Goal: Task Accomplishment & Management: Complete application form

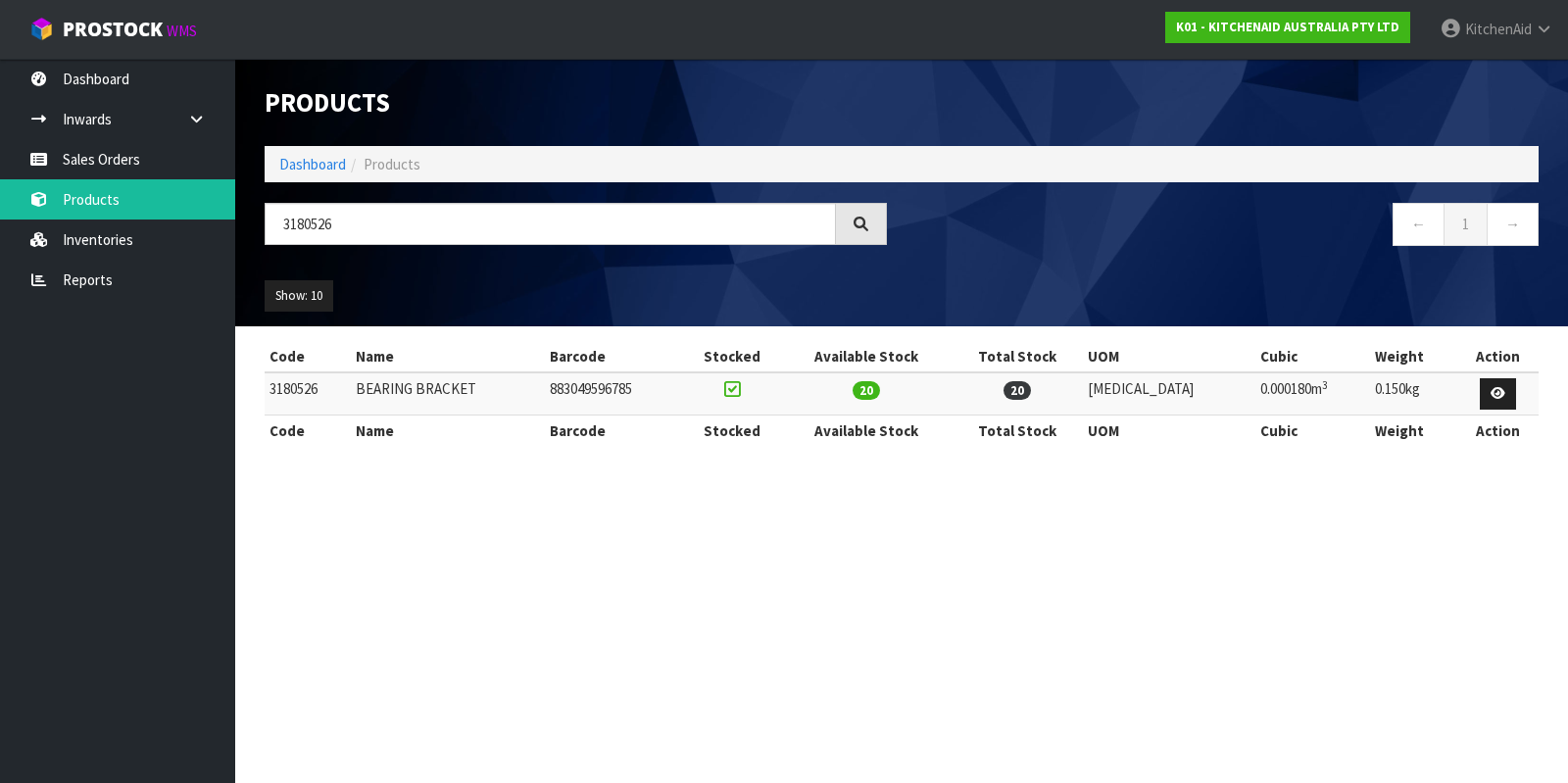
click at [149, 163] on link "Sales Orders" at bounding box center [117, 159] width 235 height 40
click at [456, 223] on input "3180526" at bounding box center [550, 224] width 571 height 42
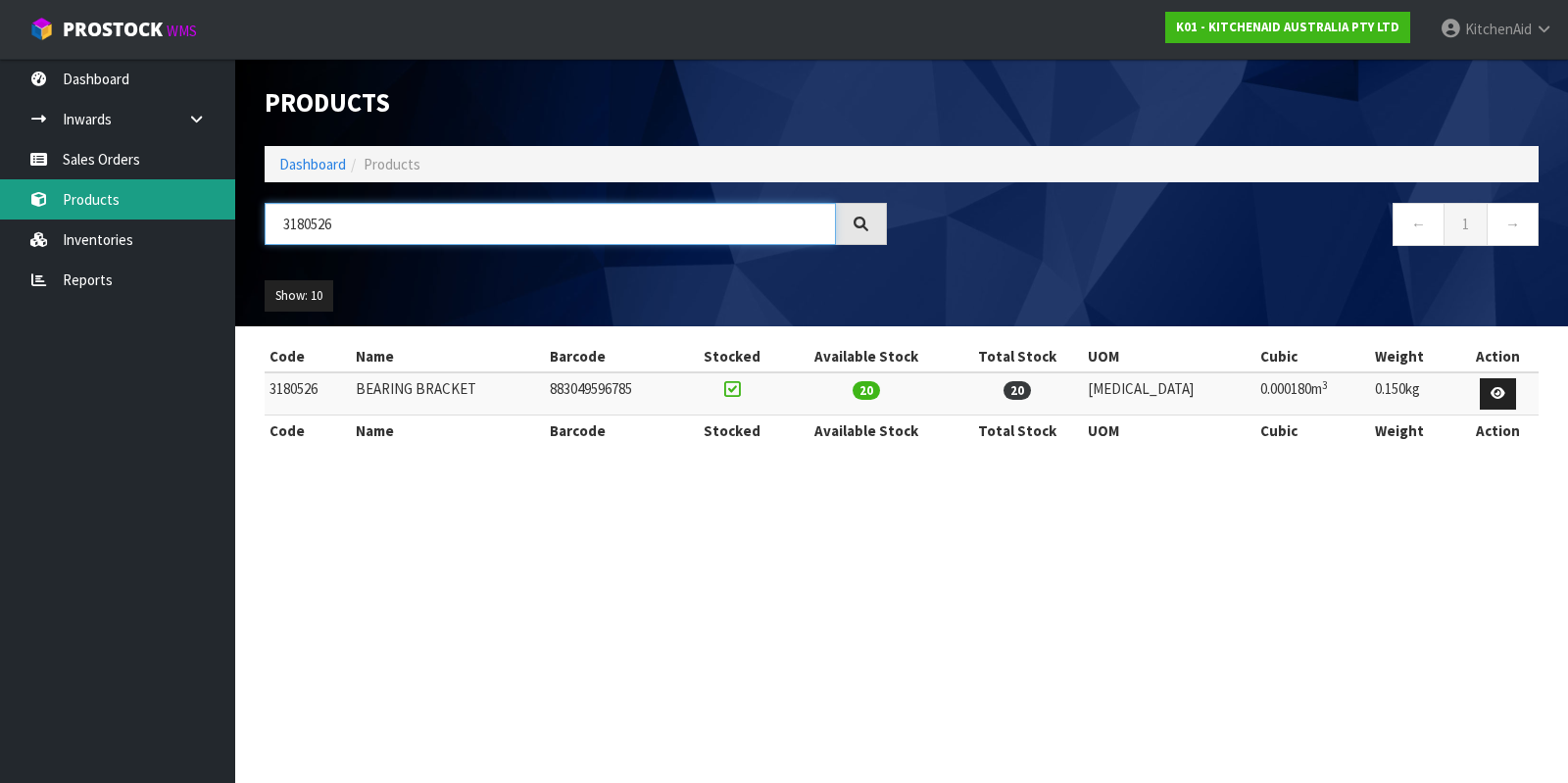
drag, startPoint x: 464, startPoint y: 223, endPoint x: 151, endPoint y: 218, distance: 313.0
click at [151, 218] on body "Toggle navigation ProStock WMS K01 - KITCHENAID AUSTRALIA PTY LTD [GEOGRAPHIC_D…" at bounding box center [784, 392] width 1568 height 783
paste input "0000011663"
type input "0000011663"
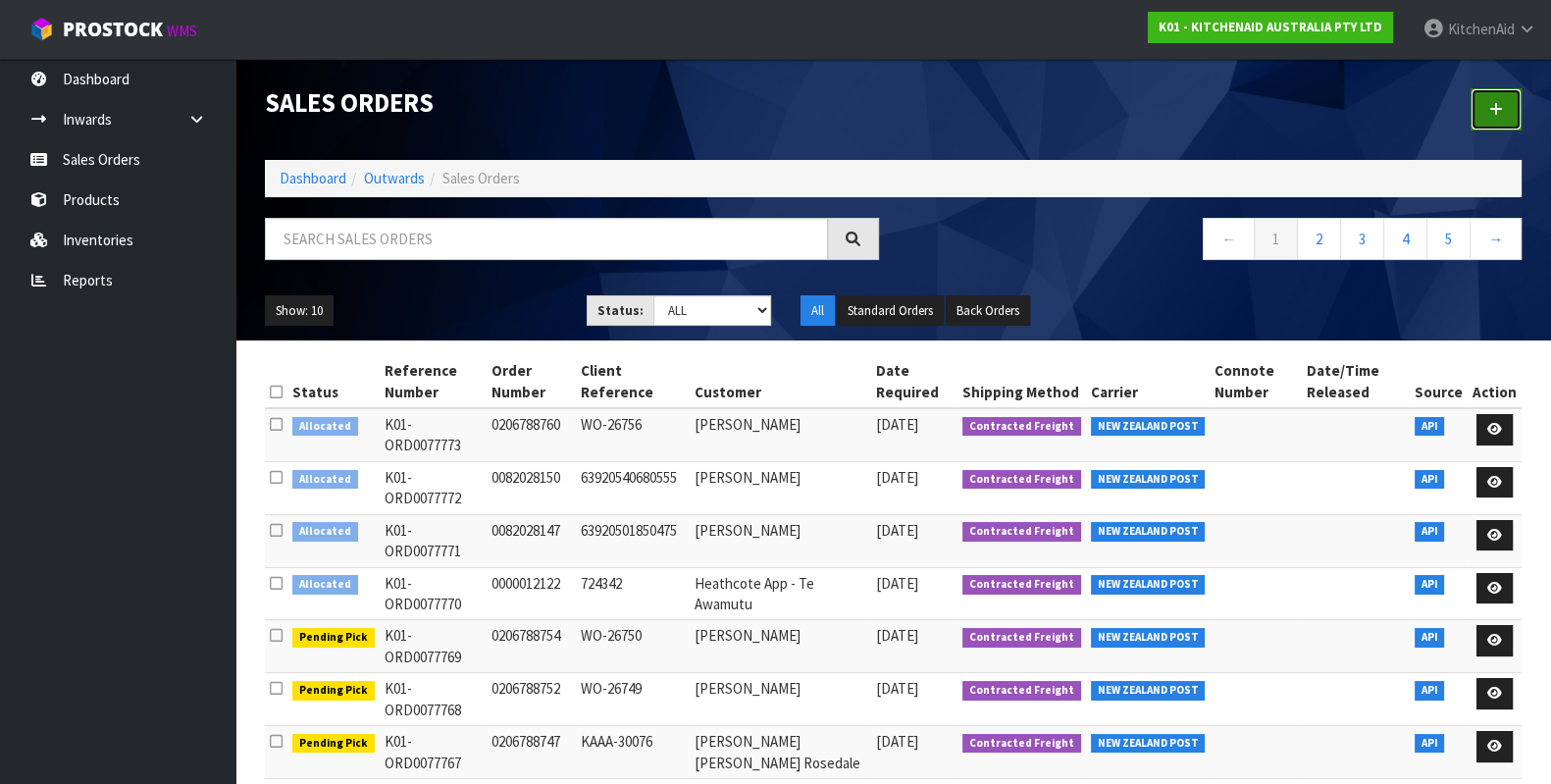
click at [1507, 95] on link at bounding box center [1496, 109] width 51 height 42
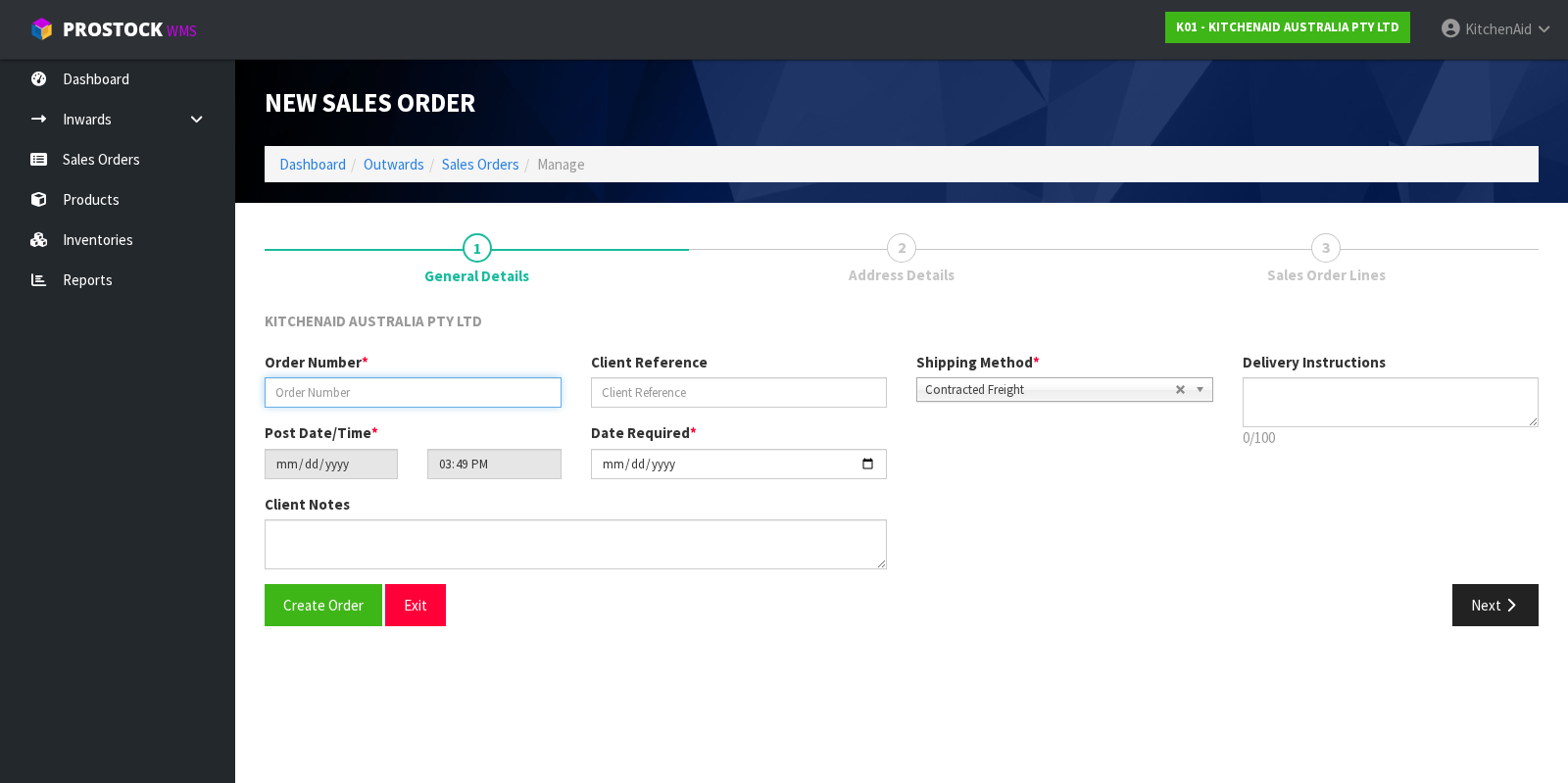
click at [334, 403] on input "text" at bounding box center [412, 392] width 297 height 30
paste input "0000011663"
type input "0000011663"
click at [783, 387] on input "text" at bounding box center [739, 392] width 297 height 30
paste input "KAAA-28823"
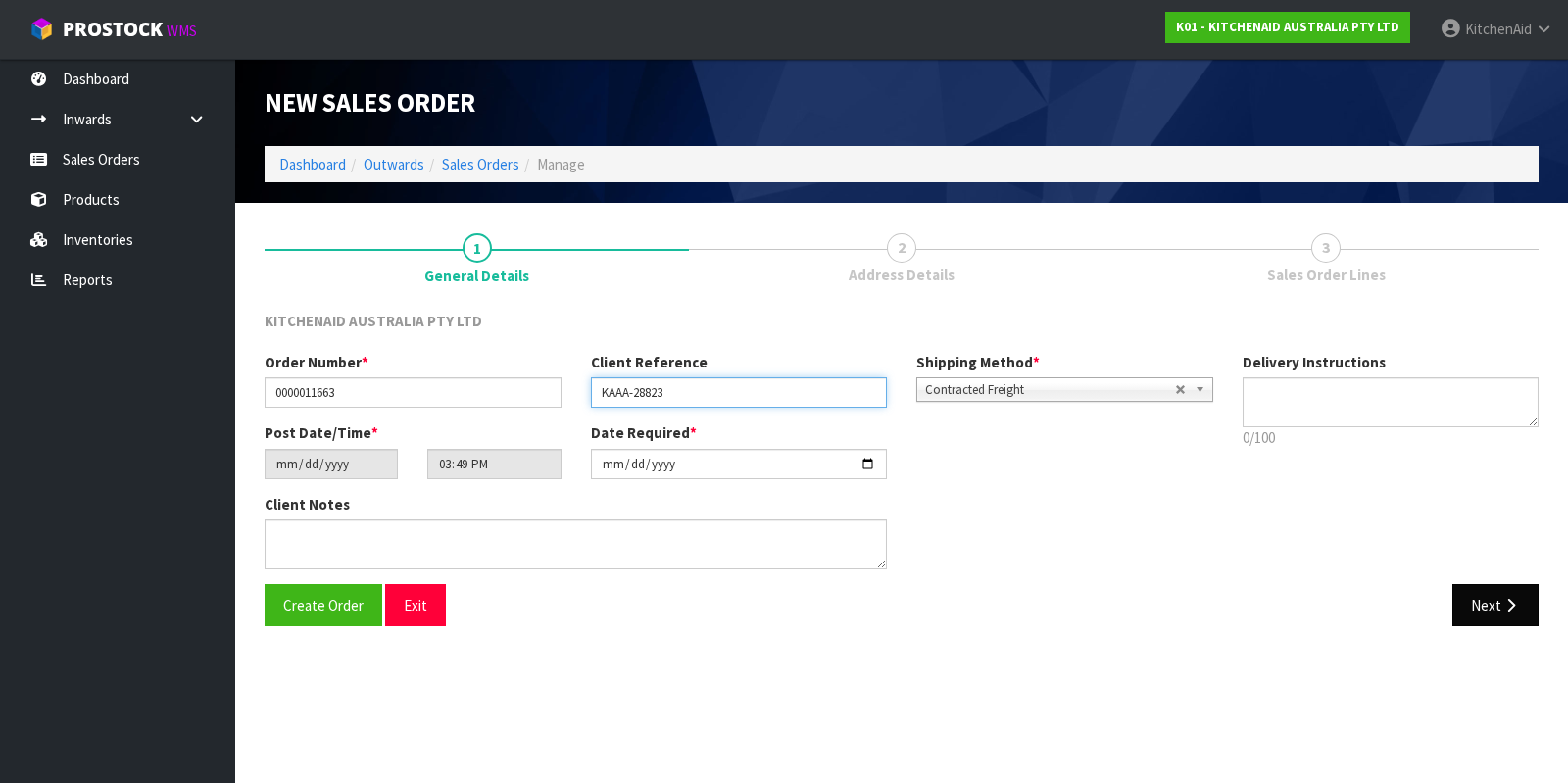
type input "KAAA-28823"
click at [1474, 597] on button "Next" at bounding box center [1495, 605] width 86 height 42
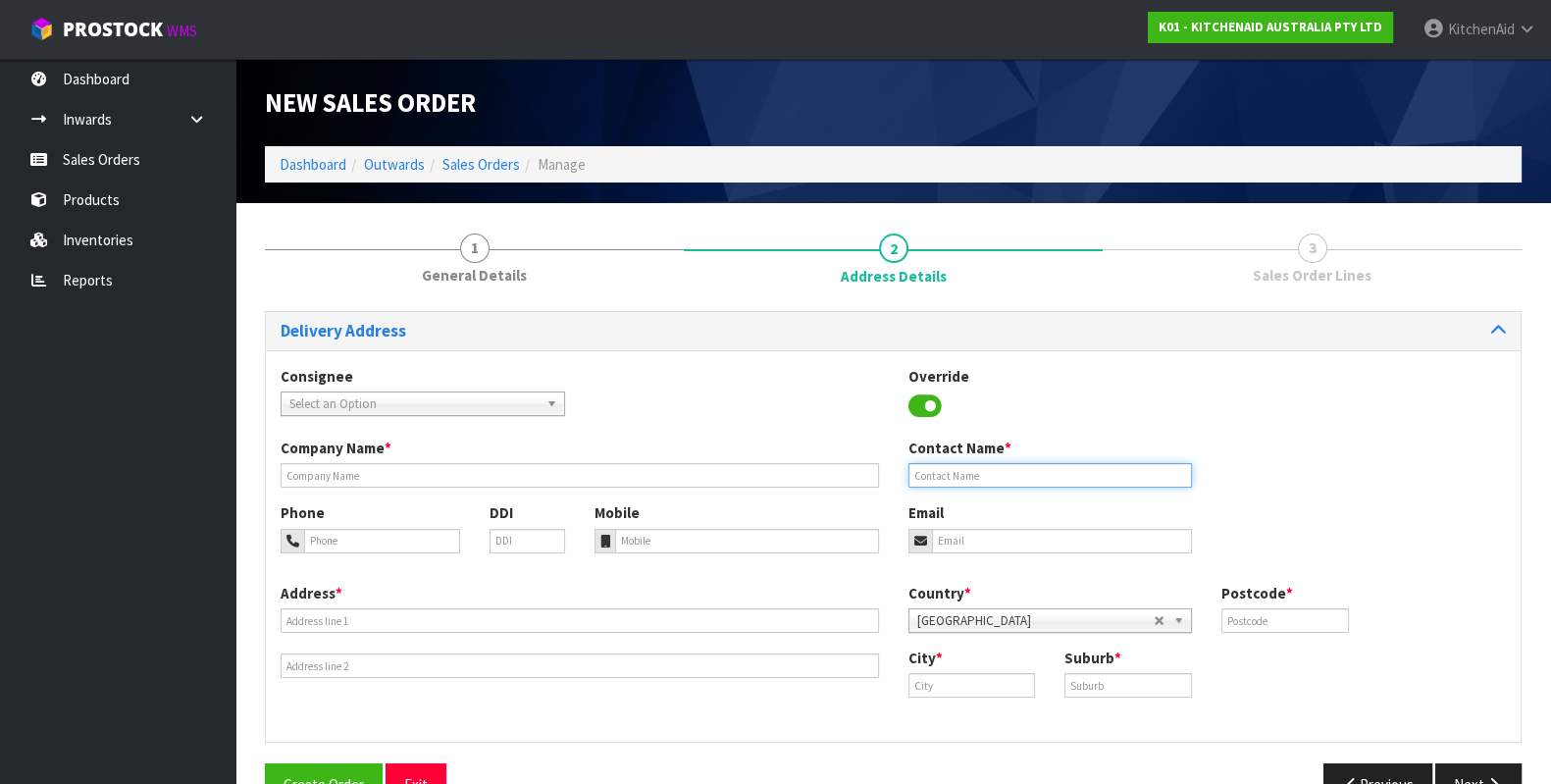
click at [1084, 472] on input "text" at bounding box center [1050, 475] width 284 height 25
paste input "[PERSON_NAME]"
type input "[PERSON_NAME]"
click at [1064, 542] on input "email" at bounding box center [1062, 541] width 261 height 25
paste input "[EMAIL_ADDRESS][DOMAIN_NAME]"
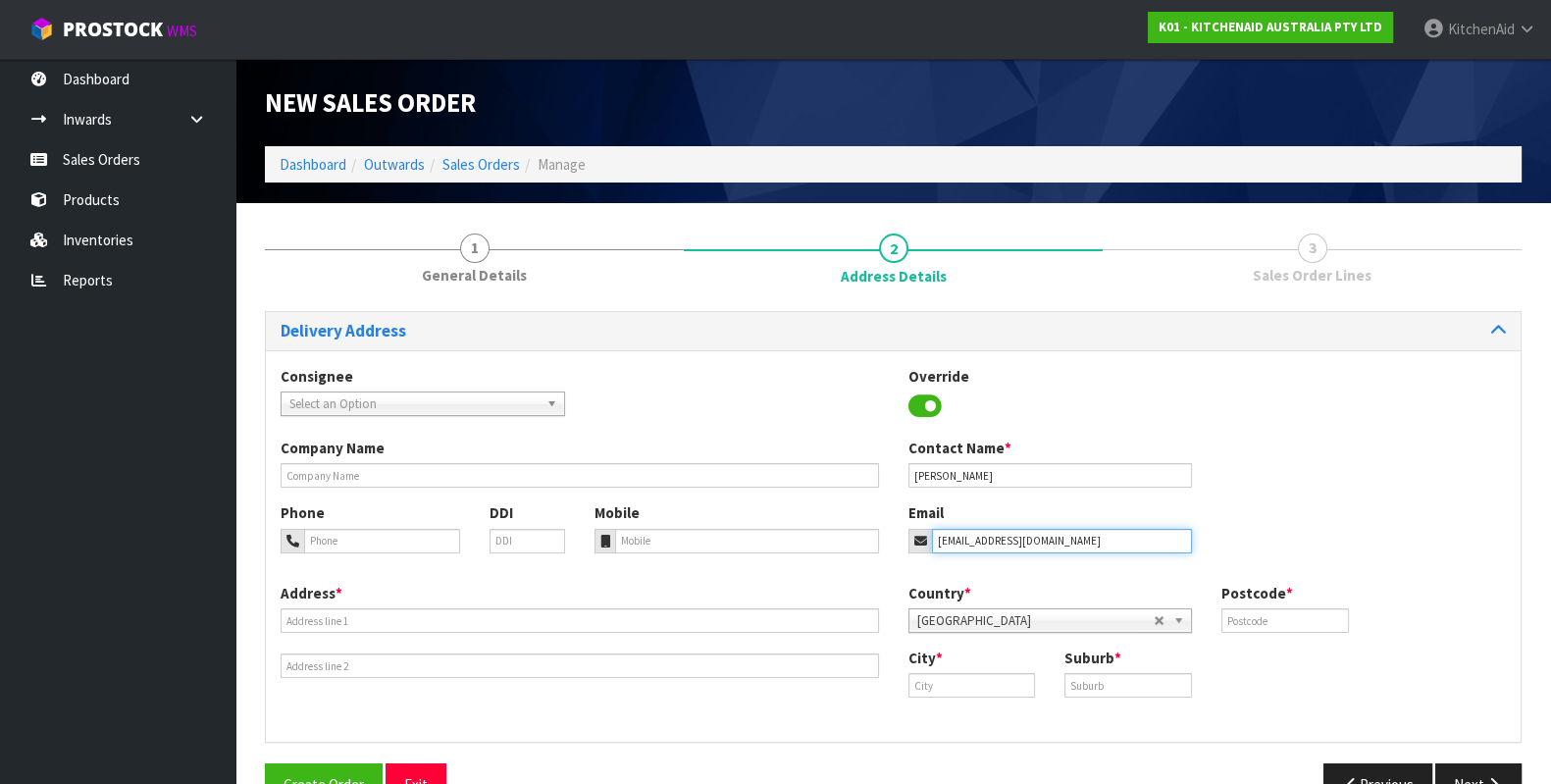
type input "[EMAIL_ADDRESS][DOMAIN_NAME]"
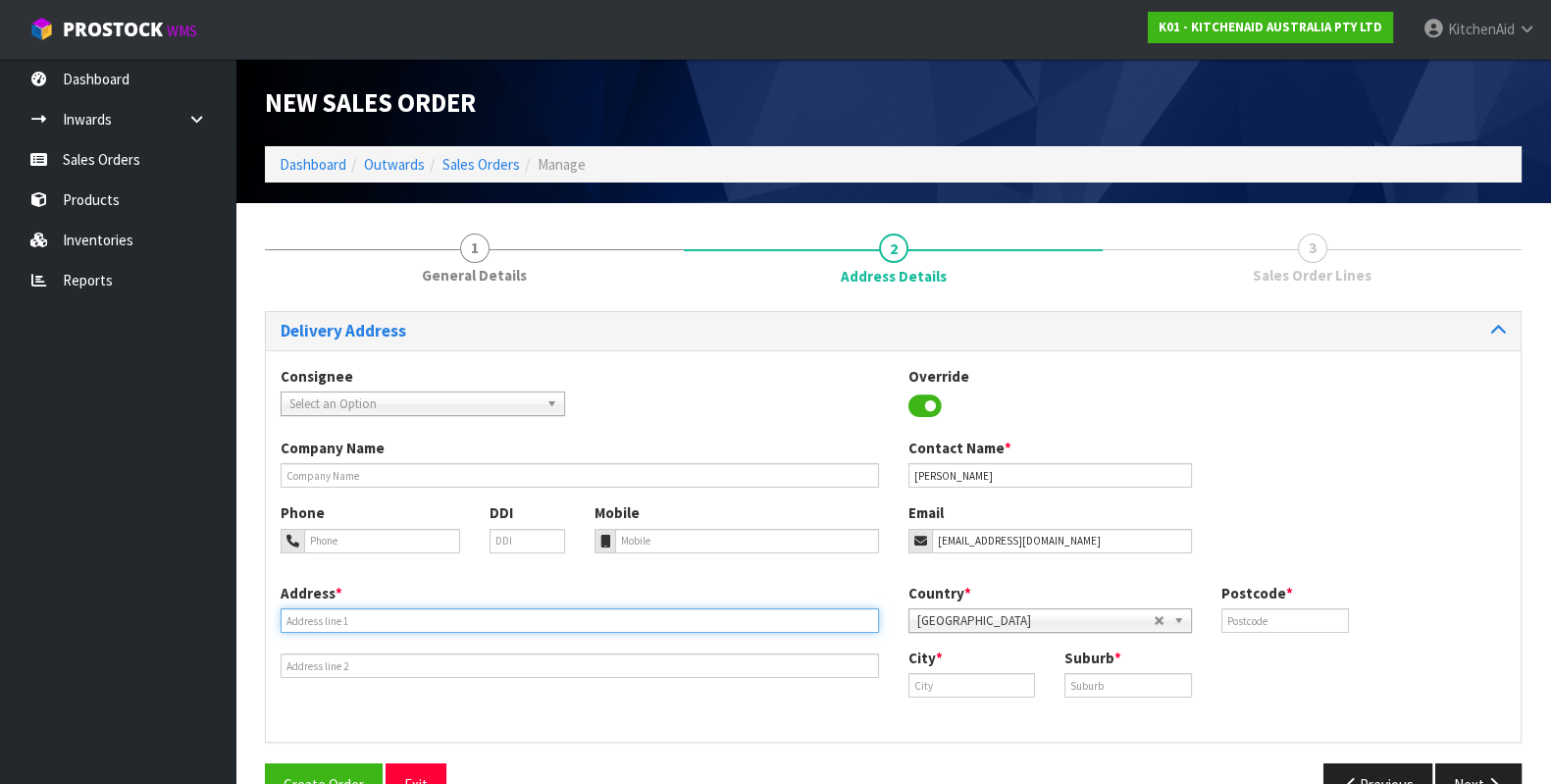
click at [567, 620] on input "text" at bounding box center [580, 620] width 598 height 25
paste input "[STREET_ADDRESS]"
click at [511, 617] on input "[STREET_ADDRESS]" at bounding box center [580, 620] width 598 height 25
type input "[STREET_ADDRESS], PAPAMOA BAY OF PLENTY"
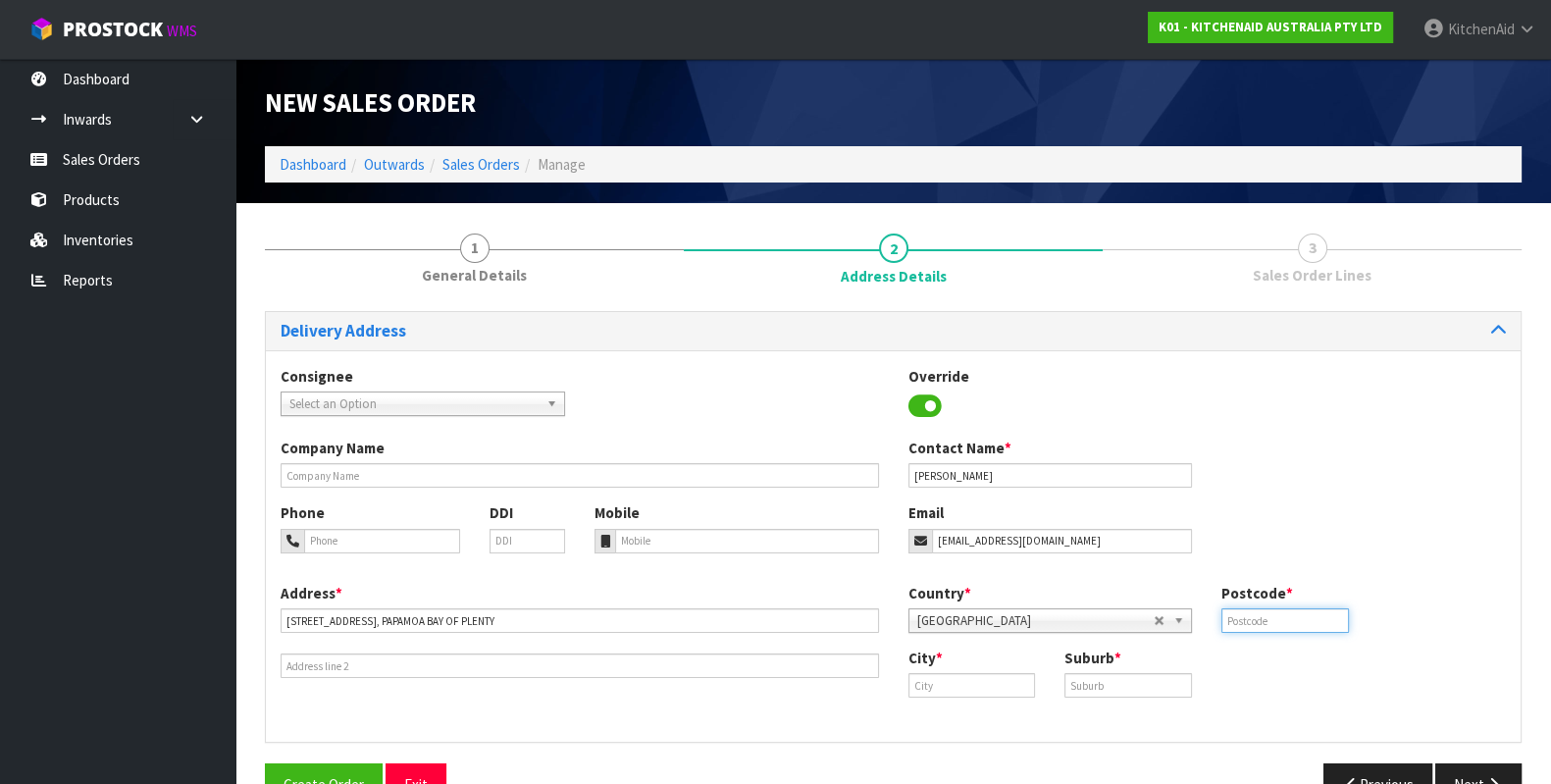
click at [1277, 608] on input "text" at bounding box center [1285, 620] width 128 height 25
paste input "3118"
type input "3118"
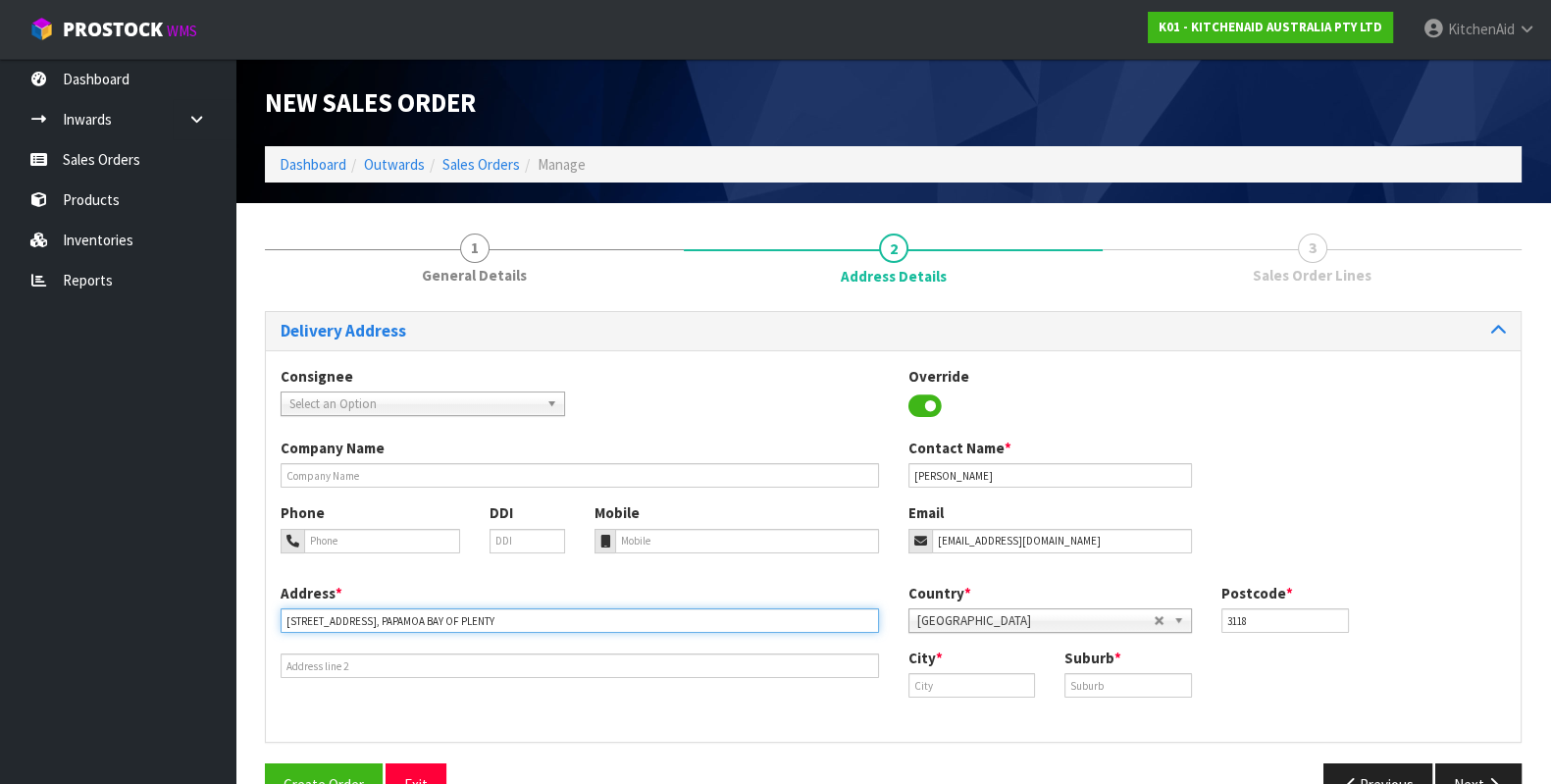
click at [412, 624] on input "[STREET_ADDRESS], PAPAMOA BAY OF PLENTY" at bounding box center [580, 620] width 598 height 25
type input "[STREET_ADDRESS]"
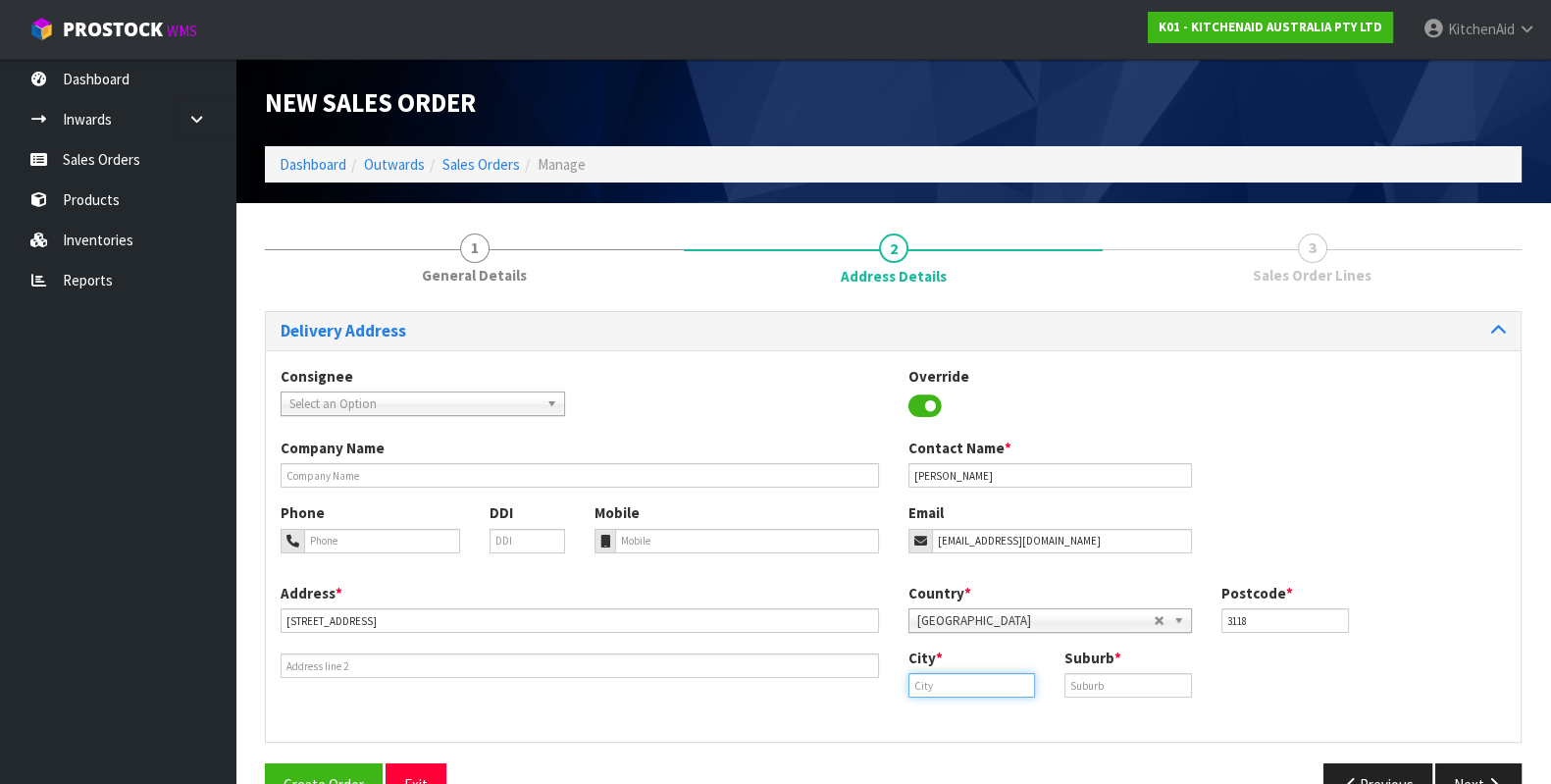
click at [974, 683] on input "text" at bounding box center [972, 685] width 128 height 25
paste input "PAPAMOA"
type input "P"
type input "bay"
click at [1095, 681] on input "text" at bounding box center [1128, 685] width 128 height 25
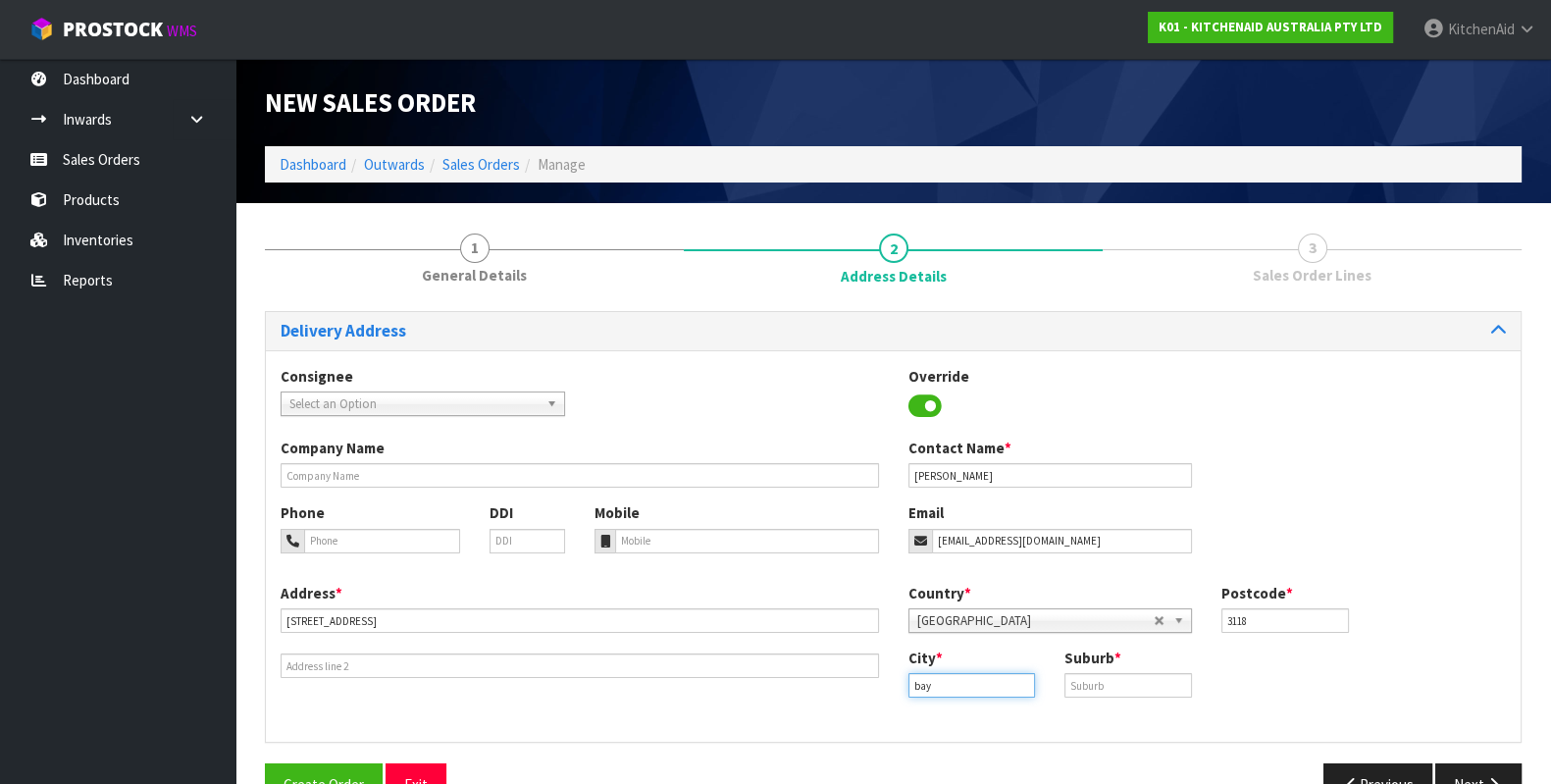
drag, startPoint x: 1008, startPoint y: 689, endPoint x: 862, endPoint y: 684, distance: 146.3
click at [862, 684] on div "Address * [STREET_ADDRESS] Country * [GEOGRAPHIC_DATA] [GEOGRAPHIC_DATA] [GEOGR…" at bounding box center [893, 655] width 1255 height 145
click at [979, 767] on link "Tau ranga" at bounding box center [985, 772] width 155 height 26
type input "[GEOGRAPHIC_DATA]"
click at [1112, 685] on input "text" at bounding box center [1128, 685] width 128 height 25
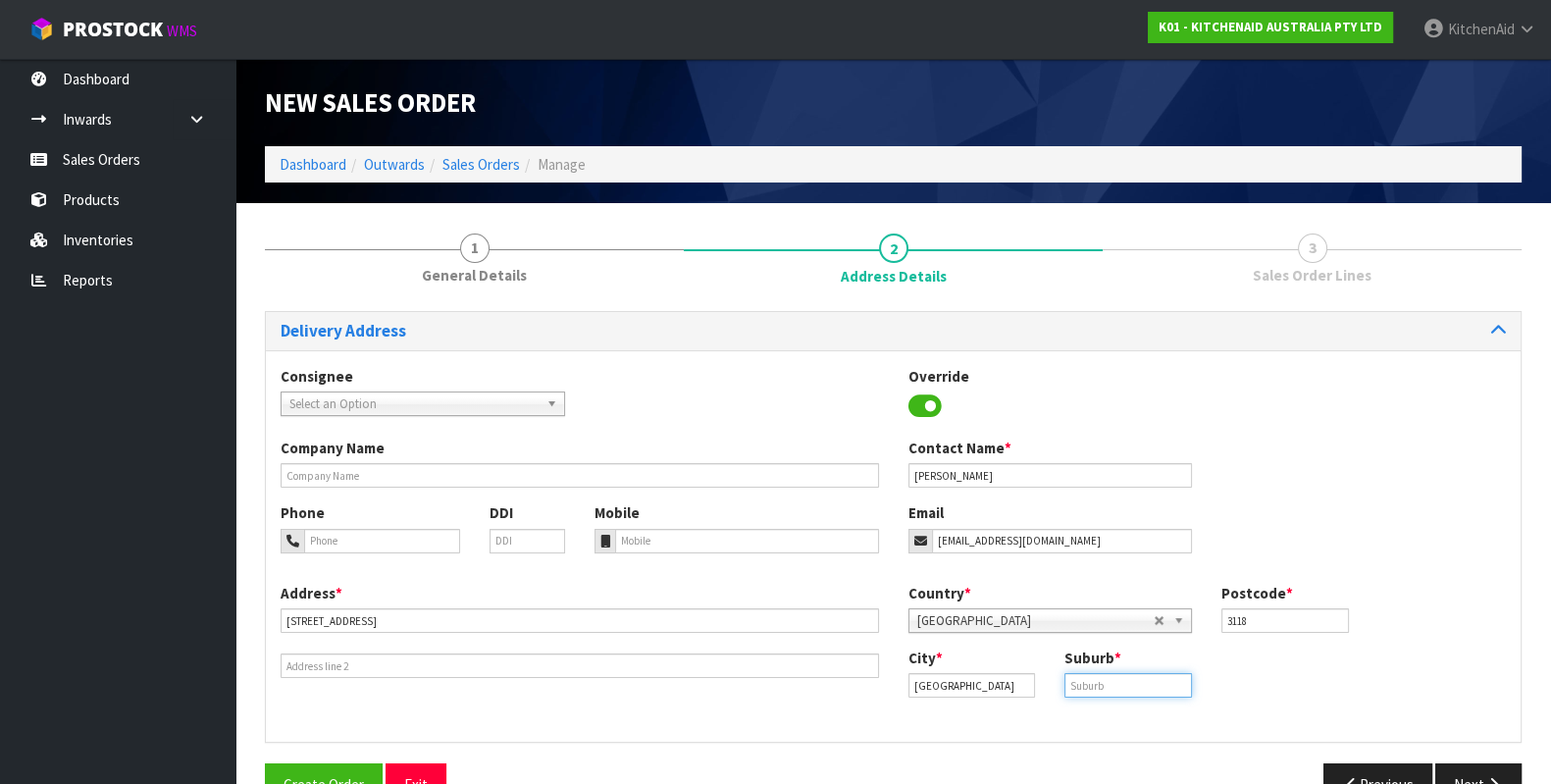
paste input "[STREET_ADDRESS]"
type input "PAPAMOA"
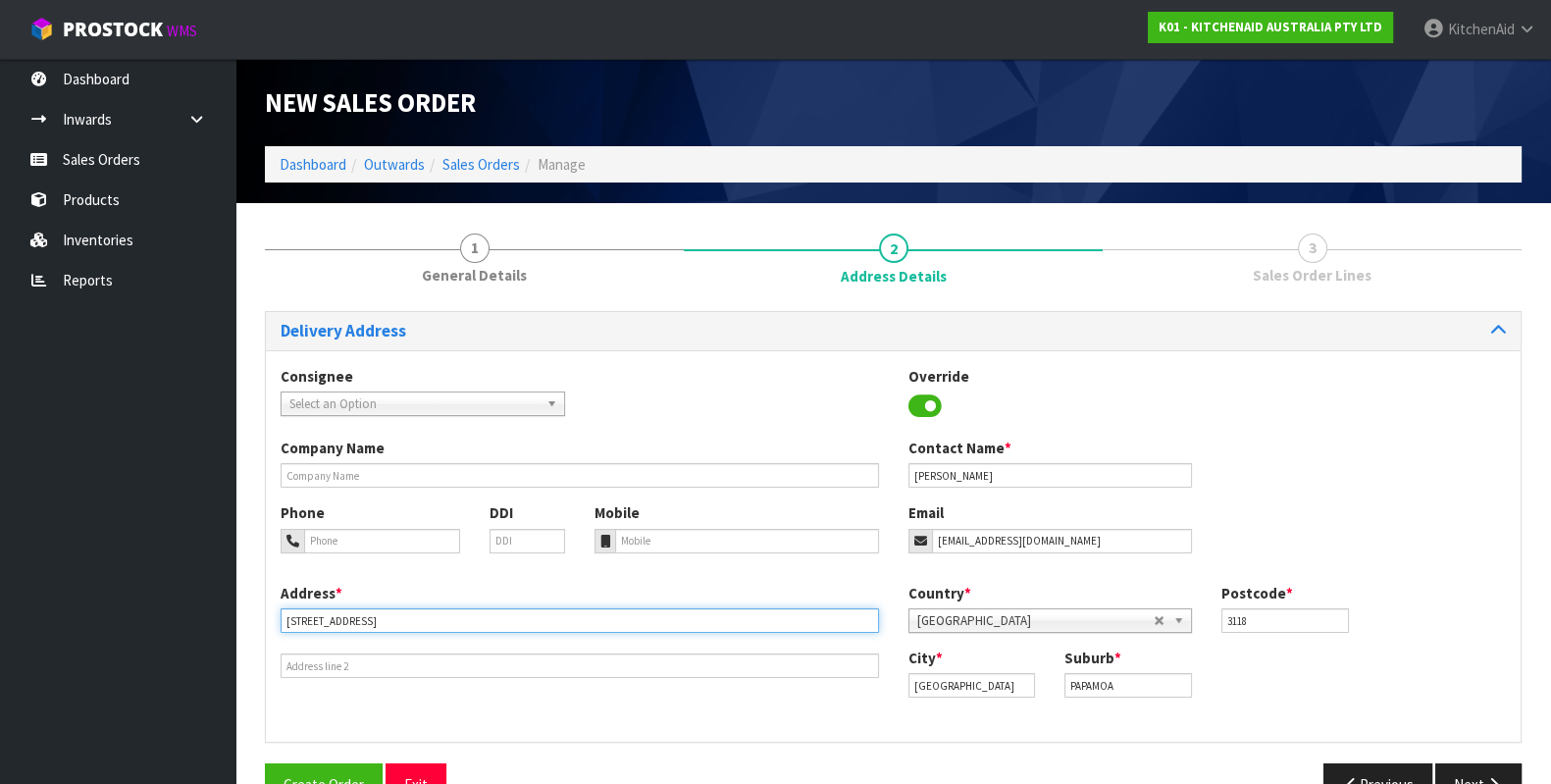
drag, startPoint x: 472, startPoint y: 611, endPoint x: 386, endPoint y: 608, distance: 86.4
click at [386, 608] on input "[STREET_ADDRESS]" at bounding box center [580, 620] width 598 height 25
type input "[STREET_ADDRESS]"
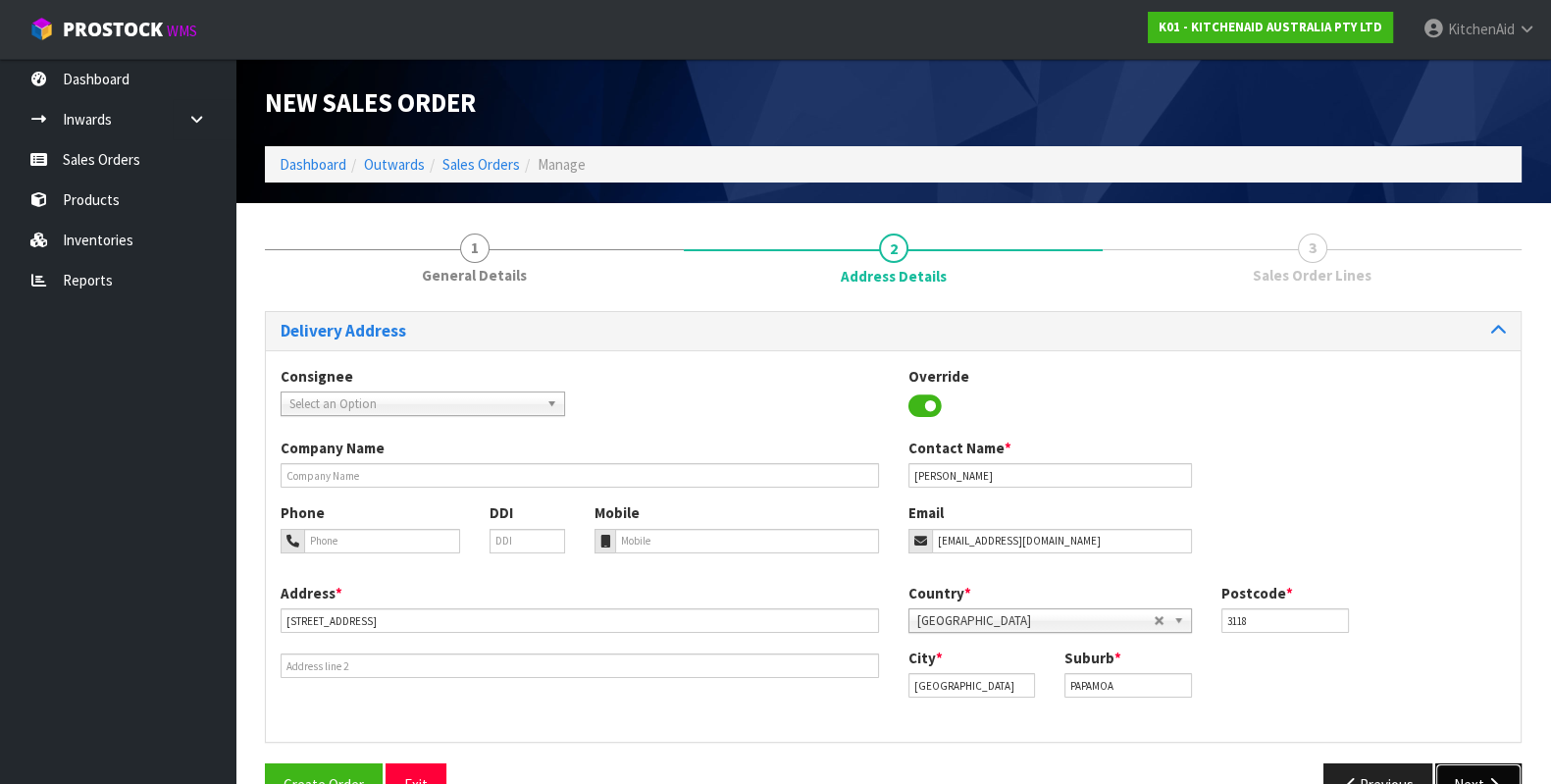
click at [1487, 765] on button "Next" at bounding box center [1478, 784] width 86 height 42
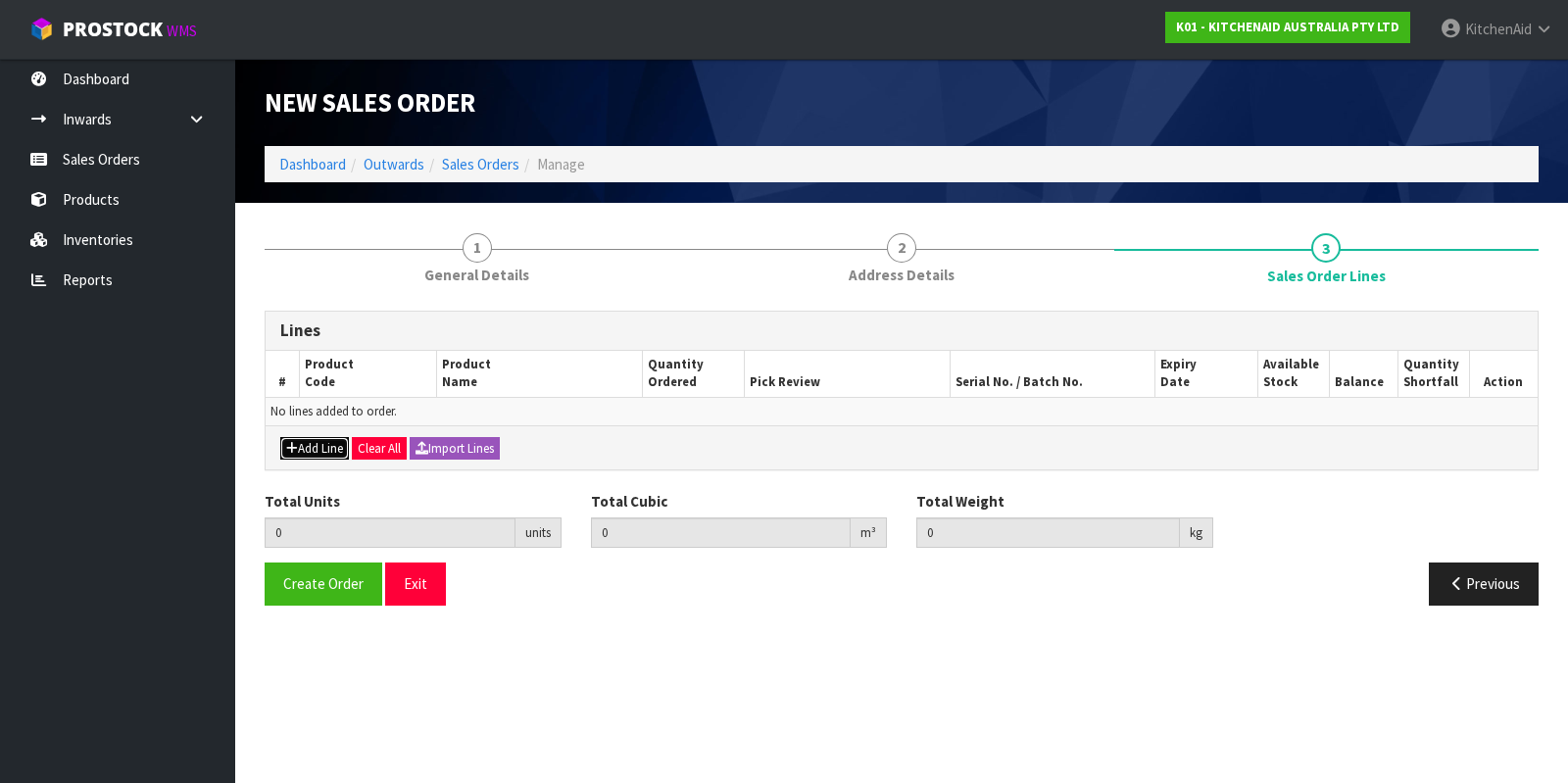
click at [321, 448] on button "Add Line" at bounding box center [315, 449] width 69 height 24
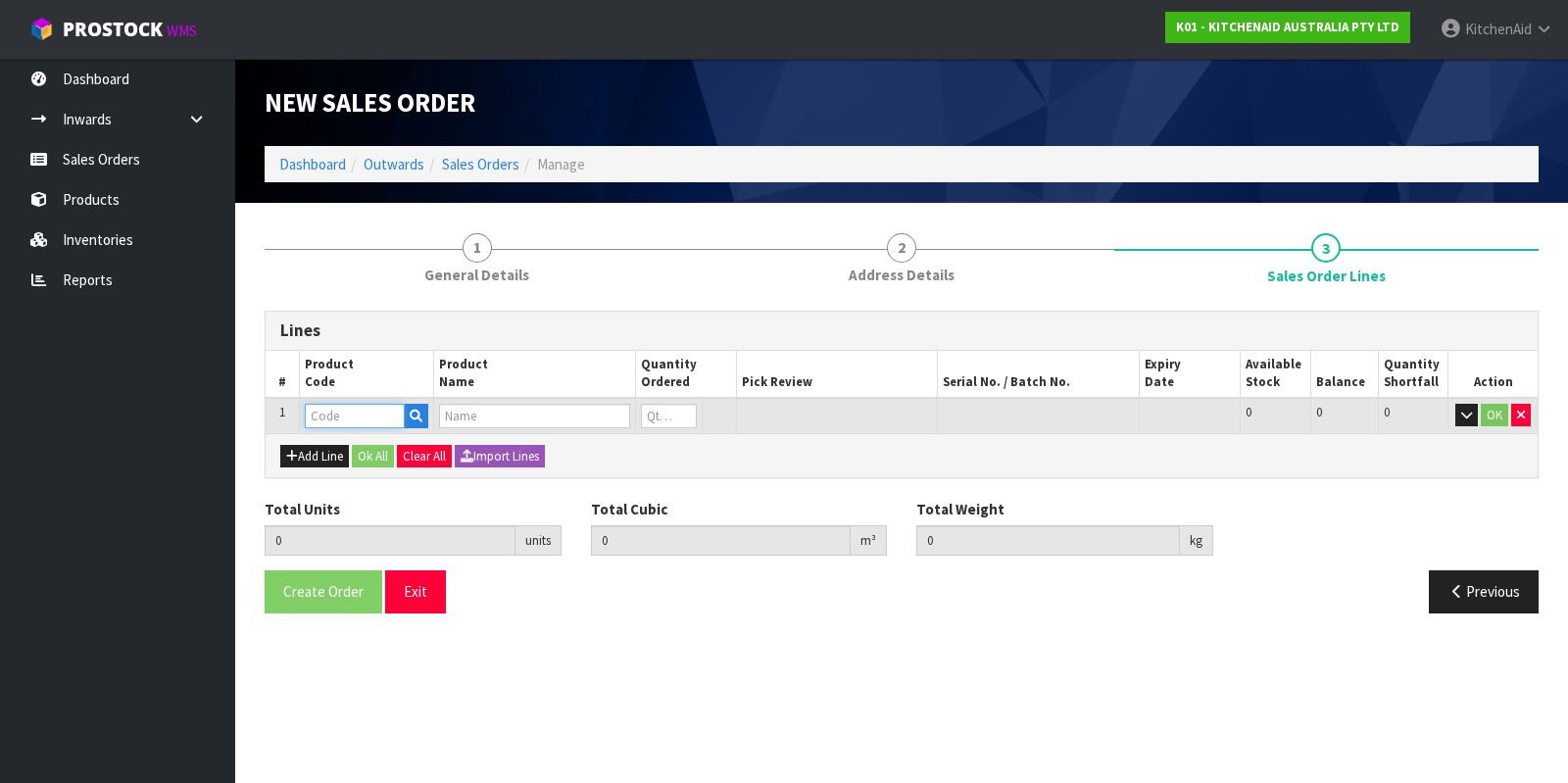
click at [343, 412] on input "text" at bounding box center [355, 415] width 100 height 25
paste input "5KSM195PSAWH"
type input "5KSM195PSAWH"
type input "0.000000"
type input "0.000"
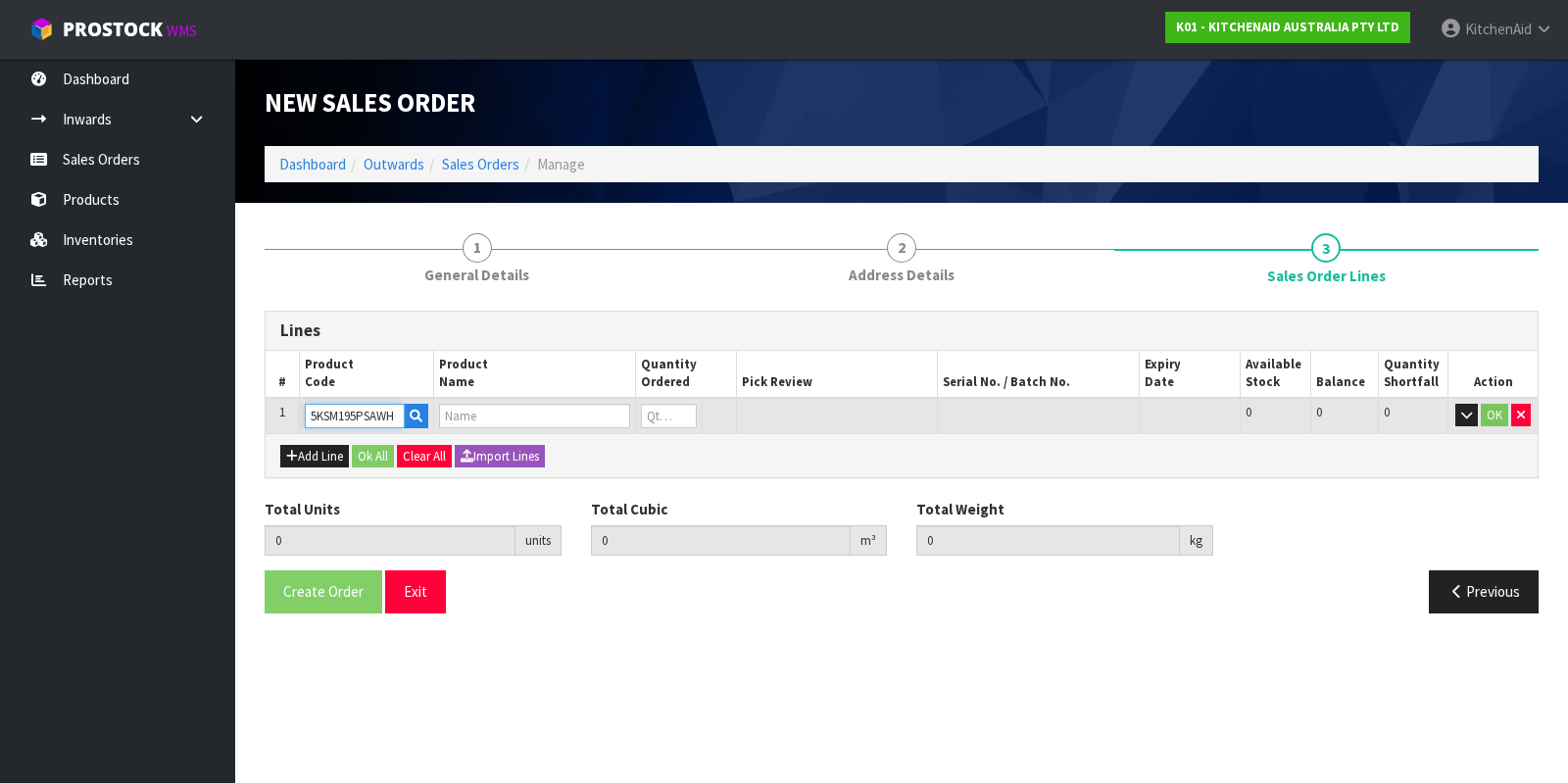
type input "KSM195 WHITE MIXER"
type input "0"
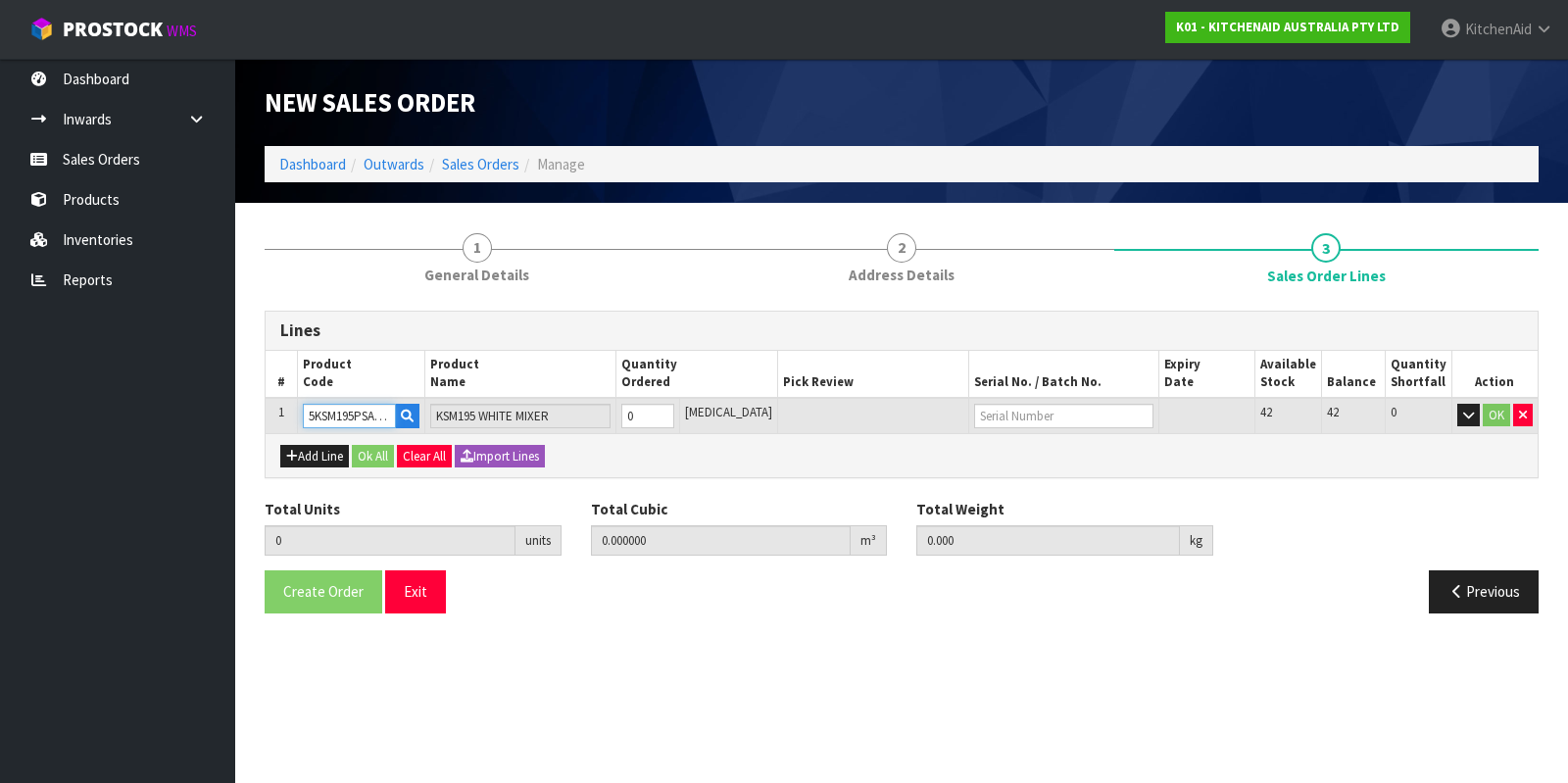
type input "5KSM195PSAWH"
type input "1"
type input "0.049392"
type input "12.45"
type input "1"
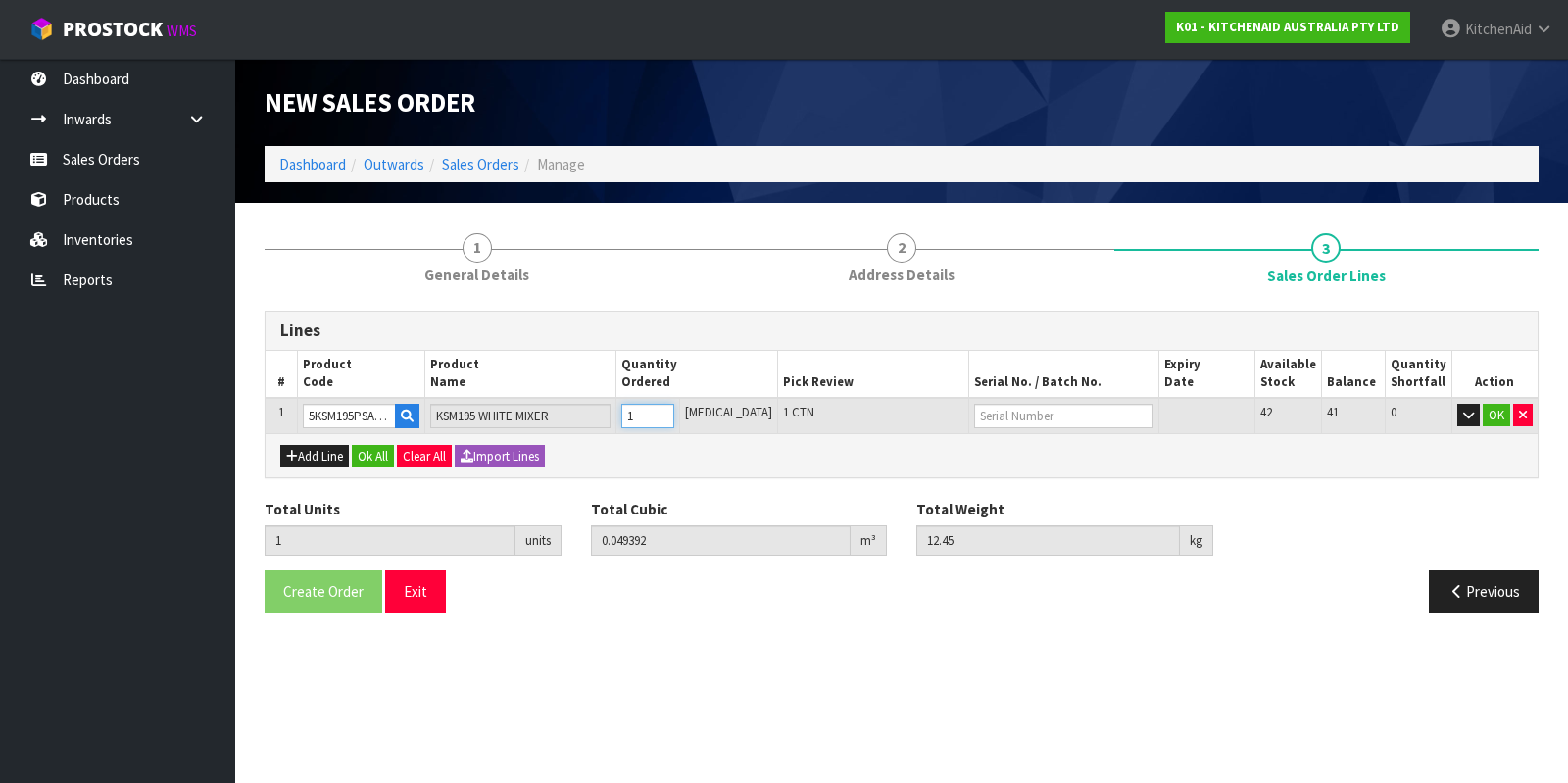
click at [674, 407] on input "1" at bounding box center [647, 415] width 53 height 25
click at [387, 446] on button "Ok All" at bounding box center [373, 456] width 42 height 24
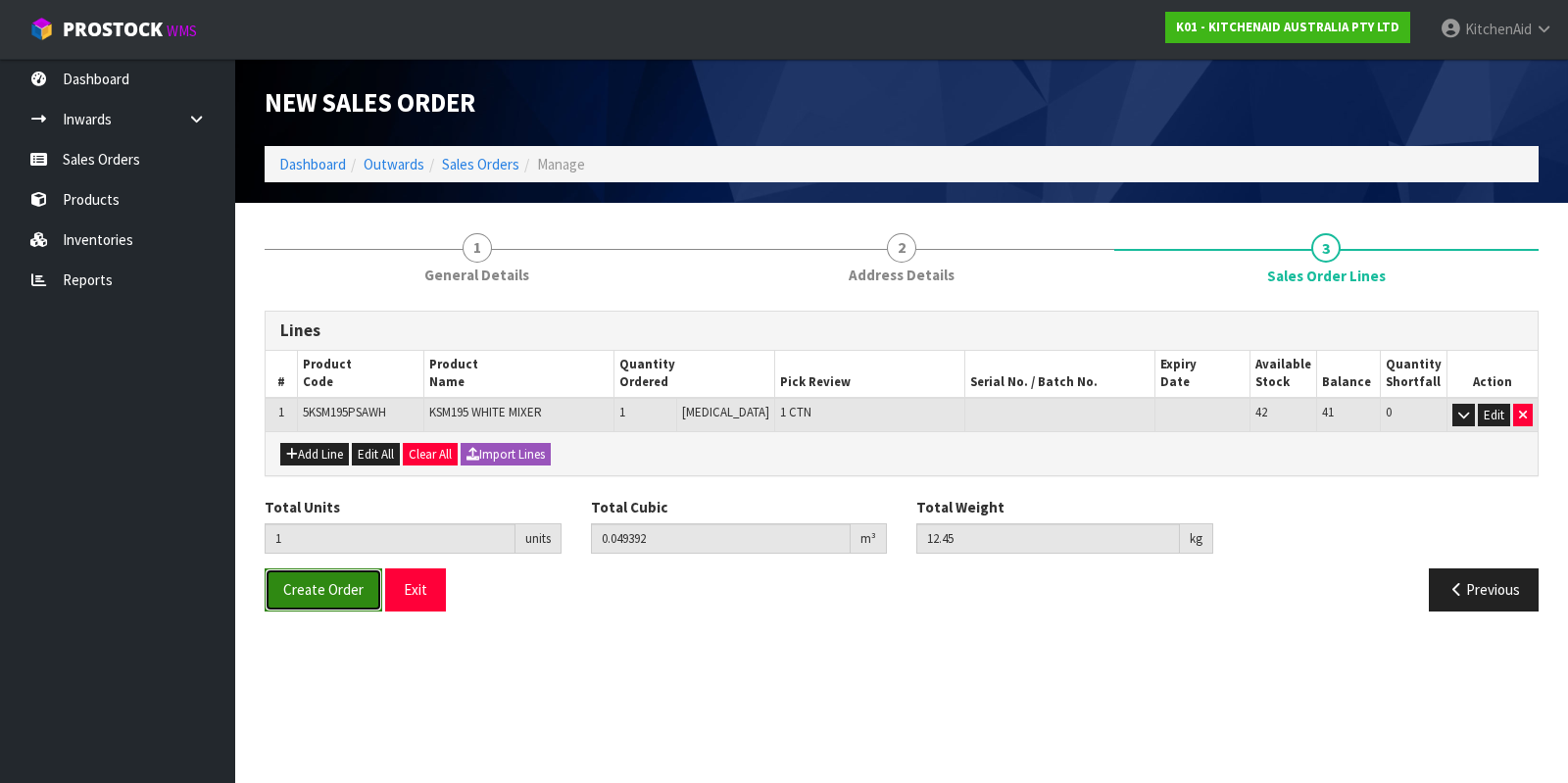
click at [318, 599] on button "Create Order" at bounding box center [324, 589] width 118 height 42
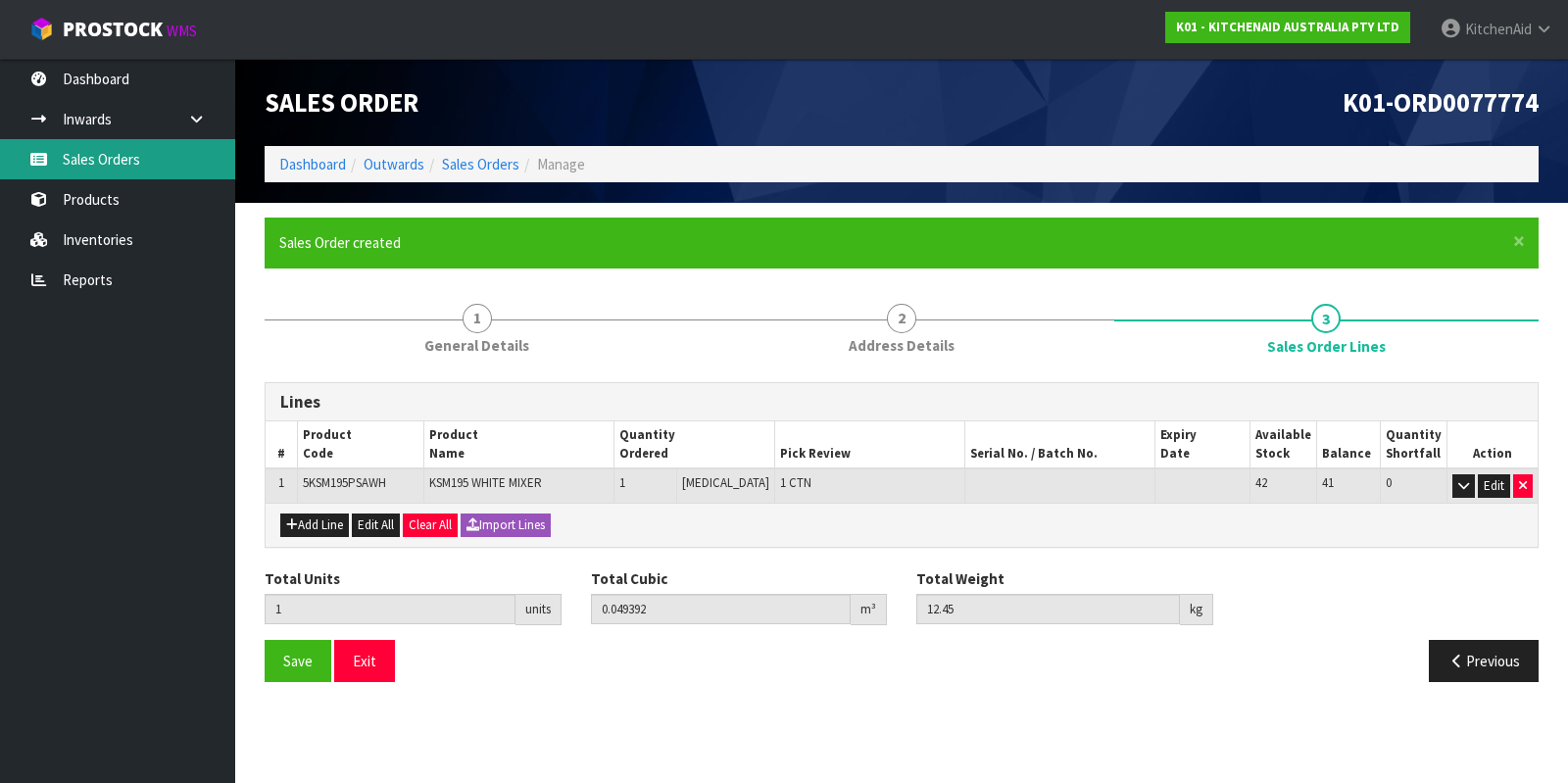
click at [77, 149] on link "Sales Orders" at bounding box center [117, 159] width 235 height 40
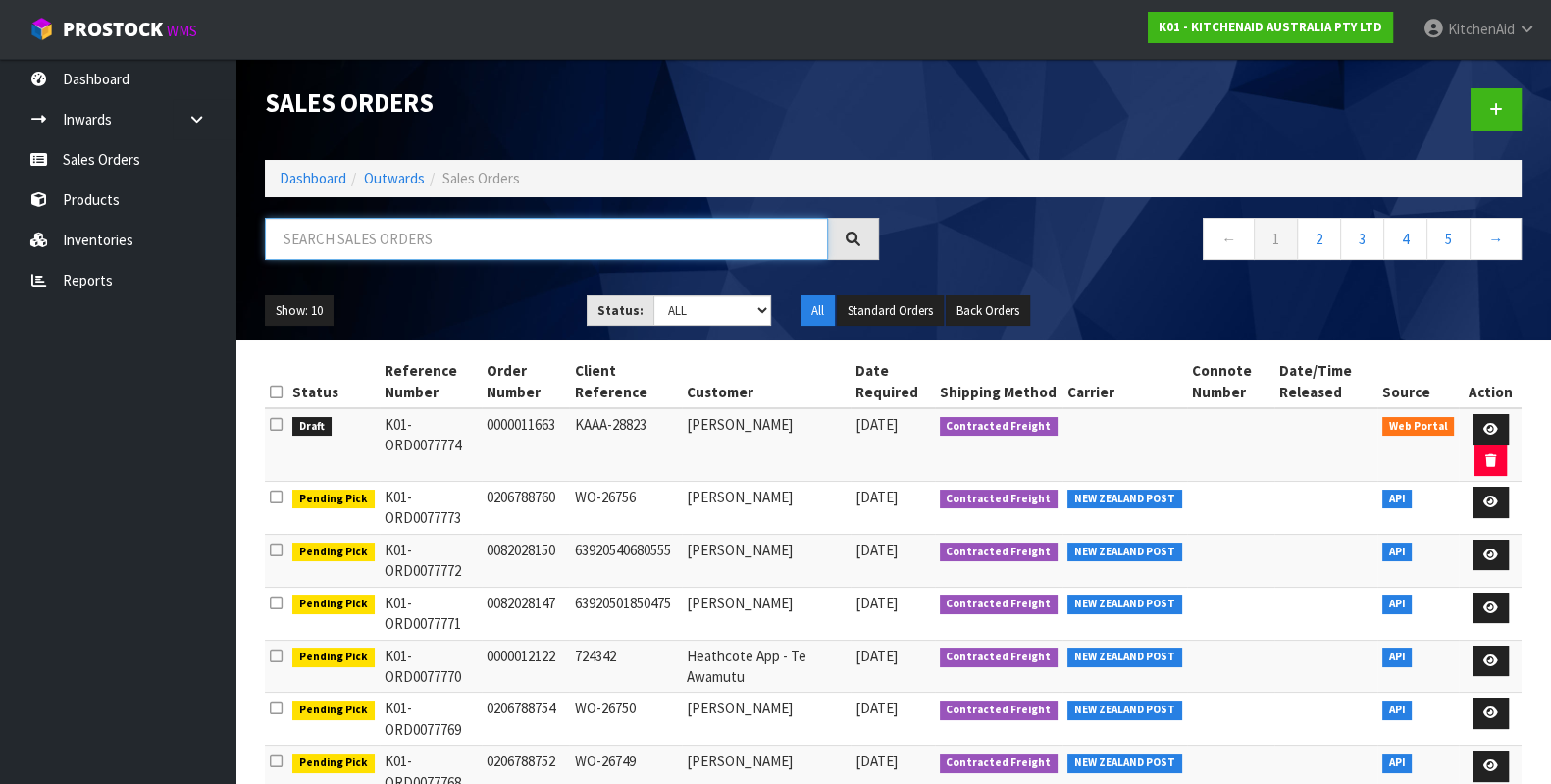
click at [441, 237] on input "text" at bounding box center [546, 239] width 563 height 42
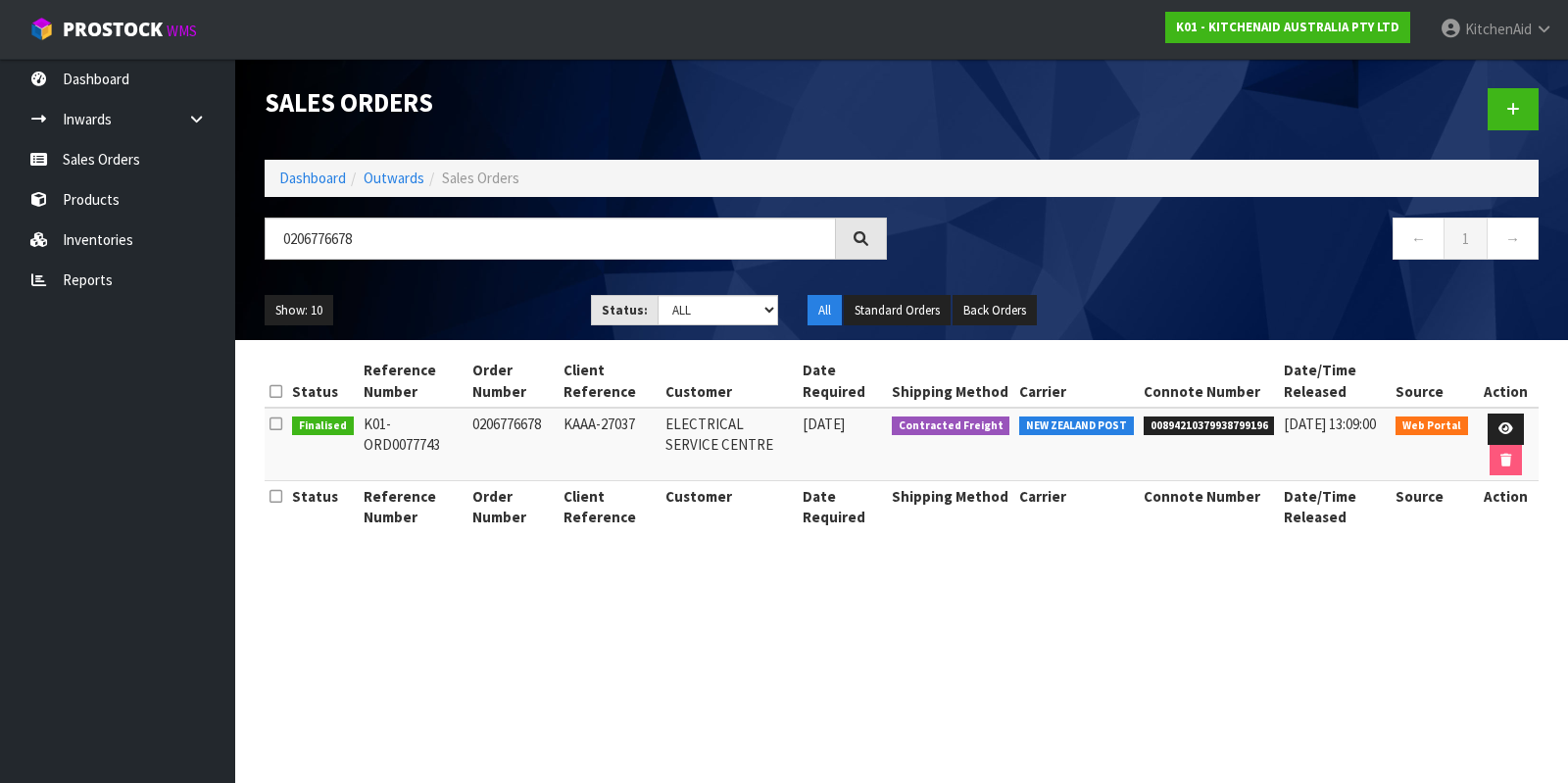
click at [1221, 416] on span "00894210379938799196" at bounding box center [1208, 426] width 131 height 20
click at [1220, 421] on span "00894210379938799196" at bounding box center [1208, 426] width 131 height 20
copy span "00894210379938799196"
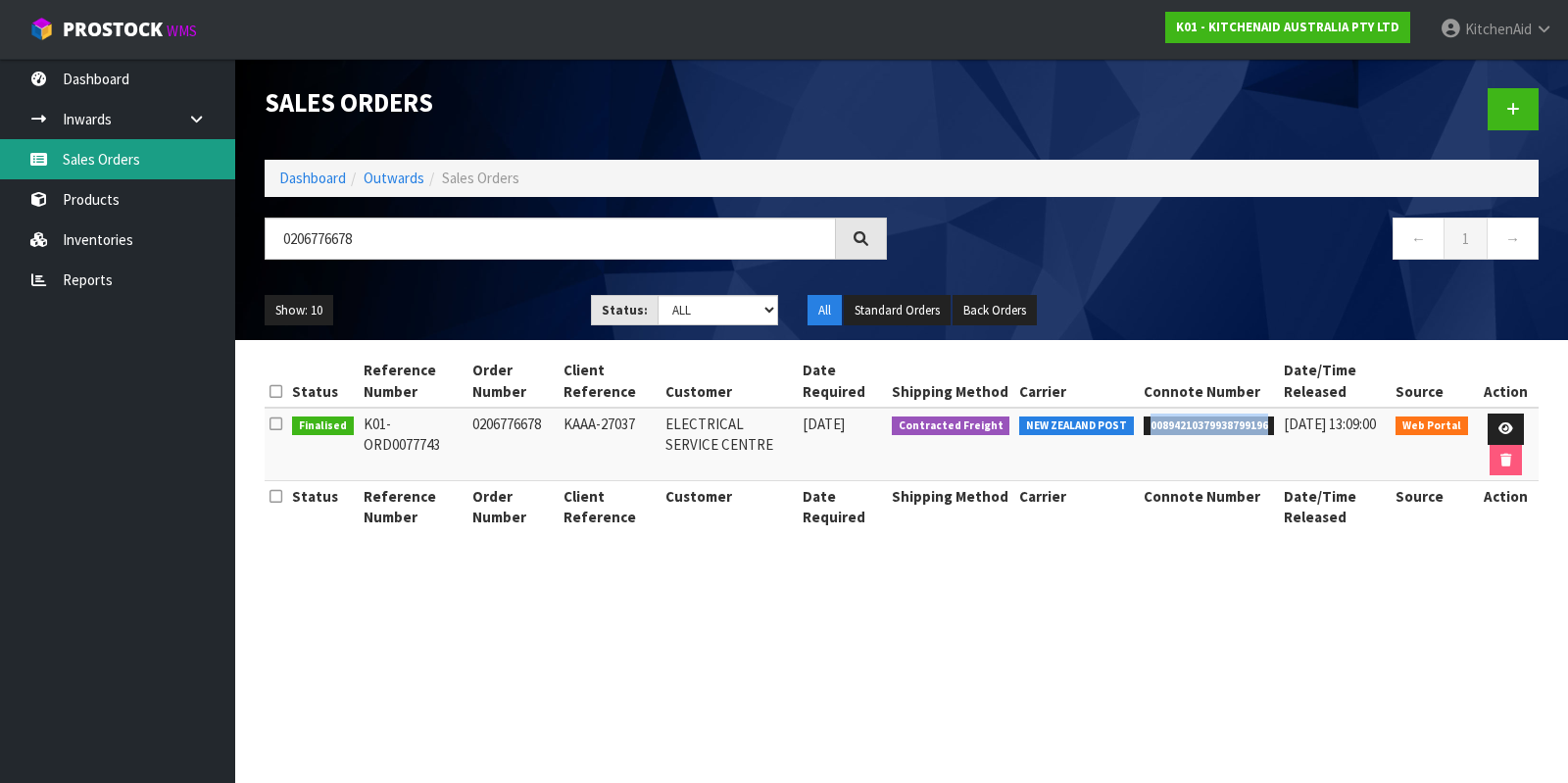
click at [107, 154] on link "Sales Orders" at bounding box center [117, 159] width 235 height 40
click at [63, 154] on link "Sales Orders" at bounding box center [117, 159] width 235 height 40
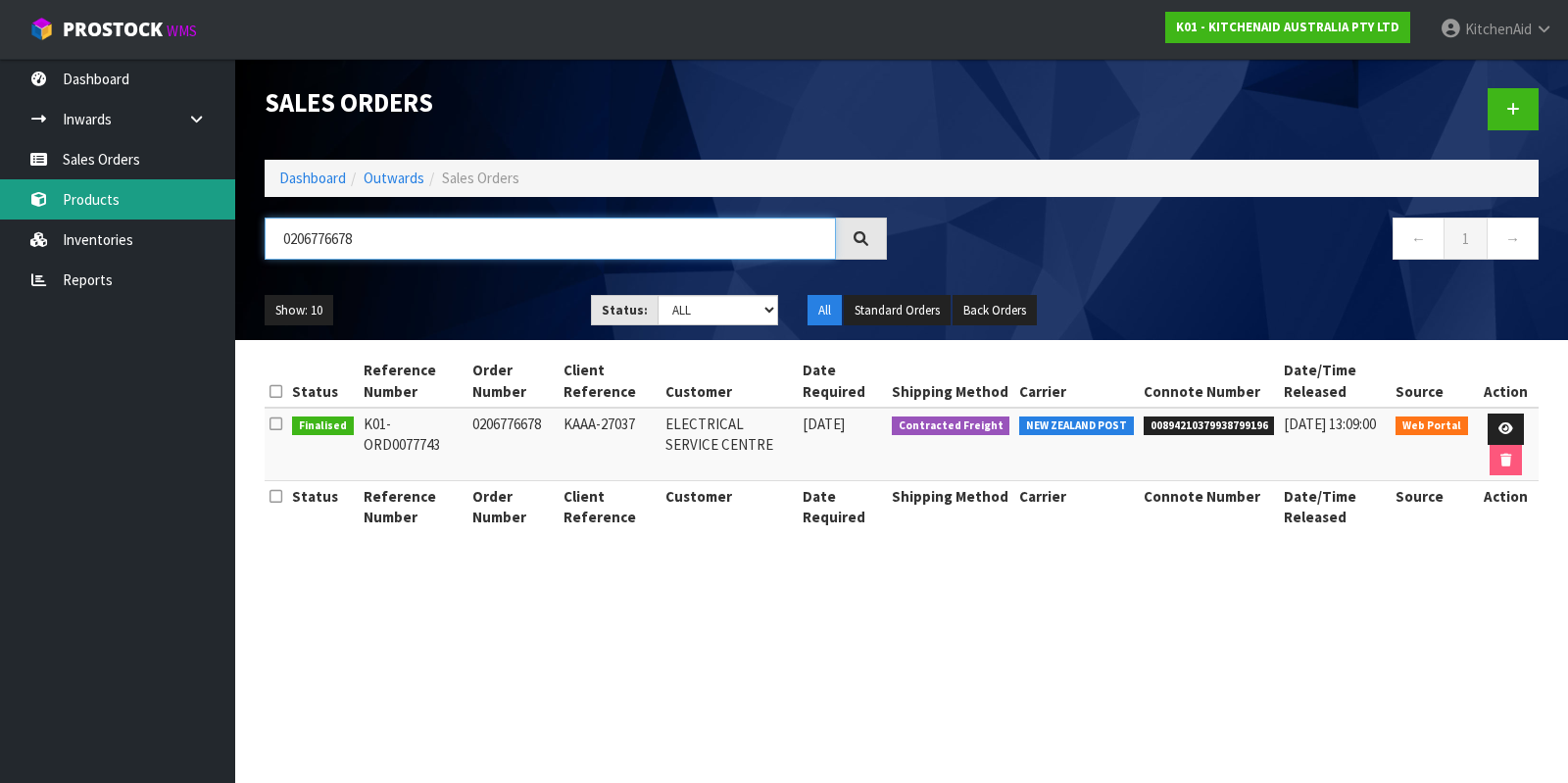
drag, startPoint x: 724, startPoint y: 244, endPoint x: 127, endPoint y: 199, distance: 598.7
click at [127, 199] on body "Toggle navigation ProStock WMS K01 - KITCHENAID AUSTRALIA PTY LTD [GEOGRAPHIC_D…" at bounding box center [784, 392] width 1568 height 783
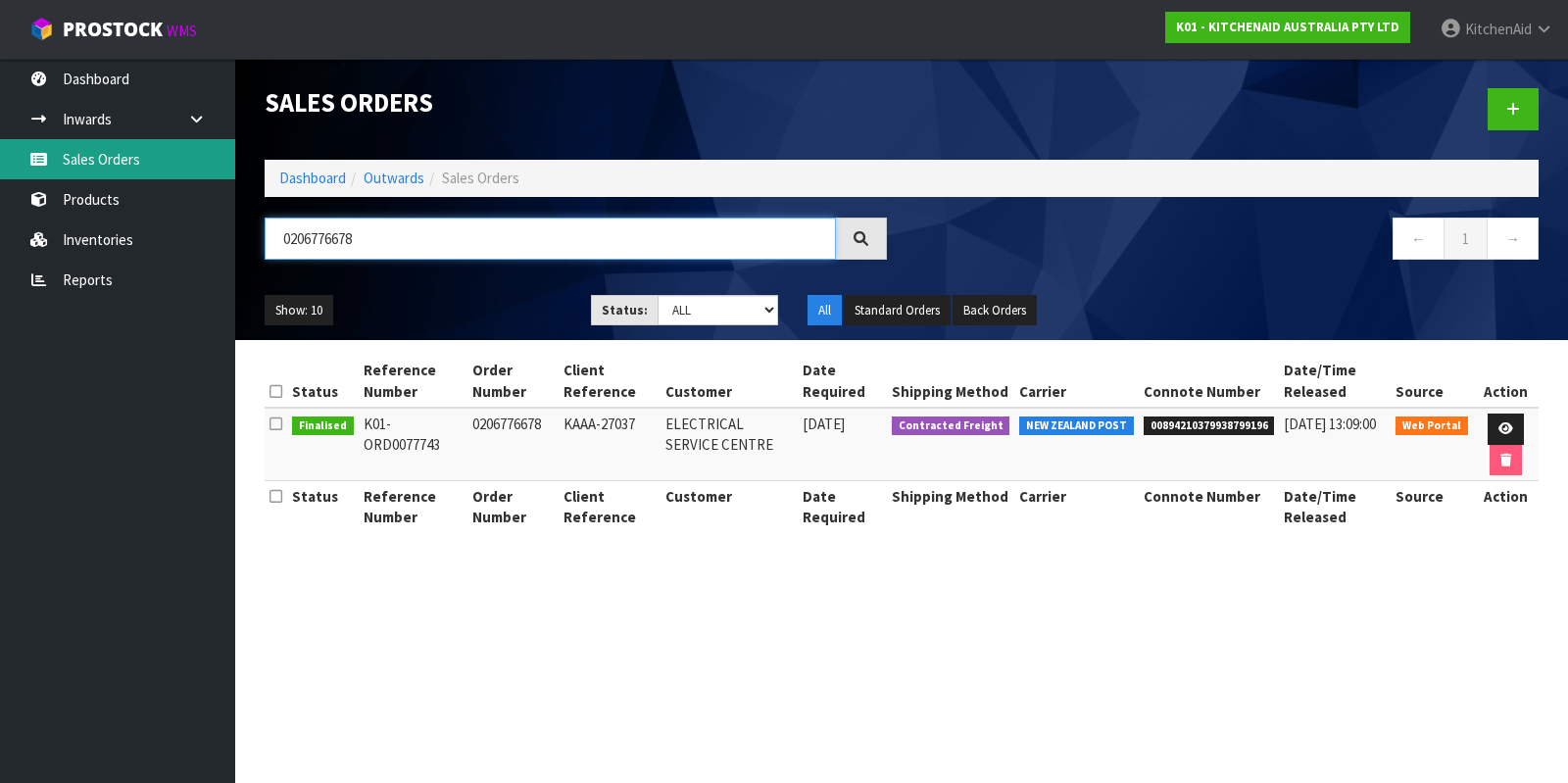
type input "\"
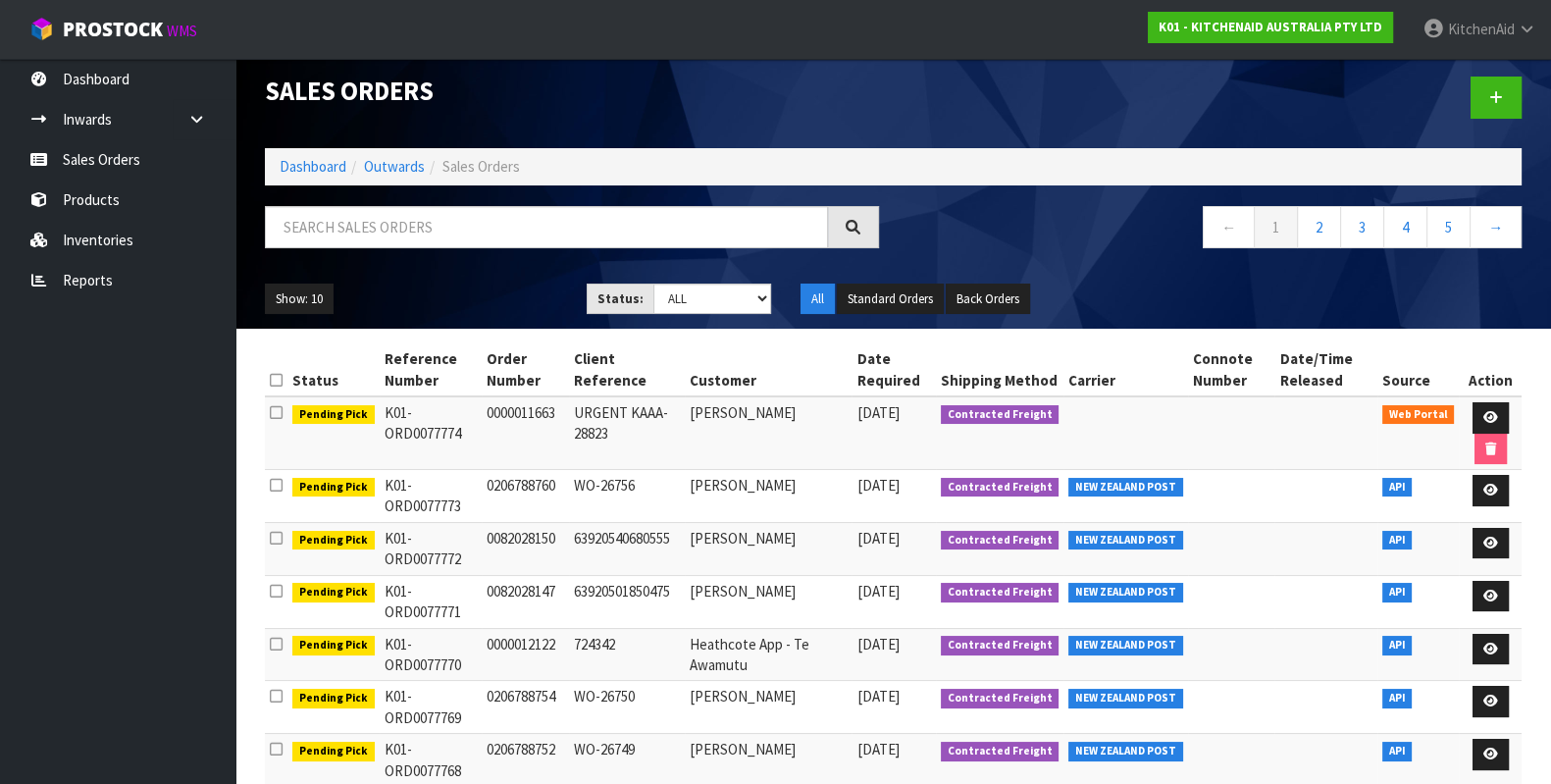
scroll to position [11, 0]
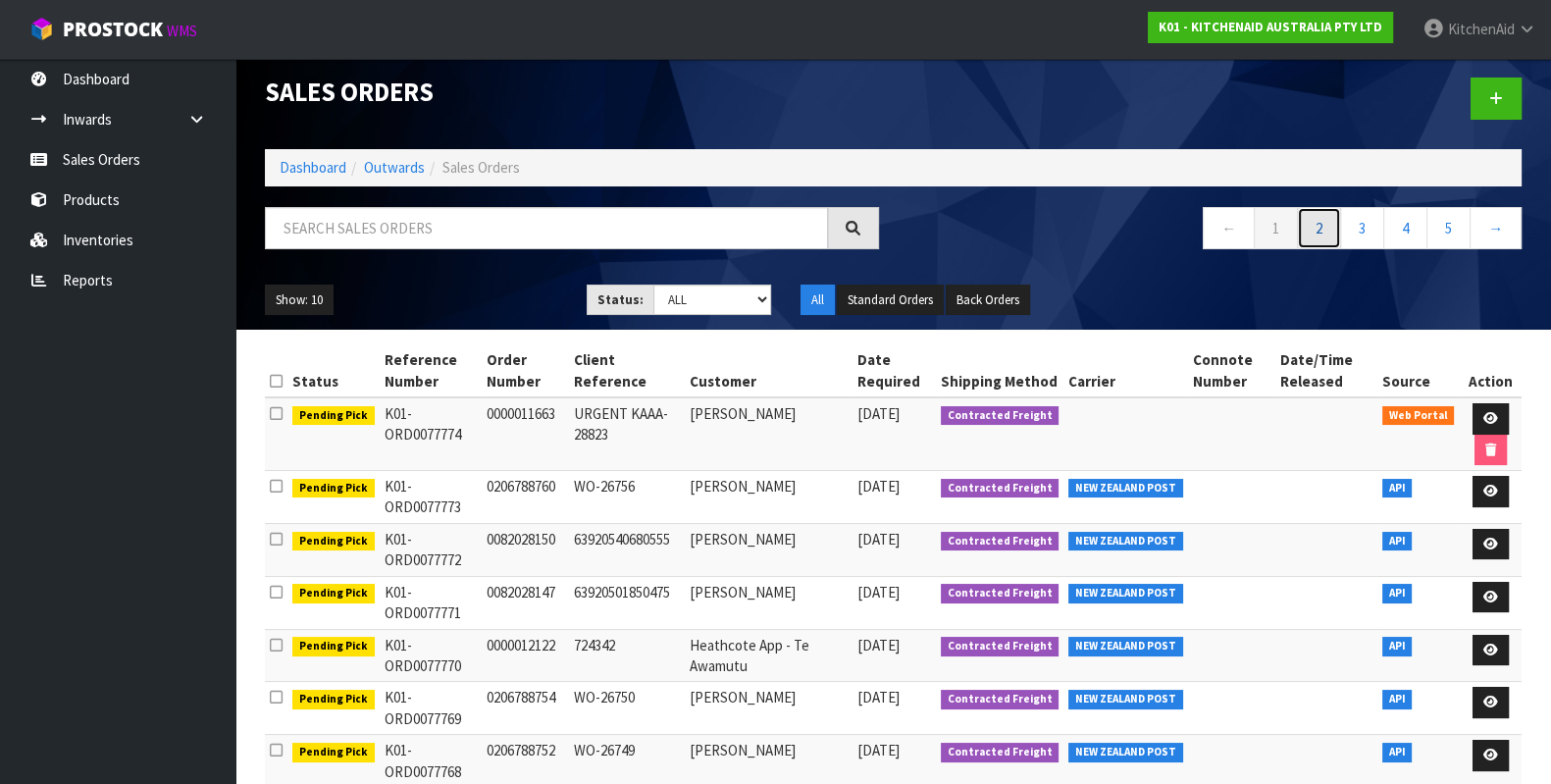
click at [1322, 224] on link "2" at bounding box center [1319, 228] width 44 height 42
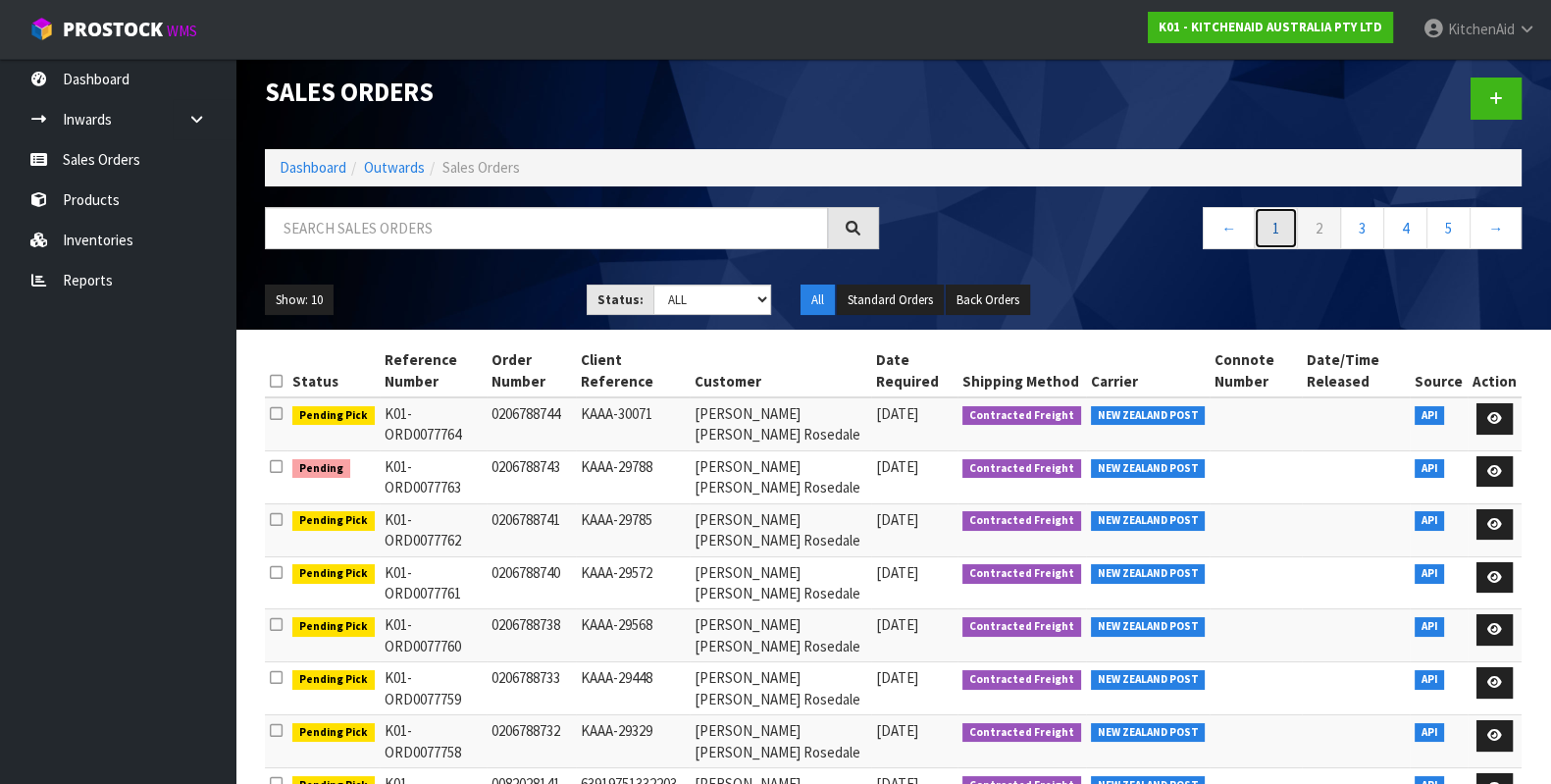
click at [1278, 220] on link "1" at bounding box center [1276, 228] width 44 height 42
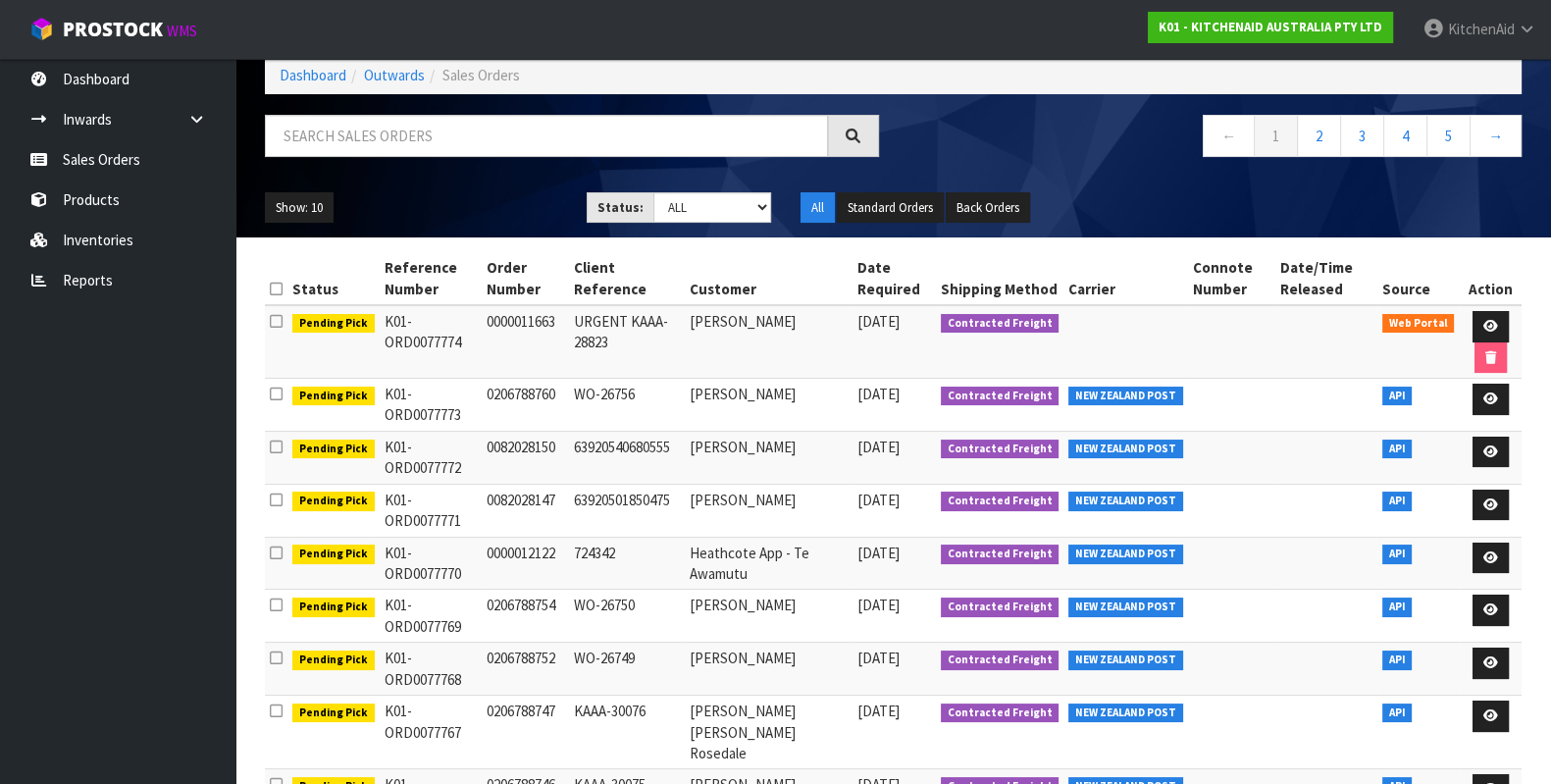
scroll to position [0, 0]
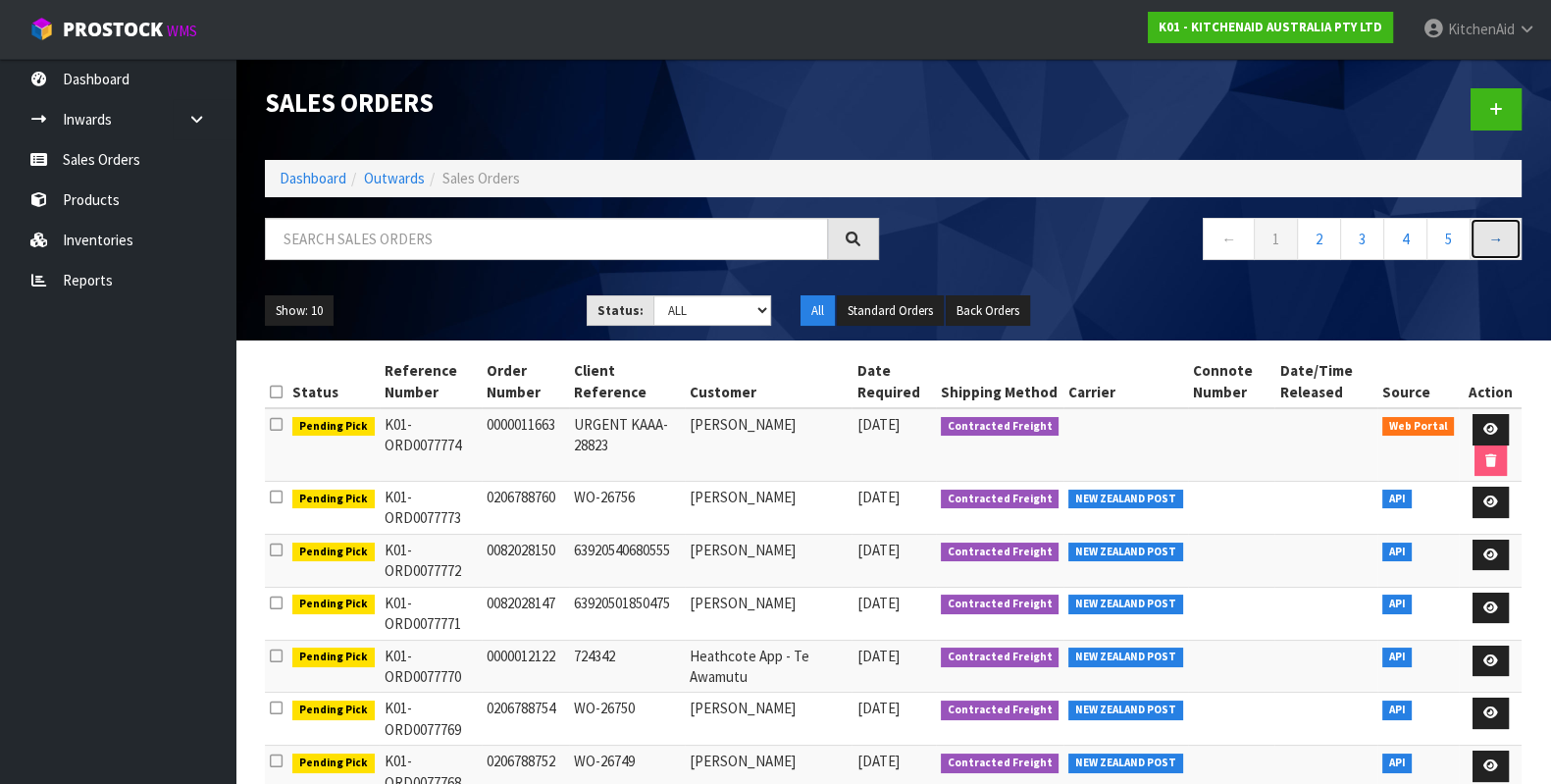
click at [1504, 232] on link "→" at bounding box center [1496, 239] width 52 height 42
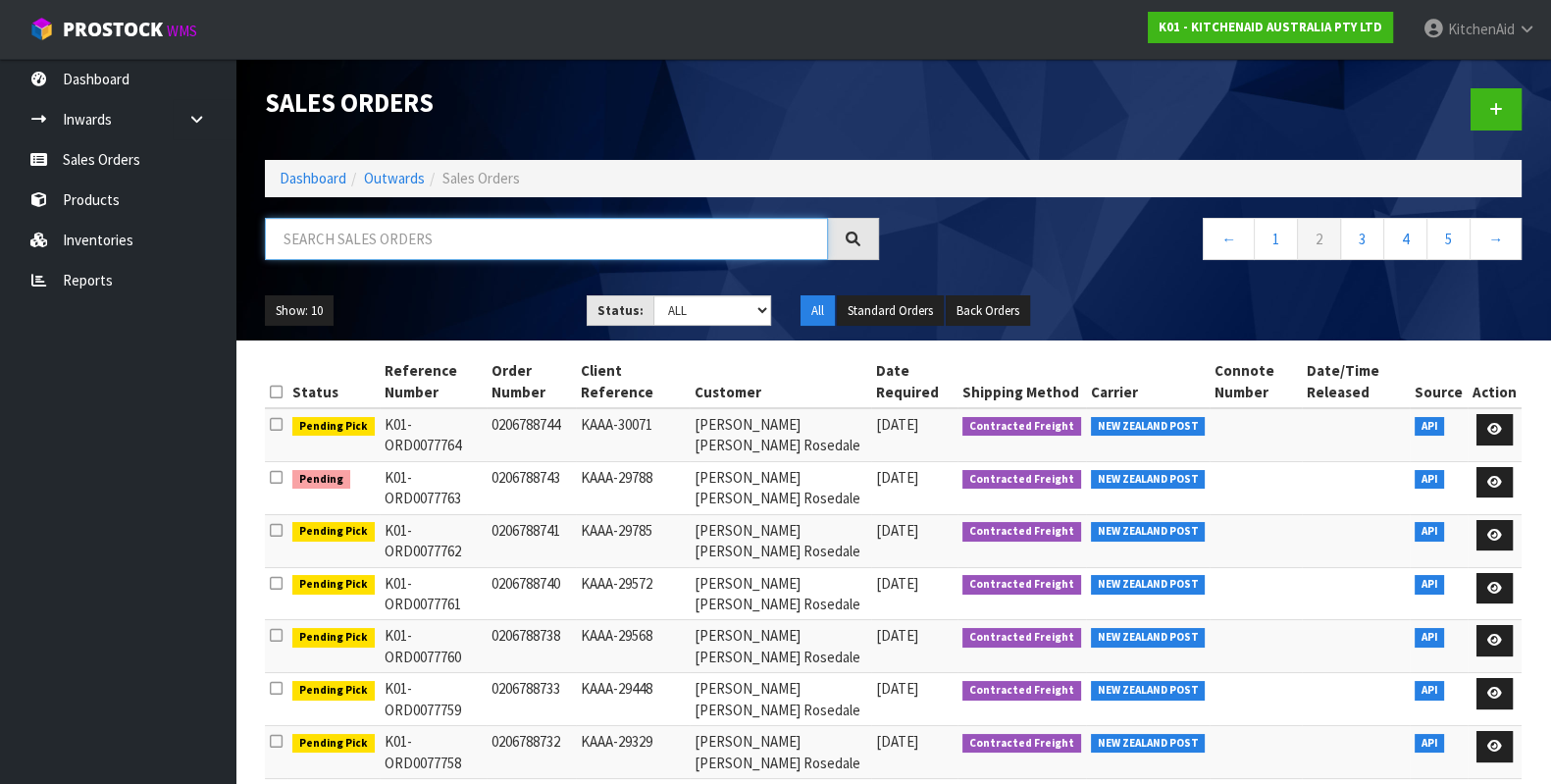
click at [384, 221] on input "text" at bounding box center [546, 239] width 563 height 42
paste input "206788734"
click at [284, 240] on input "206788734" at bounding box center [546, 239] width 563 height 42
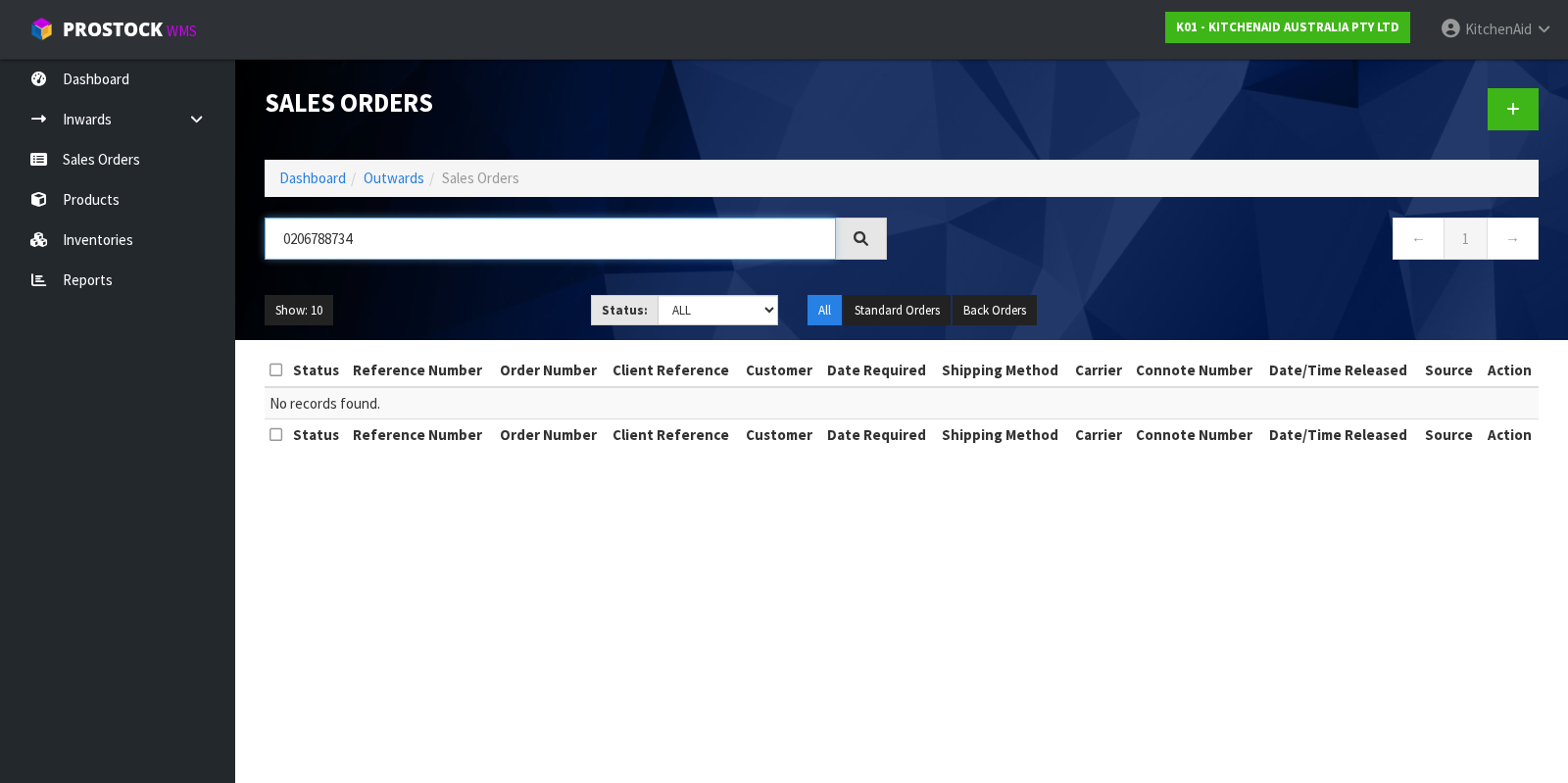
drag, startPoint x: 389, startPoint y: 242, endPoint x: 292, endPoint y: 230, distance: 97.7
click at [292, 230] on input "0206788734" at bounding box center [550, 239] width 571 height 42
paste input "5"
type input "0206788735"
click at [1496, 107] on link at bounding box center [1512, 109] width 51 height 42
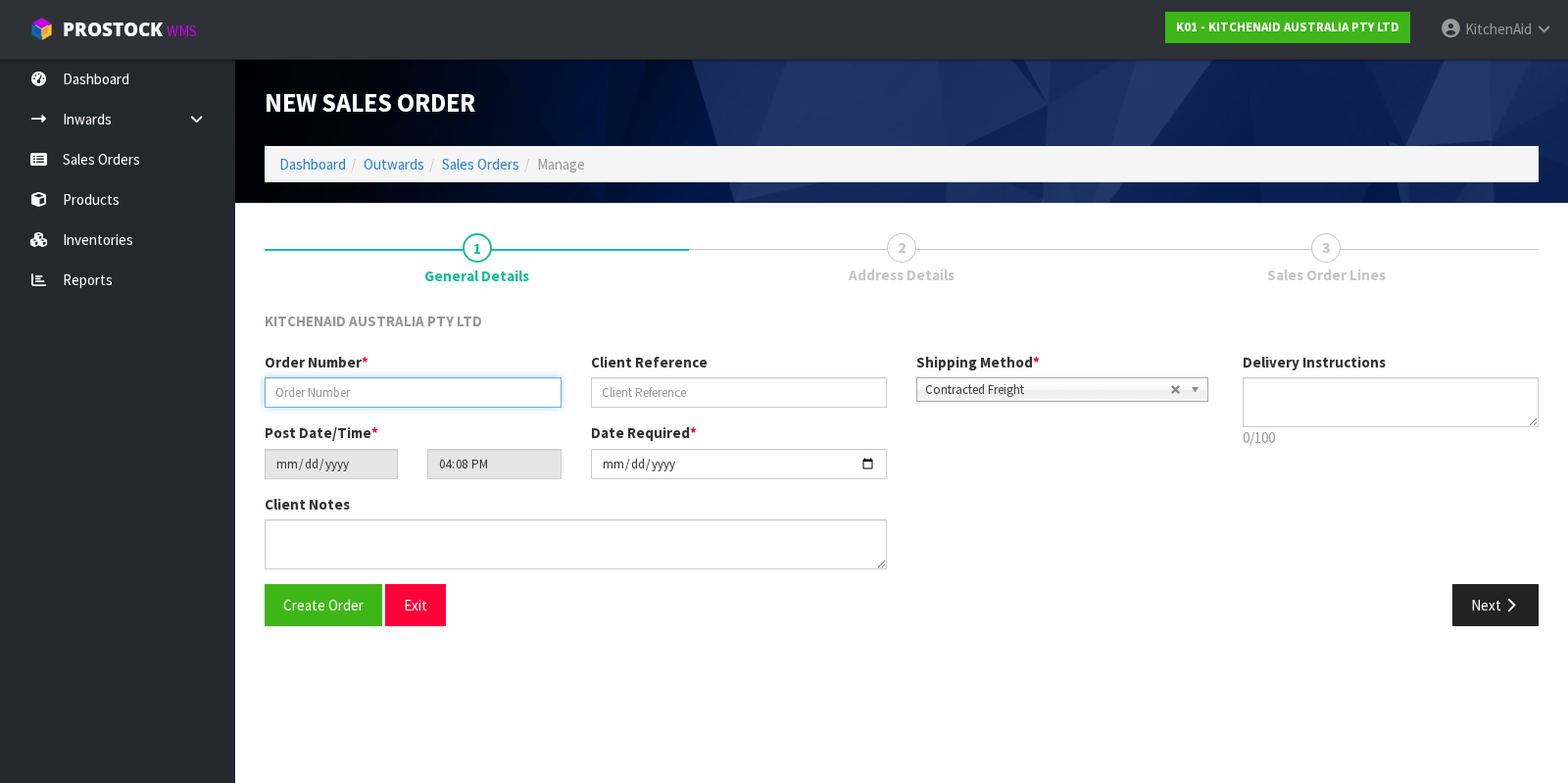
click at [389, 385] on input "text" at bounding box center [412, 392] width 297 height 30
paste input "0206788734"
type input "0206788734"
click at [650, 386] on input "text" at bounding box center [739, 392] width 297 height 30
paste input "KAAA-29450"
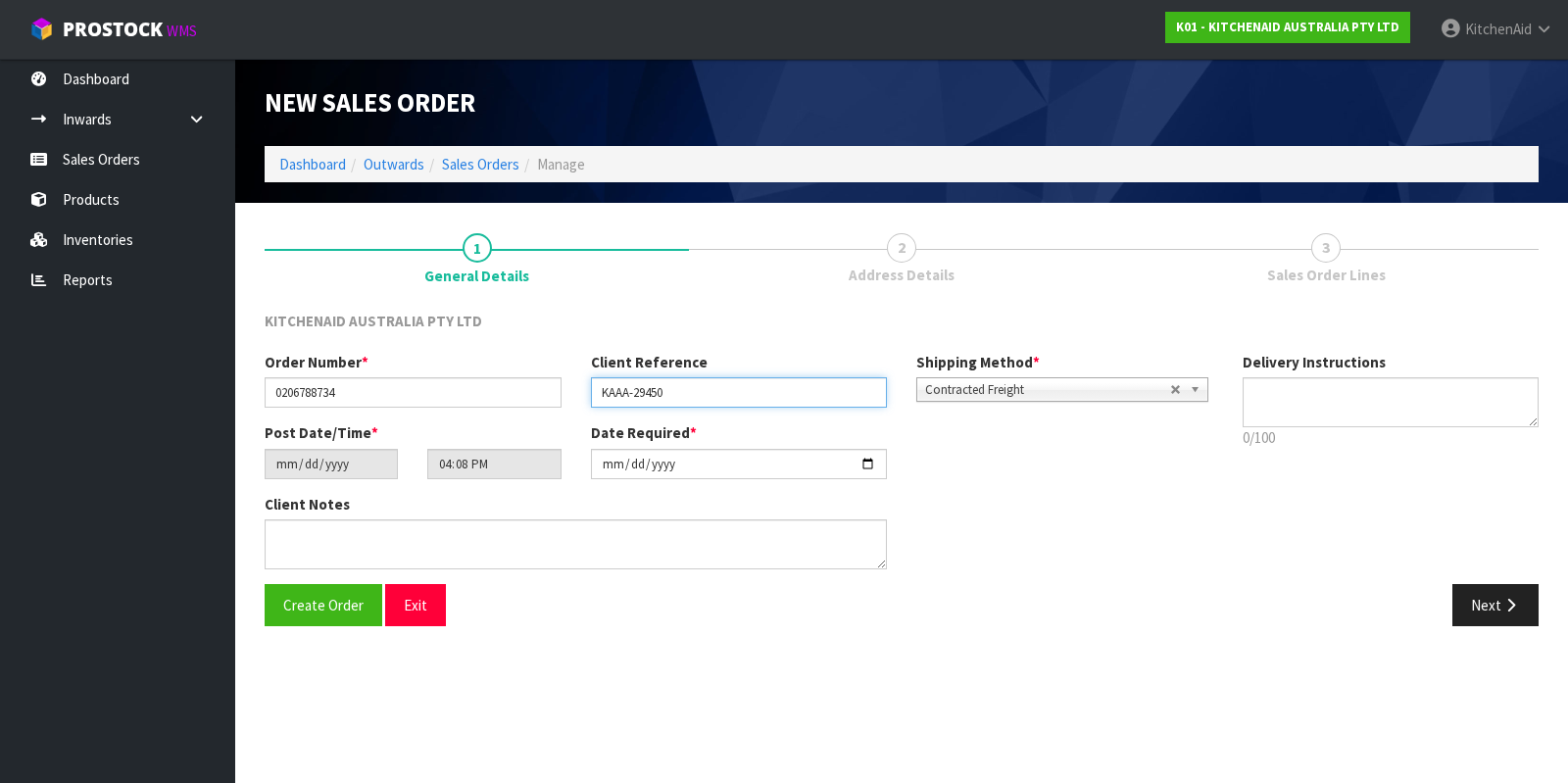
type input "KAAA-29450"
click at [1498, 601] on button "Next" at bounding box center [1495, 605] width 86 height 42
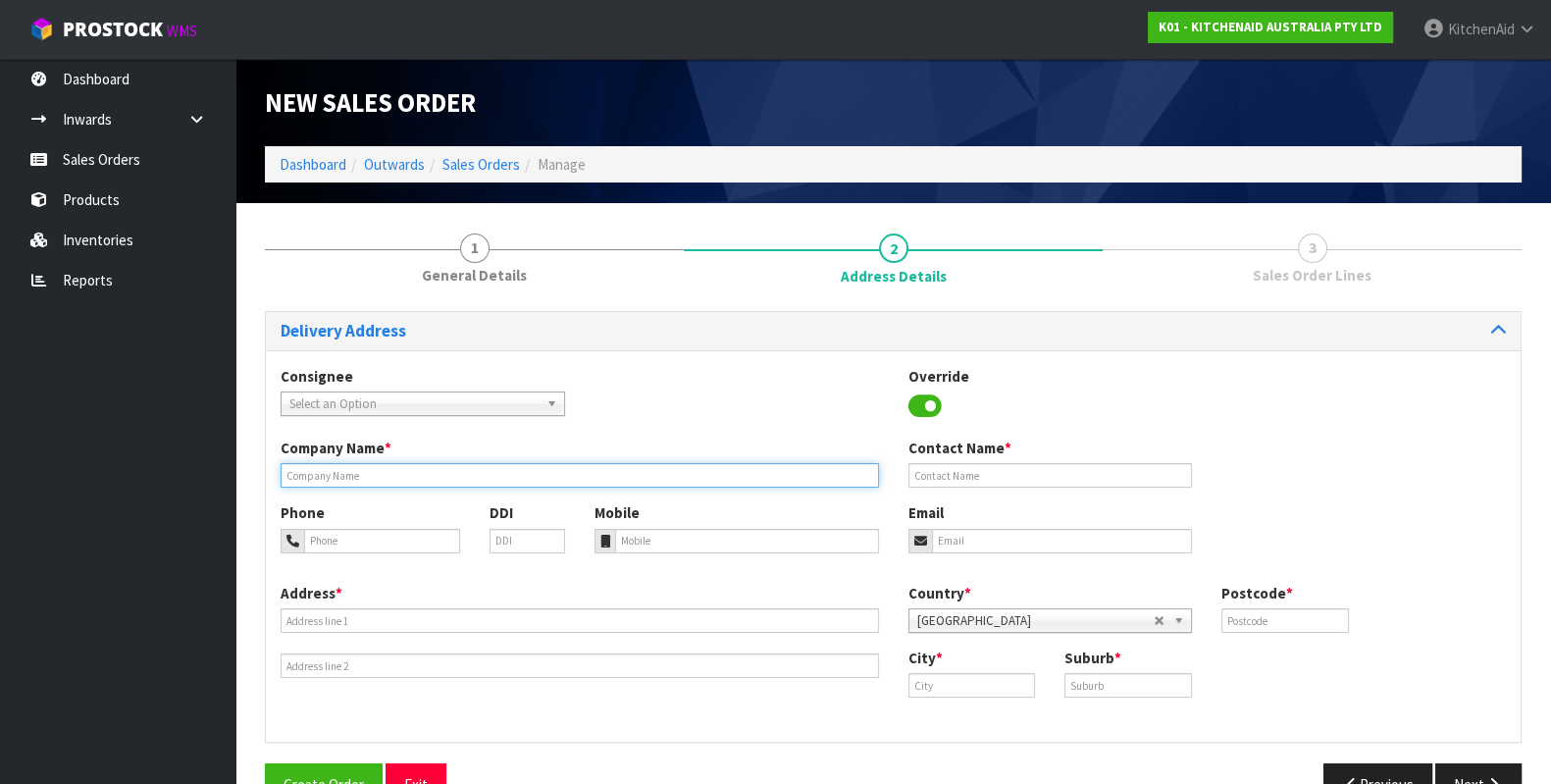
click at [471, 471] on input "text" at bounding box center [580, 475] width 598 height 25
paste input "[PERSON_NAME] [PERSON_NAME] ROSEDALE"
type input "[PERSON_NAME] [PERSON_NAME] ROSEDALE"
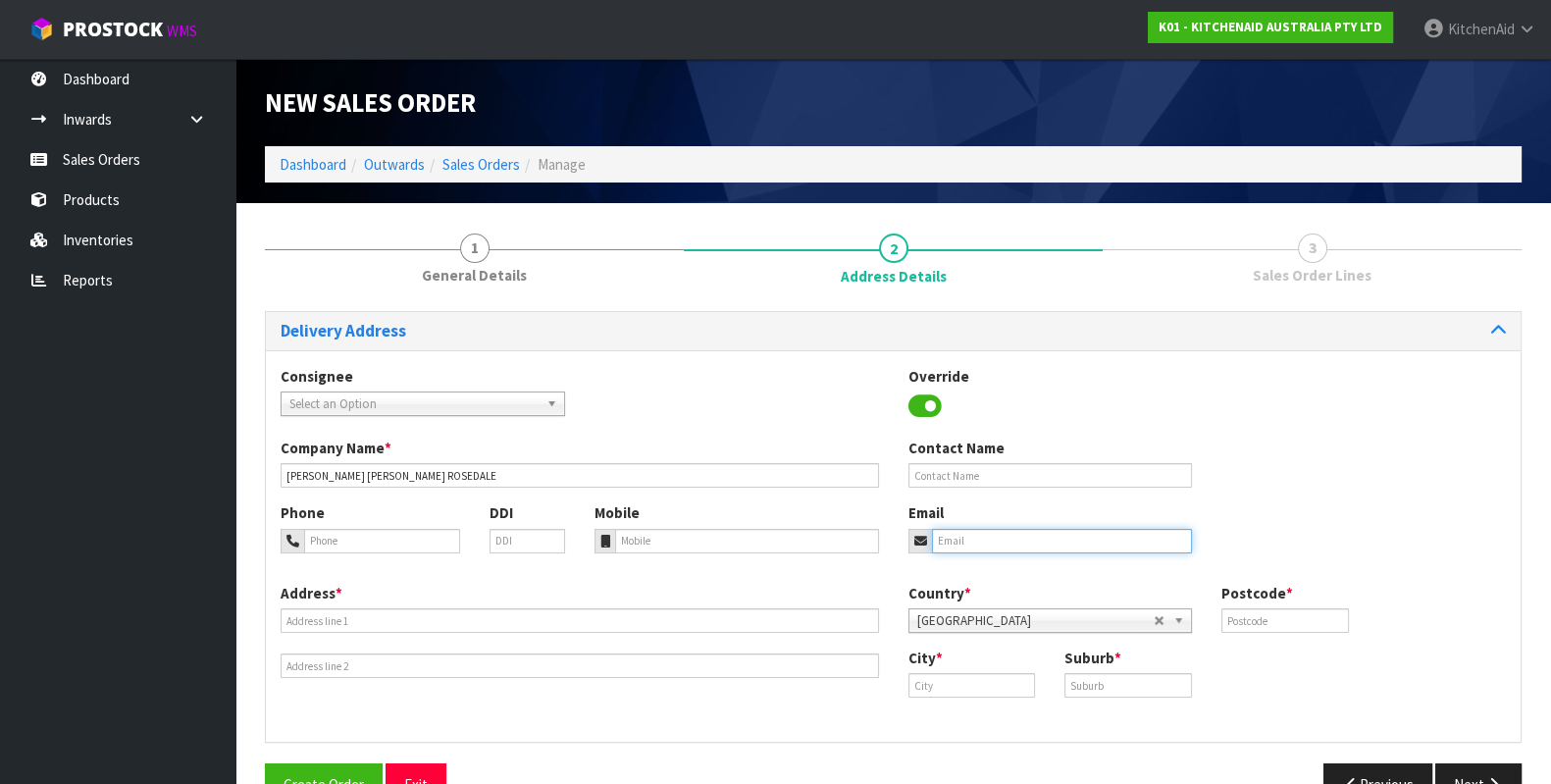
click at [1040, 536] on input "email" at bounding box center [1062, 541] width 261 height 25
paste input "[EMAIL_ADDRESS][PERSON_NAME][DOMAIN_NAME]"
type input "[EMAIL_ADDRESS][PERSON_NAME][DOMAIN_NAME]"
click at [405, 601] on div "Address *" at bounding box center [580, 631] width 628 height 96
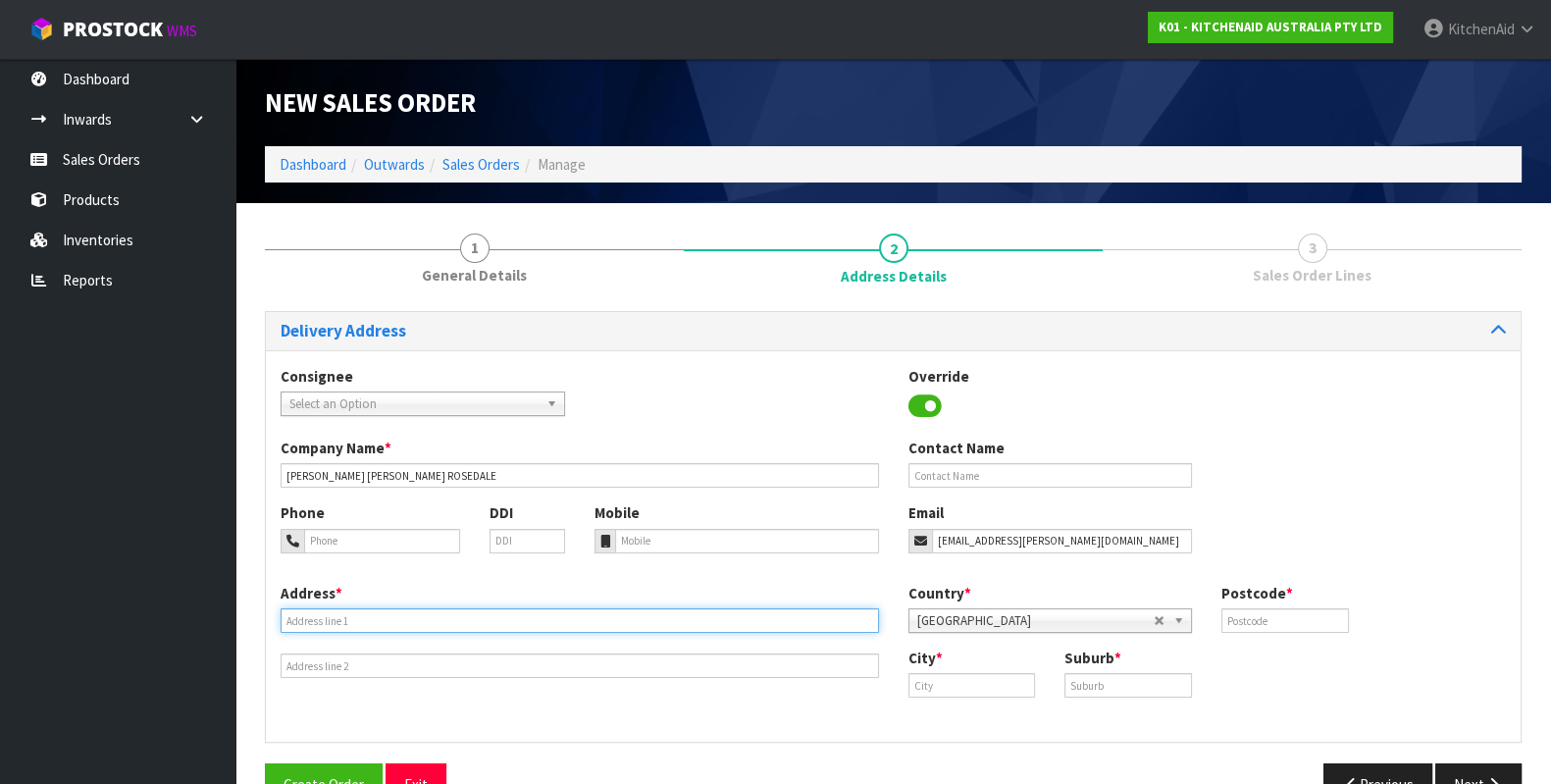
click at [405, 612] on input "text" at bounding box center [580, 620] width 598 height 25
paste input "[STREET_ADDRESS]"
click at [512, 625] on input "[STREET_ADDRESS]" at bounding box center [580, 620] width 598 height 25
type input "[STREET_ADDRESS]"
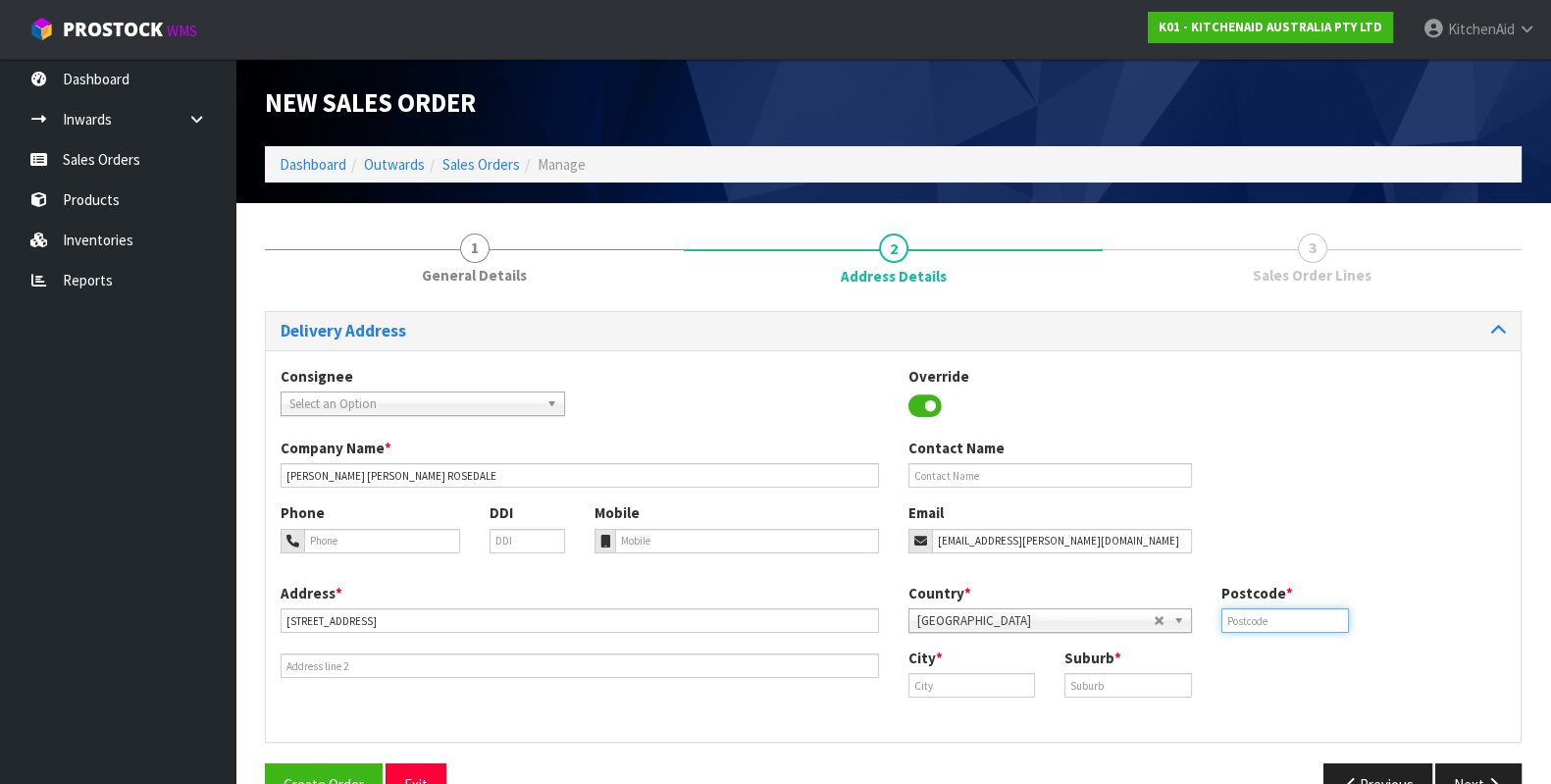
click at [1236, 615] on input "text" at bounding box center [1285, 620] width 128 height 25
paste input "632"
type input "0632"
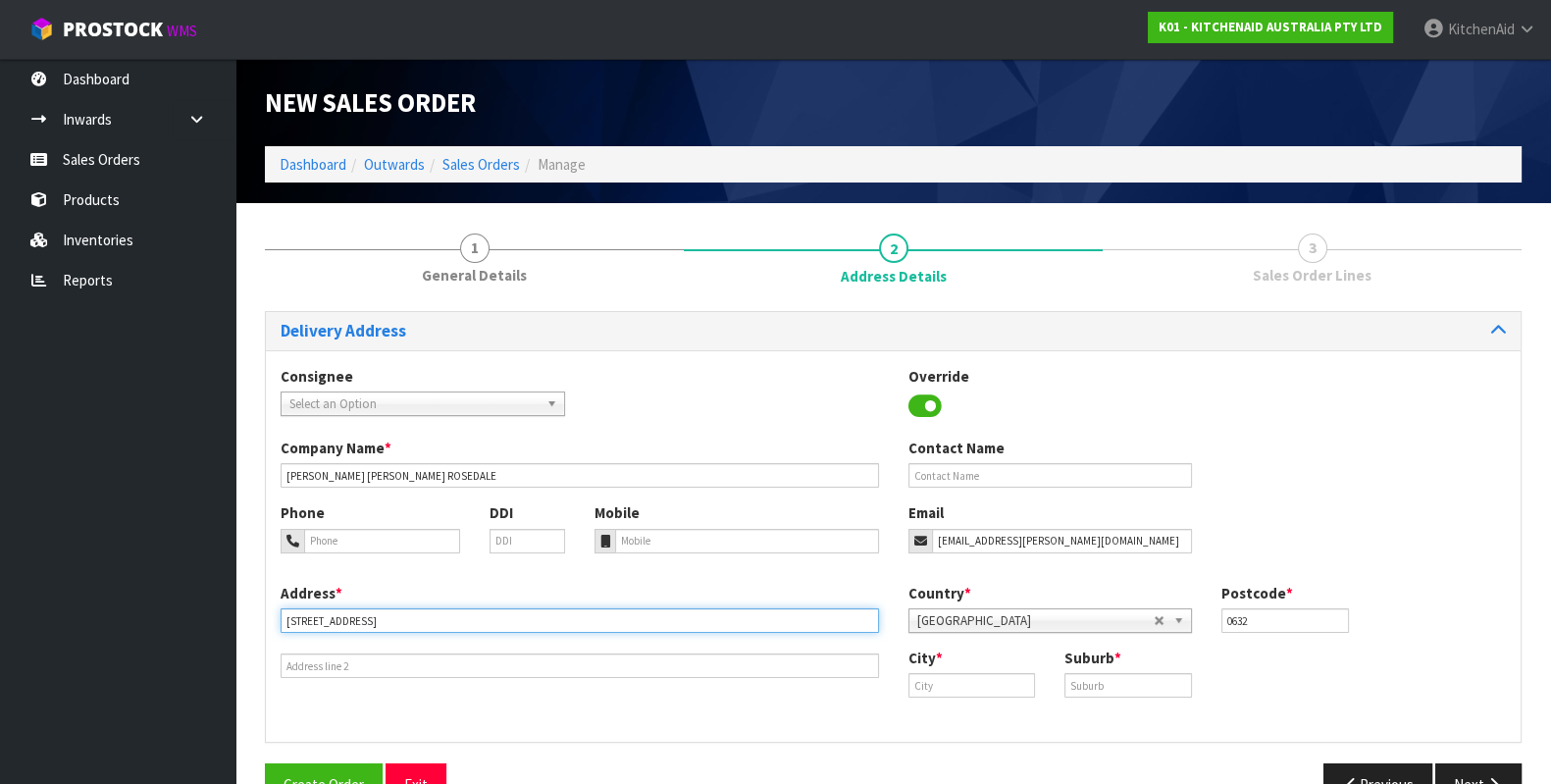
click at [493, 616] on input "[STREET_ADDRESS]" at bounding box center [580, 620] width 598 height 25
type input "[STREET_ADDRESS]"
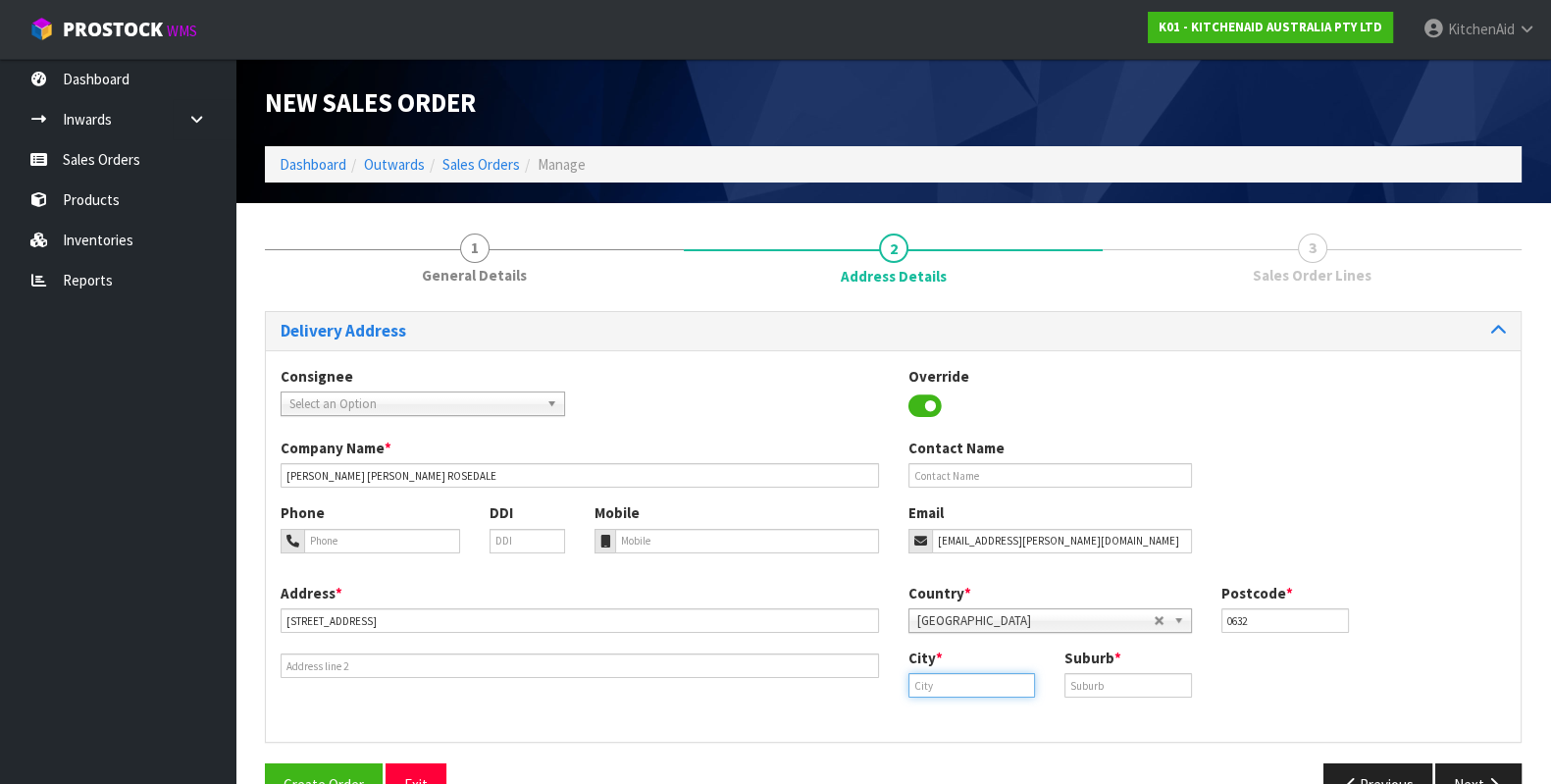
click at [928, 677] on input "text" at bounding box center [972, 685] width 128 height 25
paste input "[GEOGRAPHIC_DATA]"
click at [932, 718] on strong "[GEOGRAPHIC_DATA]" at bounding box center [999, 718] width 142 height 19
type input "[GEOGRAPHIC_DATA]"
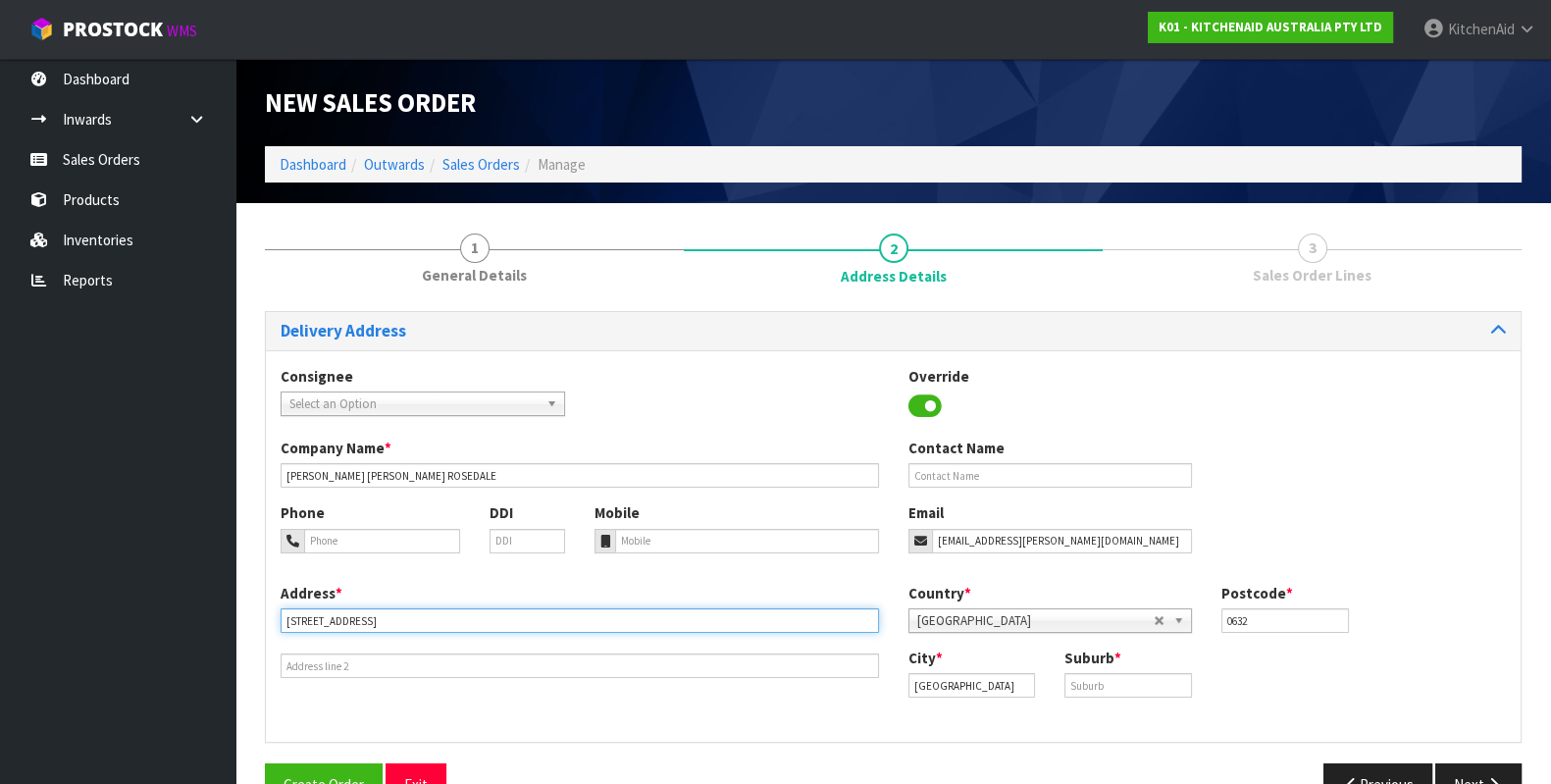
click at [439, 617] on input "[STREET_ADDRESS]" at bounding box center [580, 620] width 598 height 25
type input "[STREET_ADDRESS]"
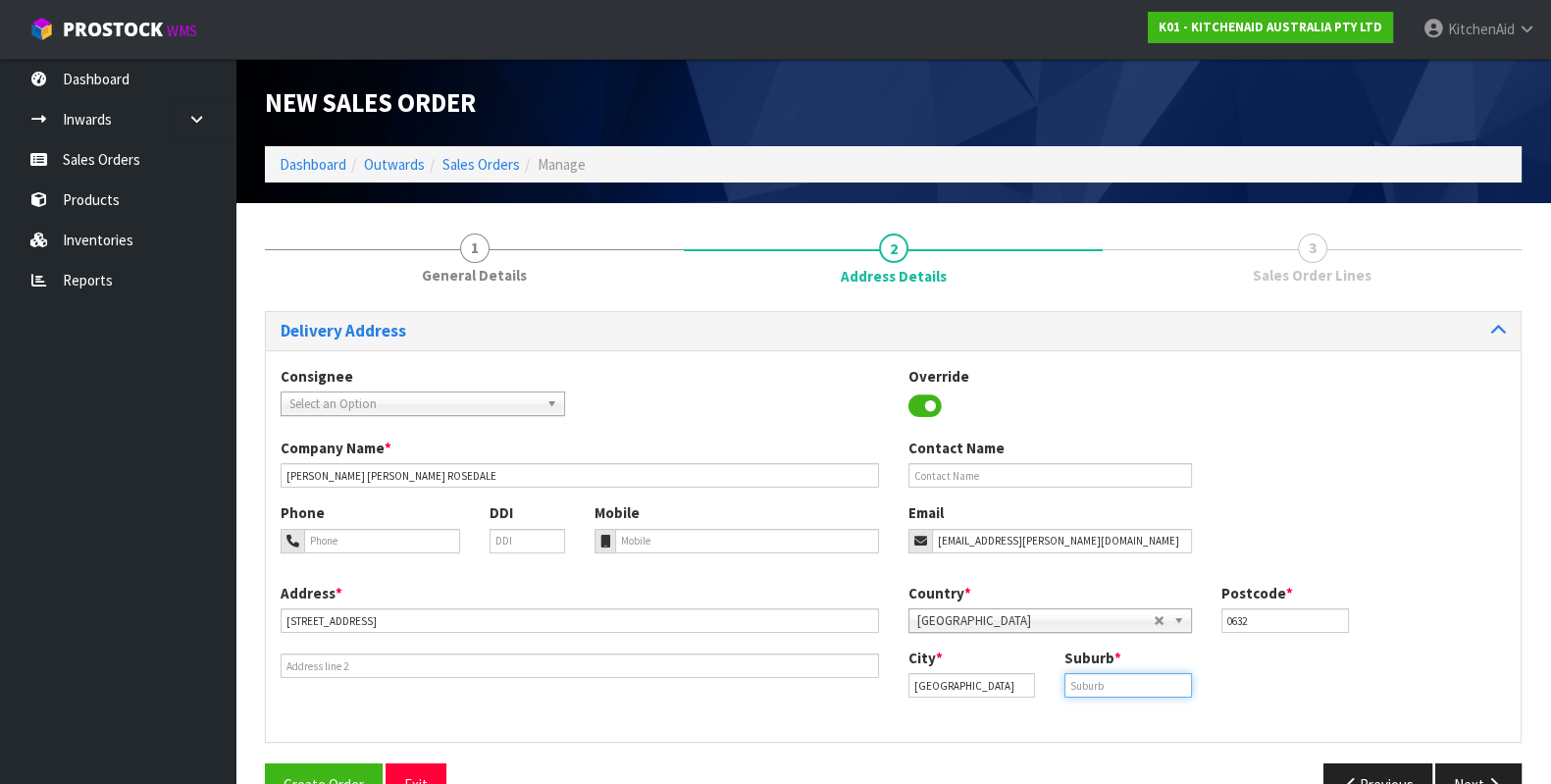
click at [1133, 684] on input "text" at bounding box center [1128, 685] width 128 height 25
paste input "ROSEDALE"
type input "ROSEDALE"
click at [1469, 767] on button "Next" at bounding box center [1478, 784] width 86 height 42
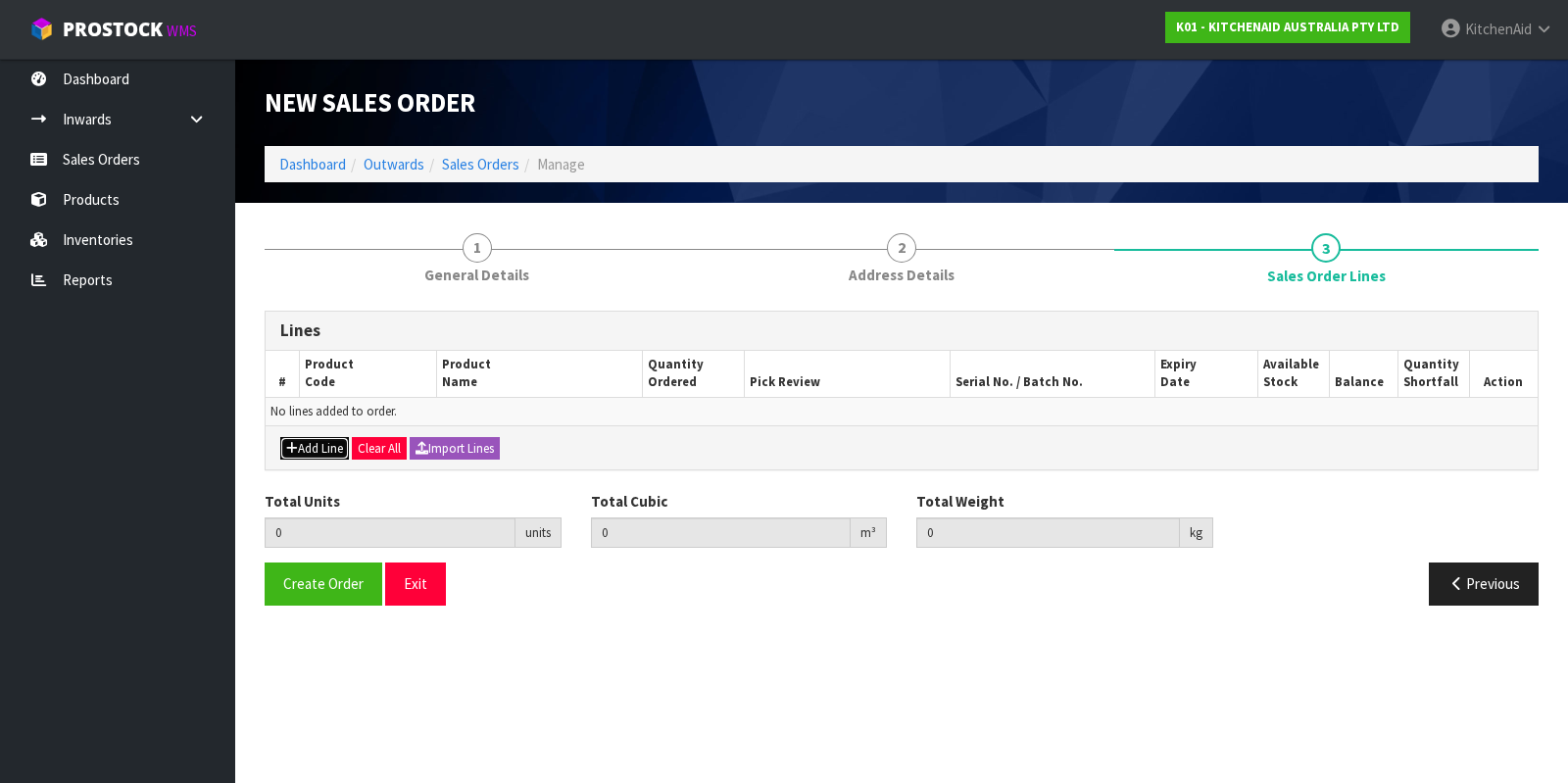
click at [304, 442] on button "Add Line" at bounding box center [315, 449] width 69 height 24
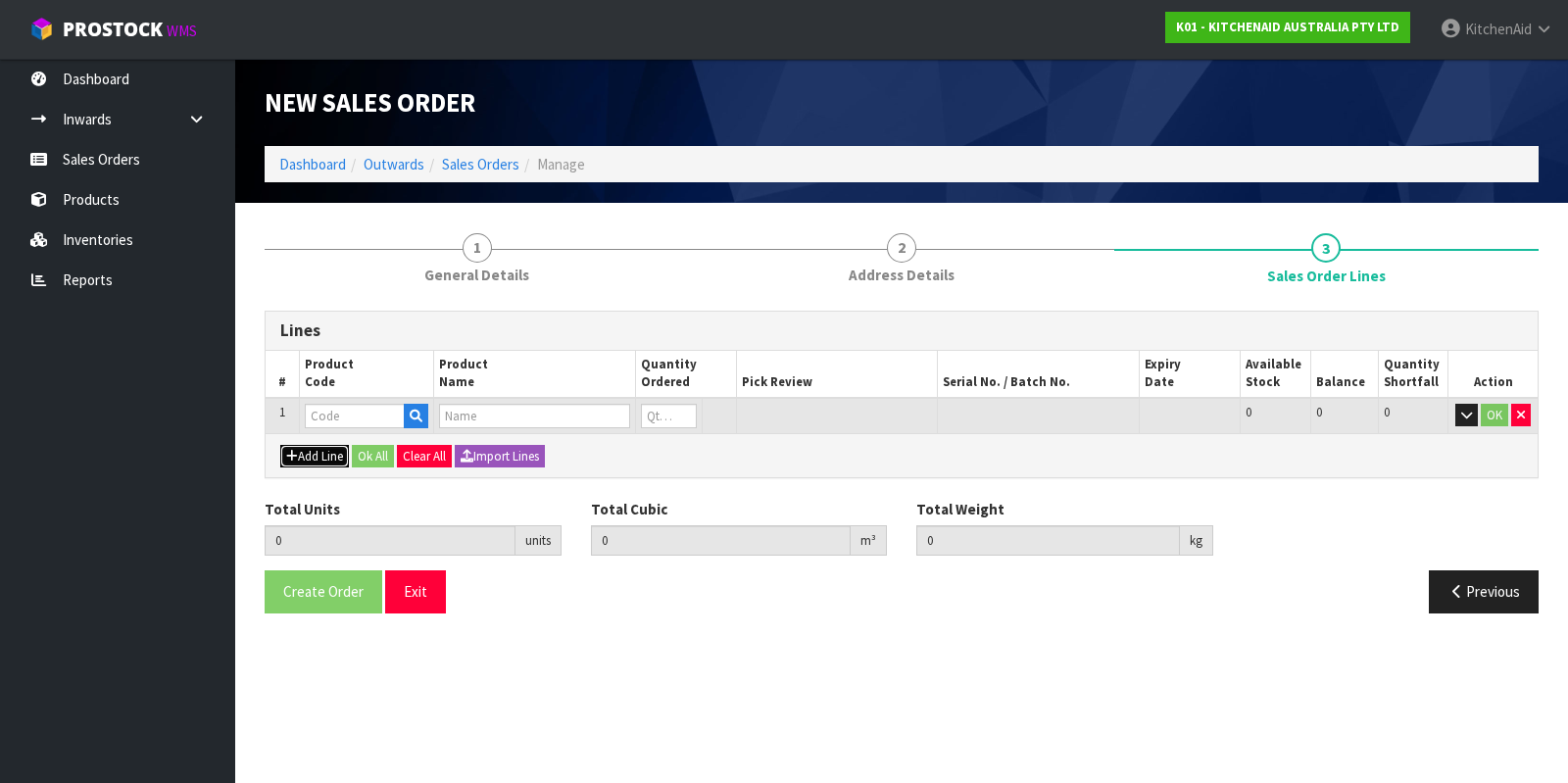
click at [309, 453] on button "Add Line" at bounding box center [315, 456] width 69 height 24
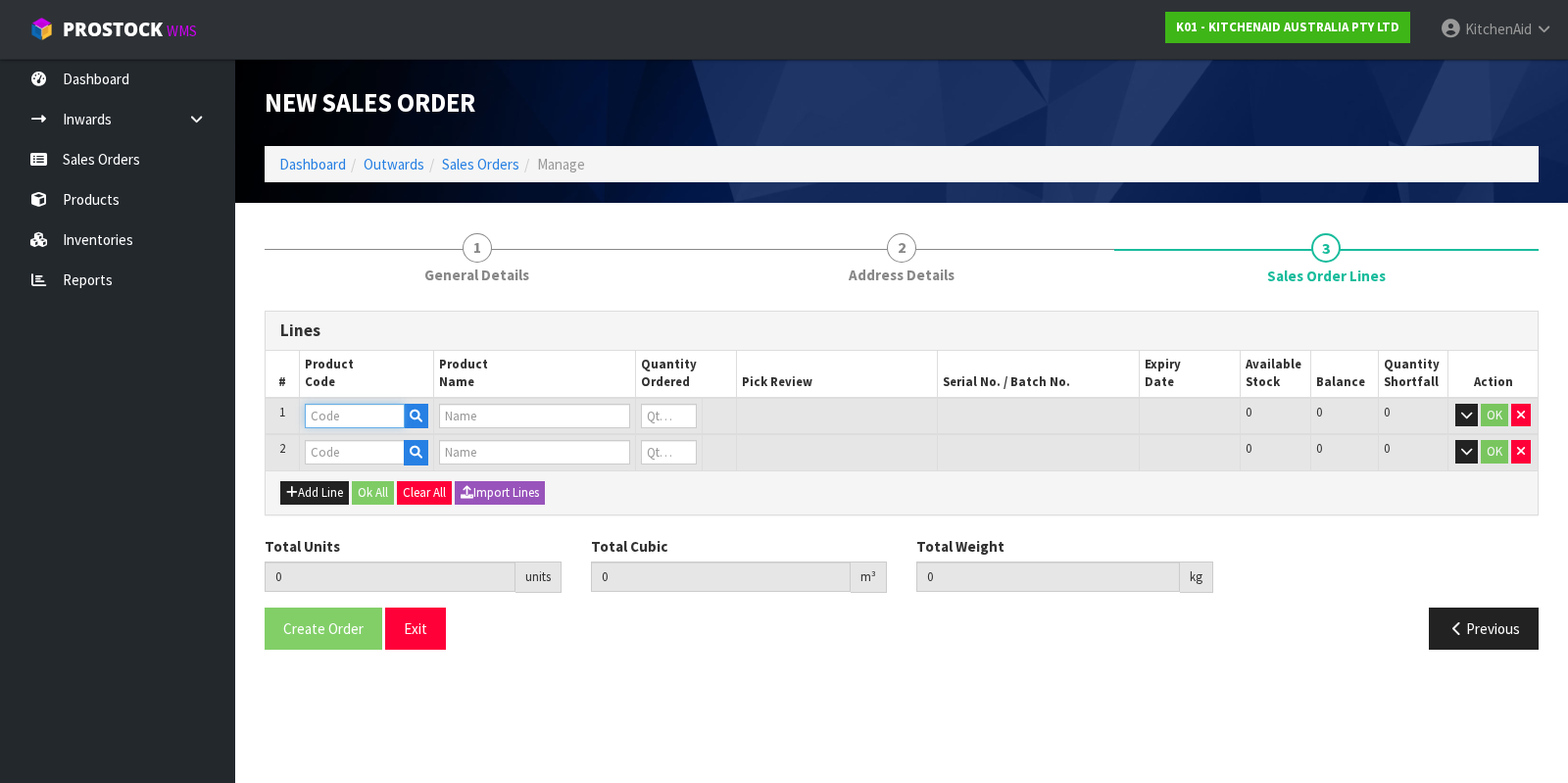
click at [363, 413] on input "text" at bounding box center [355, 415] width 100 height 25
paste input "W10900799"
type input "W10900799"
type input "ARMATURE"
type input "0"
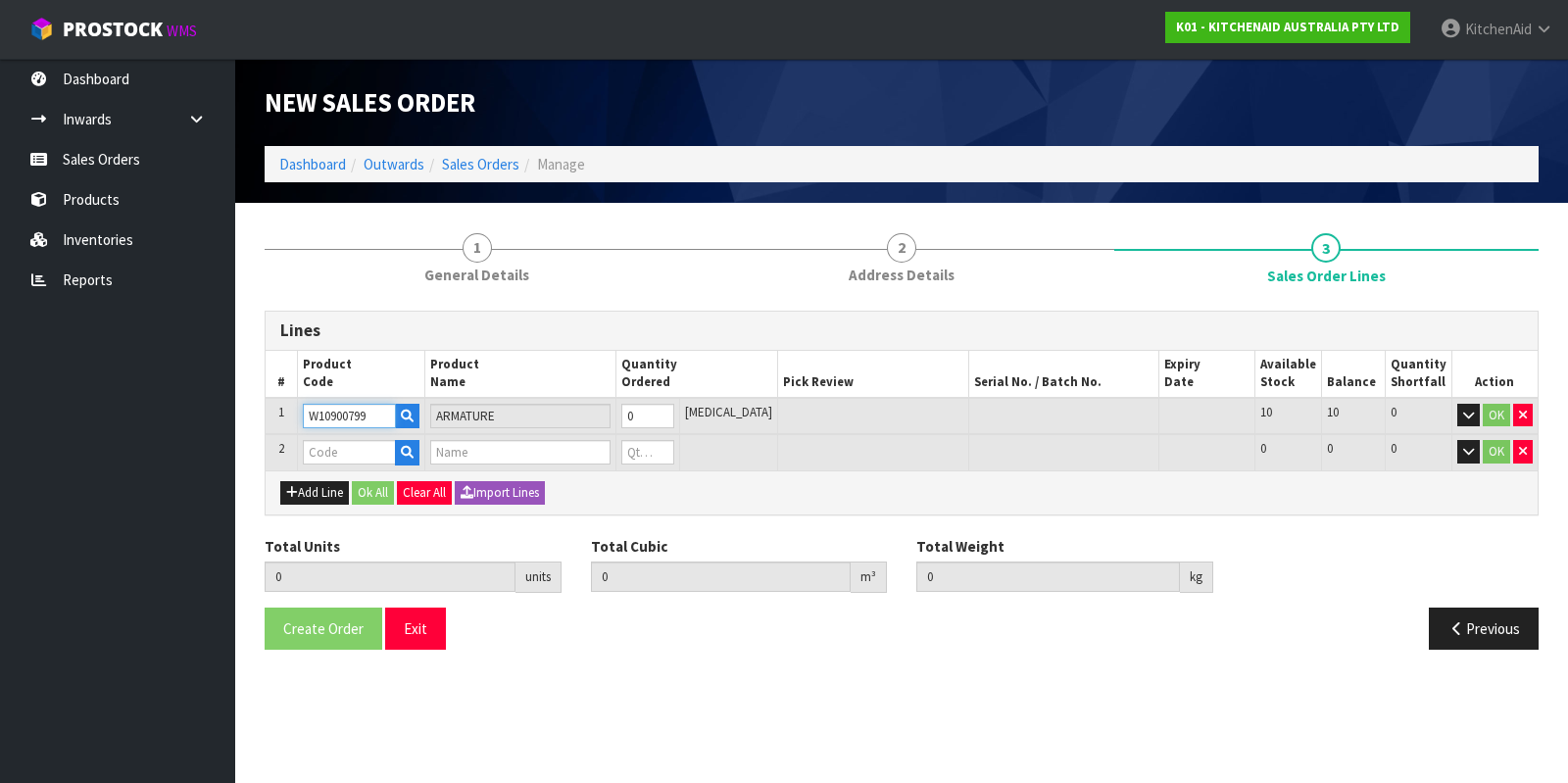
type input "W10900799"
type input "1"
click at [674, 408] on input "1" at bounding box center [647, 415] width 53 height 25
click at [363, 454] on input "text" at bounding box center [349, 451] width 93 height 25
paste input "3180526"
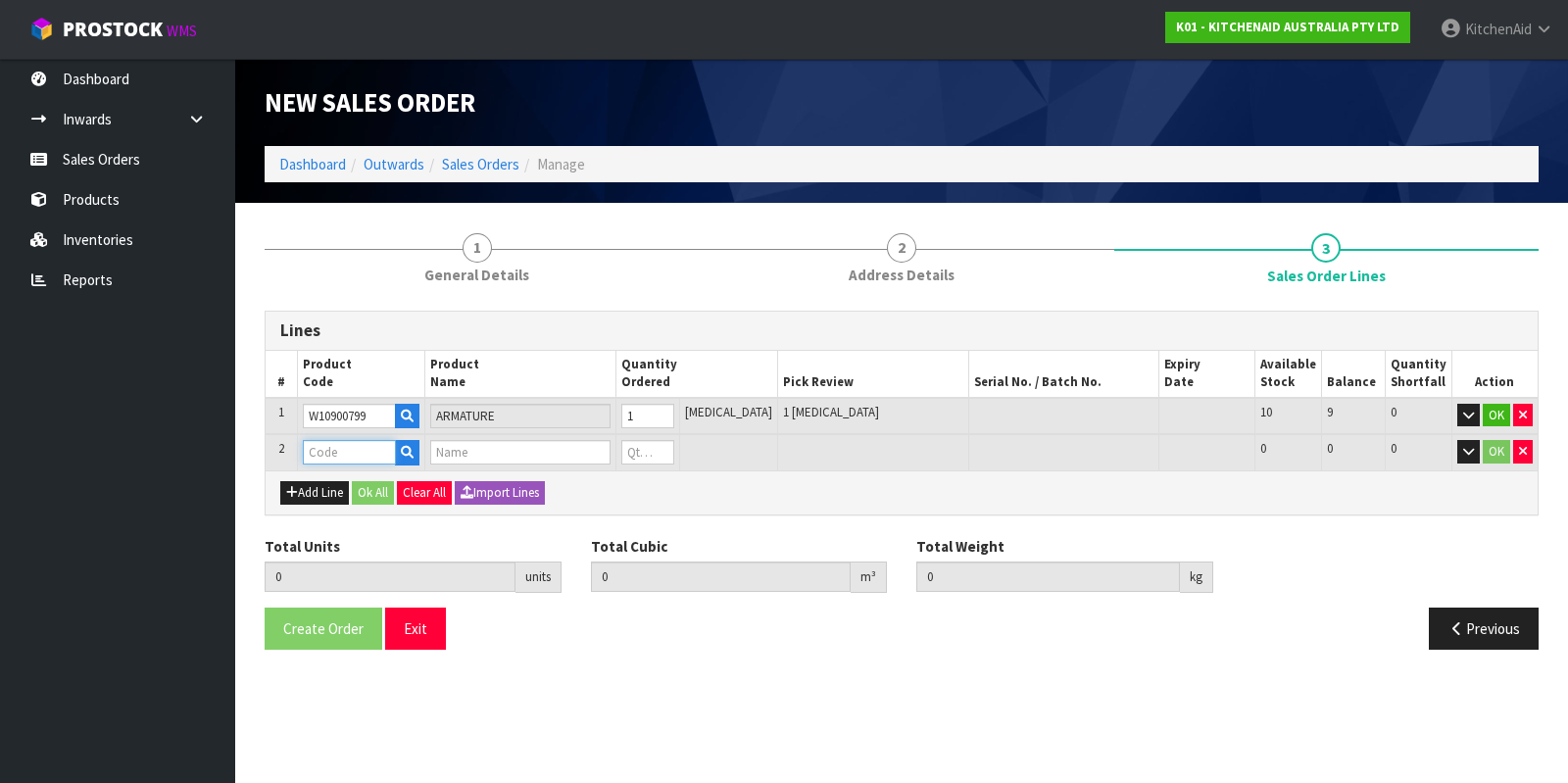
type input "3180526"
type input "1"
type input "0.004928"
type input "0.65"
type input "BEARING BRACKET"
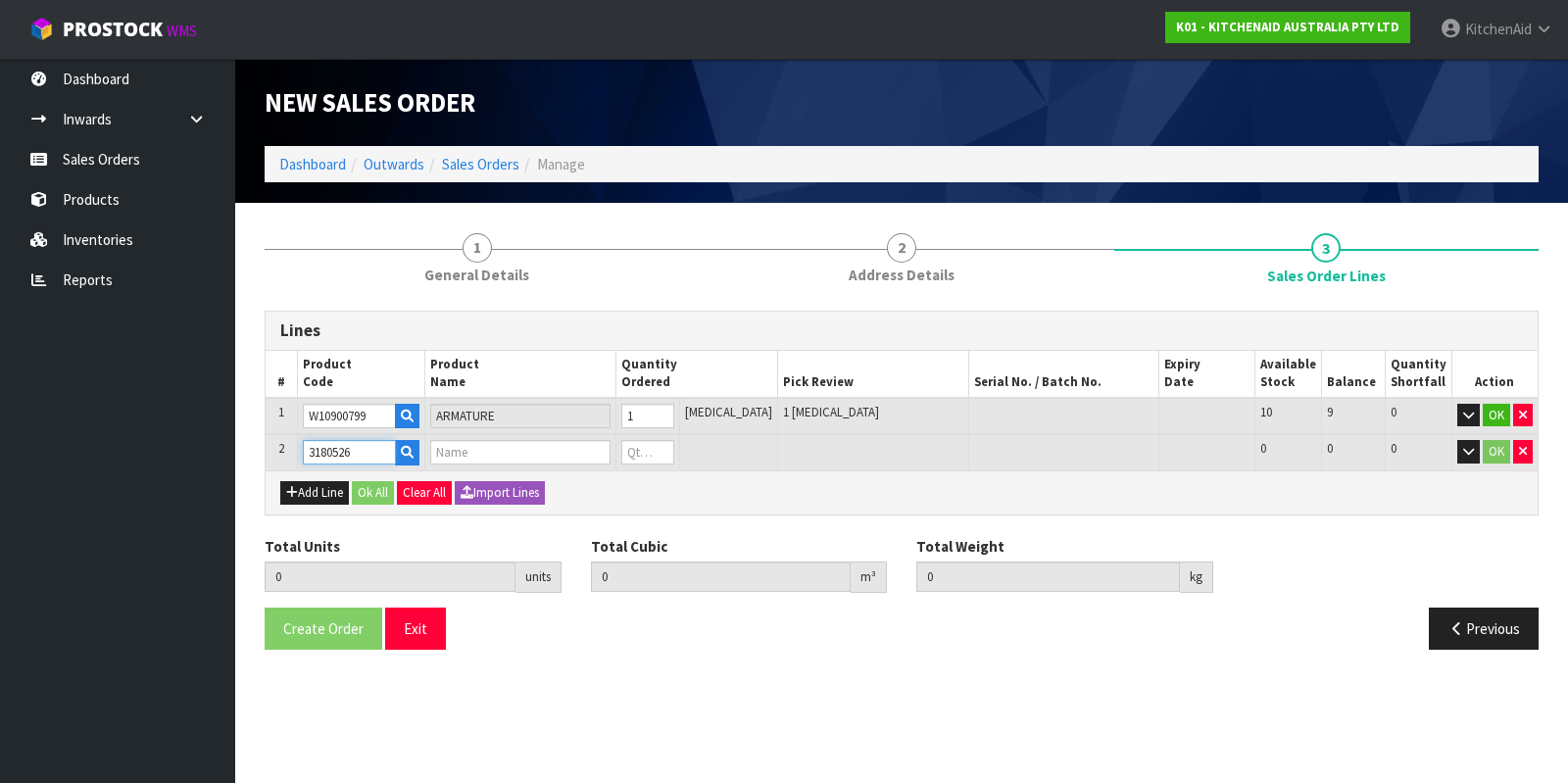
type input "0"
type input "3180526"
type input "2"
type input "0.005108"
type input "0.8"
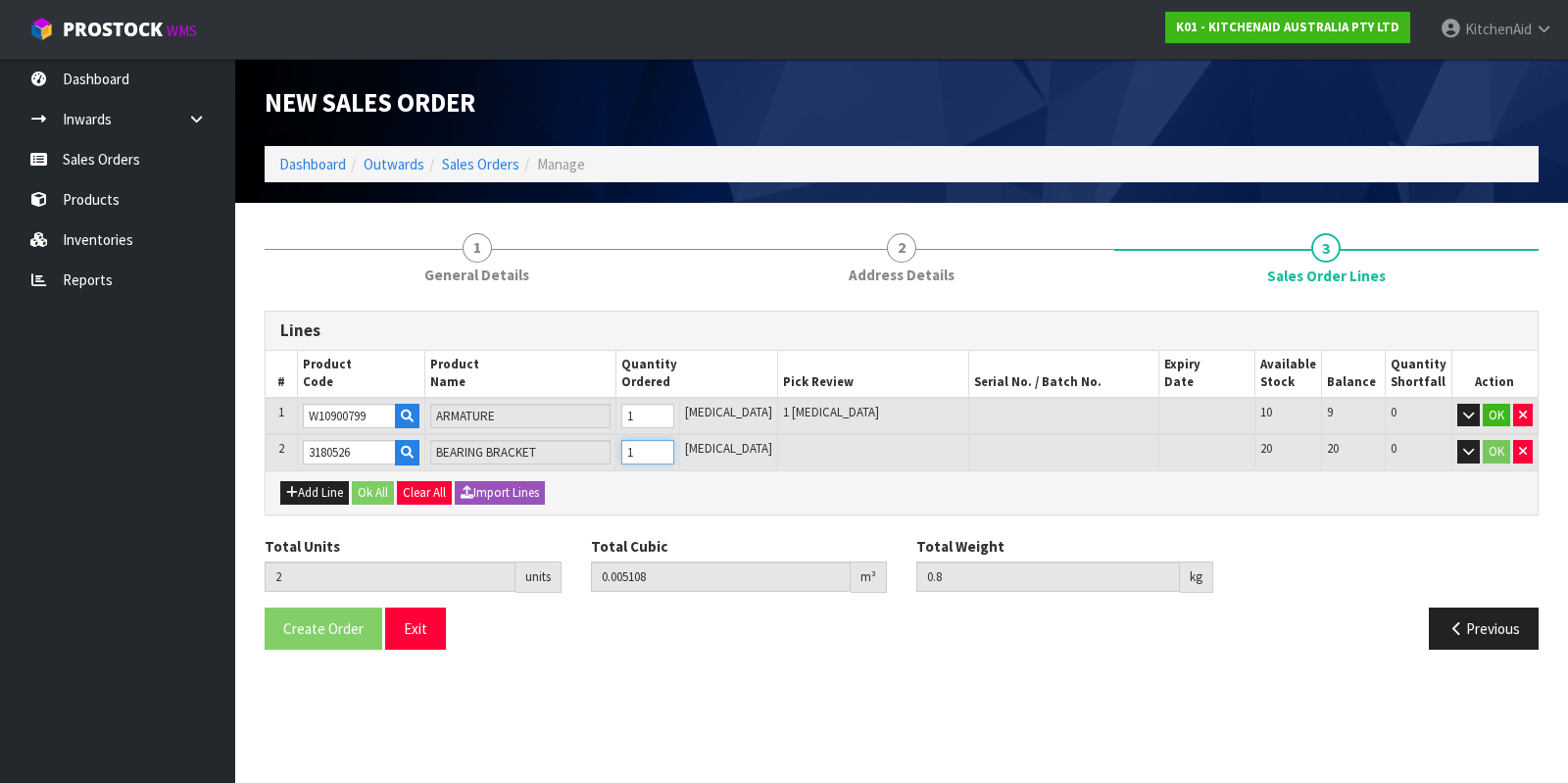
type input "1"
click at [674, 442] on input "1" at bounding box center [647, 451] width 53 height 25
click at [377, 488] on button "Ok All" at bounding box center [373, 493] width 42 height 24
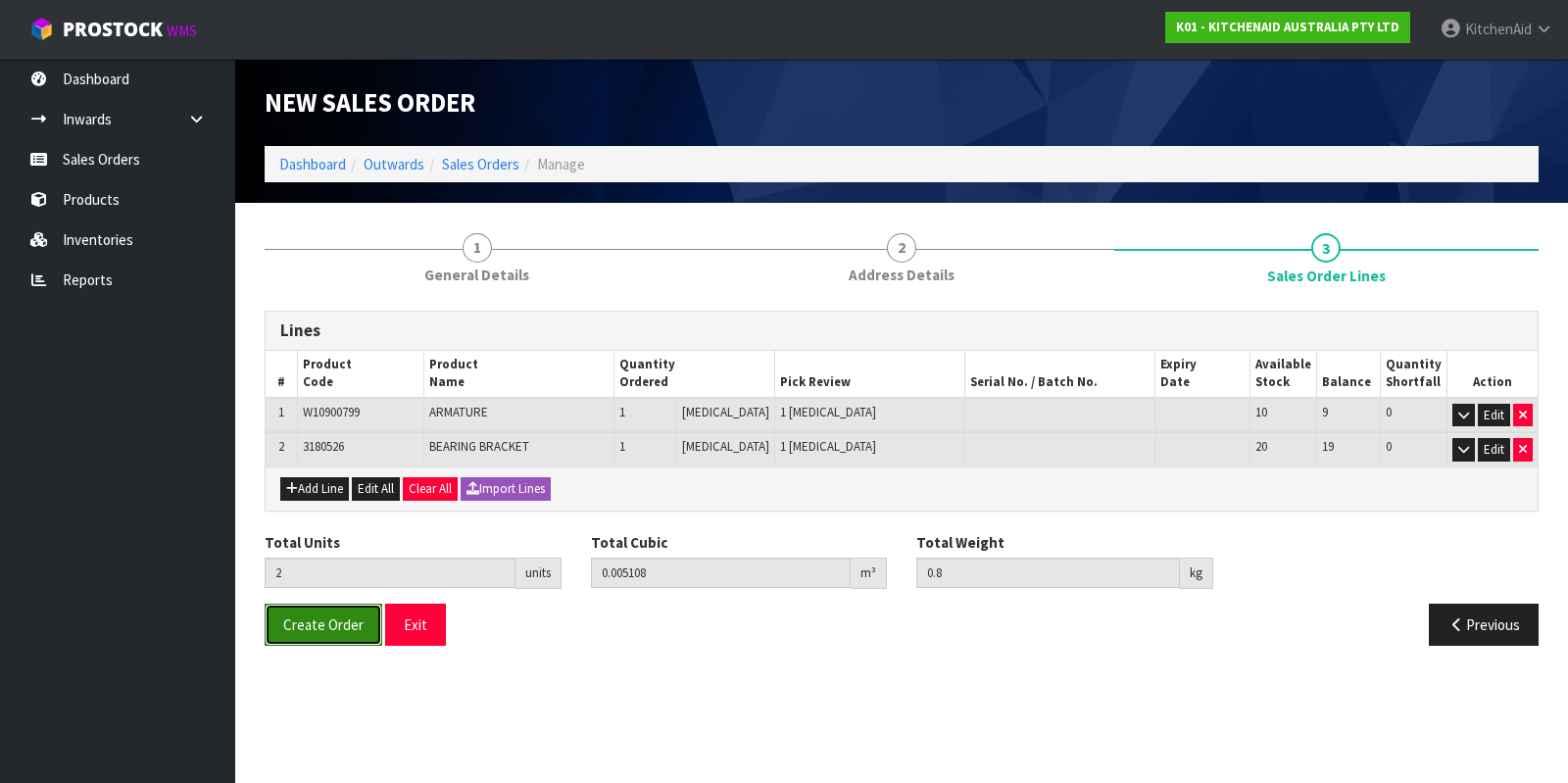
click at [339, 631] on button "Create Order" at bounding box center [324, 624] width 118 height 42
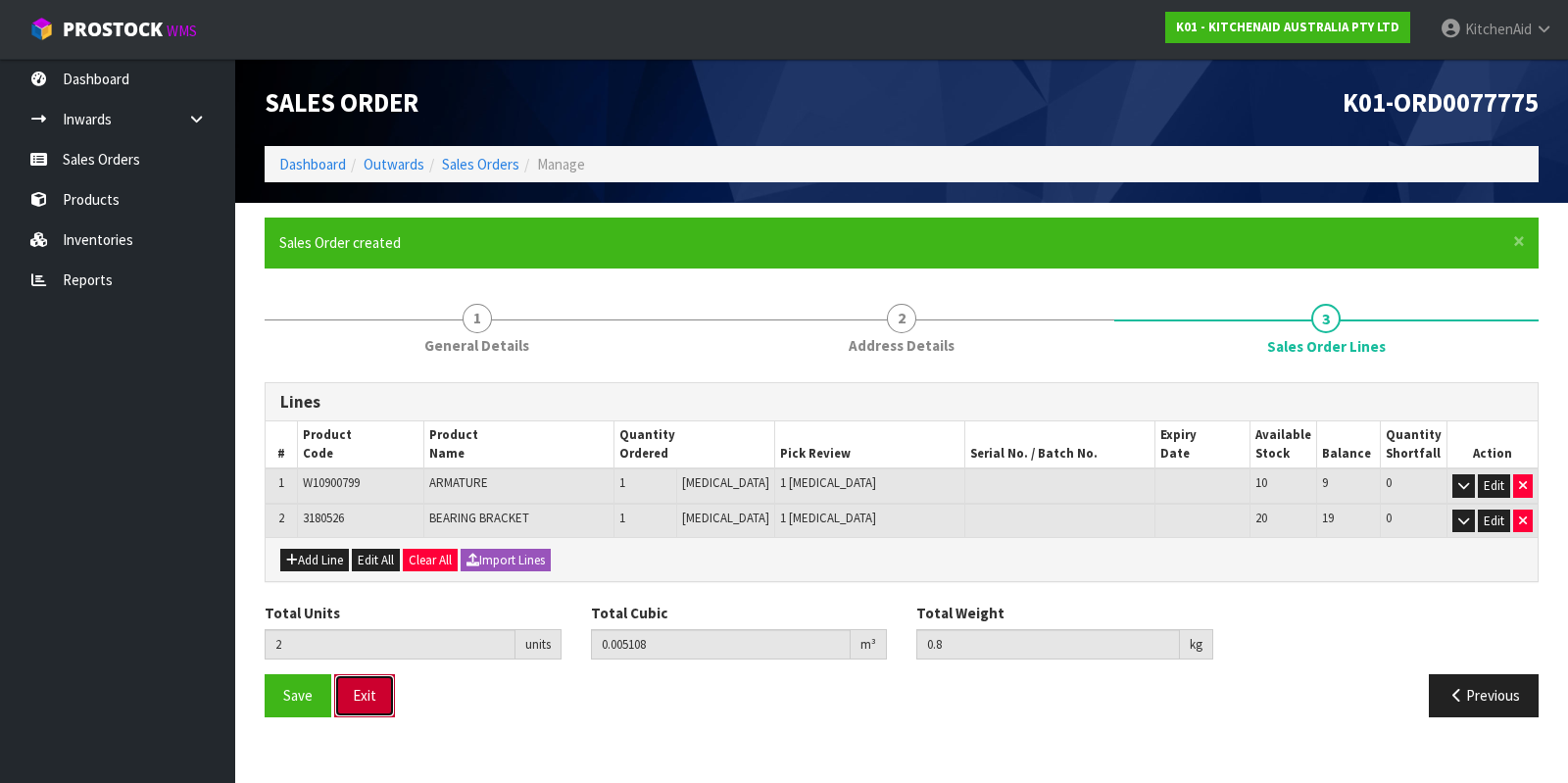
click at [387, 685] on button "Exit" at bounding box center [365, 695] width 61 height 42
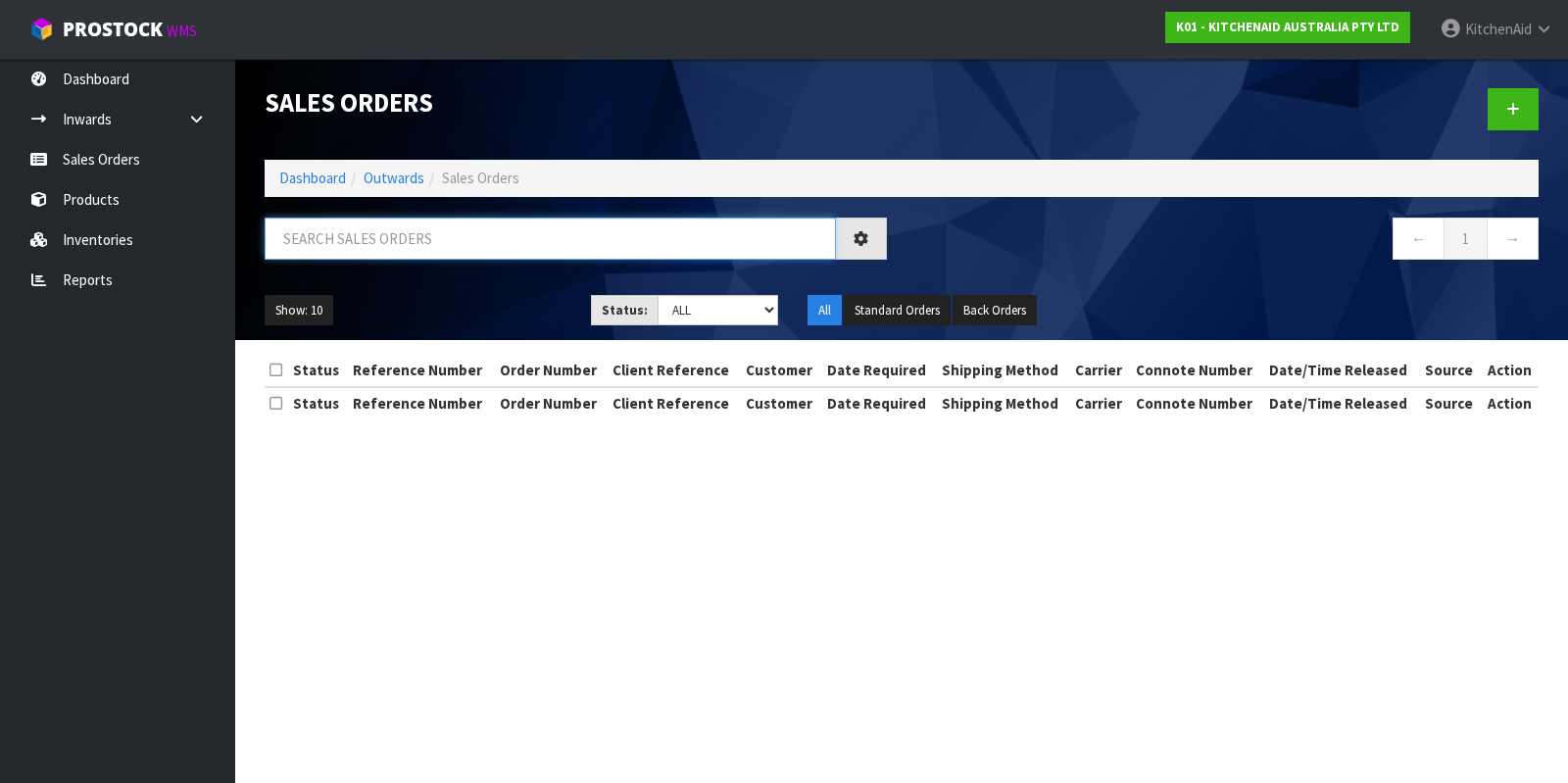
click at [440, 247] on input "text" at bounding box center [550, 239] width 571 height 42
paste input "KAAA-29452"
type input "KAAA-29452"
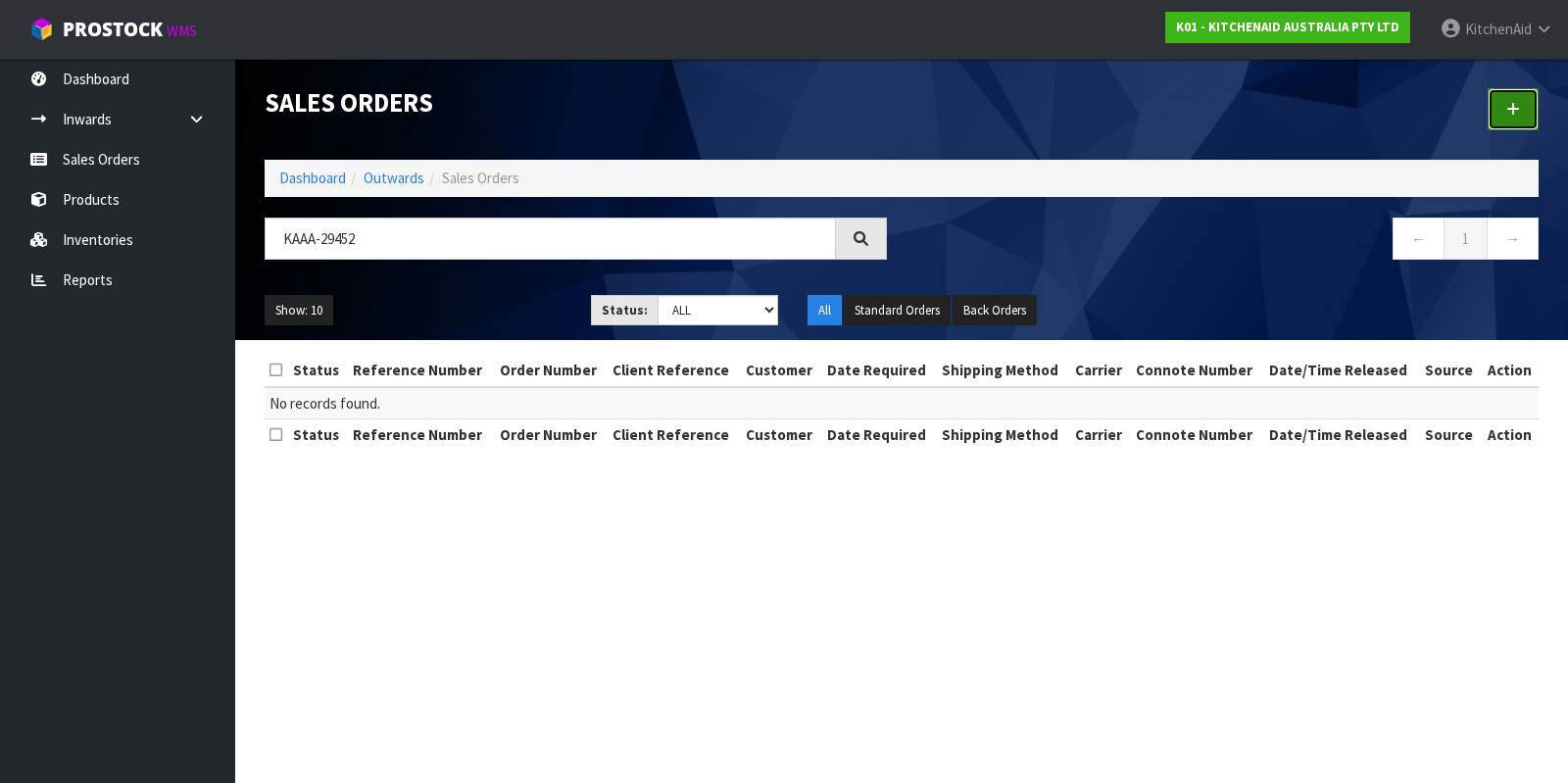
click at [1508, 108] on icon at bounding box center [1513, 109] width 14 height 15
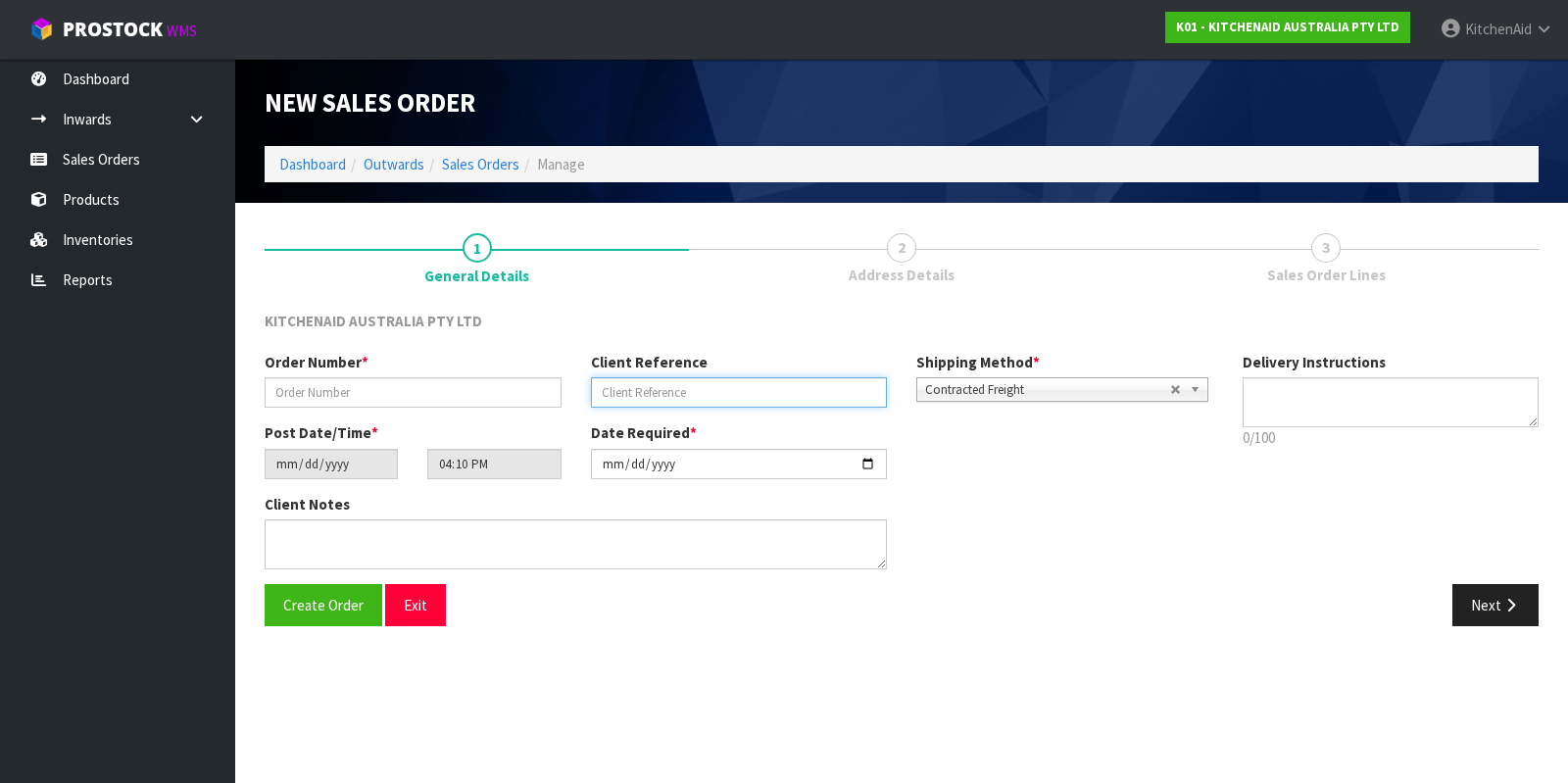
click at [669, 385] on input "text" at bounding box center [739, 392] width 297 height 30
click at [676, 380] on input "text" at bounding box center [739, 392] width 297 height 30
paste input "KAAA-29452"
type input "KAAA-29452"
click at [526, 385] on input "text" at bounding box center [412, 392] width 297 height 30
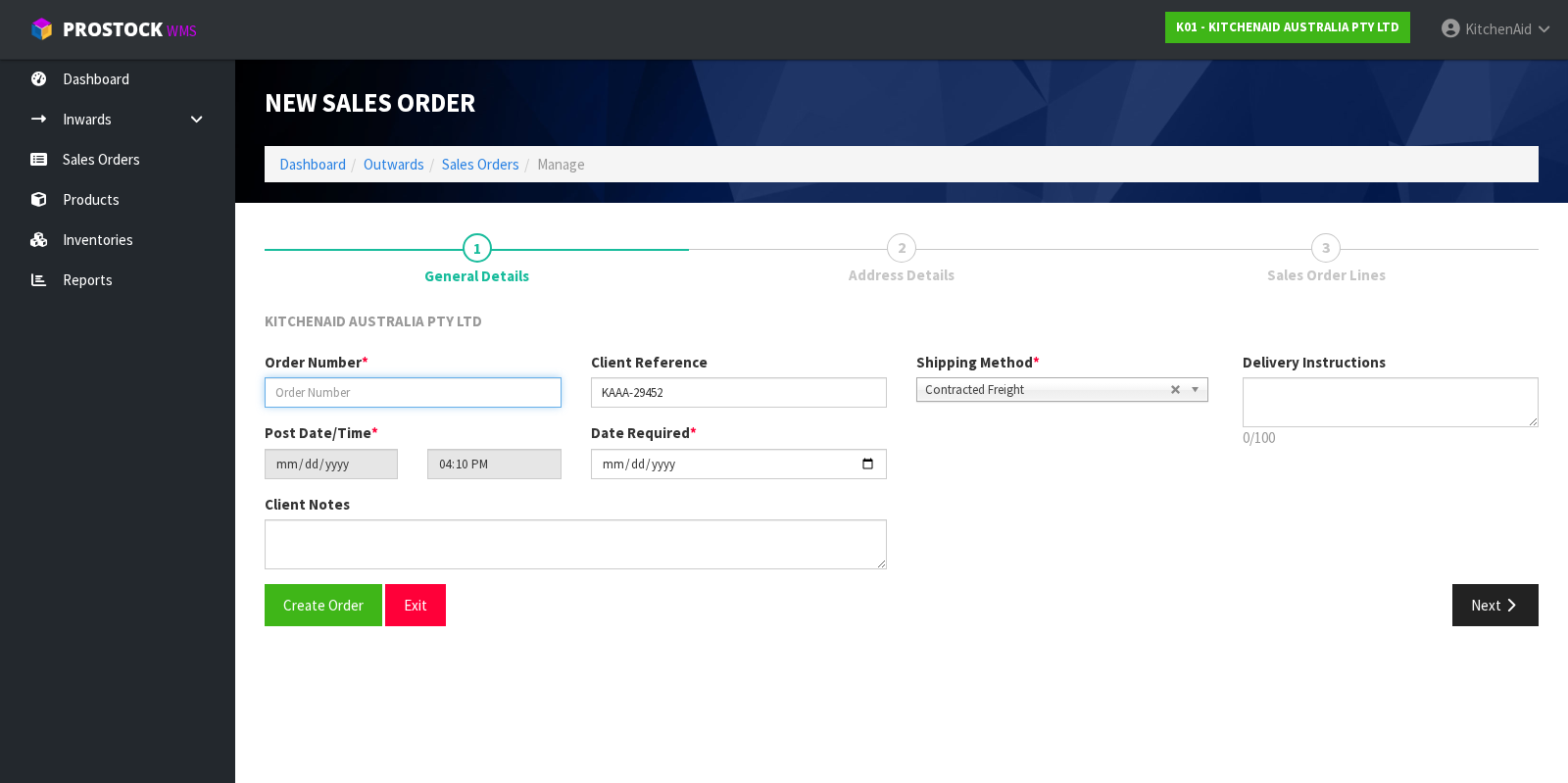
paste input "0206788735"
type input "0206788735"
click at [1500, 614] on button "Next" at bounding box center [1495, 605] width 86 height 42
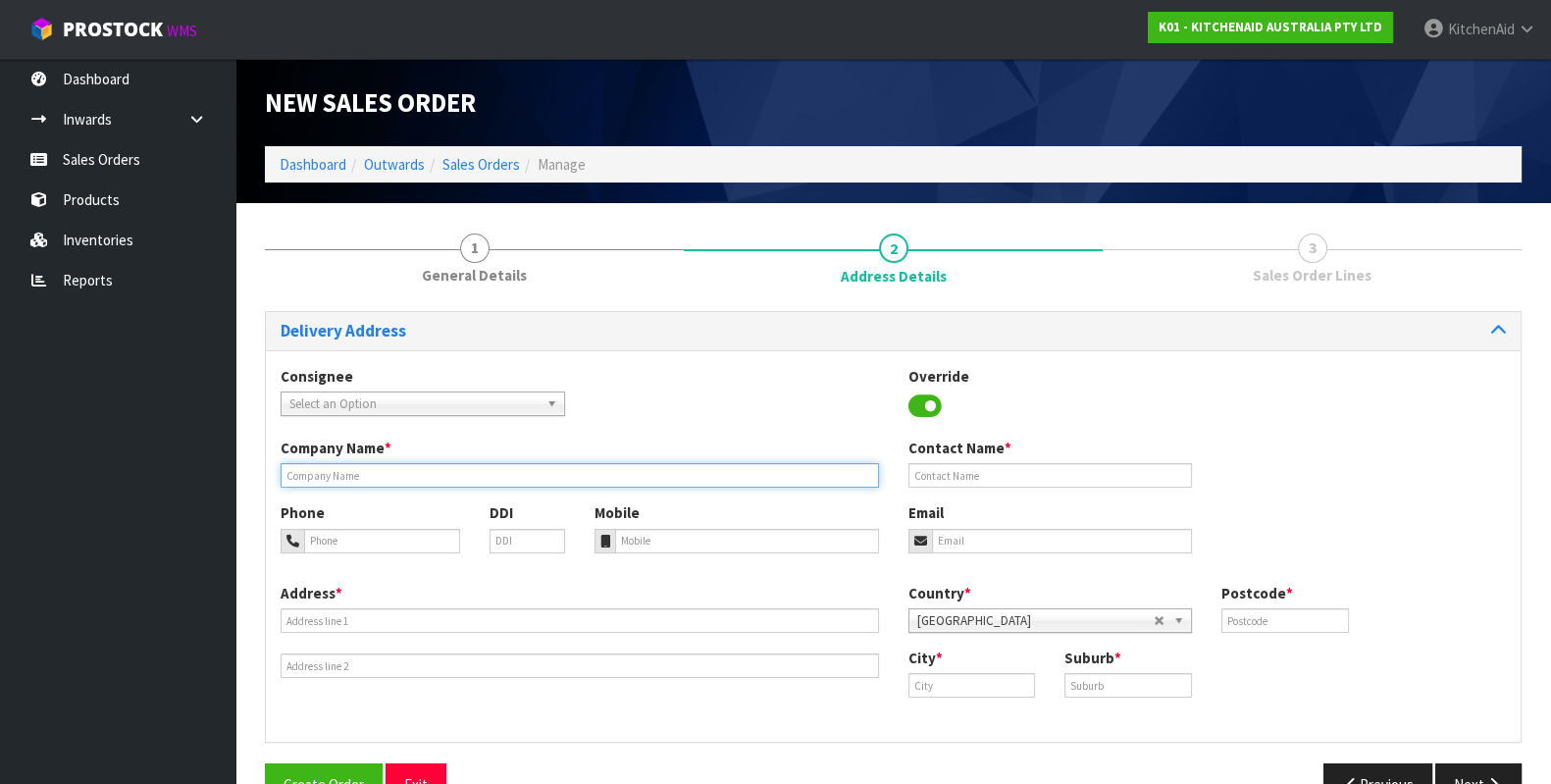
click at [376, 486] on input "text" at bounding box center [580, 475] width 598 height 25
paste input "[PERSON_NAME] [PERSON_NAME] ROSEDALE"
type input "[PERSON_NAME] [PERSON_NAME] ROSEDALE"
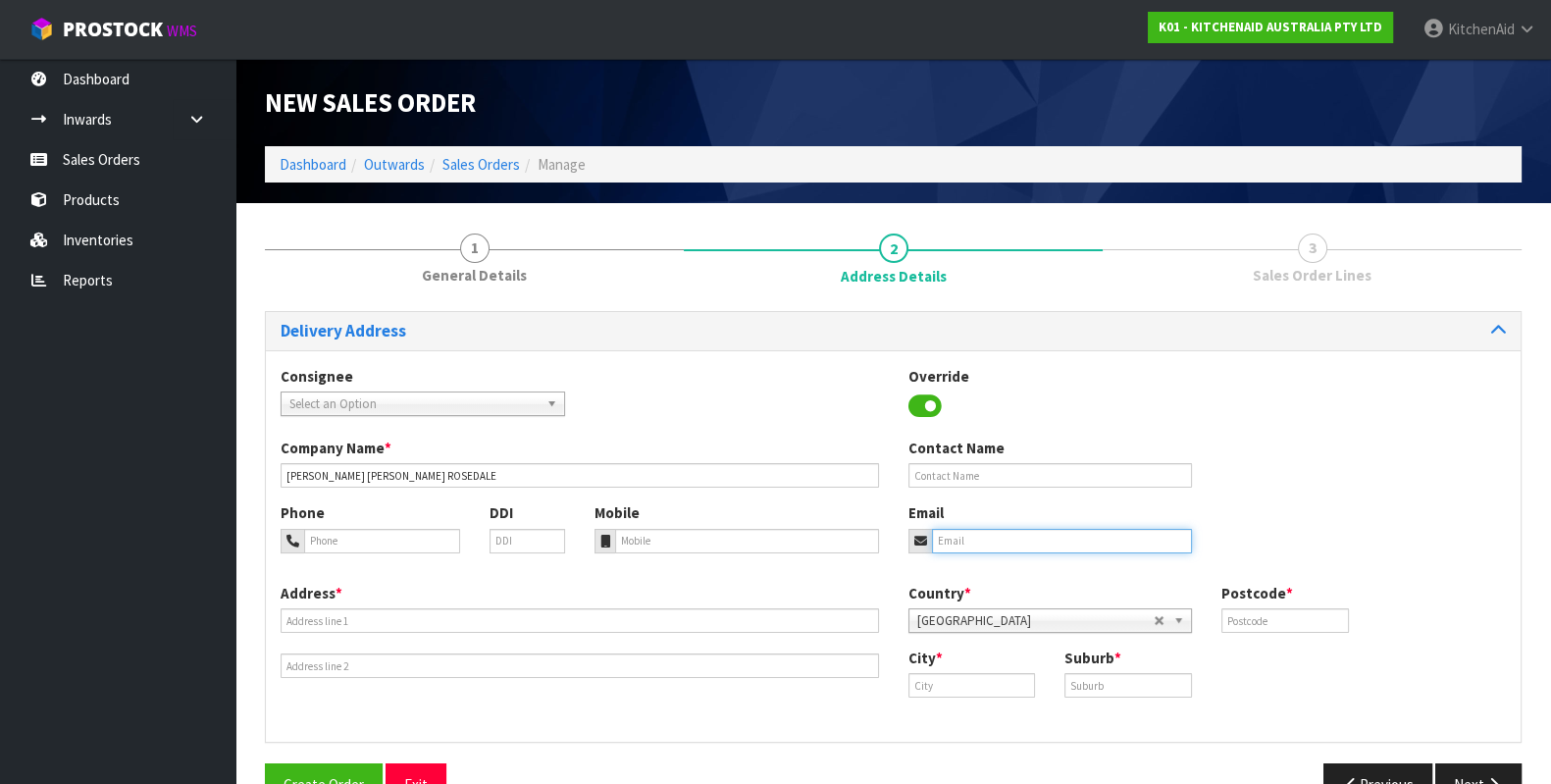
click at [1099, 532] on input "email" at bounding box center [1062, 541] width 261 height 25
paste input "[EMAIL_ADDRESS][PERSON_NAME][DOMAIN_NAME]"
type input "[EMAIL_ADDRESS][PERSON_NAME][DOMAIN_NAME]"
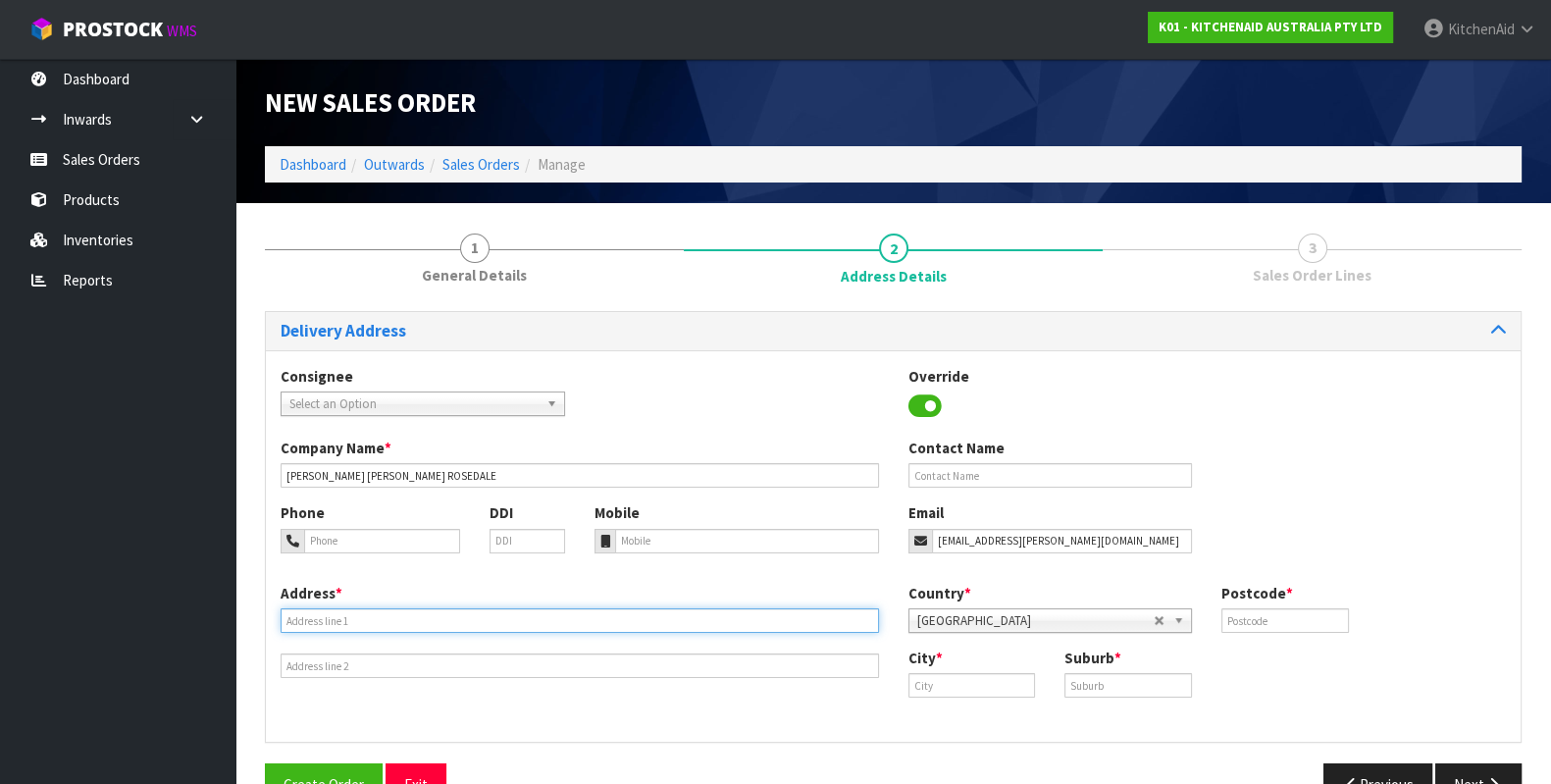
click at [455, 620] on input "text" at bounding box center [580, 620] width 598 height 25
paste input "[STREET_ADDRESS]"
click at [526, 614] on input "[STREET_ADDRESS]" at bounding box center [580, 620] width 598 height 25
click at [522, 614] on input "[STREET_ADDRESS]" at bounding box center [580, 620] width 598 height 25
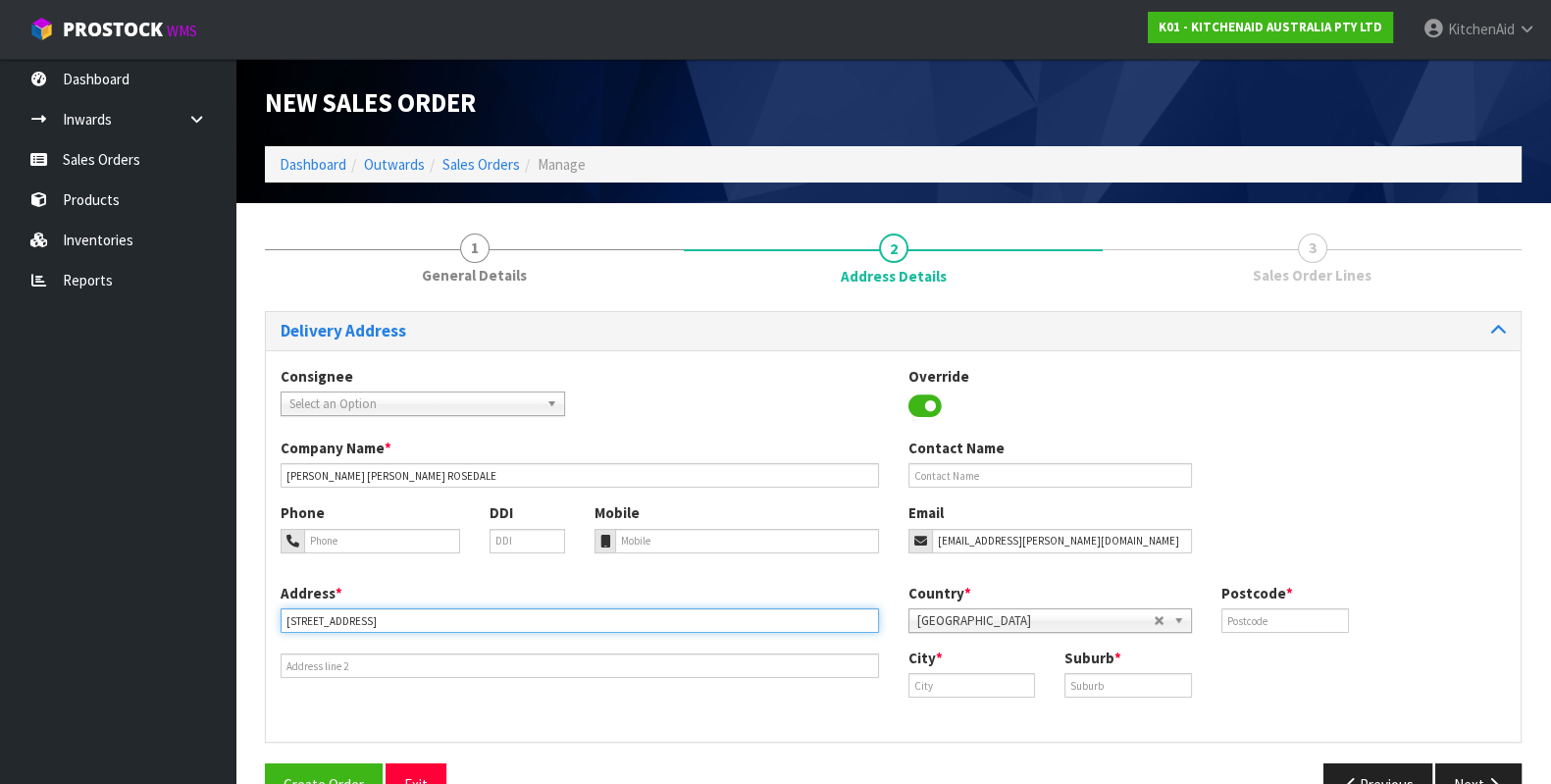
type input "[STREET_ADDRESS]"
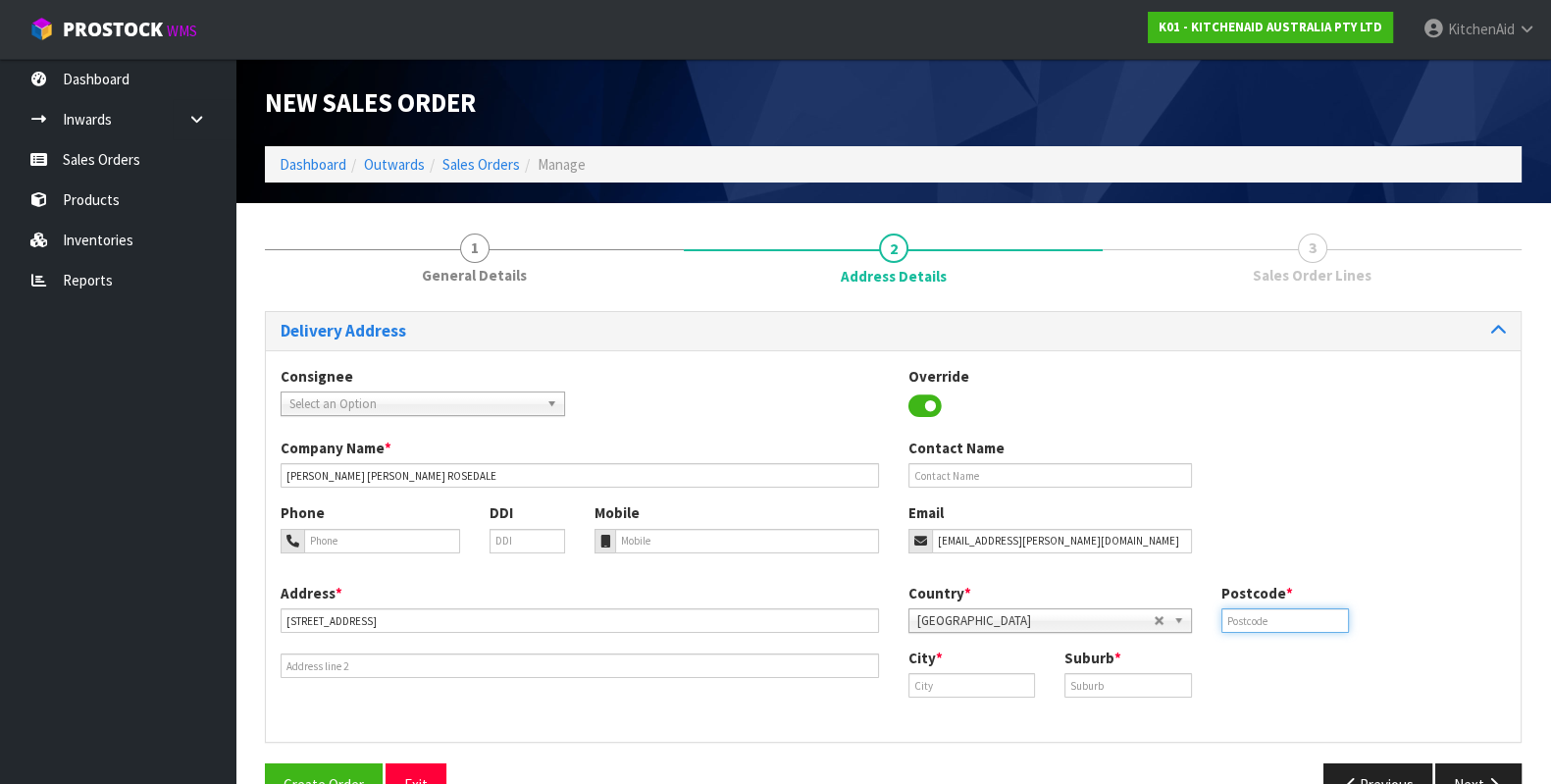
click at [1280, 615] on input "text" at bounding box center [1285, 620] width 128 height 25
paste input "632"
type input "0632"
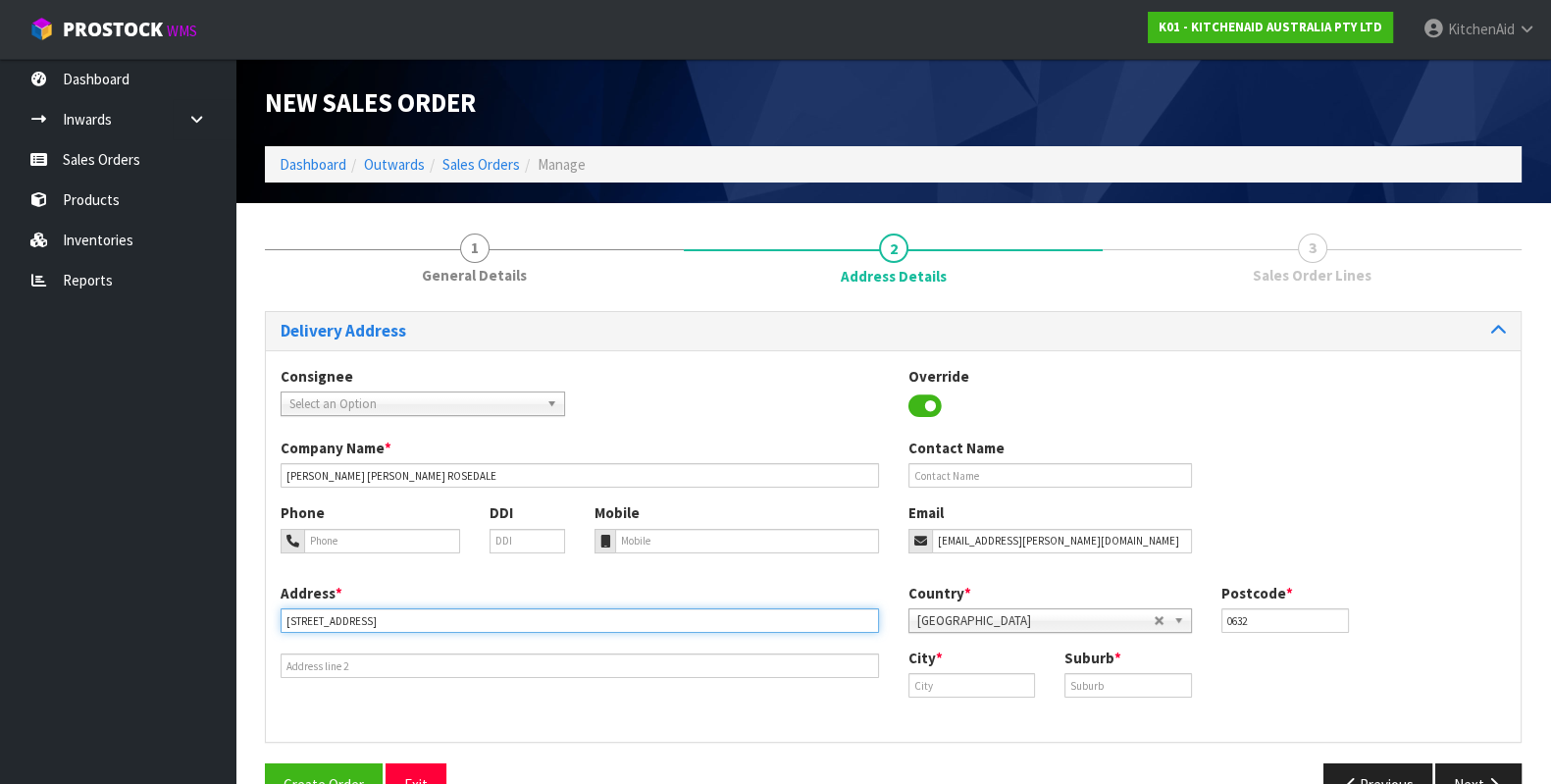
click at [476, 621] on input "[STREET_ADDRESS]" at bounding box center [580, 620] width 598 height 25
type input "[STREET_ADDRESS]"
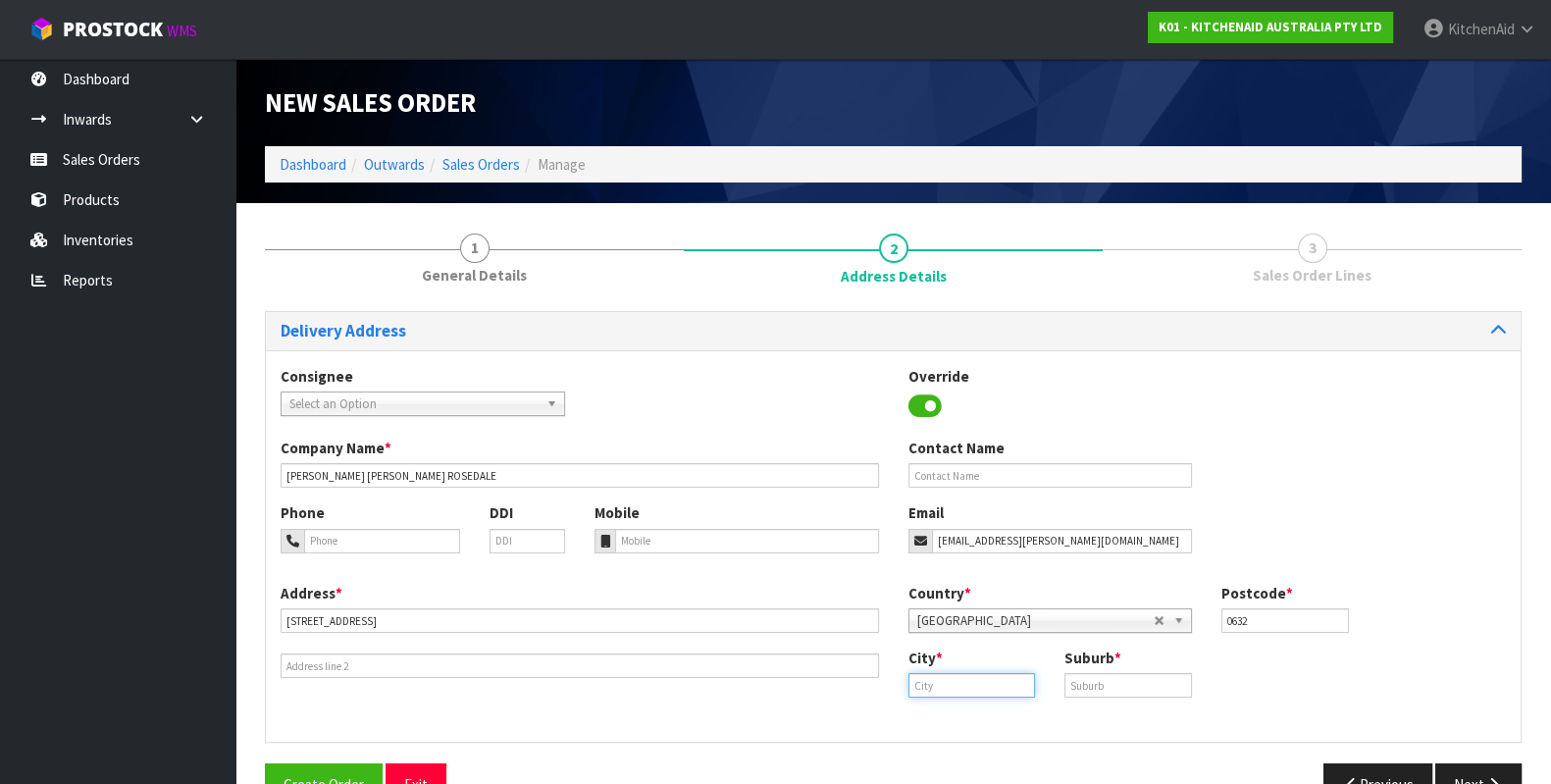
click at [954, 693] on input "text" at bounding box center [972, 685] width 128 height 25
paste input "[GEOGRAPHIC_DATA]"
click at [931, 707] on link "[GEOGRAPHIC_DATA]" at bounding box center [998, 718] width 181 height 26
type input "[GEOGRAPHIC_DATA]"
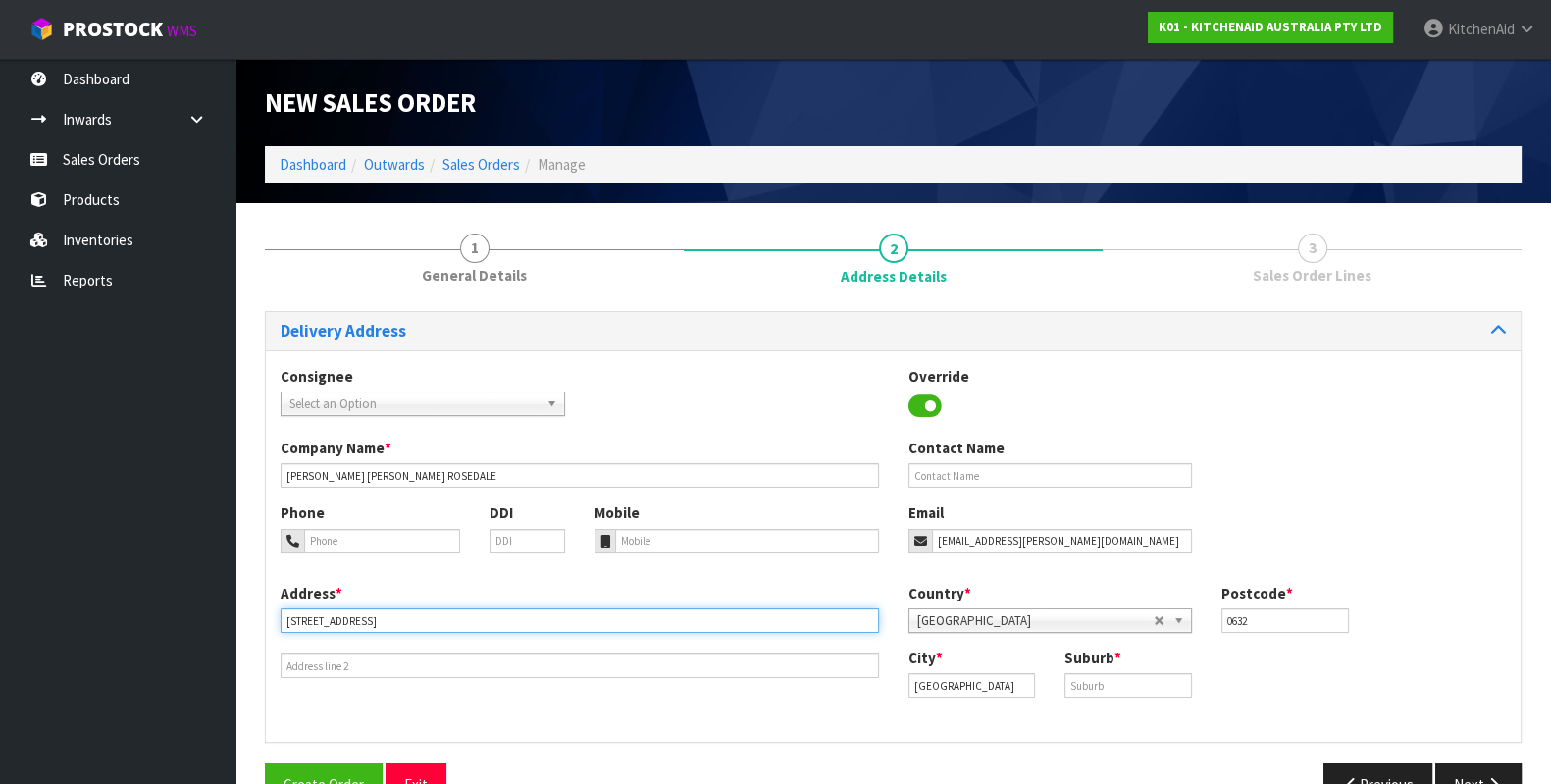
click at [451, 625] on input "[STREET_ADDRESS]" at bounding box center [580, 620] width 598 height 25
click at [437, 620] on input "[STREET_ADDRESS]" at bounding box center [580, 620] width 598 height 25
type input "[STREET_ADDRESS]"
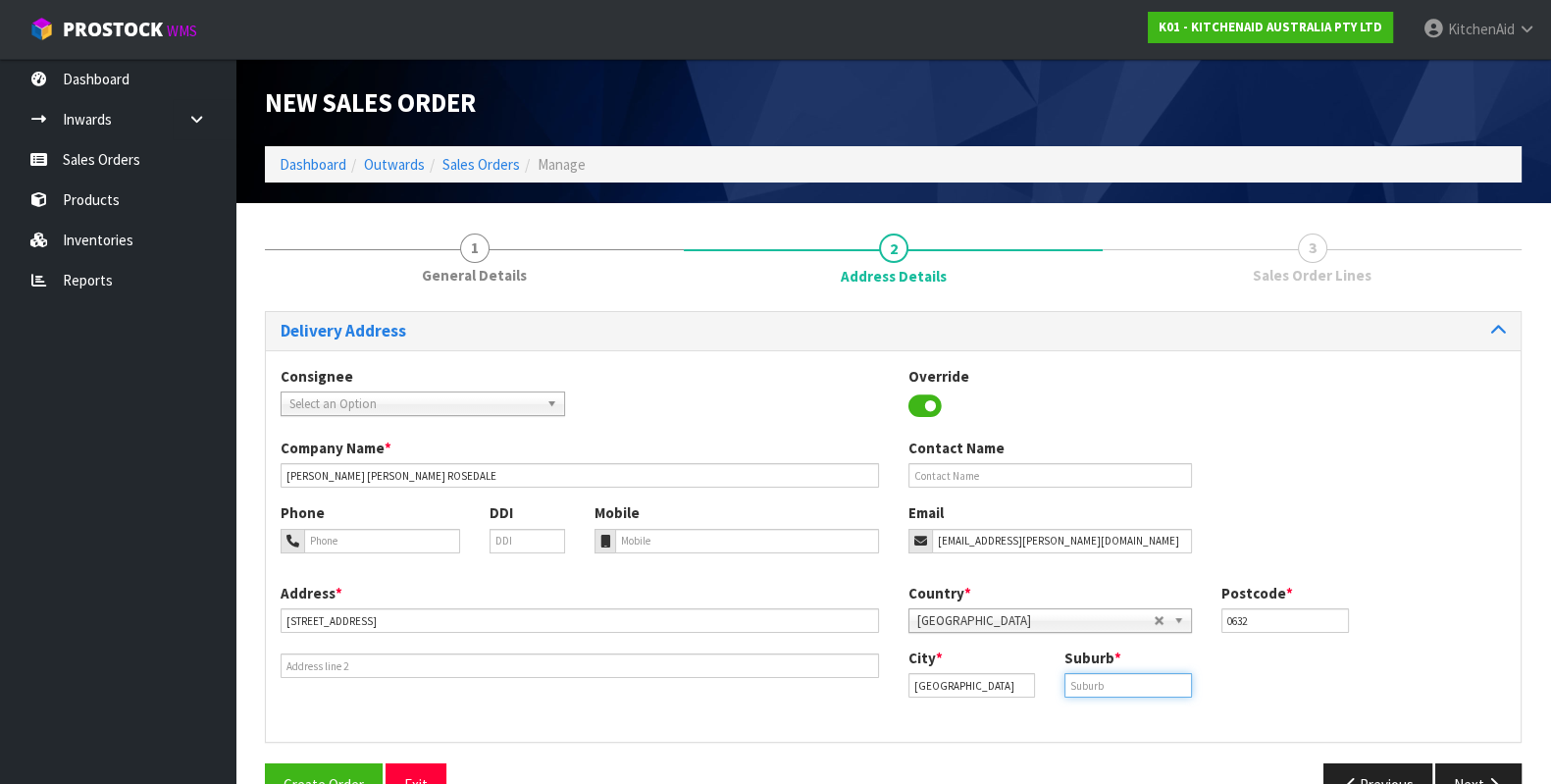
click at [1146, 689] on input "text" at bounding box center [1128, 685] width 128 height 25
paste input "ROSEDALE"
type input "ROSEDALE"
click at [1472, 770] on button "Next" at bounding box center [1478, 784] width 86 height 42
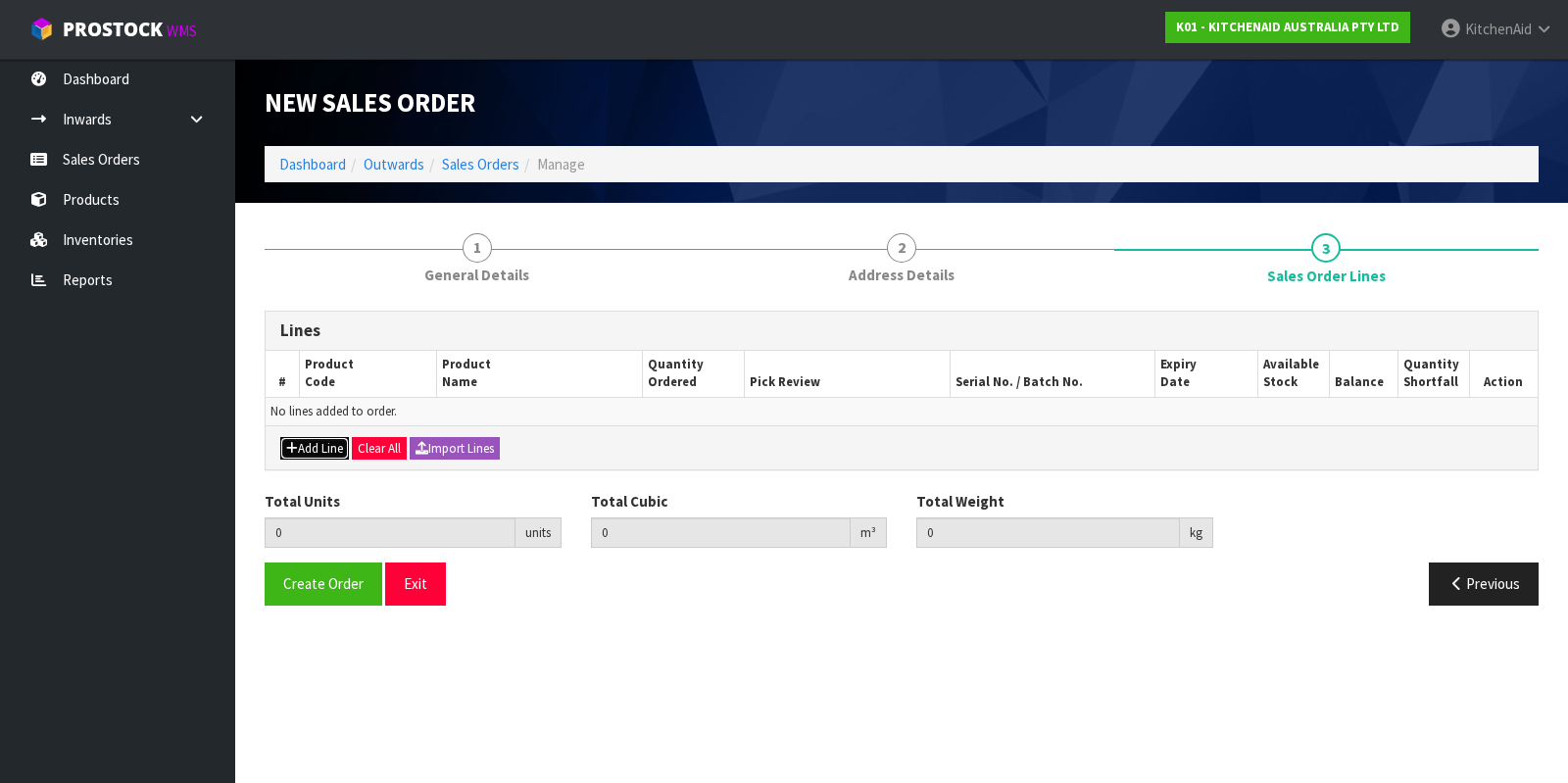
click at [318, 443] on button "Add Line" at bounding box center [315, 449] width 69 height 24
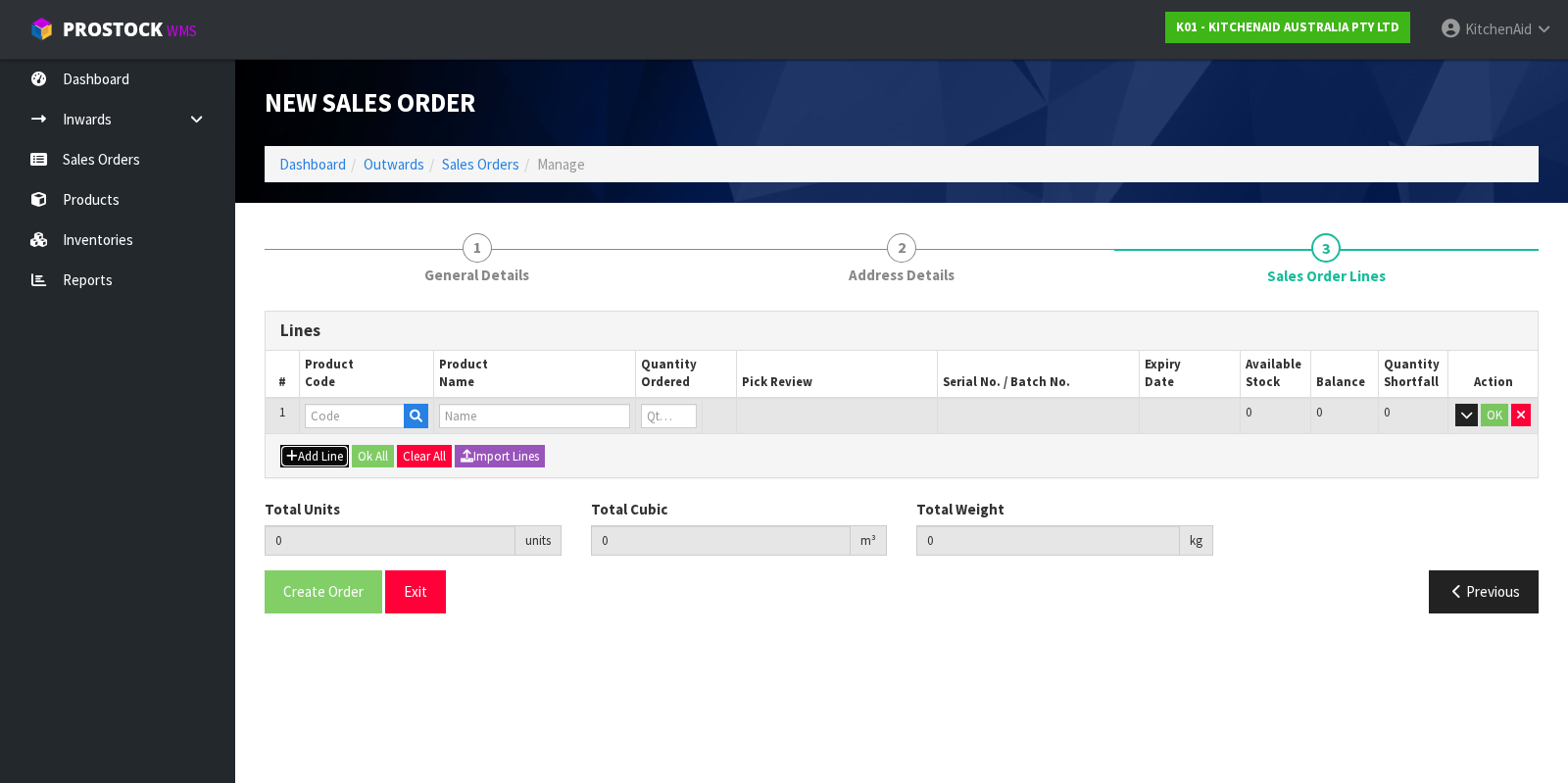
click at [319, 450] on button "Add Line" at bounding box center [315, 456] width 69 height 24
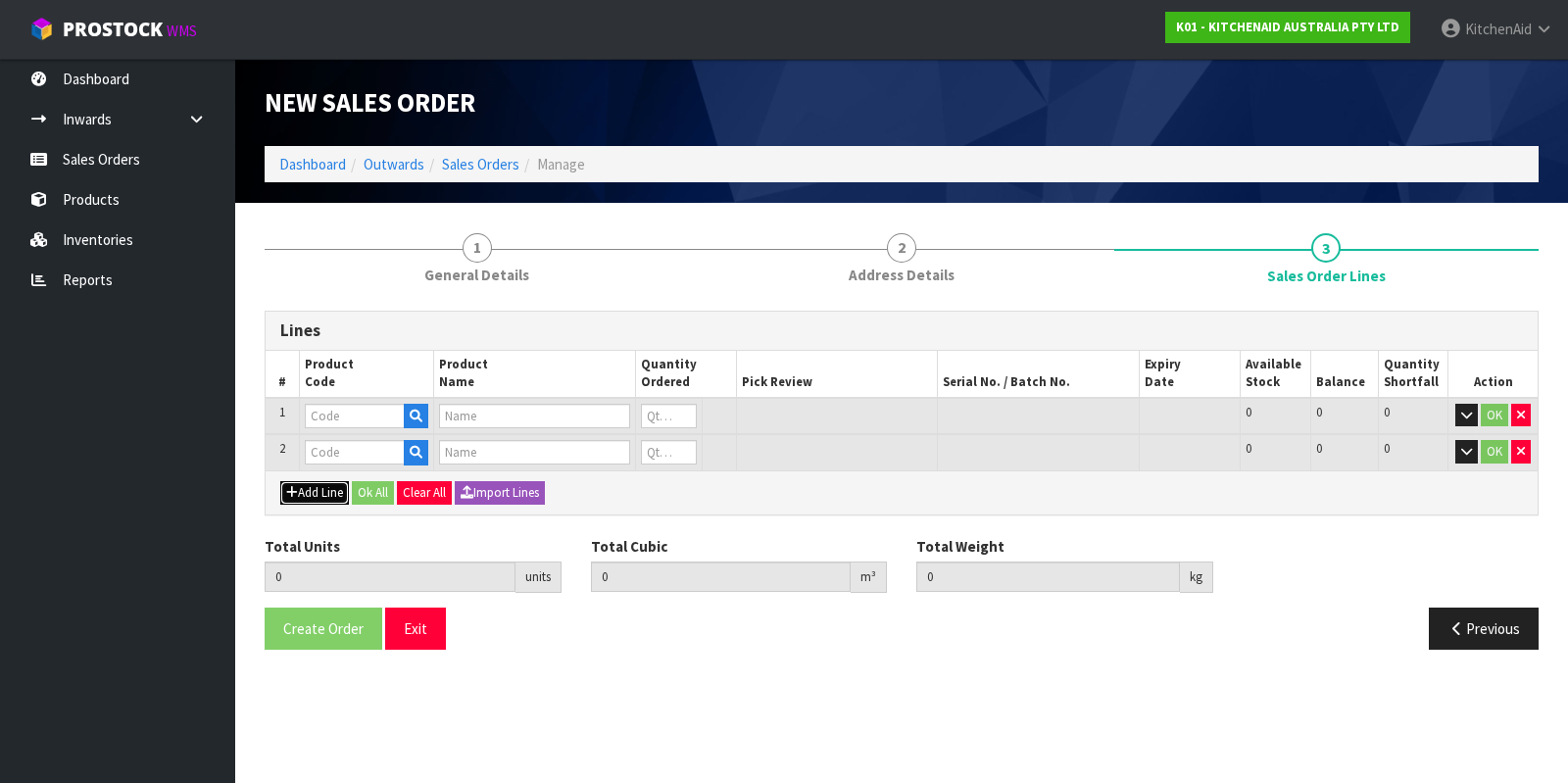
click at [319, 484] on button "Add Line" at bounding box center [315, 493] width 69 height 24
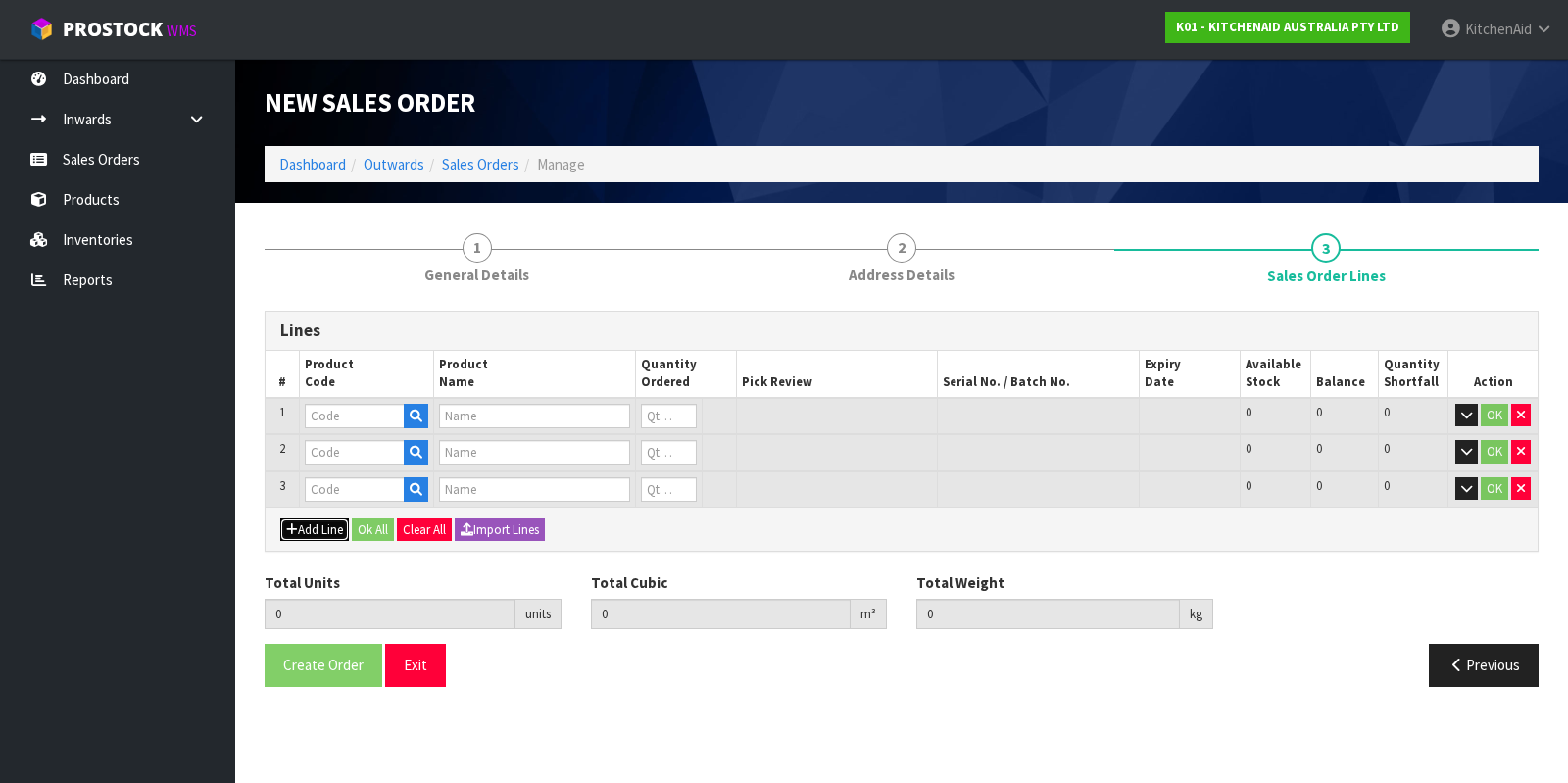
click at [326, 536] on button "Add Line" at bounding box center [315, 530] width 69 height 24
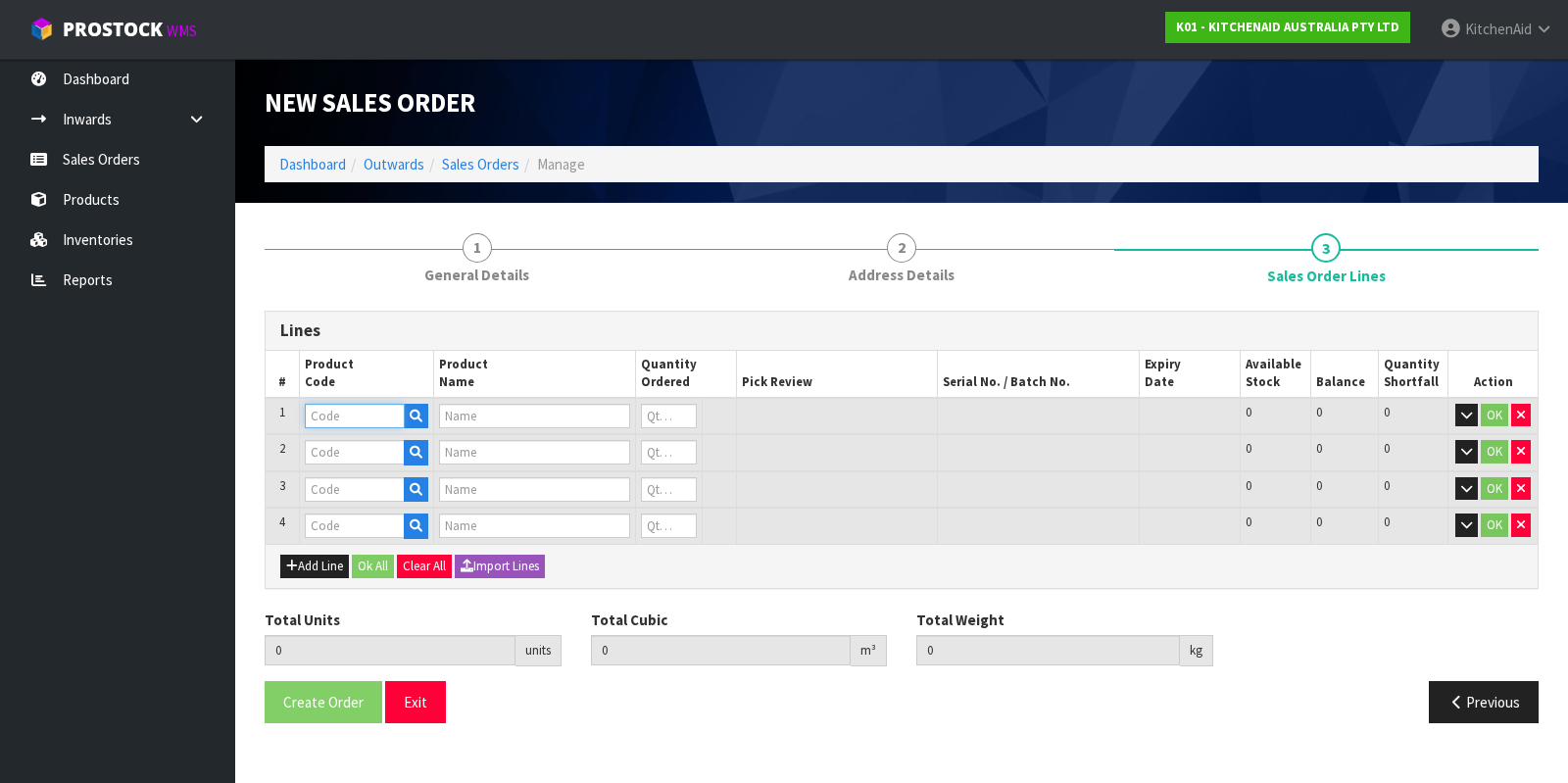
click at [316, 413] on input "text" at bounding box center [355, 415] width 100 height 25
paste input "WPW10112253VP"
type input "WPW10112253VP"
type input "FUSE GEAR WORM GEAR"
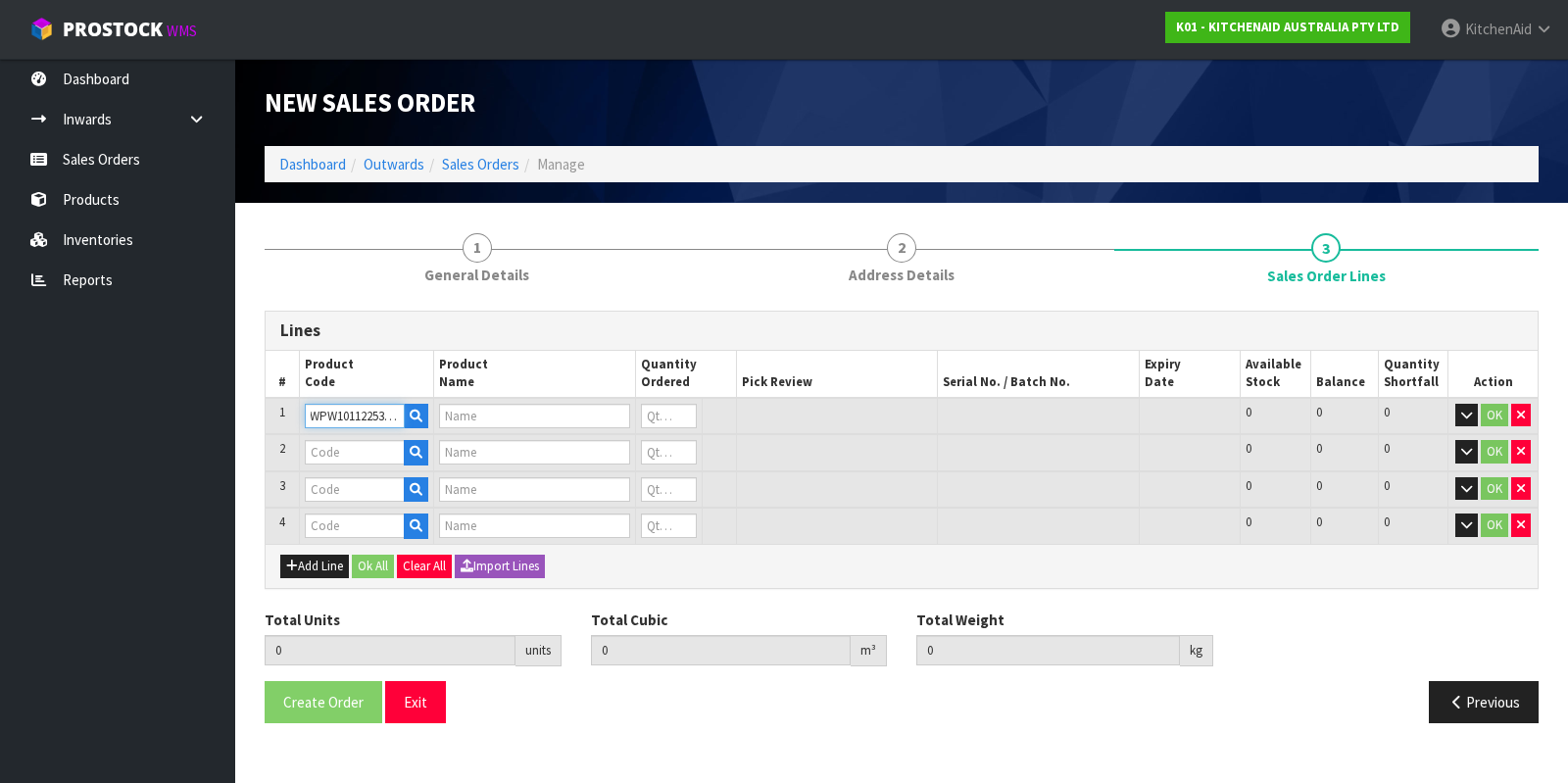
type input "0"
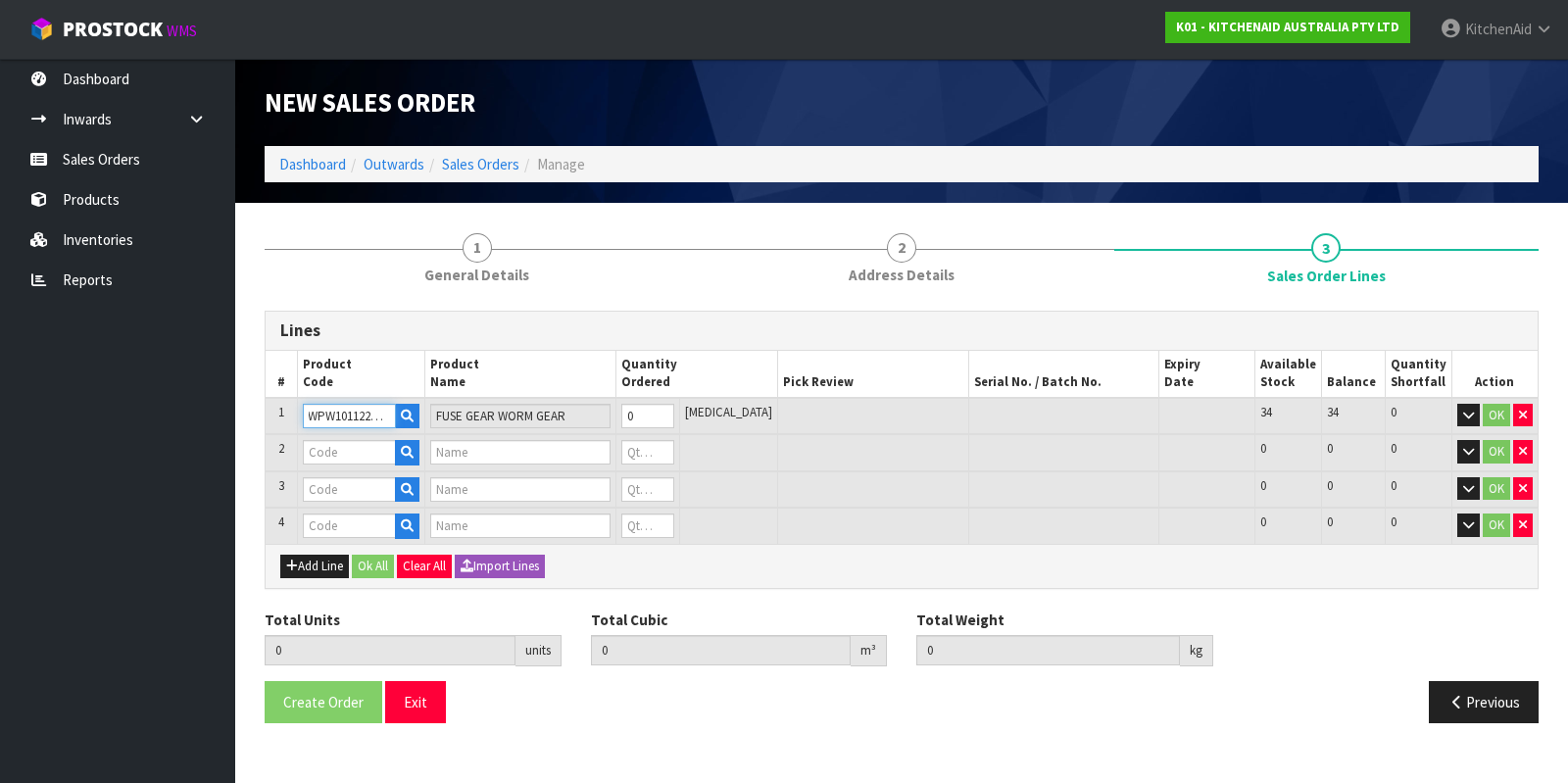
type input "WPW10112253VP"
type input "1"
click at [674, 408] on input "1" at bounding box center [647, 415] width 53 height 25
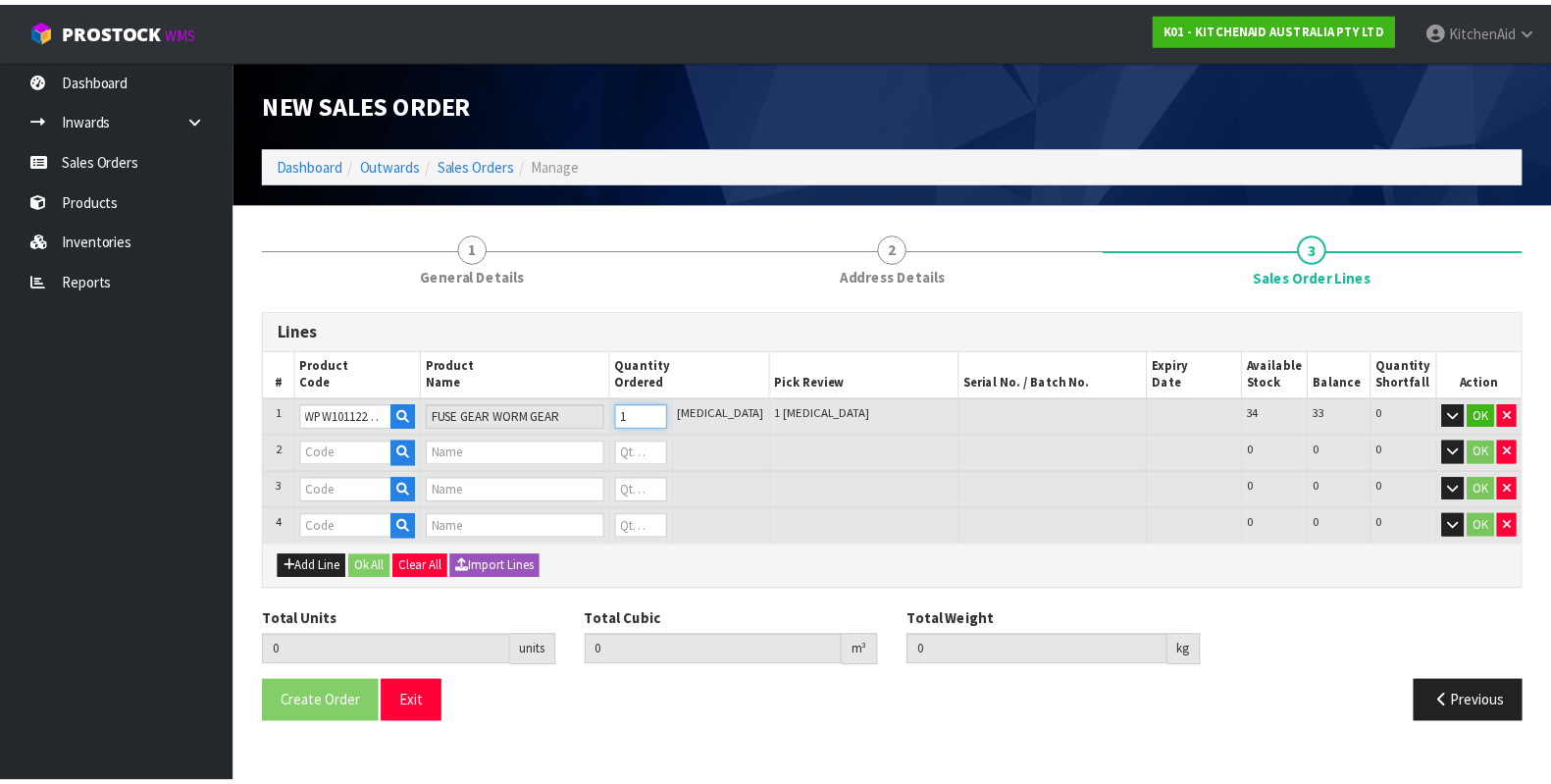
scroll to position [0, 0]
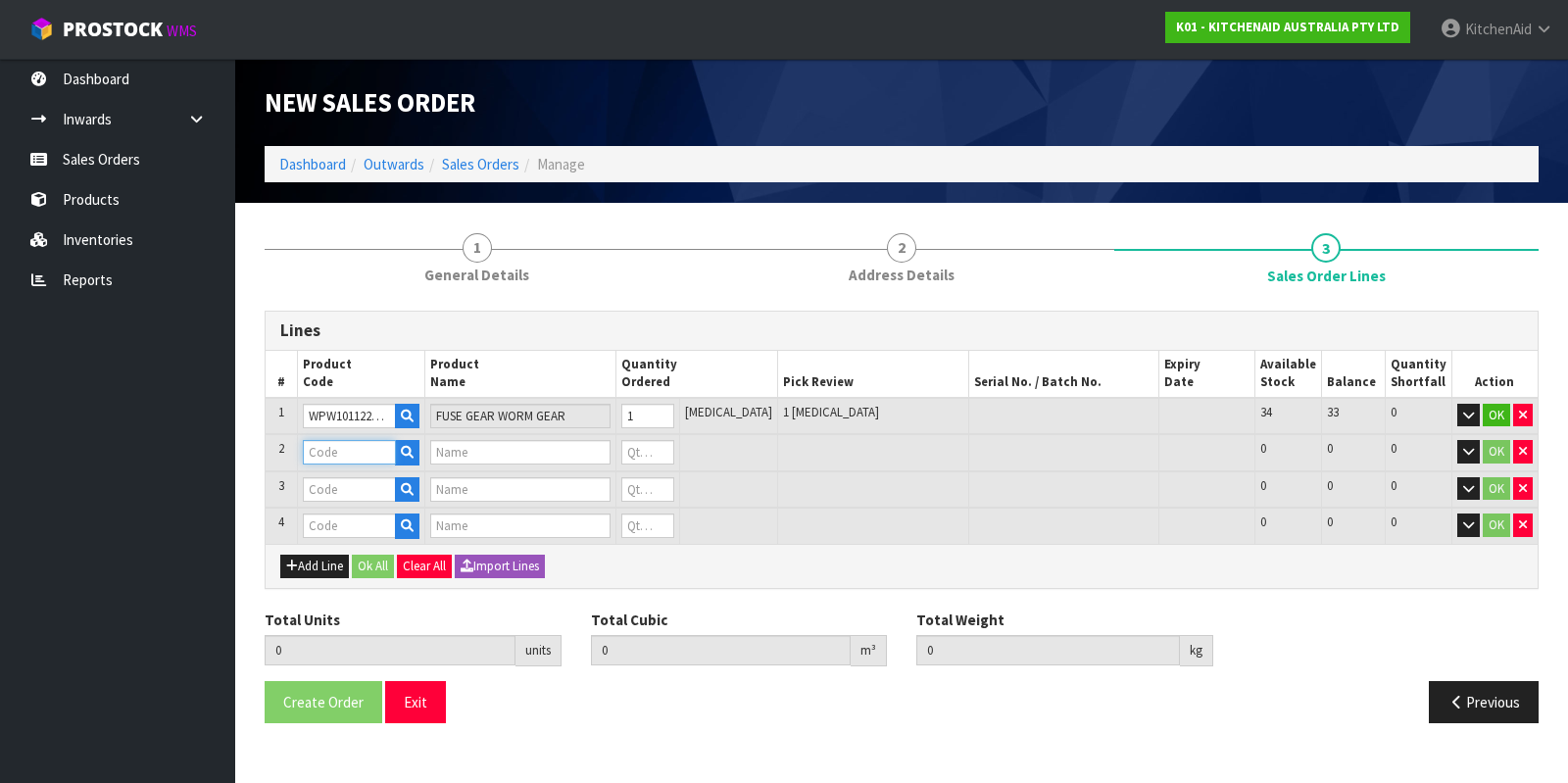
click at [358, 442] on input "text" at bounding box center [349, 451] width 93 height 25
paste input "9705130"
type input "9705130"
type input "GEAR ATTACHMENT HUB"
type input "0"
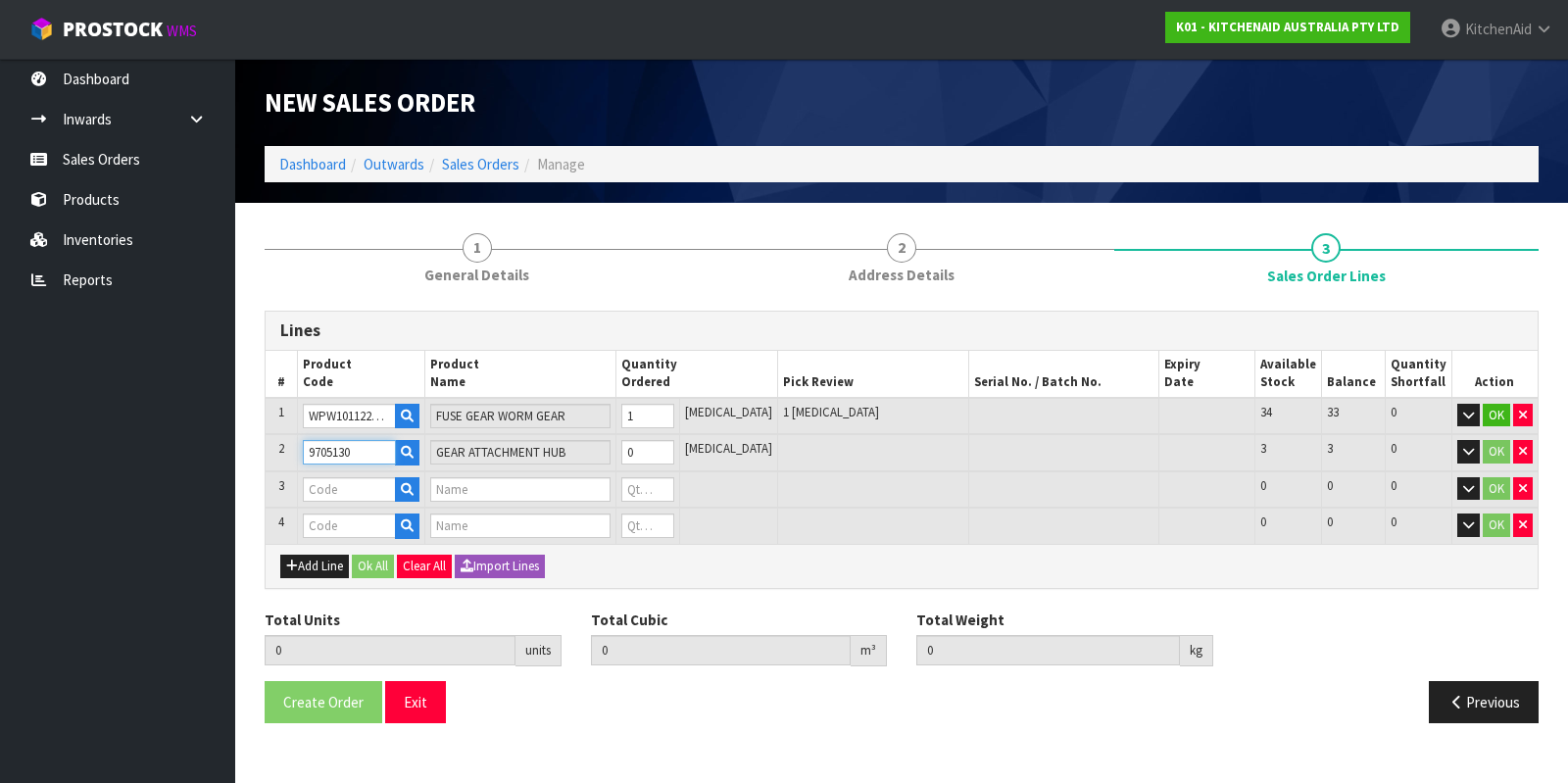
type input "9705130"
type input "1"
click at [674, 445] on input "1" at bounding box center [647, 451] width 53 height 25
click at [387, 492] on input "text" at bounding box center [349, 489] width 93 height 25
paste input "WP240775-1"
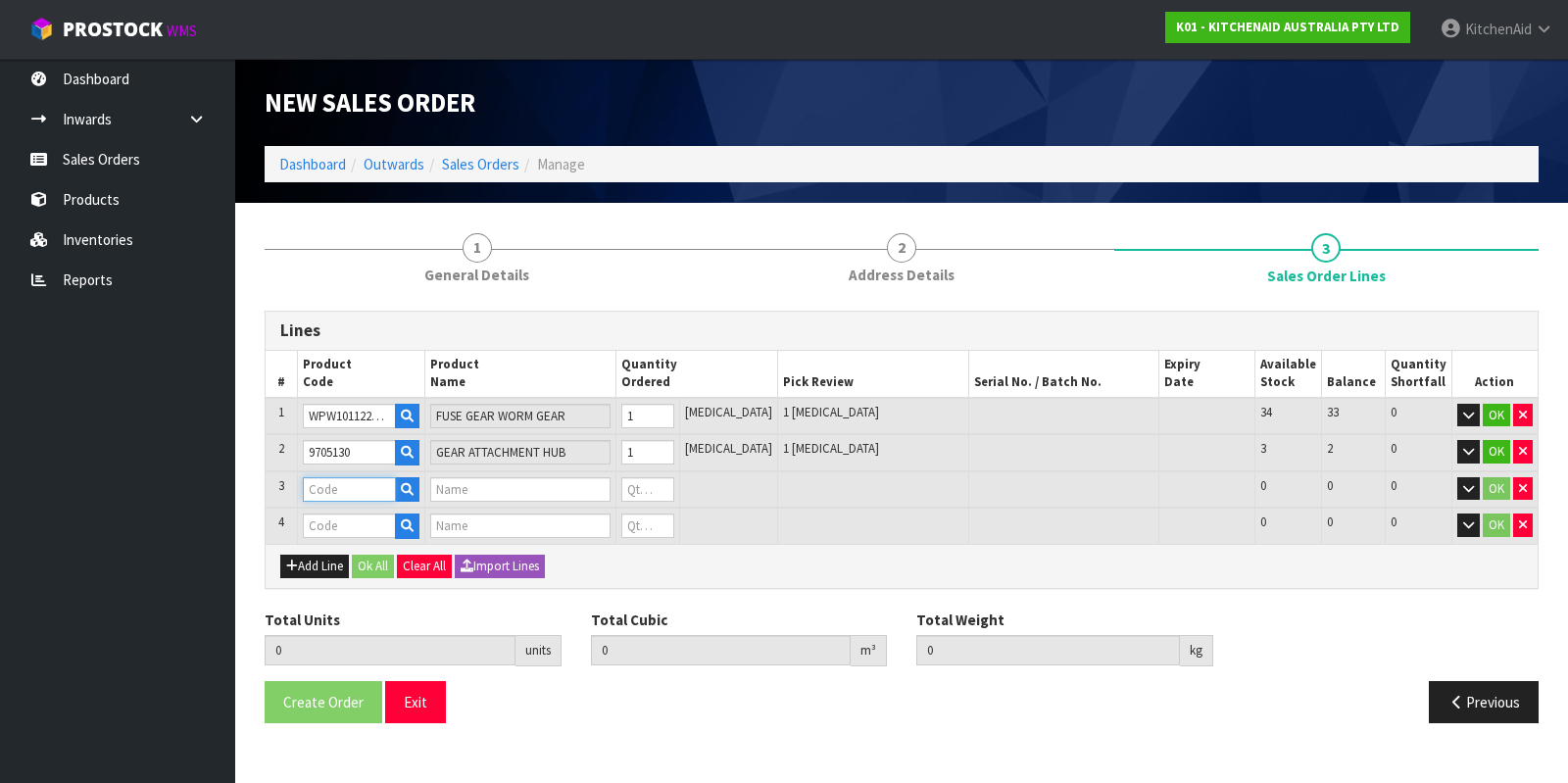
type input "WP240775-1"
type input "Seal End"
type input "0"
type input "WP240775-1"
type input "1"
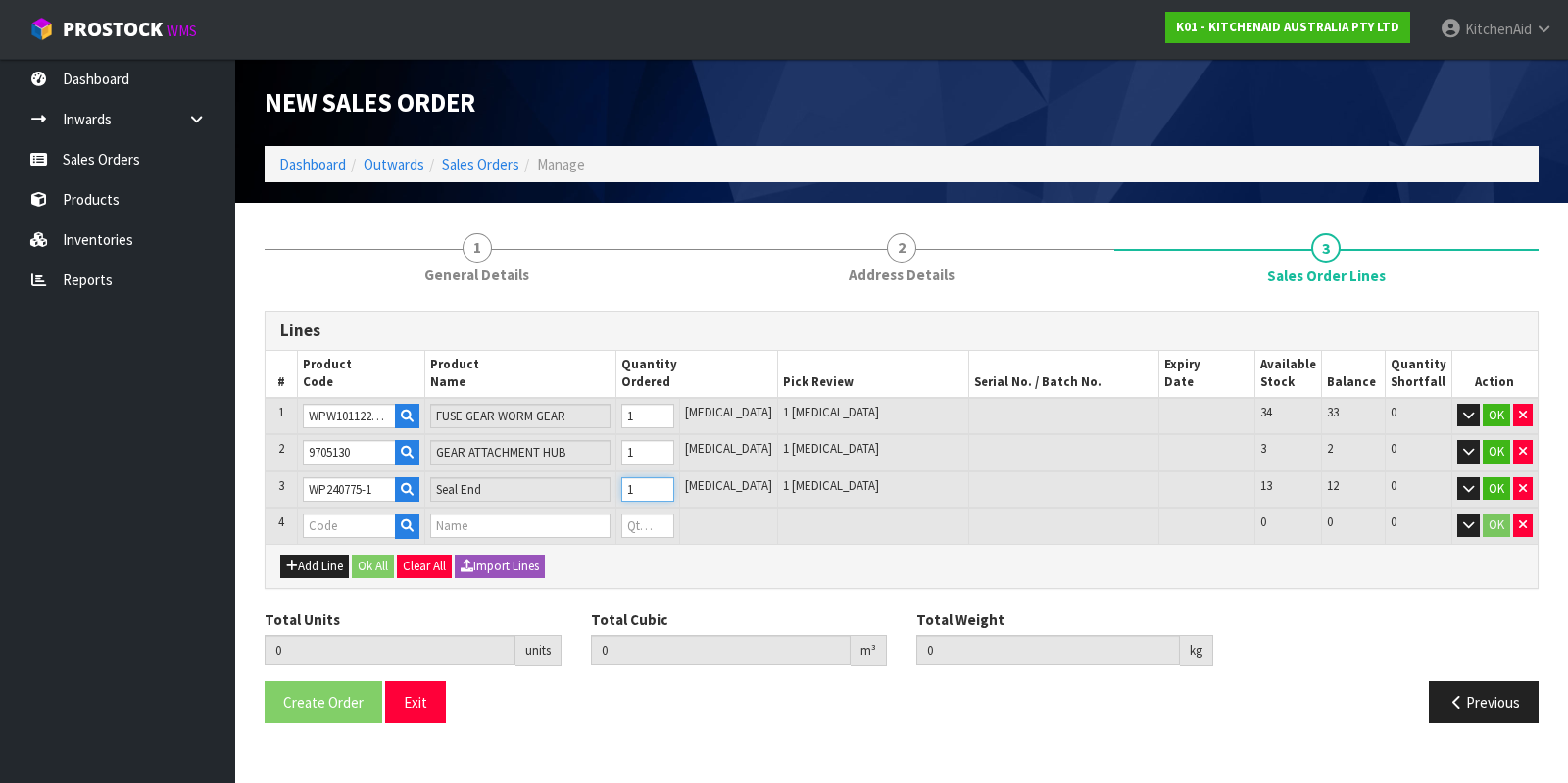
click at [674, 481] on input "1" at bounding box center [647, 489] width 53 height 25
click at [363, 526] on input "text" at bounding box center [349, 525] width 93 height 25
paste input "WP4162324"
type input "WP4162324"
type input "3"
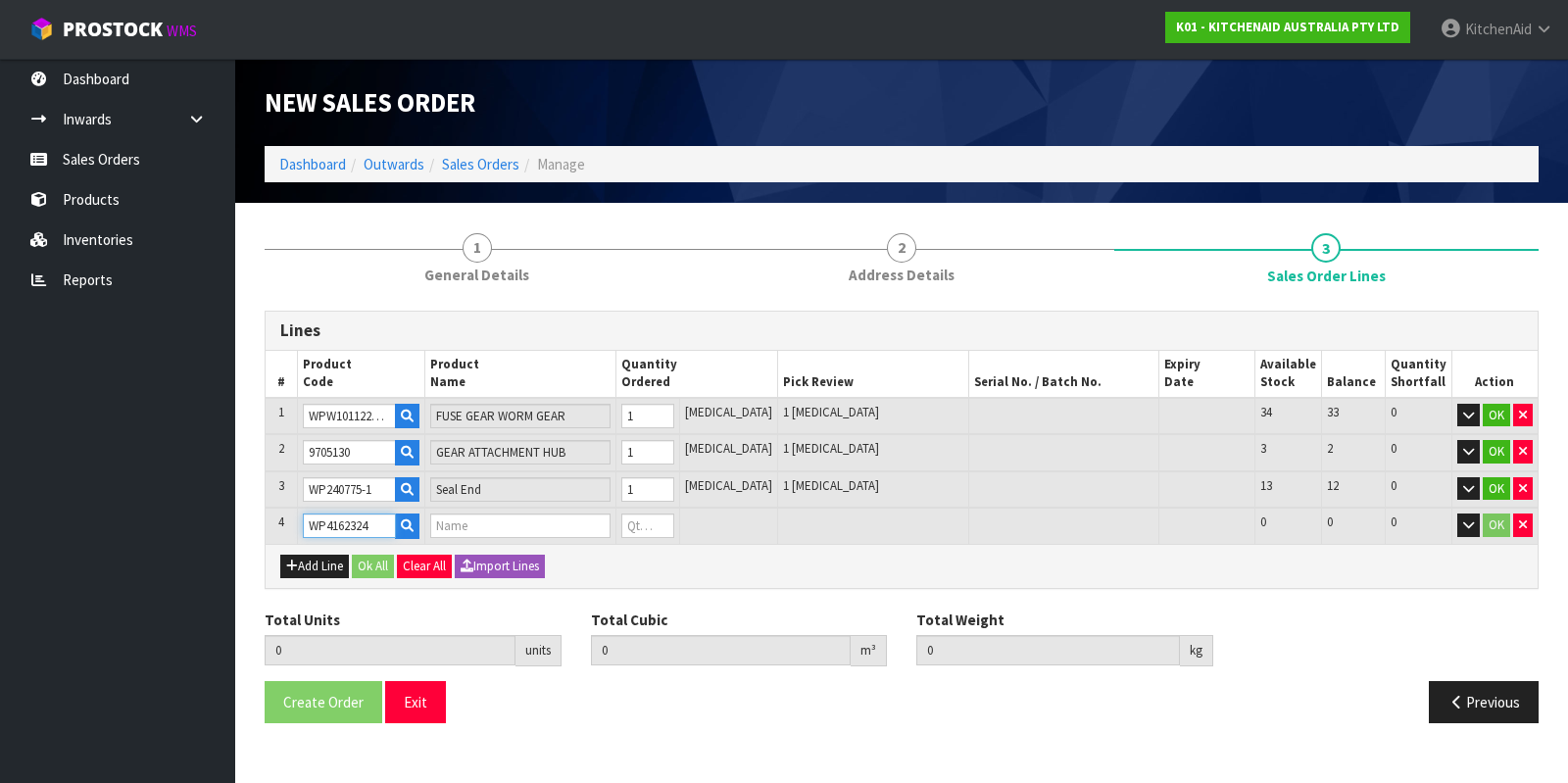
type input "0.000003"
type input "0.03"
type input "GASKET TRANSMISSION"
type input "0"
type input "WP4162324"
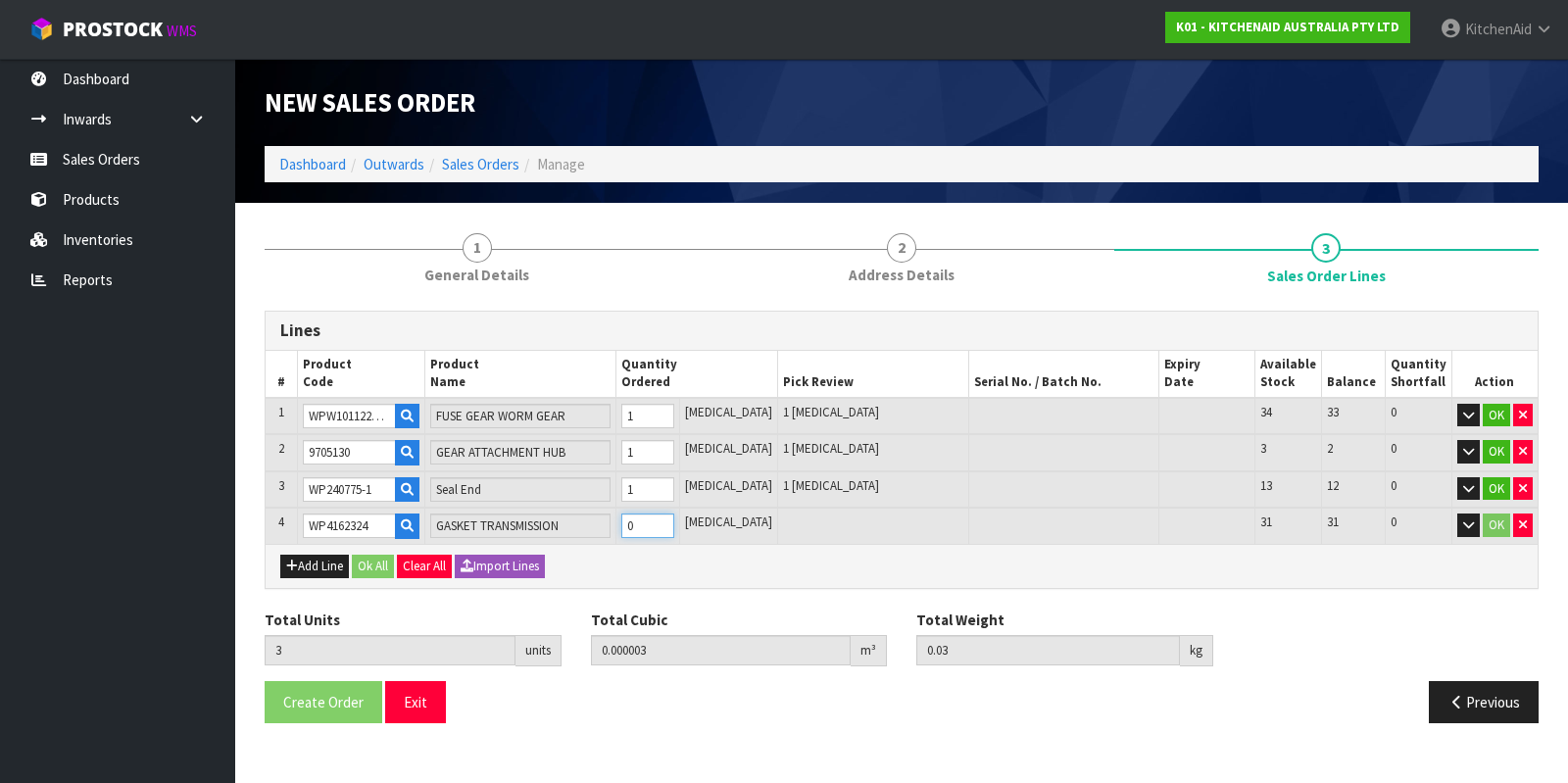
type input "4"
type input "0.000004"
type input "0.04"
type input "1"
click at [674, 518] on input "1" at bounding box center [647, 525] width 53 height 25
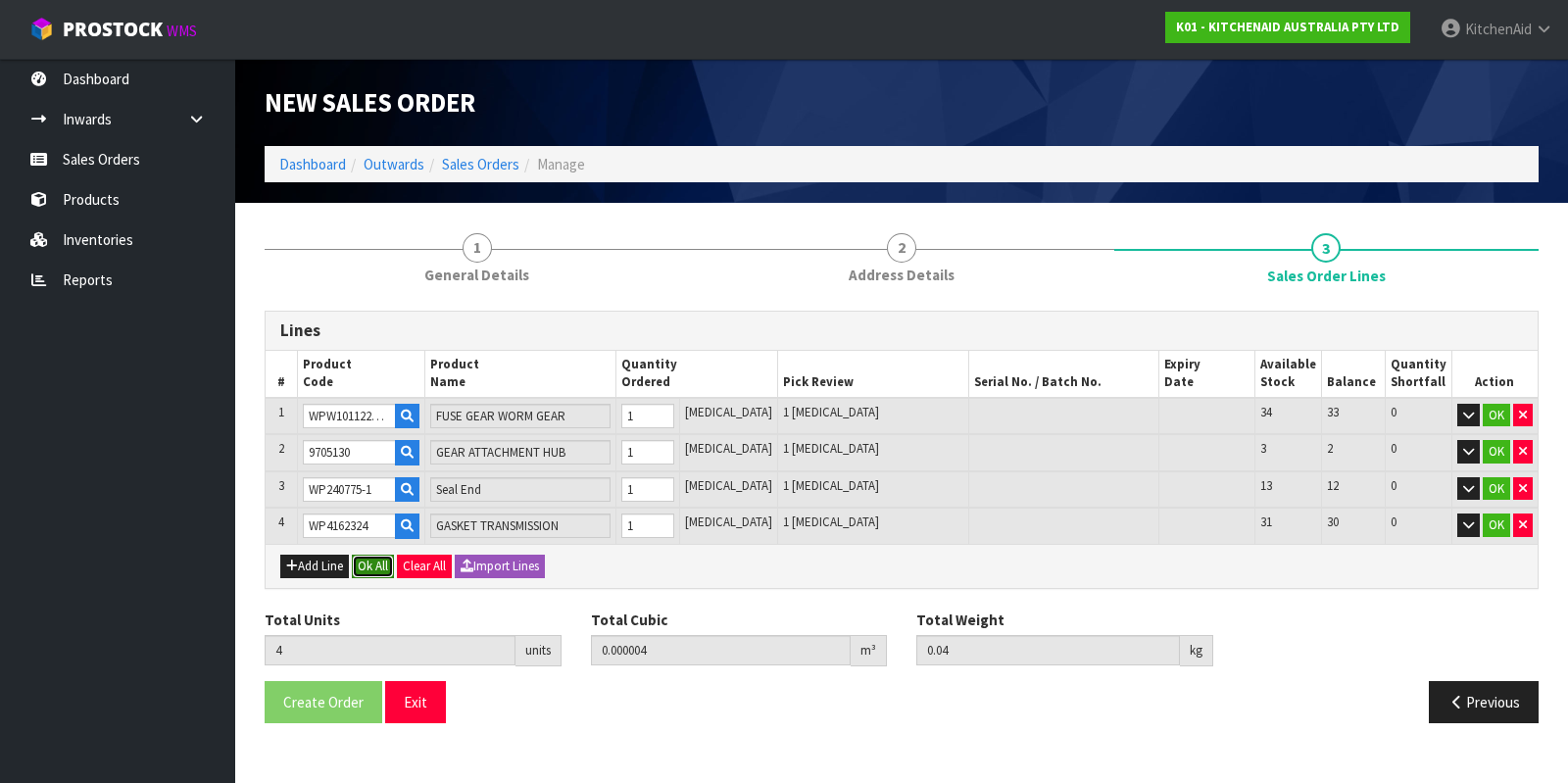
click at [379, 563] on button "Ok All" at bounding box center [373, 566] width 42 height 24
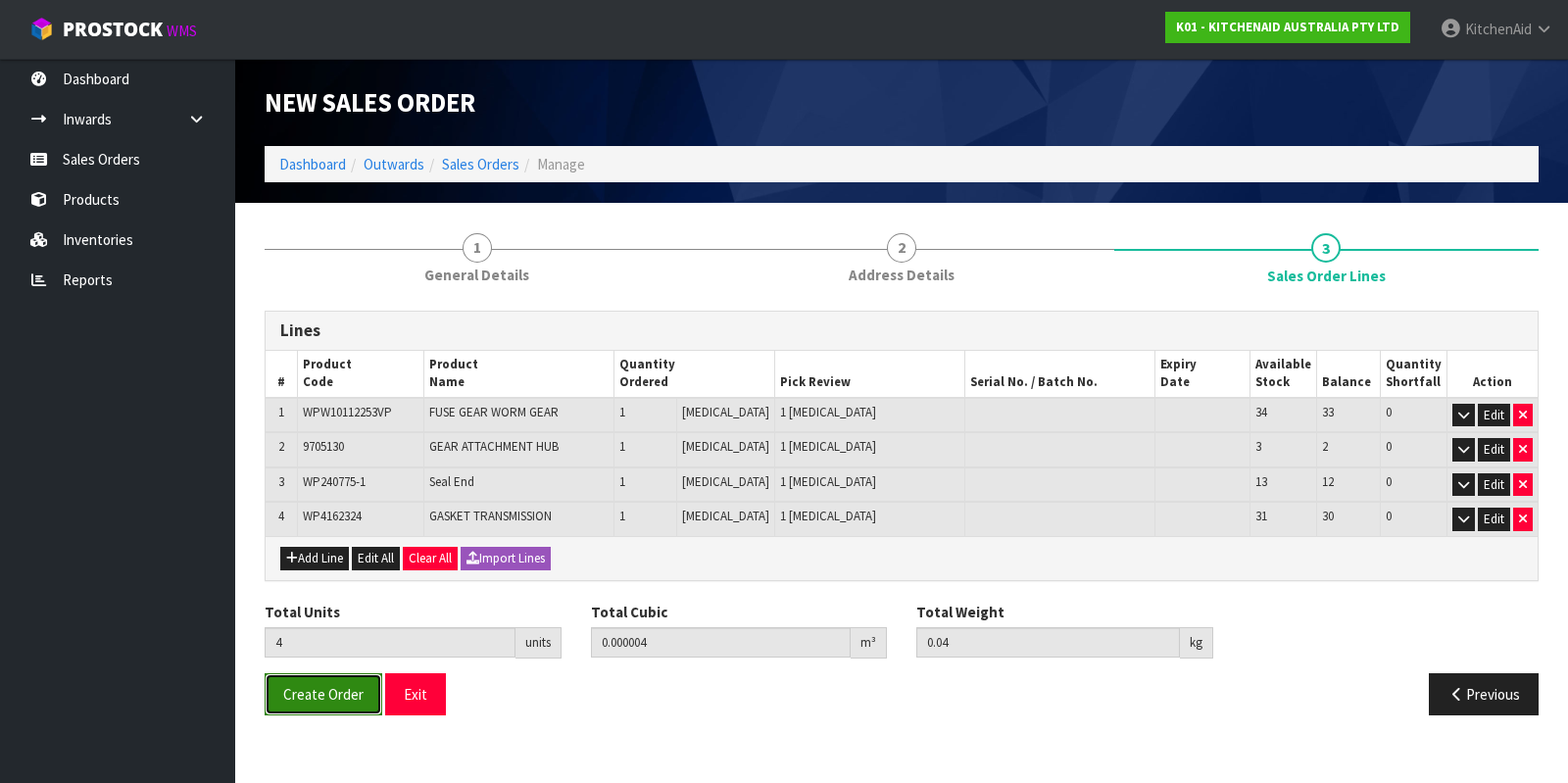
click at [361, 691] on button "Create Order" at bounding box center [324, 694] width 118 height 42
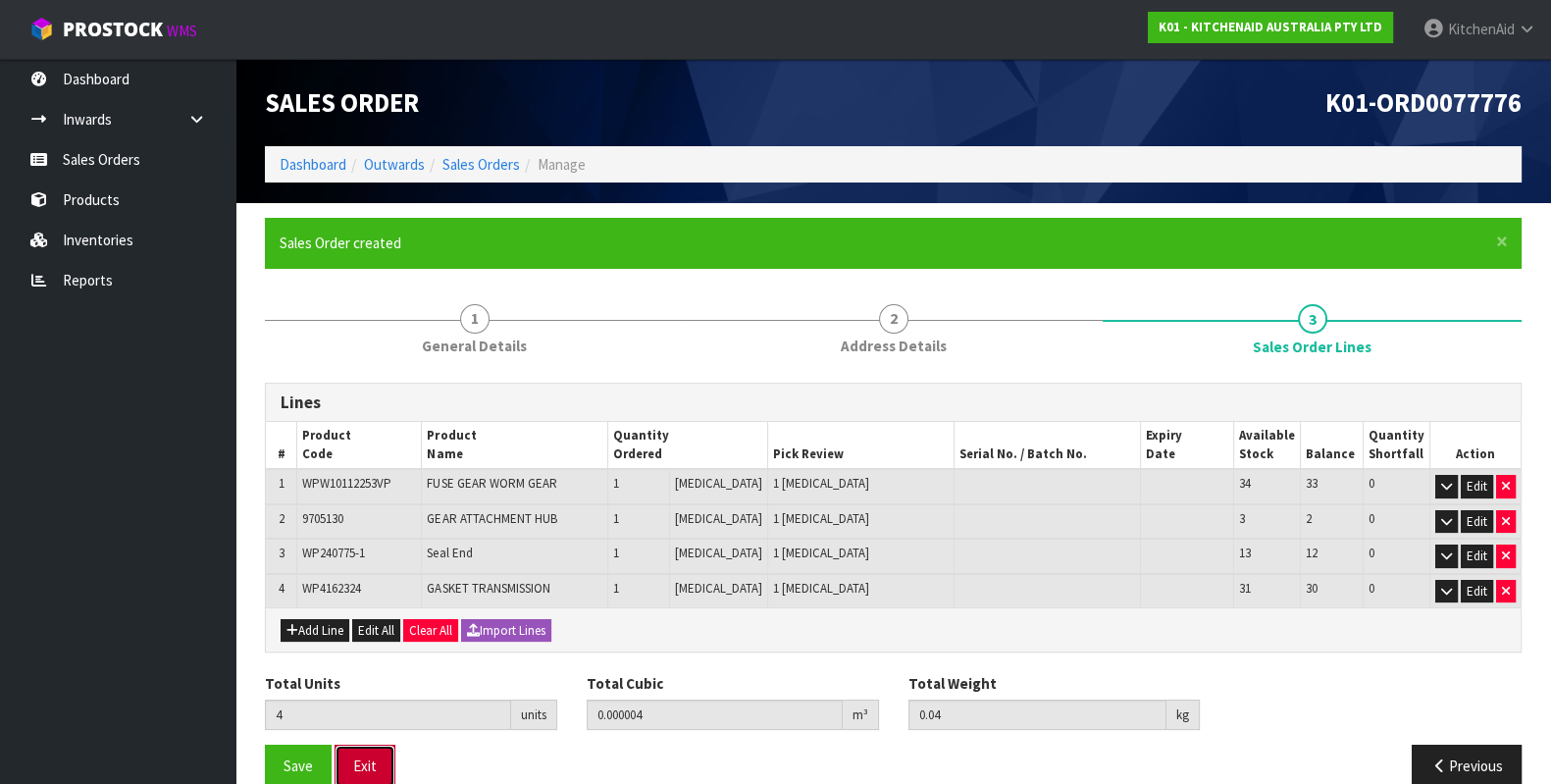
click at [363, 763] on button "Exit" at bounding box center [365, 766] width 61 height 42
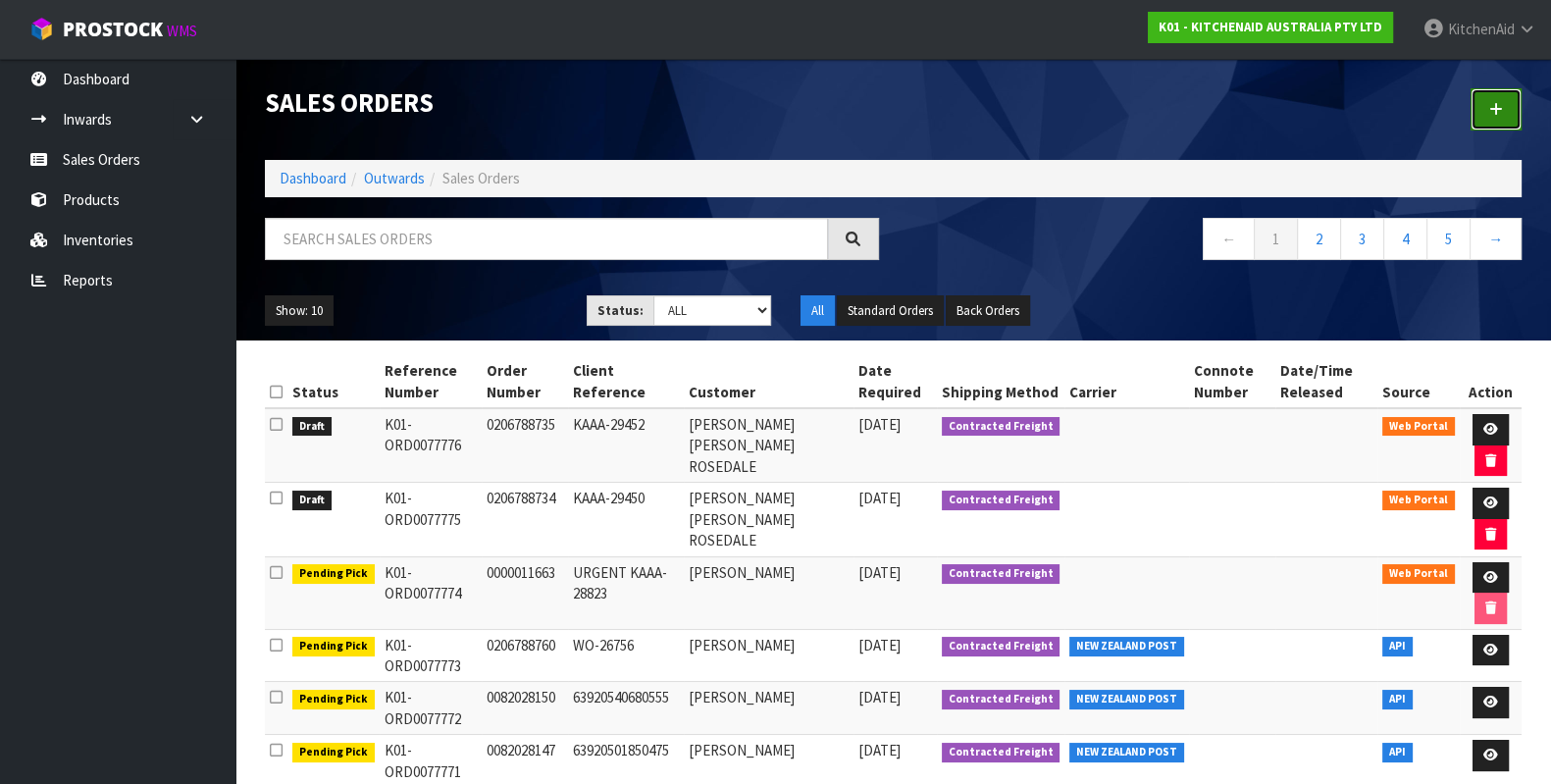
click at [1499, 96] on link at bounding box center [1496, 109] width 51 height 42
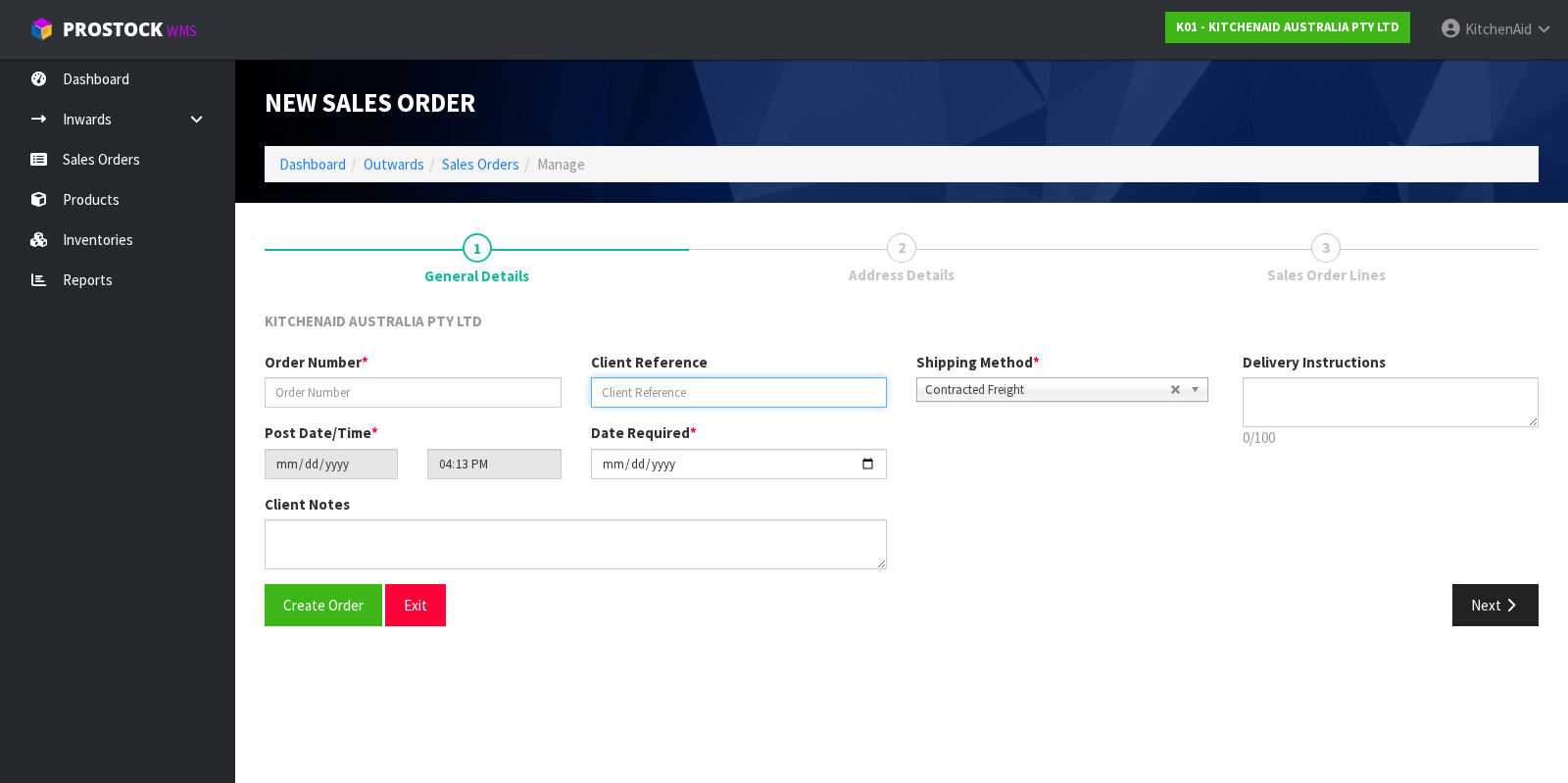
click at [667, 387] on input "text" at bounding box center [739, 392] width 297 height 30
paste input "KAAA-22627"
type input "KAAA-22627"
click at [539, 387] on input "text" at bounding box center [412, 392] width 297 height 30
paste input "0206788736"
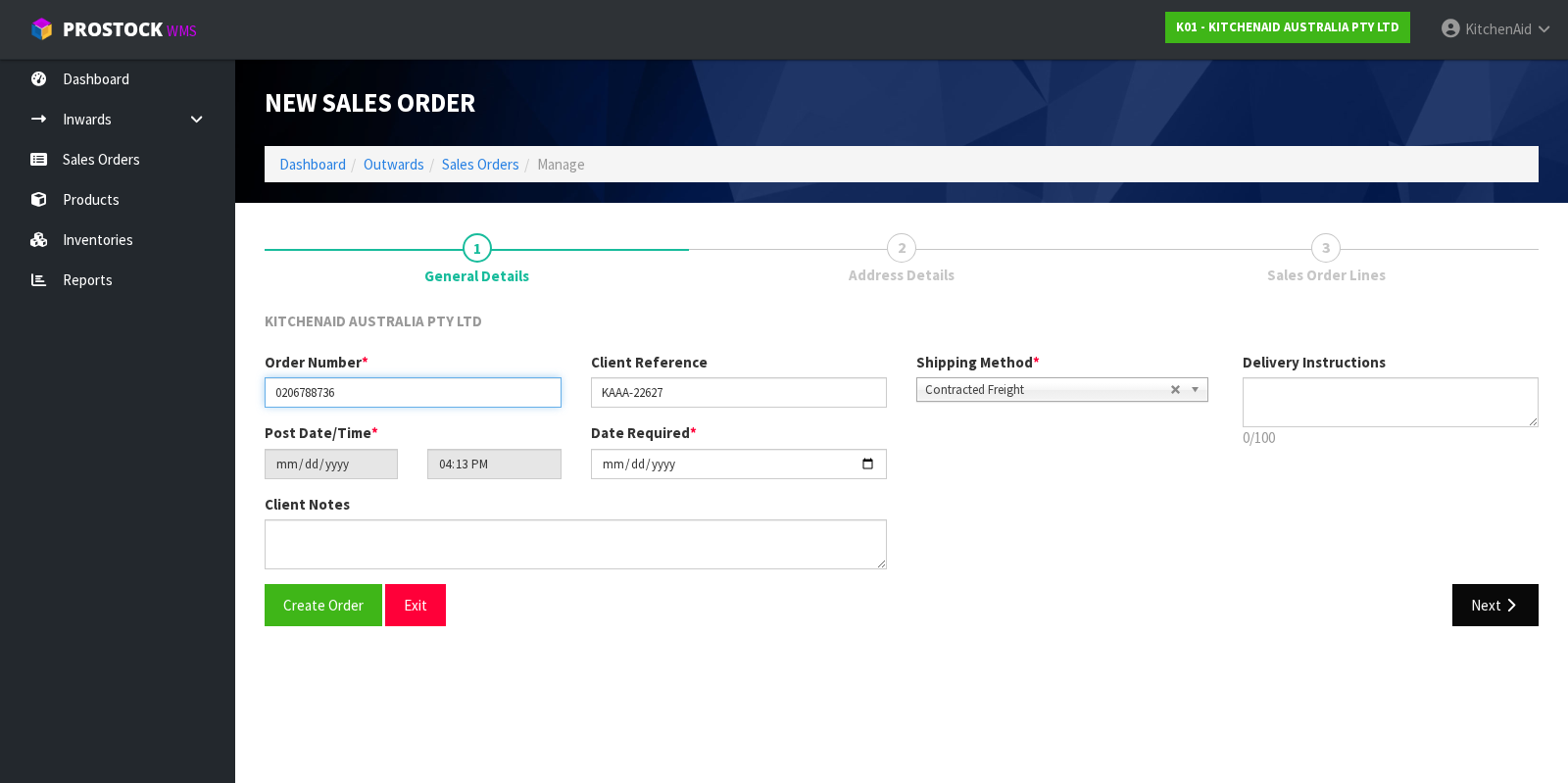
type input "0206788736"
click at [1474, 596] on button "Next" at bounding box center [1495, 605] width 86 height 42
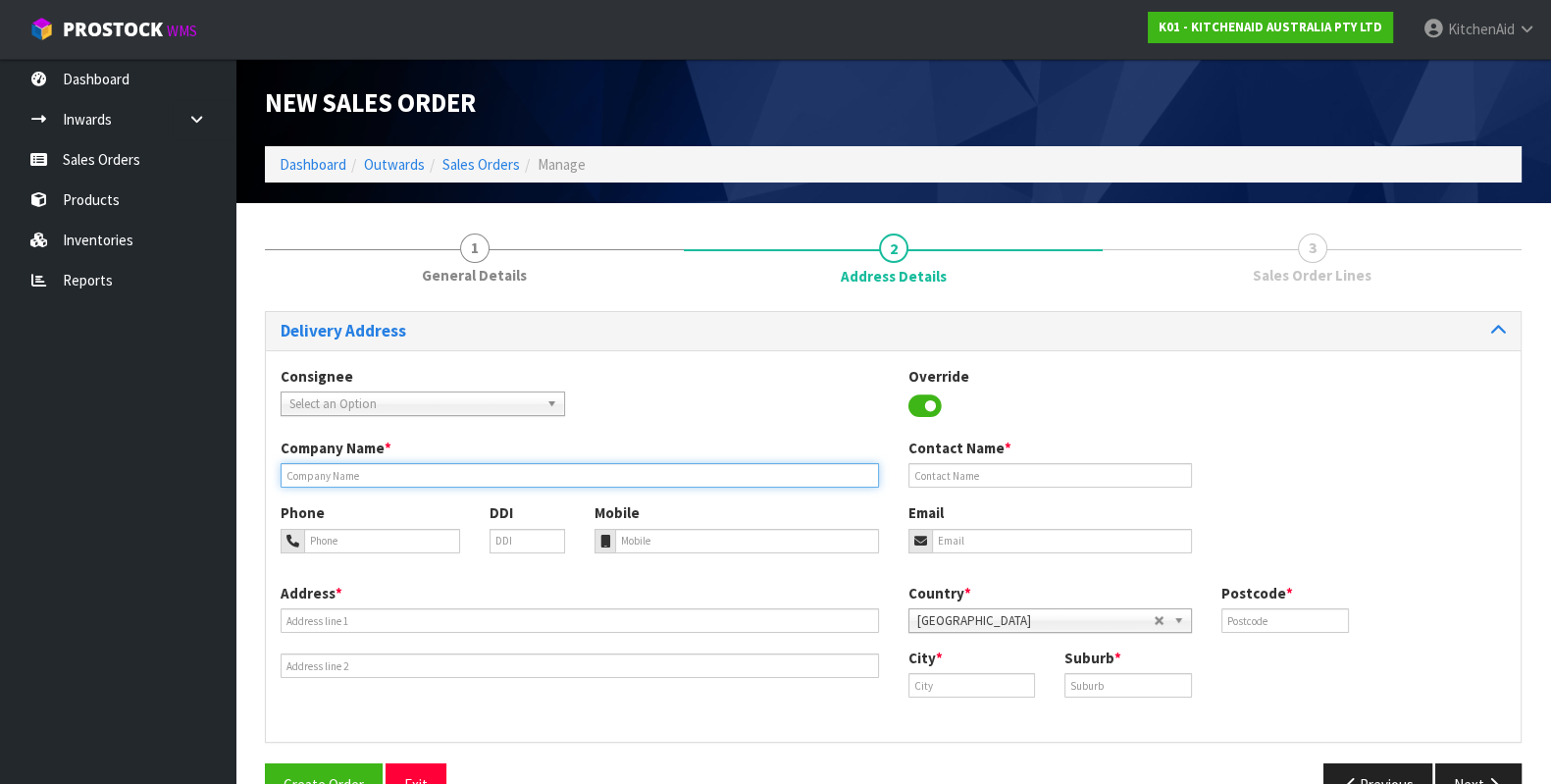
click at [468, 480] on input "text" at bounding box center [580, 475] width 598 height 25
paste input "[PERSON_NAME] [PERSON_NAME] ROSEDALE"
type input "[PERSON_NAME] [PERSON_NAME] ROSEDALE"
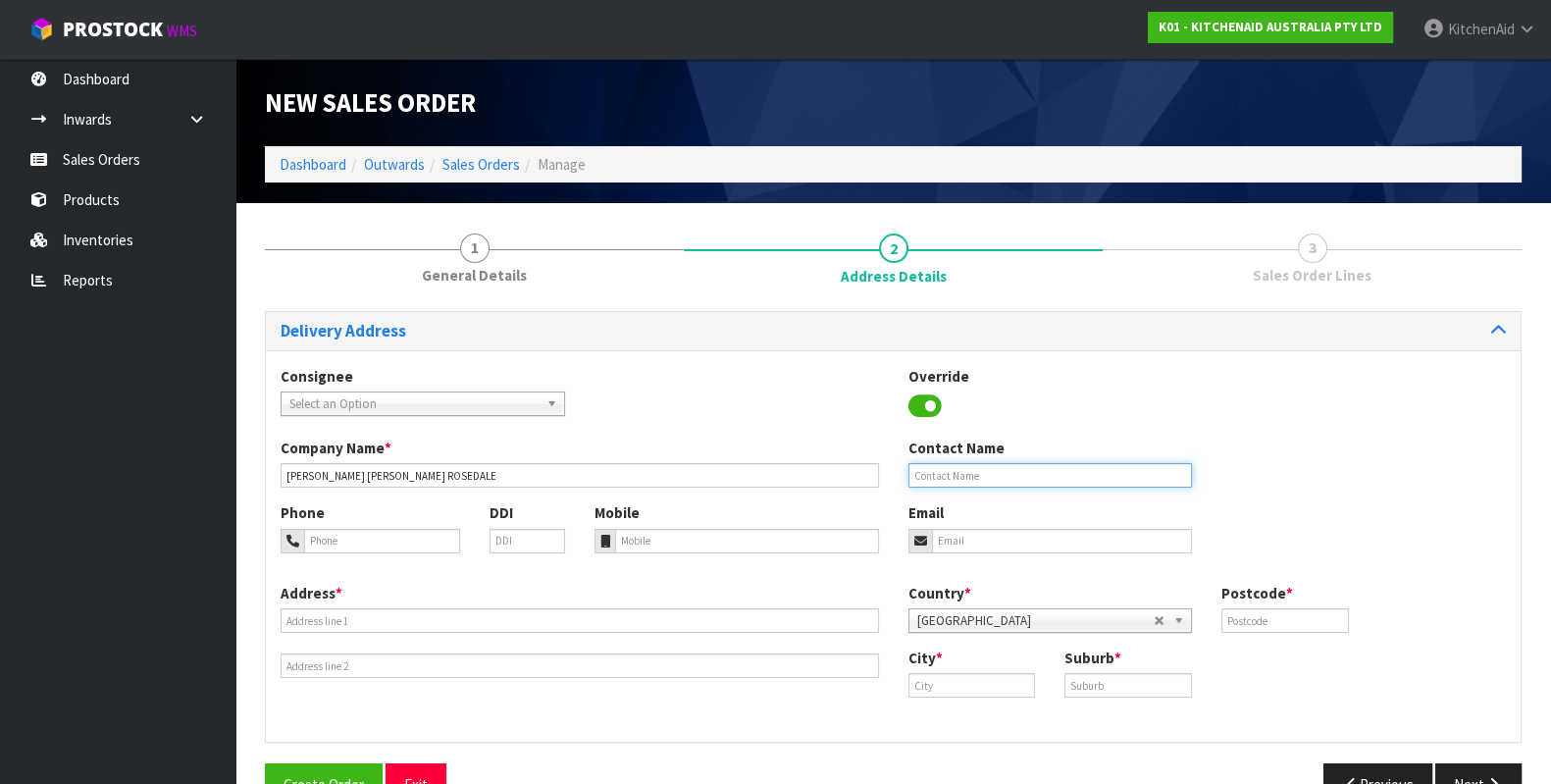
drag, startPoint x: 979, startPoint y: 470, endPoint x: 979, endPoint y: 481, distance: 10.8
click at [979, 470] on input "text" at bounding box center [1050, 475] width 284 height 25
click at [967, 543] on input "email" at bounding box center [1062, 541] width 261 height 25
paste input "[EMAIL_ADDRESS][PERSON_NAME][DOMAIN_NAME]"
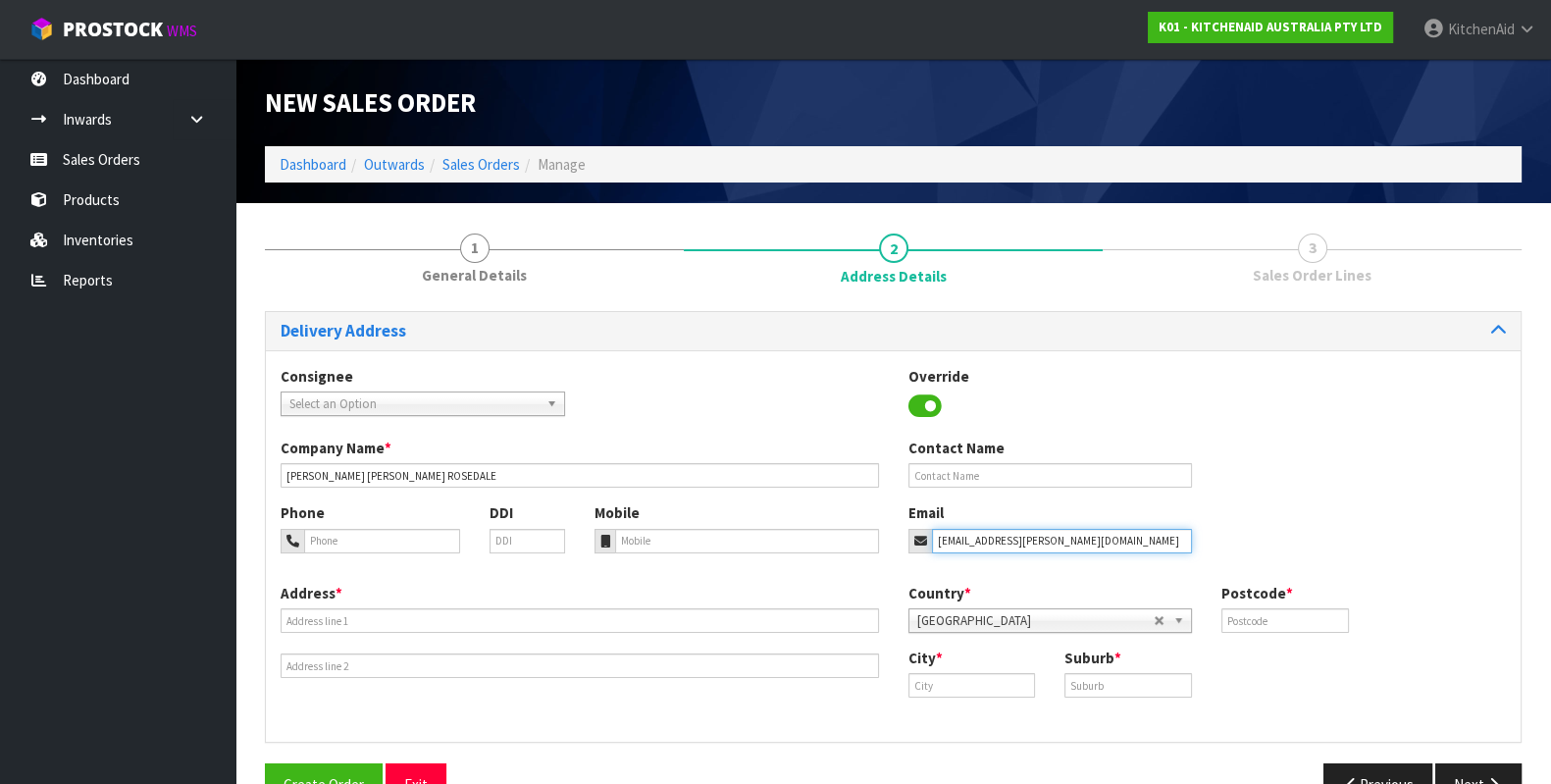
type input "[EMAIL_ADDRESS][PERSON_NAME][DOMAIN_NAME]"
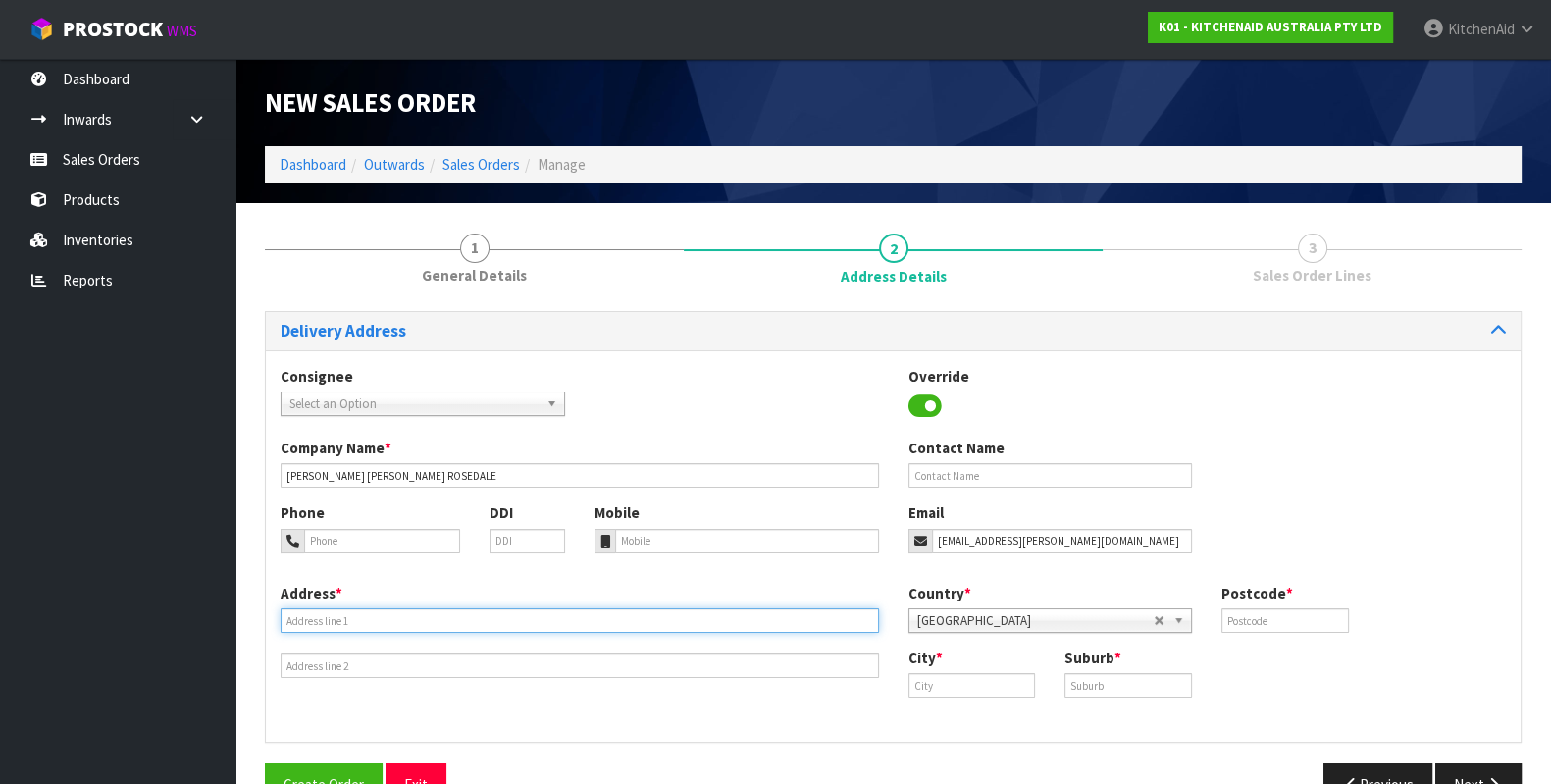
click at [678, 619] on input "text" at bounding box center [580, 620] width 598 height 25
paste input "[STREET_ADDRESS]"
click at [519, 620] on input "[STREET_ADDRESS]" at bounding box center [580, 620] width 598 height 25
type input "[STREET_ADDRESS]"
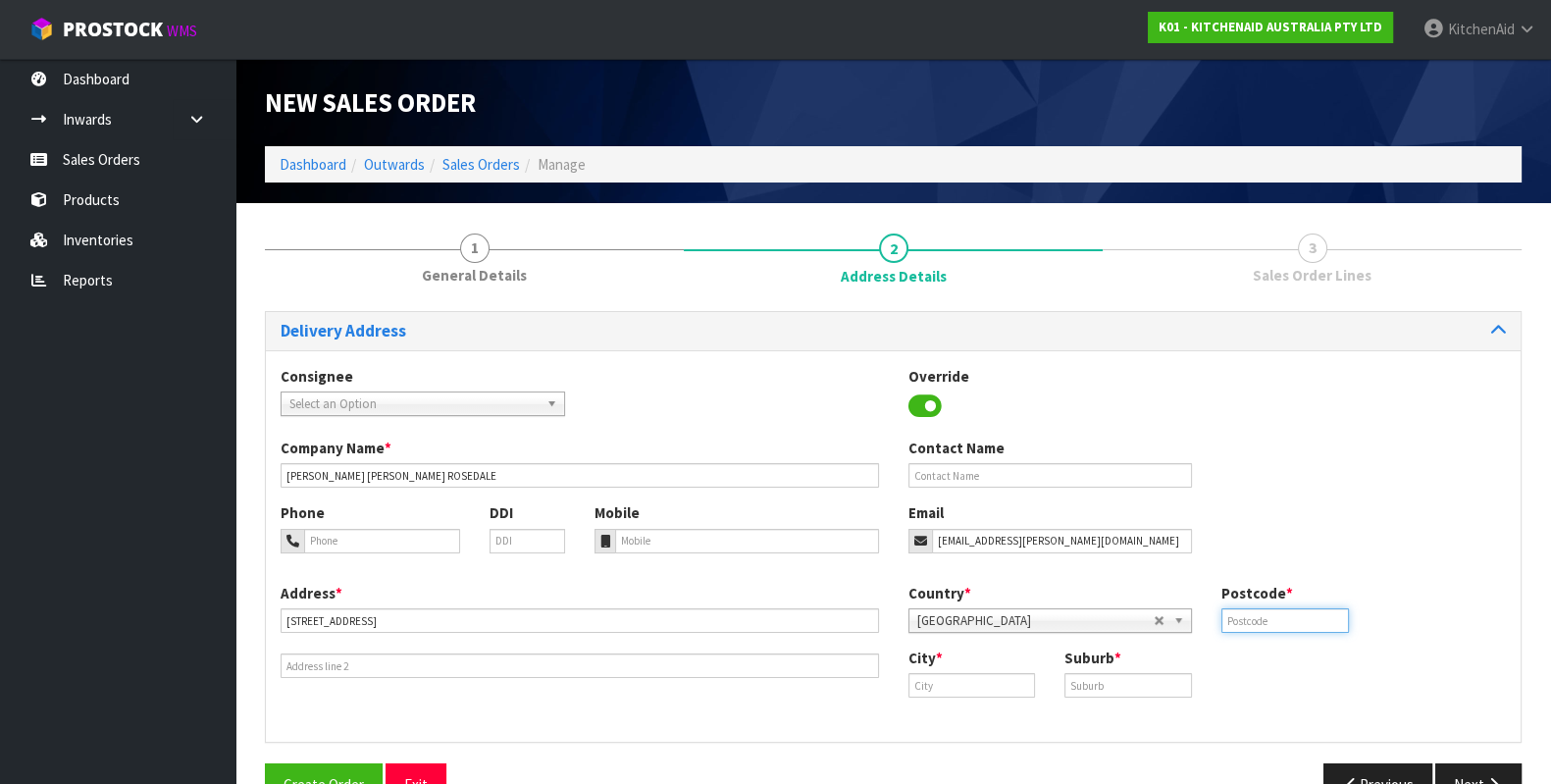
click at [1295, 622] on input "text" at bounding box center [1285, 620] width 128 height 25
paste input "632"
type input "0632"
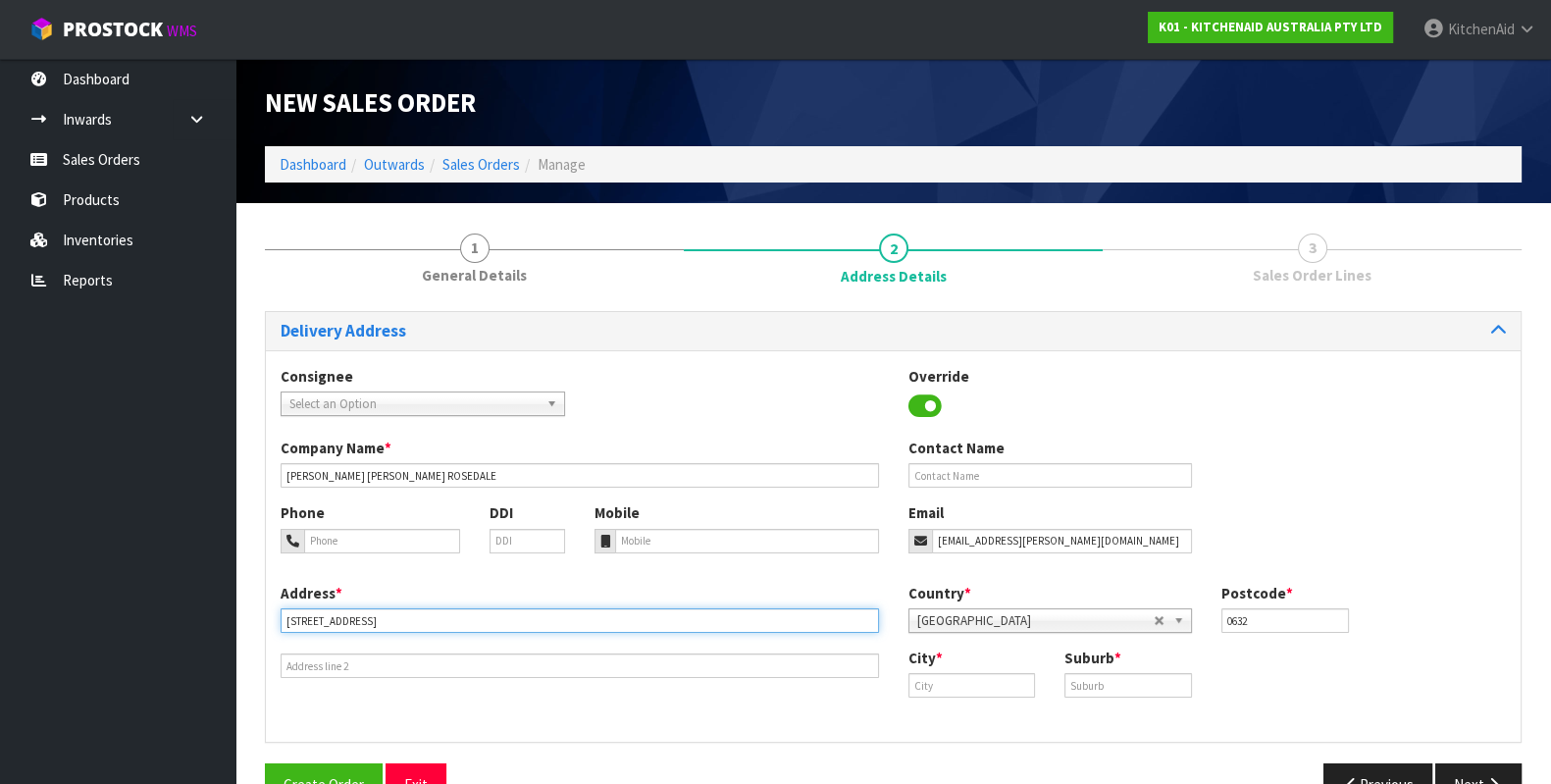
click at [487, 620] on input "[STREET_ADDRESS]" at bounding box center [580, 620] width 598 height 25
click at [533, 623] on input "[STREET_ADDRESS]" at bounding box center [580, 620] width 598 height 25
click at [486, 626] on input "[STREET_ADDRESS]" at bounding box center [580, 620] width 598 height 25
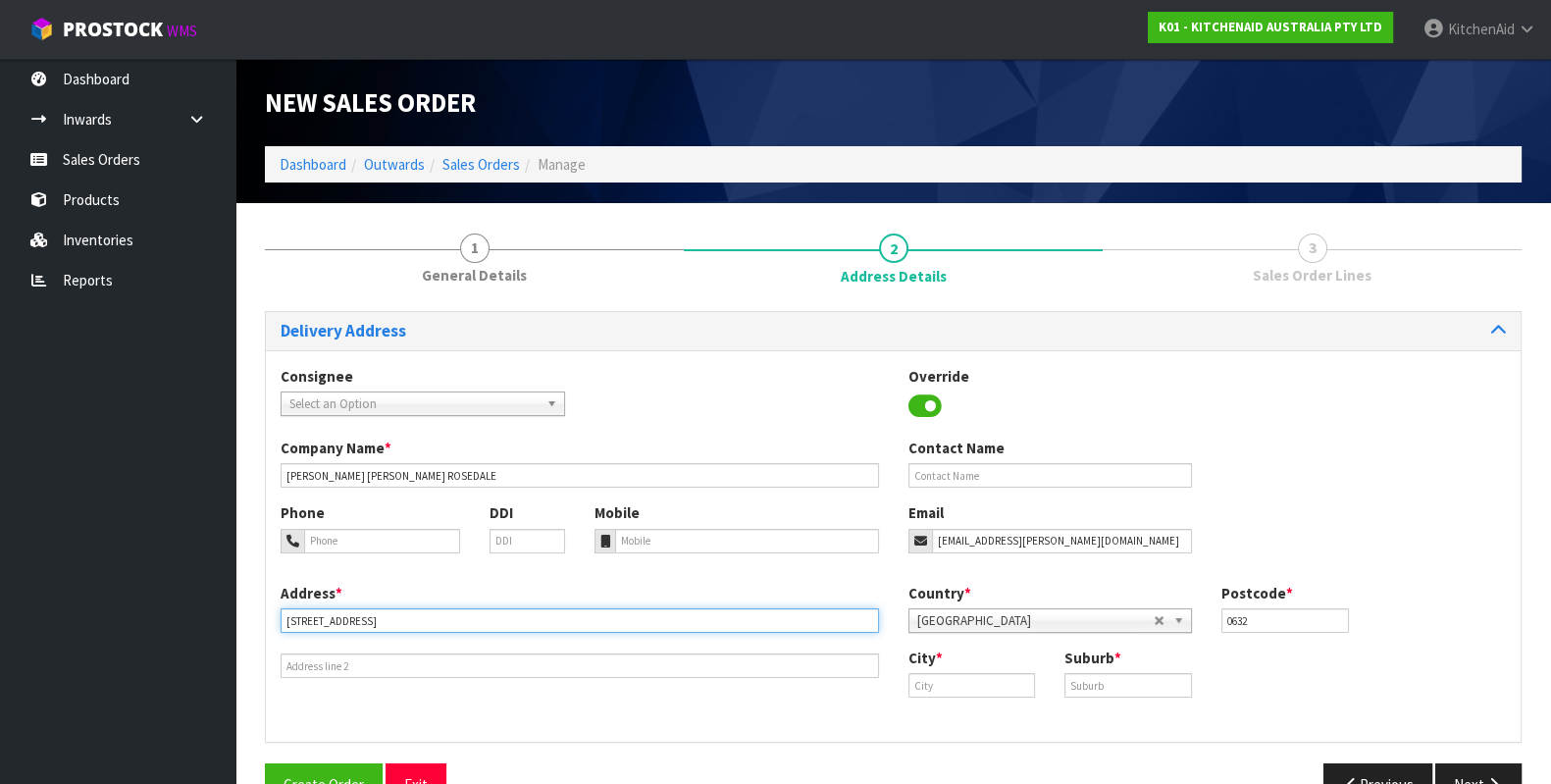
type input "[STREET_ADDRESS]"
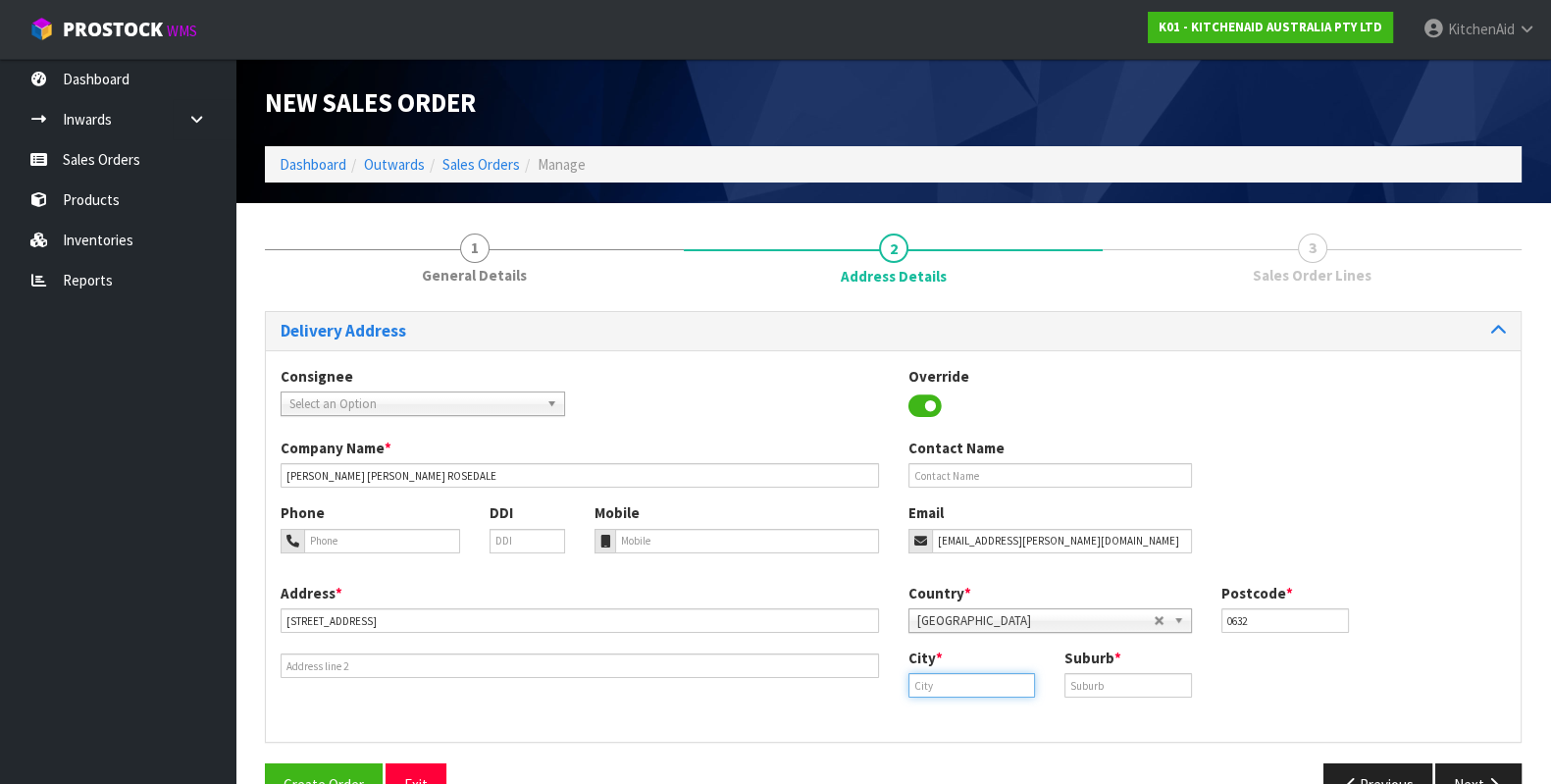
click at [976, 684] on input "text" at bounding box center [972, 685] width 128 height 25
paste input "[GEOGRAPHIC_DATA]"
click at [1001, 714] on link "[GEOGRAPHIC_DATA]" at bounding box center [998, 718] width 181 height 26
type input "[GEOGRAPHIC_DATA]"
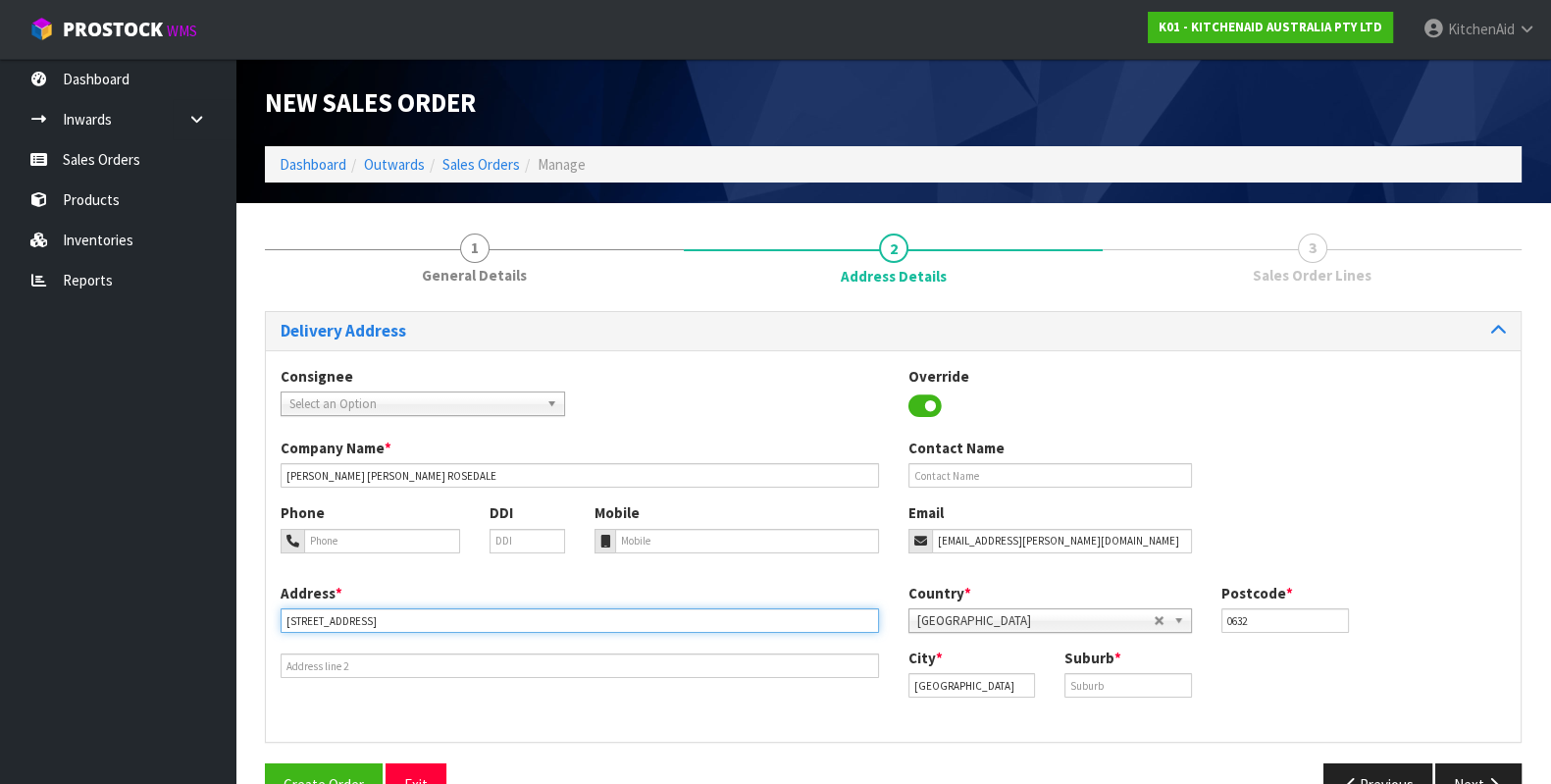
click at [422, 613] on input "[STREET_ADDRESS]" at bounding box center [580, 620] width 598 height 25
type input "[STREET_ADDRESS]"
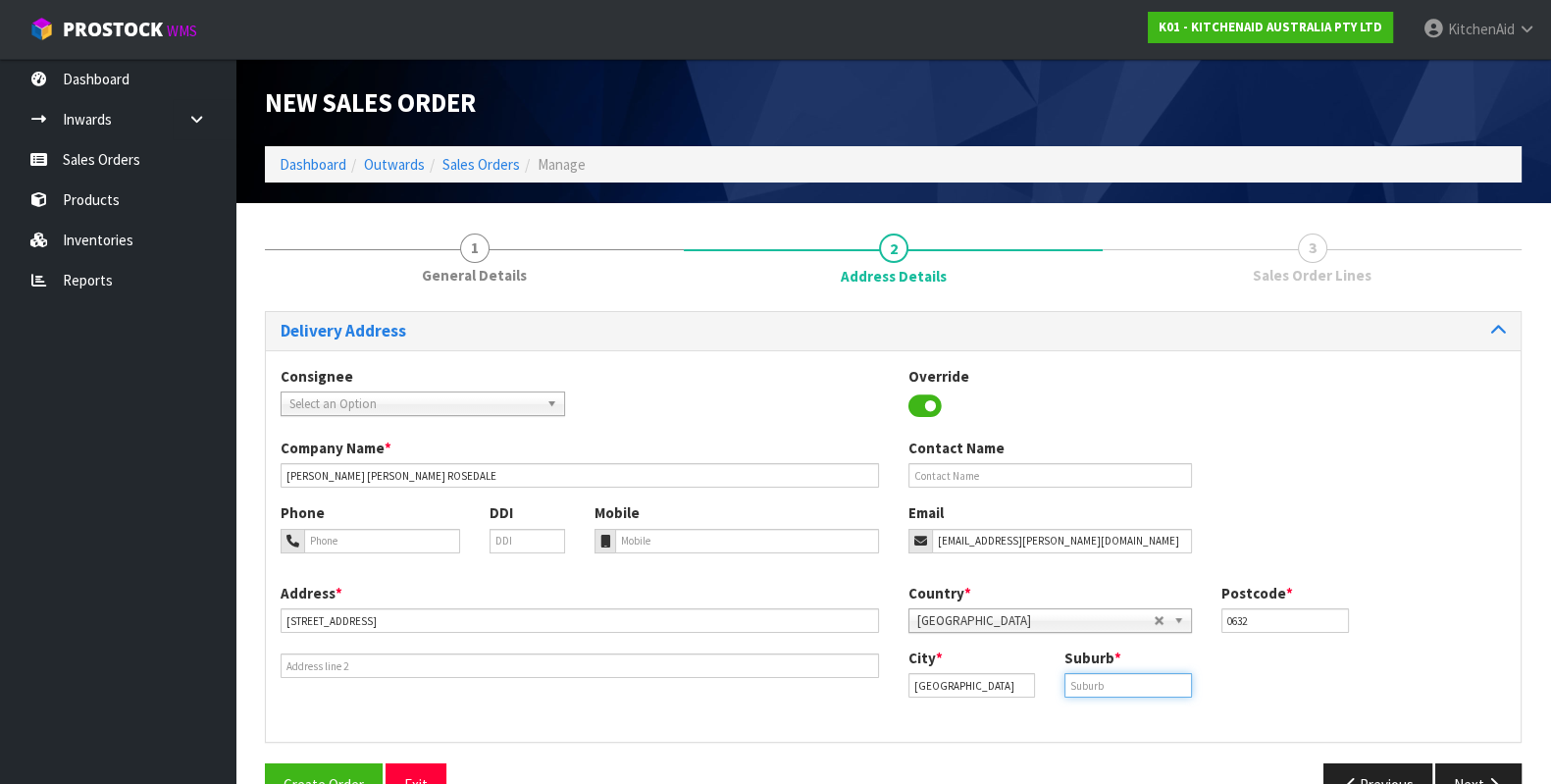
click at [1126, 693] on input "text" at bounding box center [1128, 685] width 128 height 25
paste input "ROSEDALE"
type input "ROSEDALE"
click at [1502, 777] on icon "button" at bounding box center [1493, 784] width 19 height 15
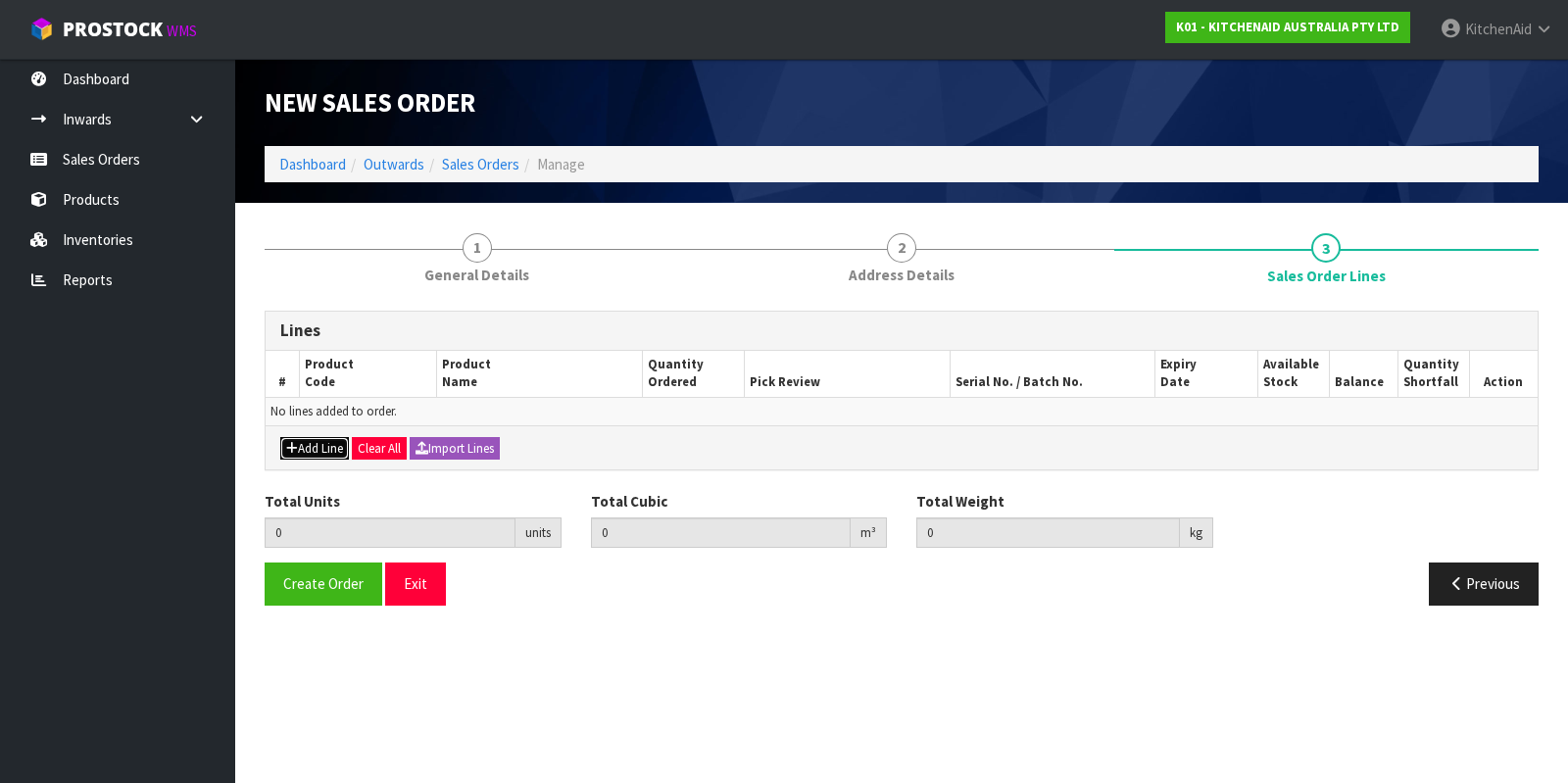
click at [308, 443] on button "Add Line" at bounding box center [315, 449] width 69 height 24
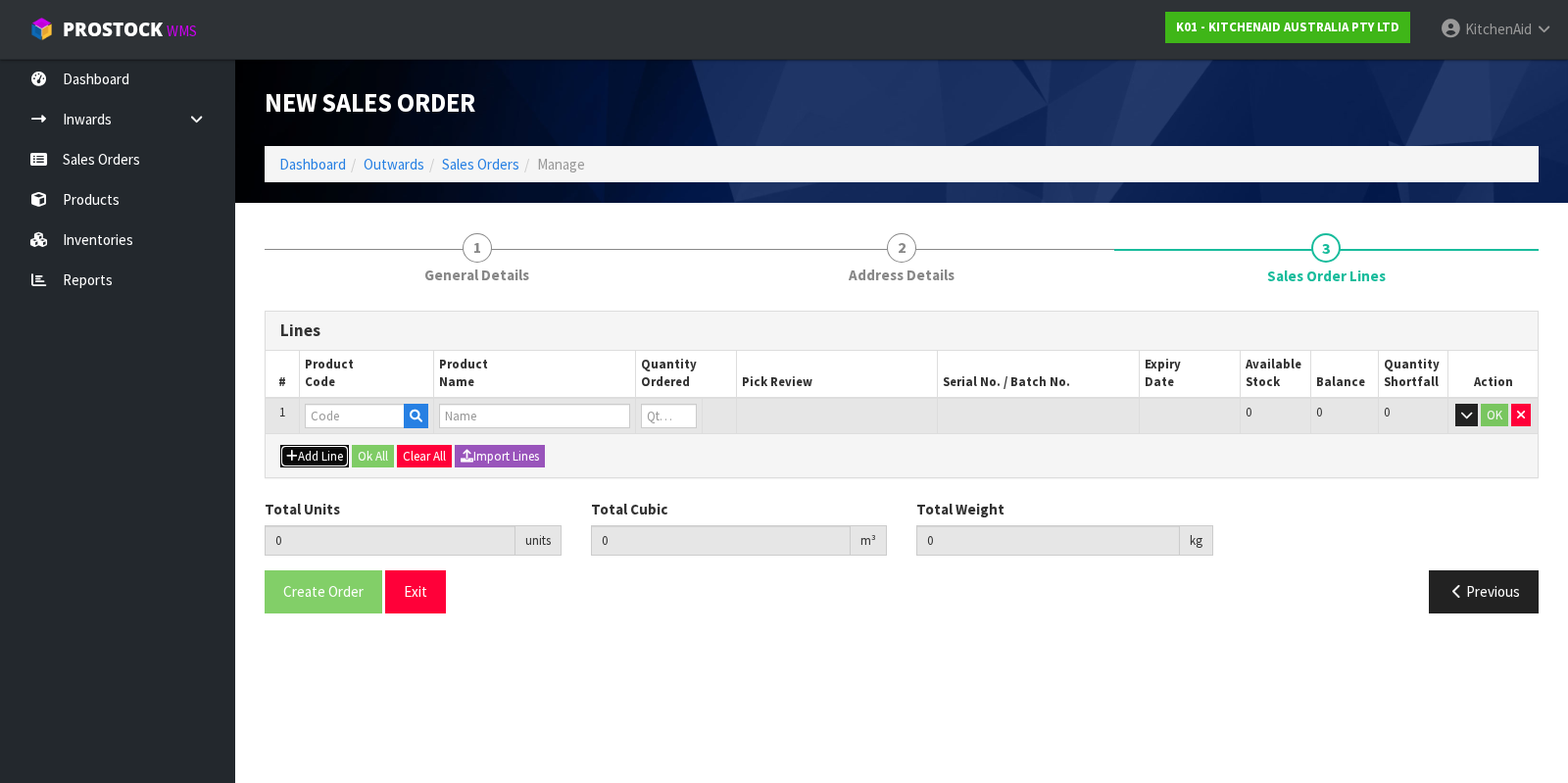
click at [308, 444] on button "Add Line" at bounding box center [315, 456] width 69 height 24
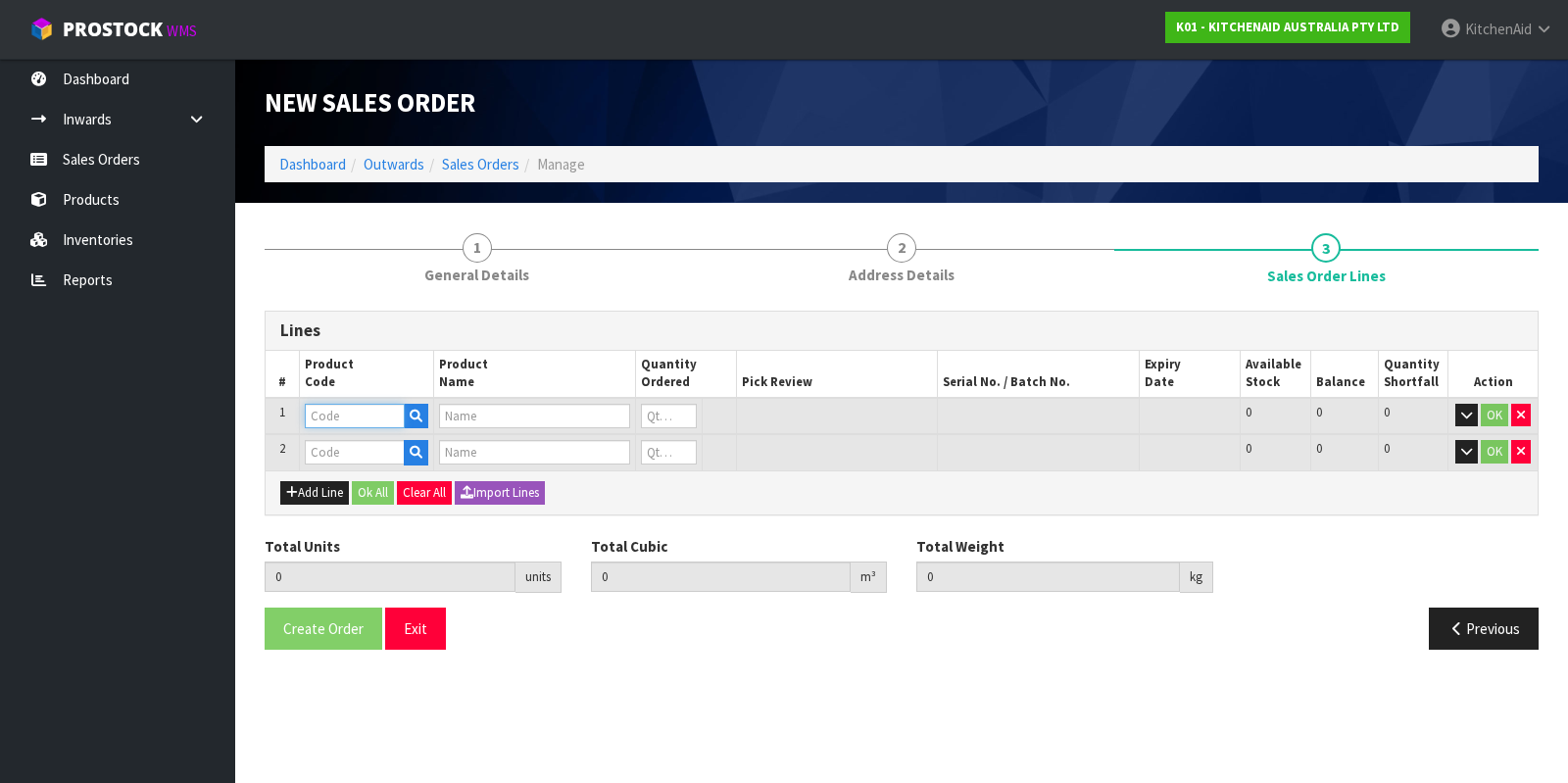
click at [377, 405] on input "text" at bounding box center [355, 415] width 100 height 25
paste input "WP9704677"
type input "WP9704677"
type input "PIN GROOVE AGITATOR SHAFT"
type input "0"
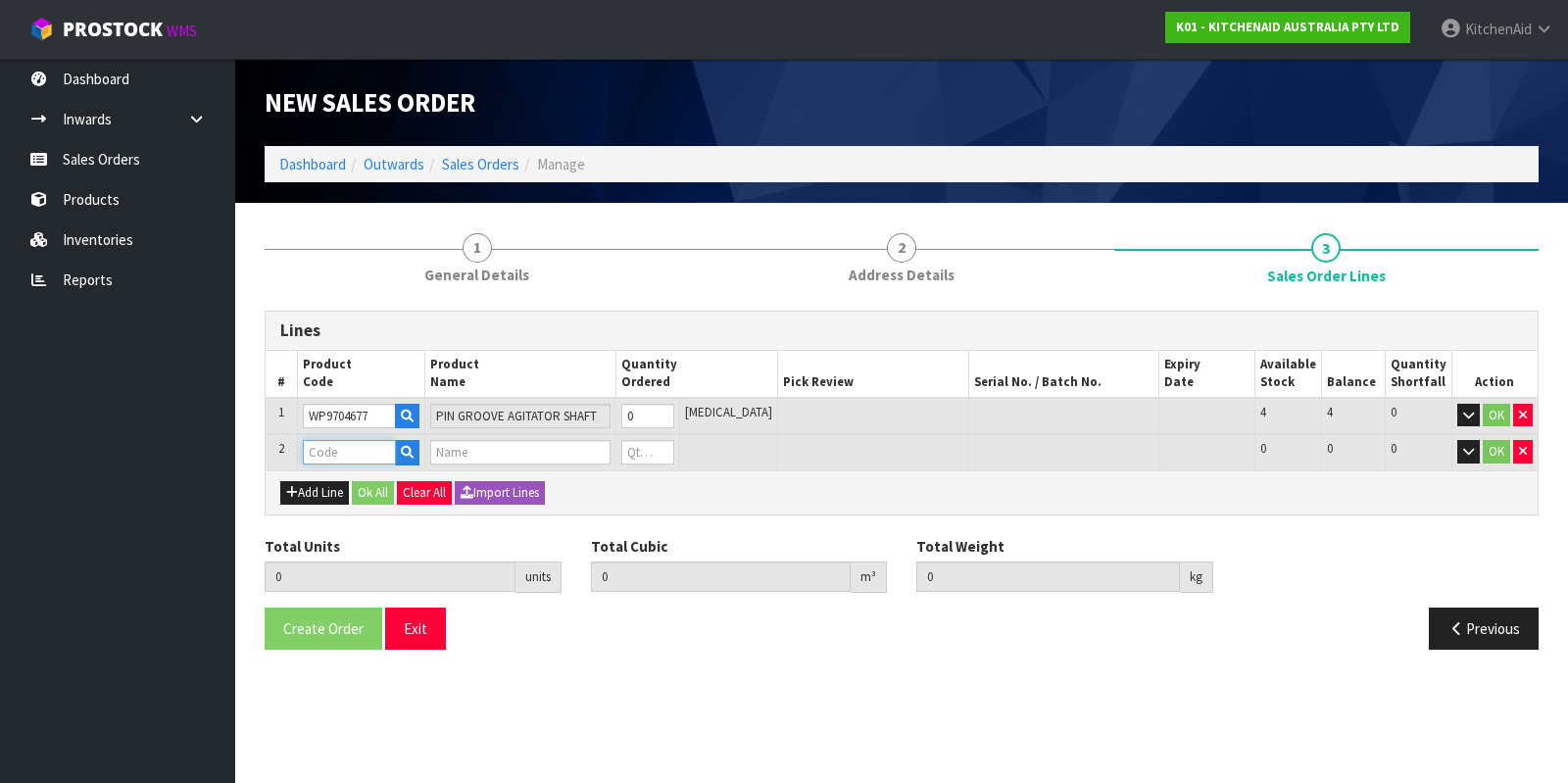
click at [356, 451] on input "text" at bounding box center [349, 451] width 93 height 25
paste input "WP241764"
type input "WP241764"
type input "0.000000"
type input "0.000"
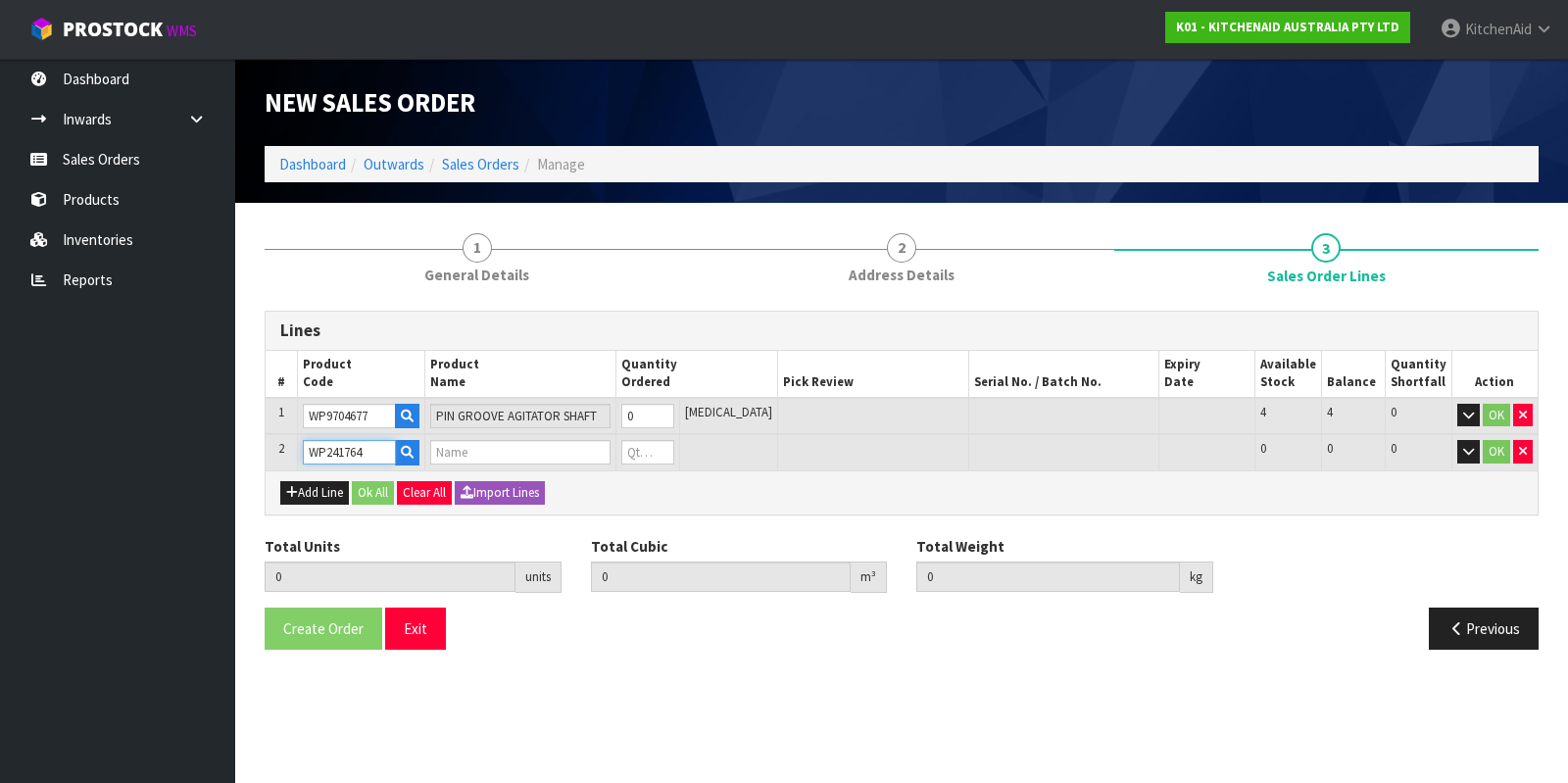
type input "K5 ARM BOWL LIFT"
type input "0"
type input "WP241764"
type input "1"
type input "0.000001"
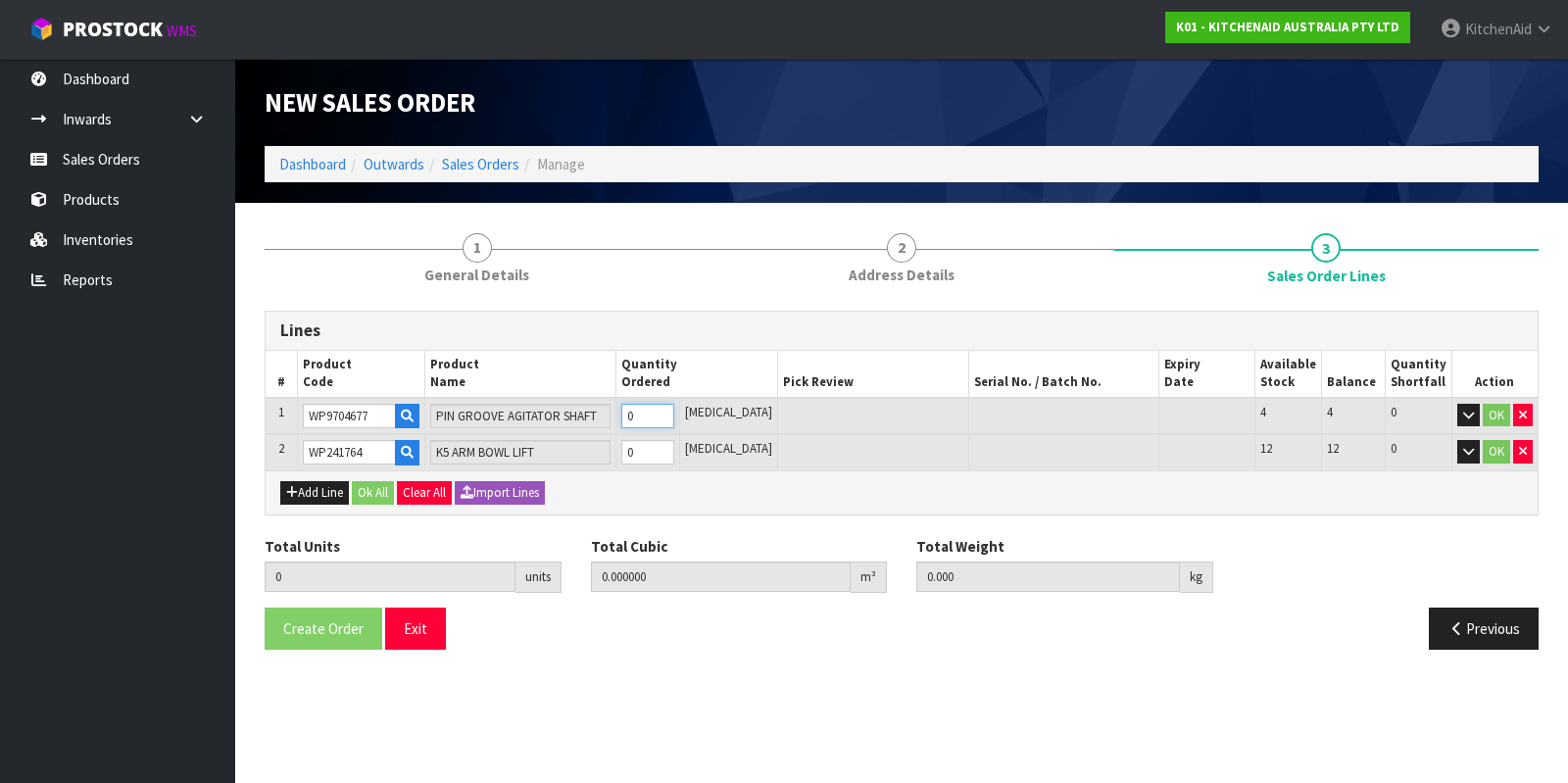
type input "0.01"
type input "1"
click at [674, 408] on input "1" at bounding box center [647, 415] width 53 height 25
type input "2"
type input "0.000002"
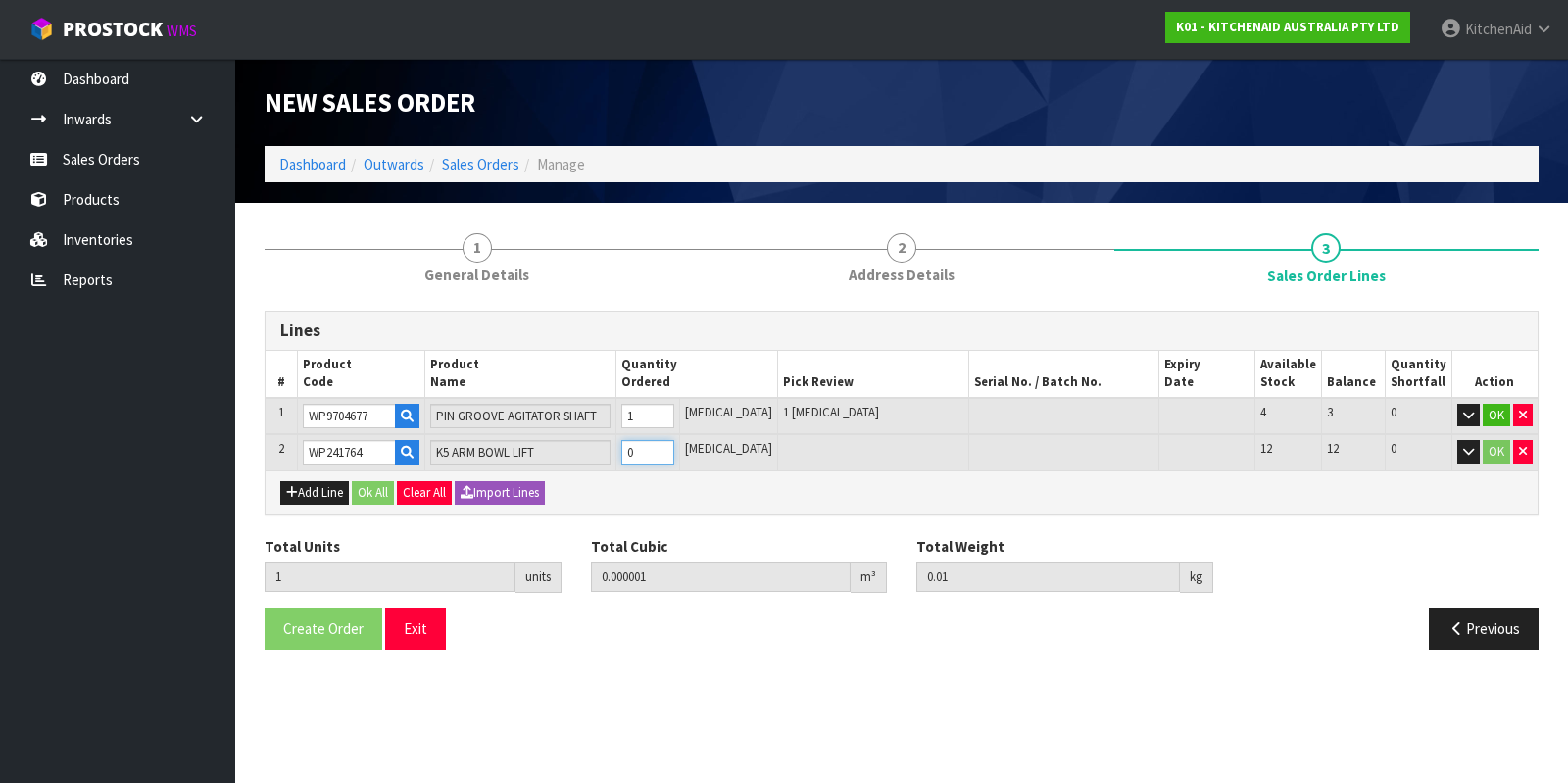
type input "0.02"
type input "1"
click at [674, 448] on input "1" at bounding box center [647, 451] width 53 height 25
click at [375, 490] on button "Ok All" at bounding box center [373, 493] width 42 height 24
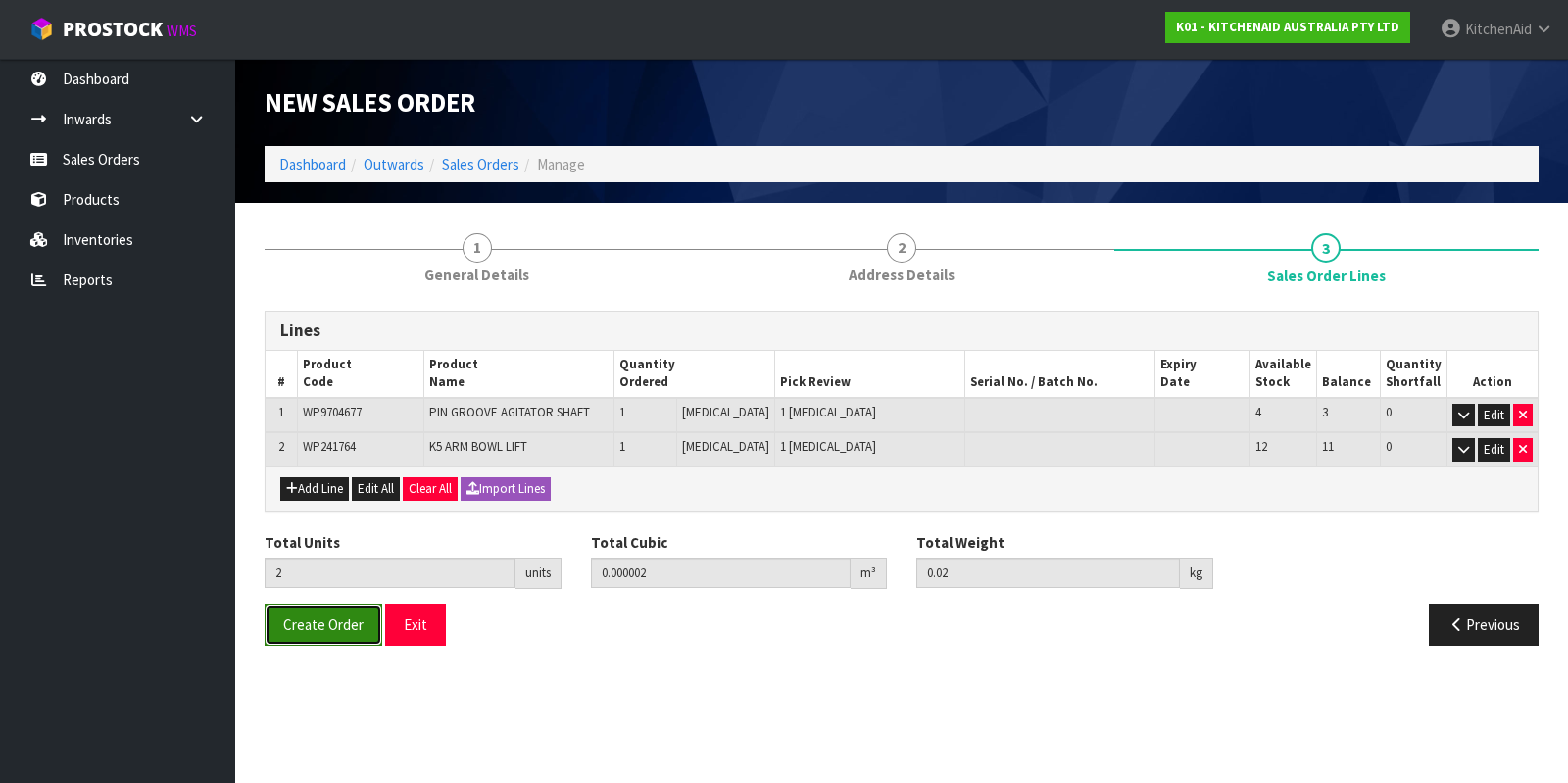
click at [304, 632] on button "Create Order" at bounding box center [324, 624] width 118 height 42
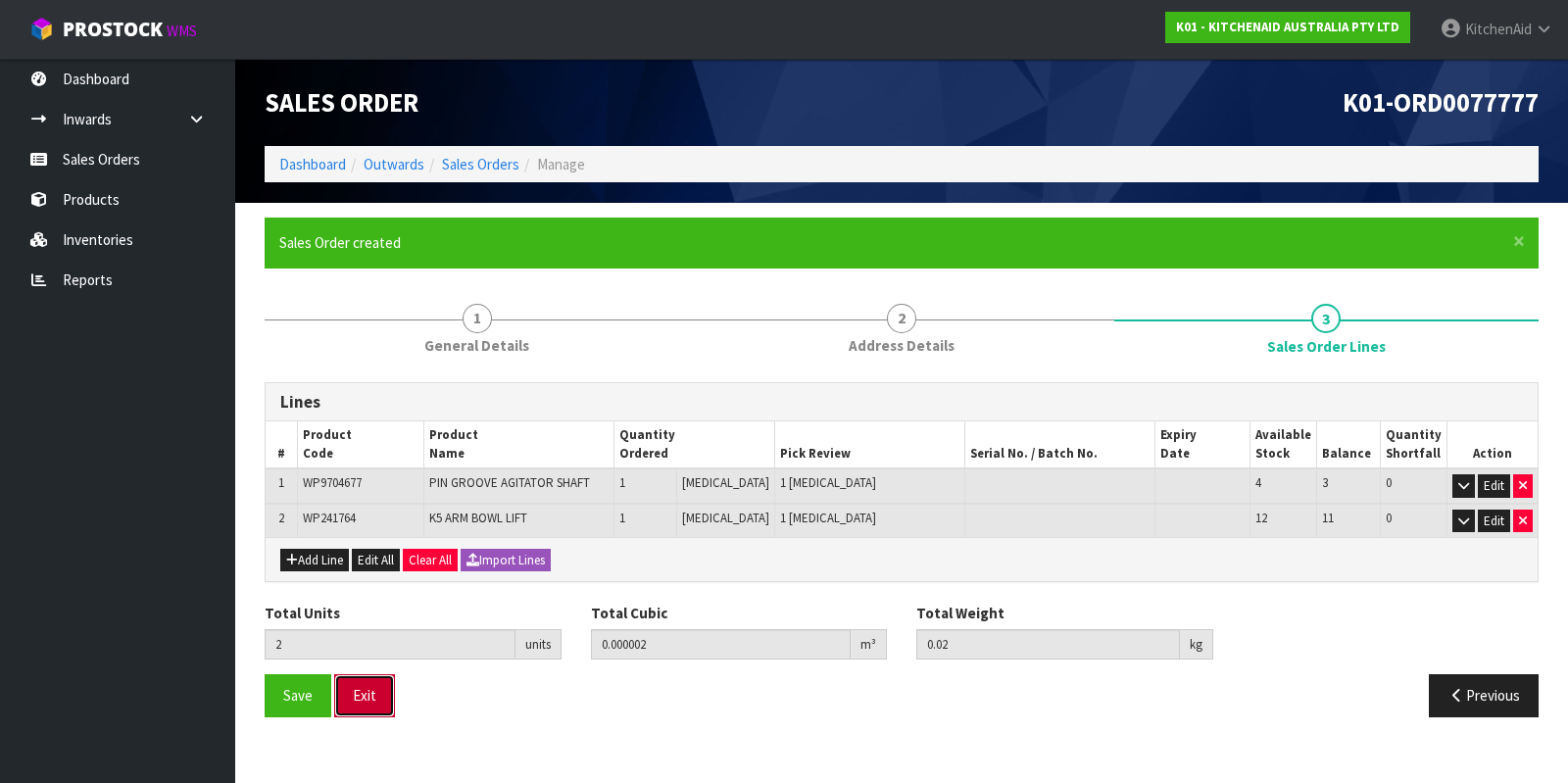
click at [364, 687] on button "Exit" at bounding box center [365, 695] width 61 height 42
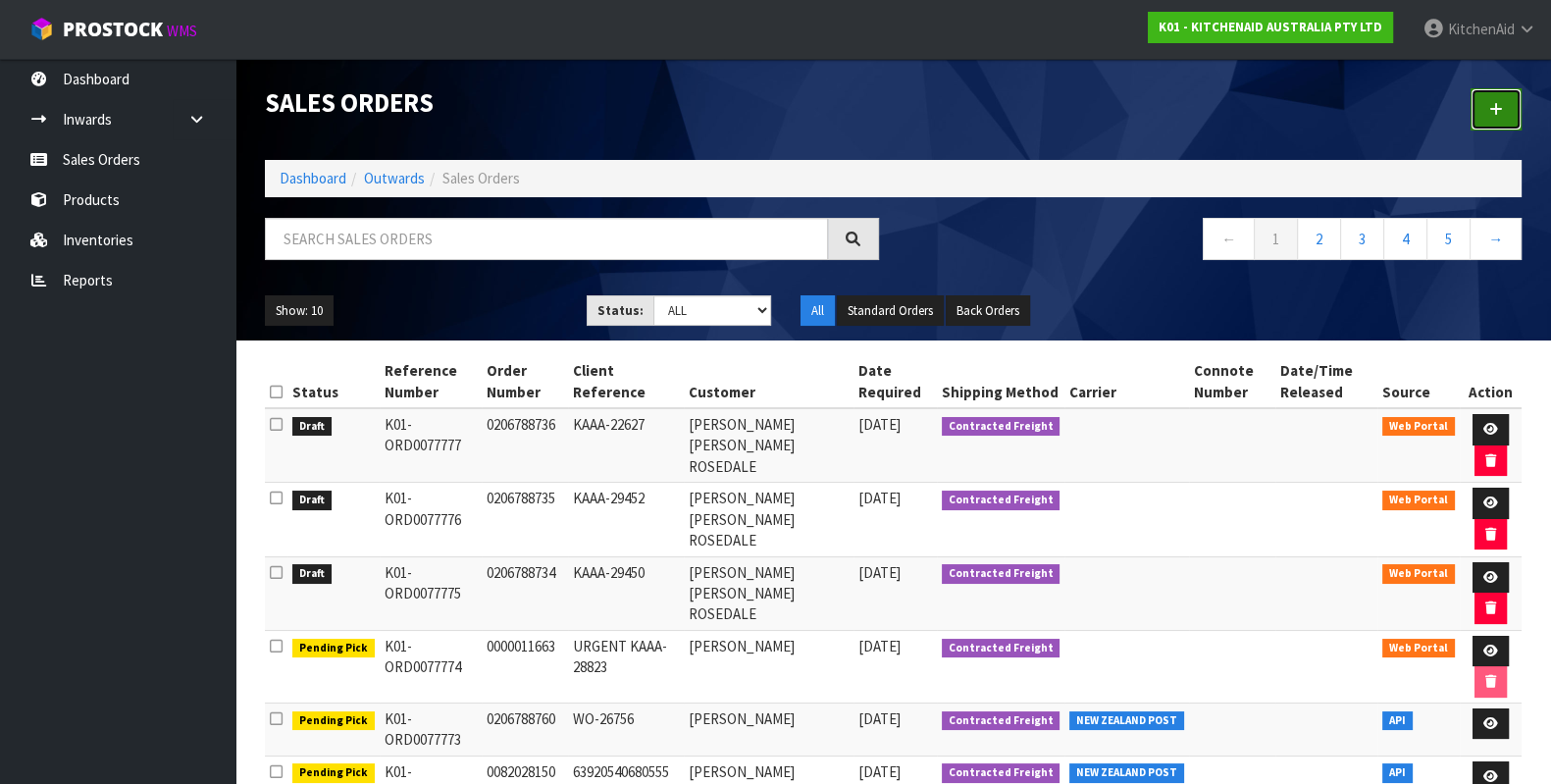
click at [1481, 110] on link at bounding box center [1496, 109] width 51 height 42
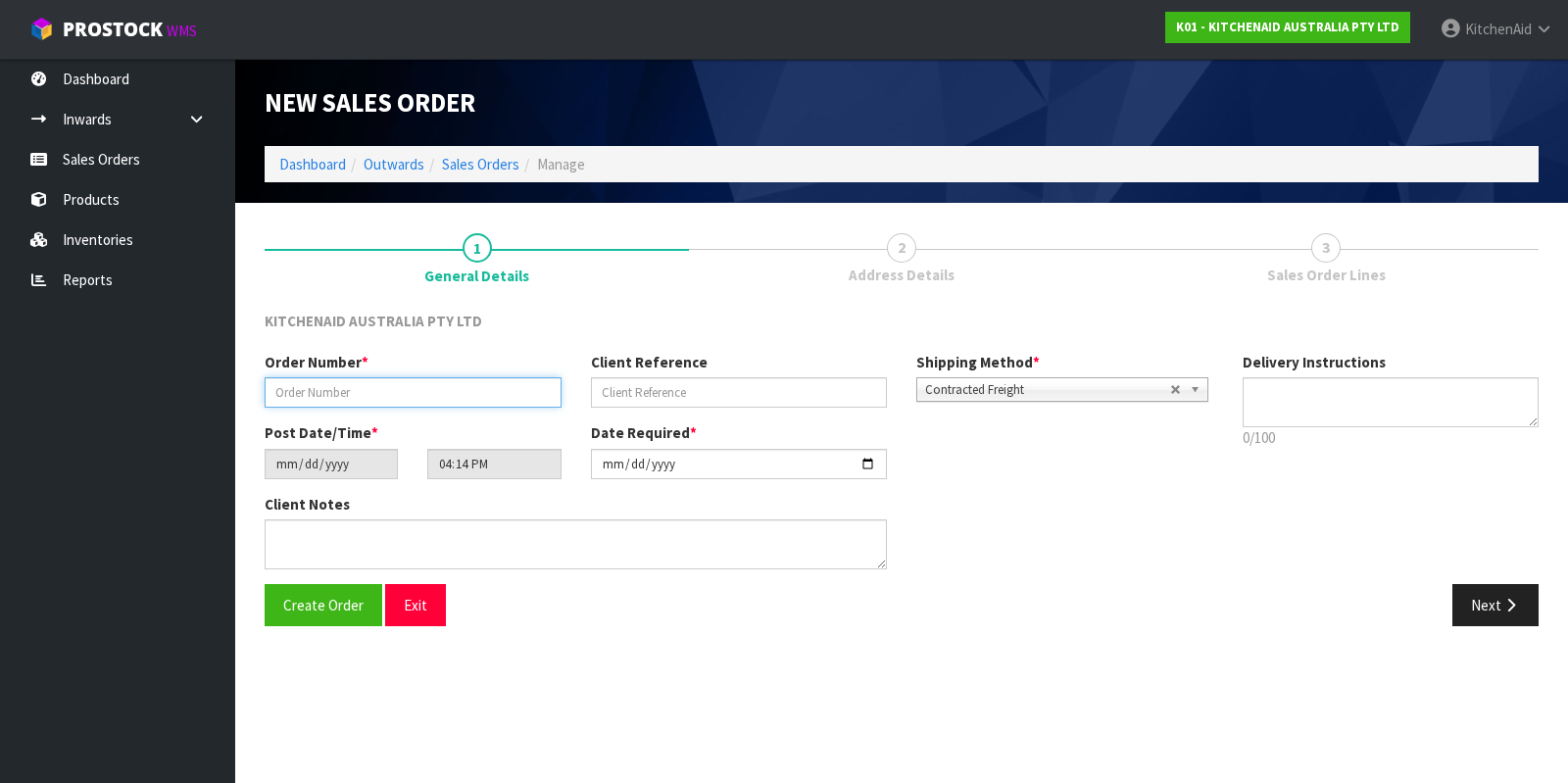
click at [388, 387] on input "text" at bounding box center [412, 392] width 297 height 30
paste input "0206788737"
type input "0206788737"
click at [711, 366] on div "Client Reference" at bounding box center [739, 380] width 327 height 56
click at [710, 382] on input "text" at bounding box center [739, 392] width 297 height 30
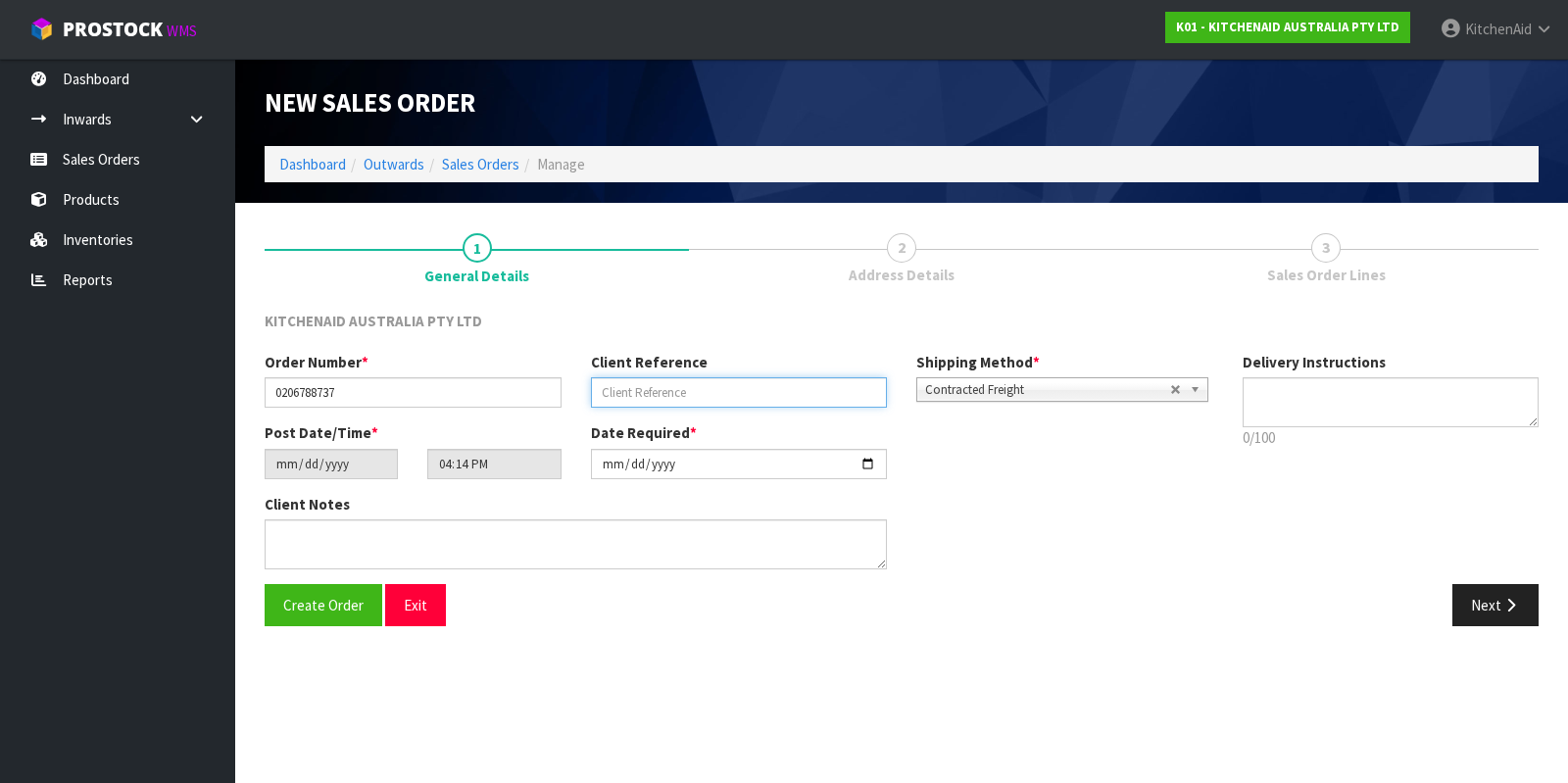
paste input "KAAA-29567"
type input "KAAA-29567"
click at [1481, 610] on button "Next" at bounding box center [1495, 605] width 86 height 42
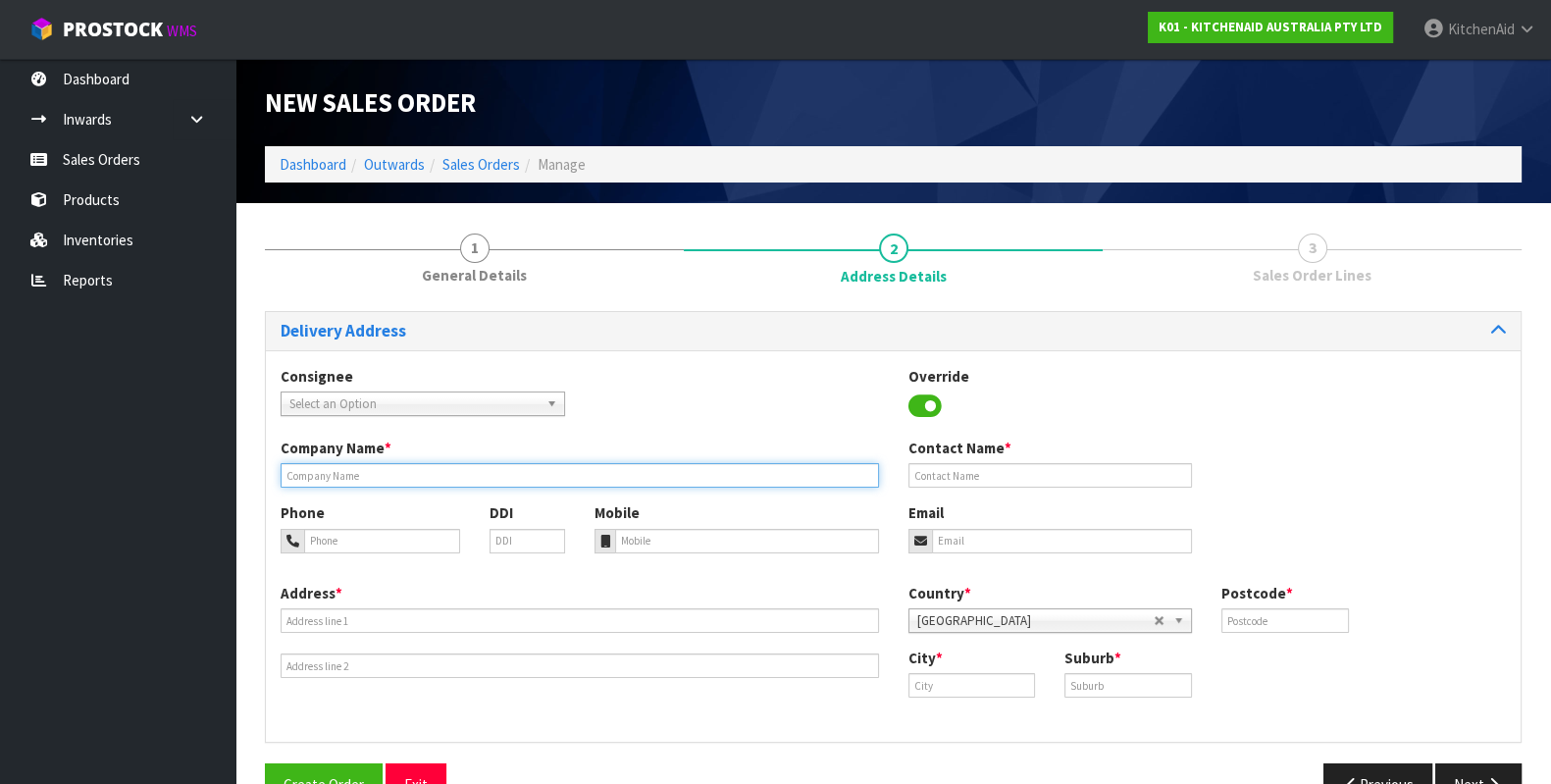
click at [363, 473] on input "text" at bounding box center [580, 475] width 598 height 25
paste input "[PERSON_NAME] [PERSON_NAME] ROSEDALE"
type input "[PERSON_NAME] [PERSON_NAME] ROSEDALE"
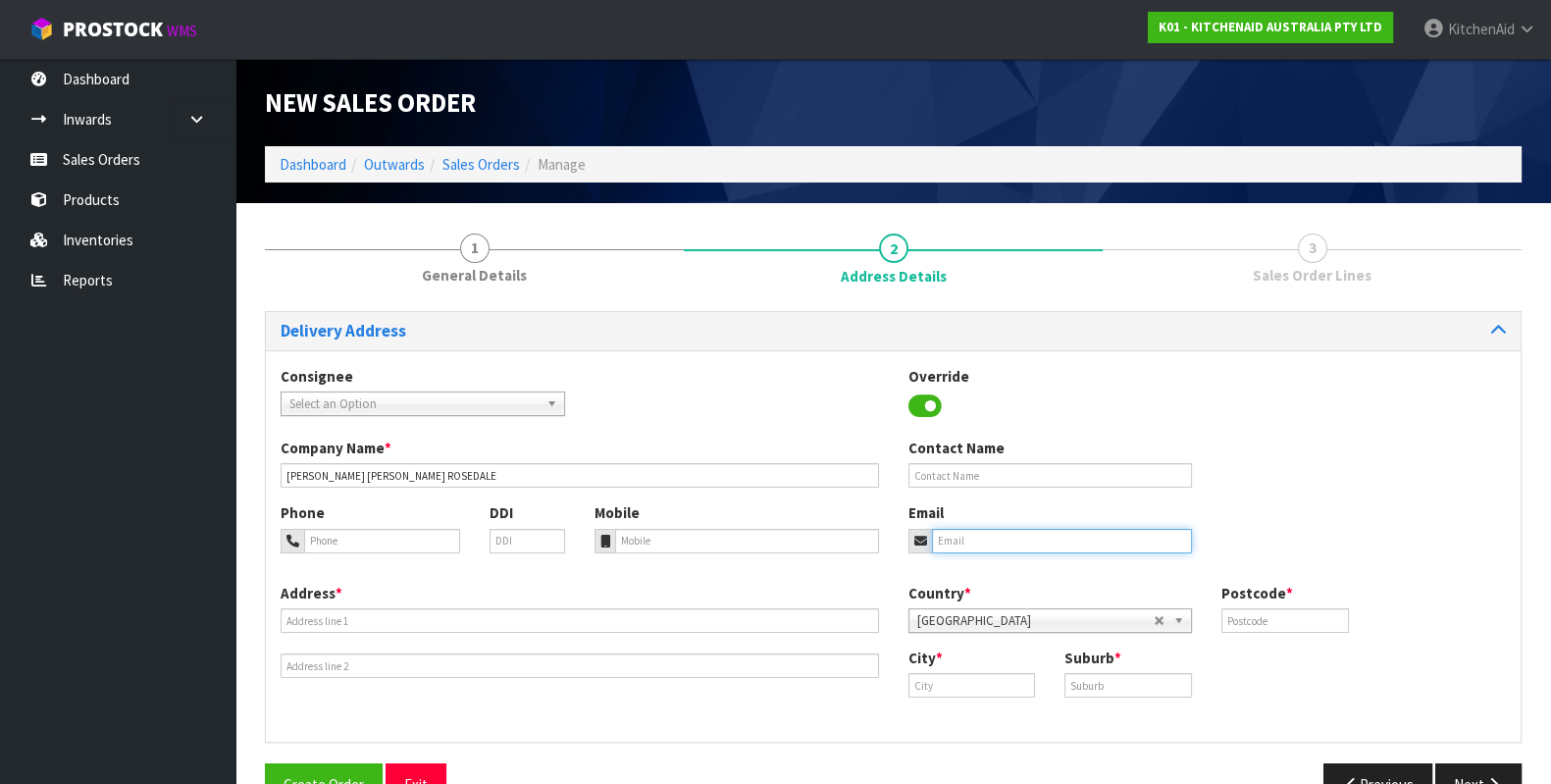
click at [1040, 542] on input "email" at bounding box center [1062, 541] width 261 height 25
paste input "[EMAIL_ADDRESS][PERSON_NAME][DOMAIN_NAME]"
type input "[EMAIL_ADDRESS][PERSON_NAME][DOMAIN_NAME]"
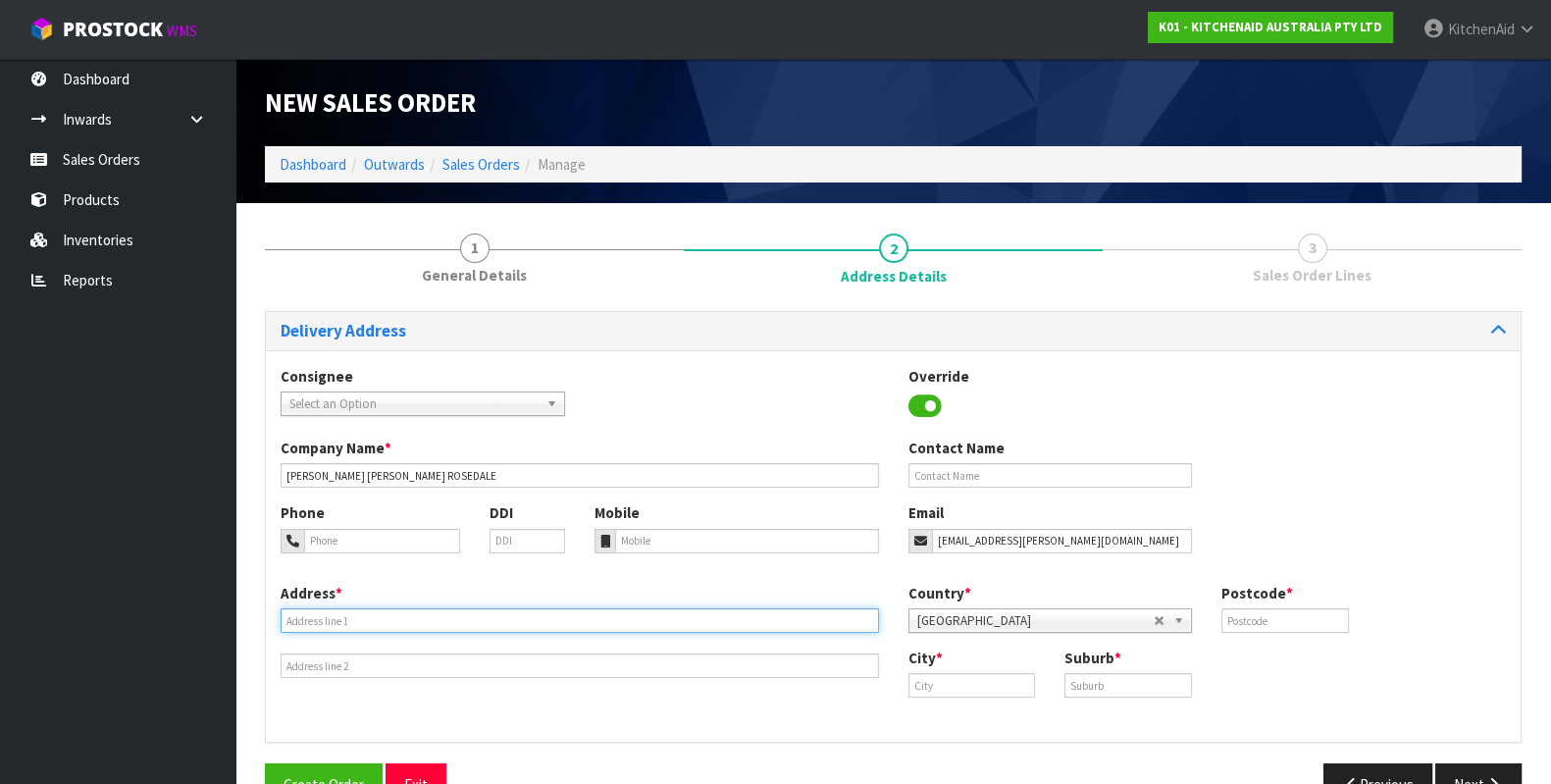
click at [543, 615] on input "text" at bounding box center [580, 620] width 598 height 25
paste input "[STREET_ADDRESS]"
click at [512, 621] on input "[STREET_ADDRESS]" at bounding box center [580, 620] width 598 height 25
type input "[STREET_ADDRESS]"
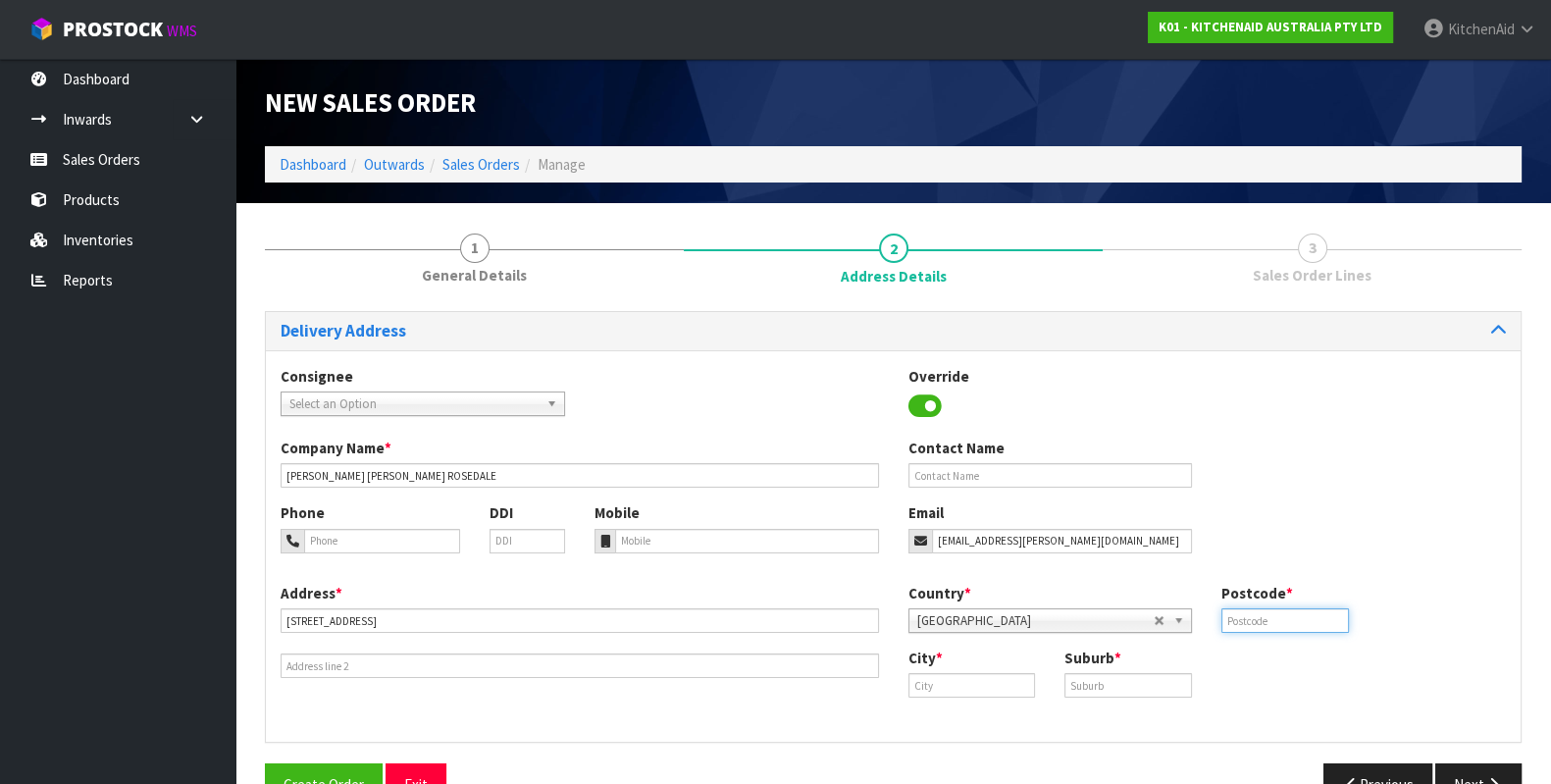
click at [1308, 619] on input "text" at bounding box center [1285, 620] width 128 height 25
paste input "632"
type input "0632"
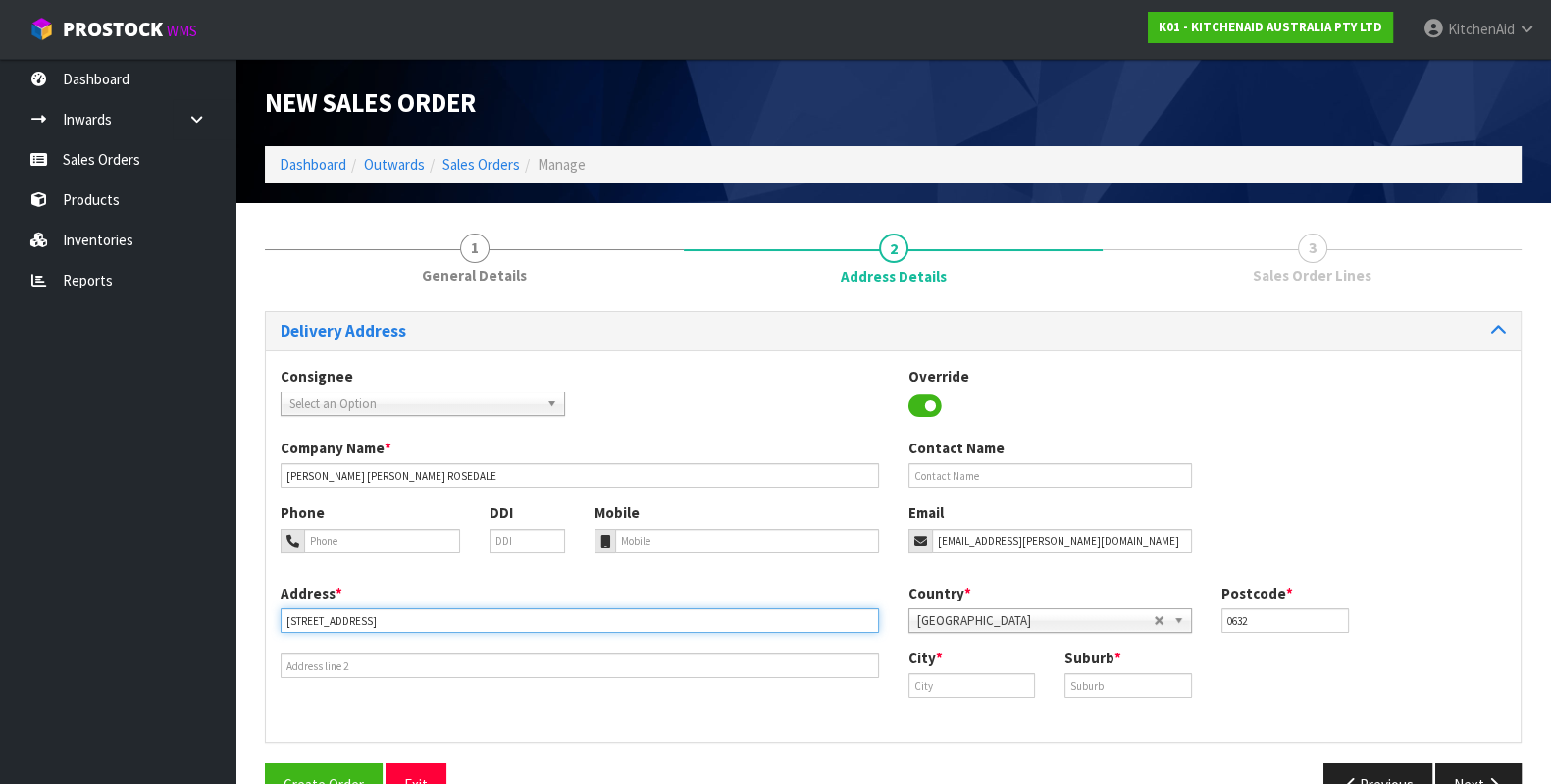
click at [540, 627] on input "[STREET_ADDRESS]" at bounding box center [580, 620] width 598 height 25
click at [481, 627] on input "[STREET_ADDRESS]" at bounding box center [580, 620] width 598 height 25
type input "[STREET_ADDRESS]"
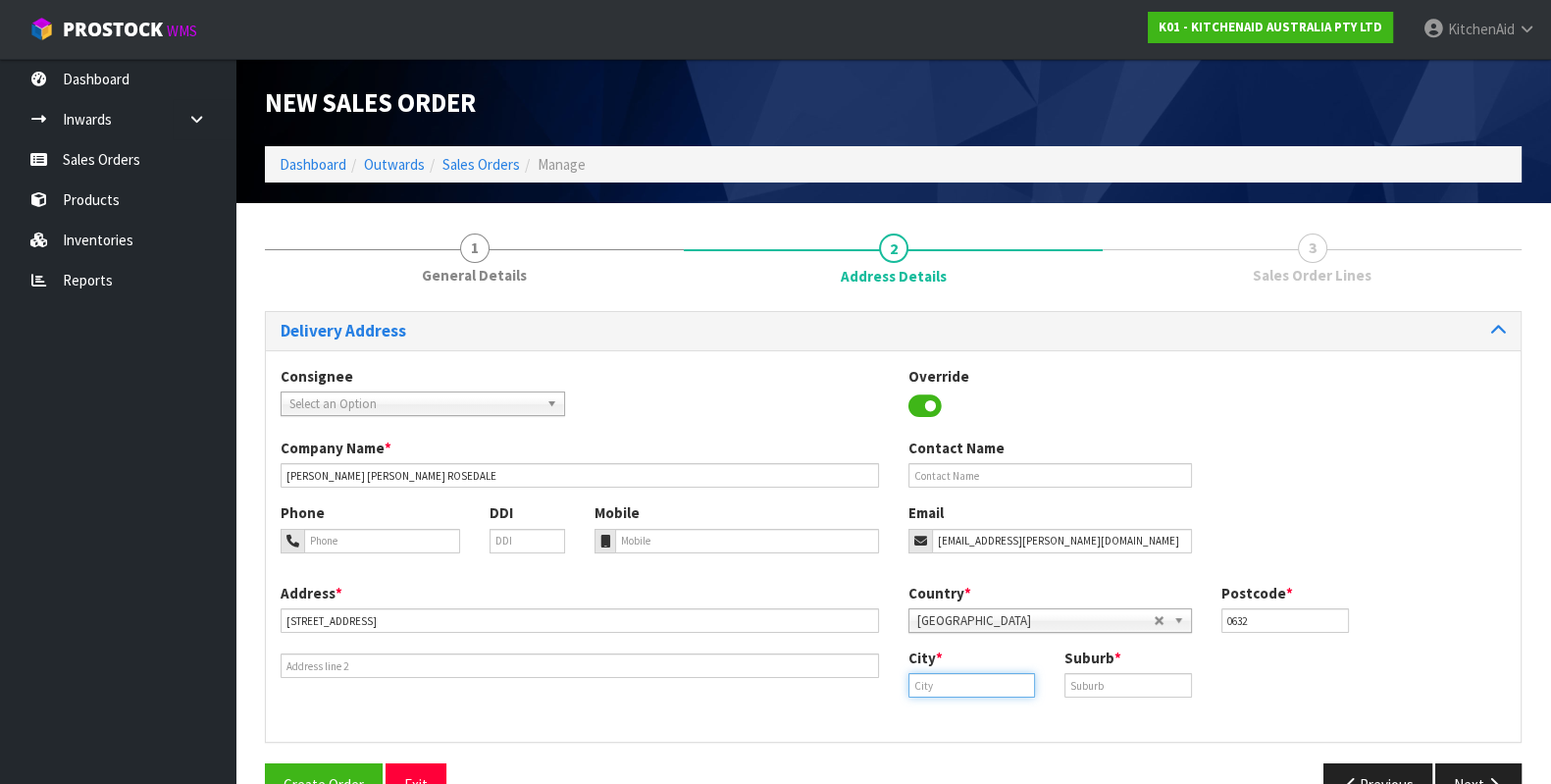
click at [991, 678] on input "text" at bounding box center [972, 685] width 128 height 25
paste input "[GEOGRAPHIC_DATA]"
click at [949, 717] on strong "[GEOGRAPHIC_DATA]" at bounding box center [999, 718] width 142 height 19
type input "[GEOGRAPHIC_DATA]"
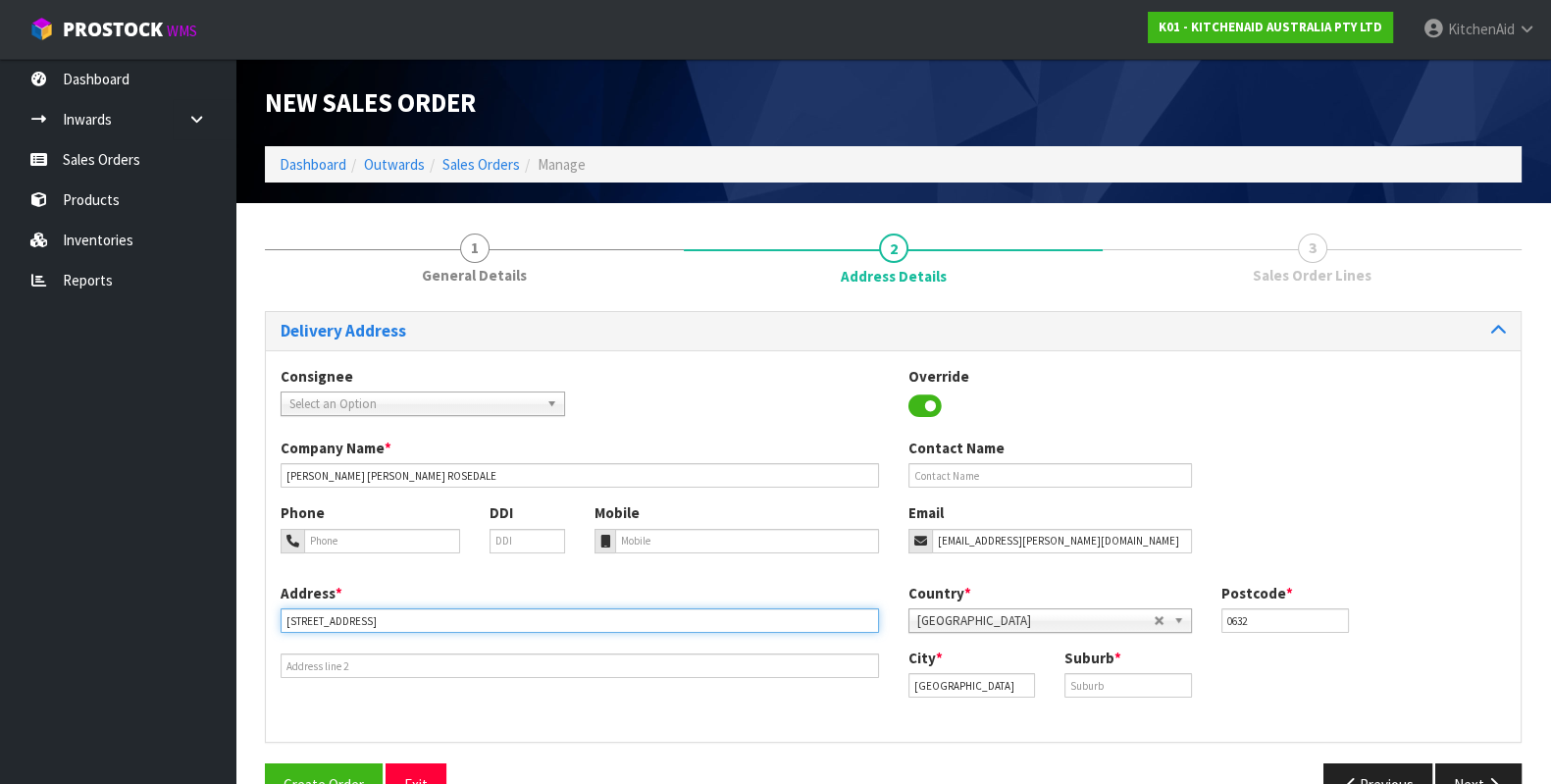
click at [417, 610] on input "[STREET_ADDRESS]" at bounding box center [580, 620] width 598 height 25
type input "[STREET_ADDRESS]"
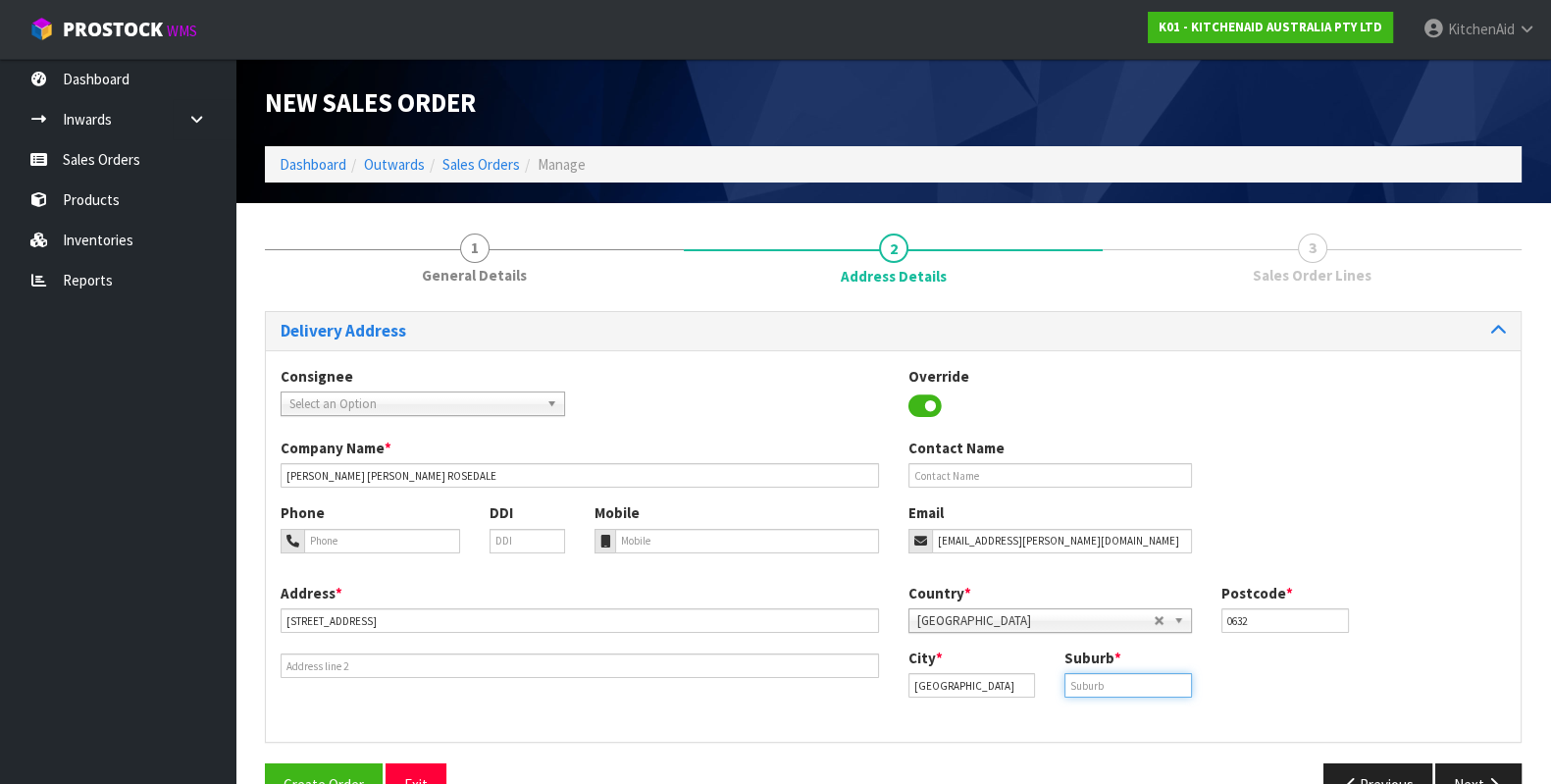
click at [1089, 677] on input "text" at bounding box center [1128, 685] width 128 height 25
paste input "ROSEDALE"
type input "ROSEDALE"
click at [1472, 772] on button "Next" at bounding box center [1478, 784] width 86 height 42
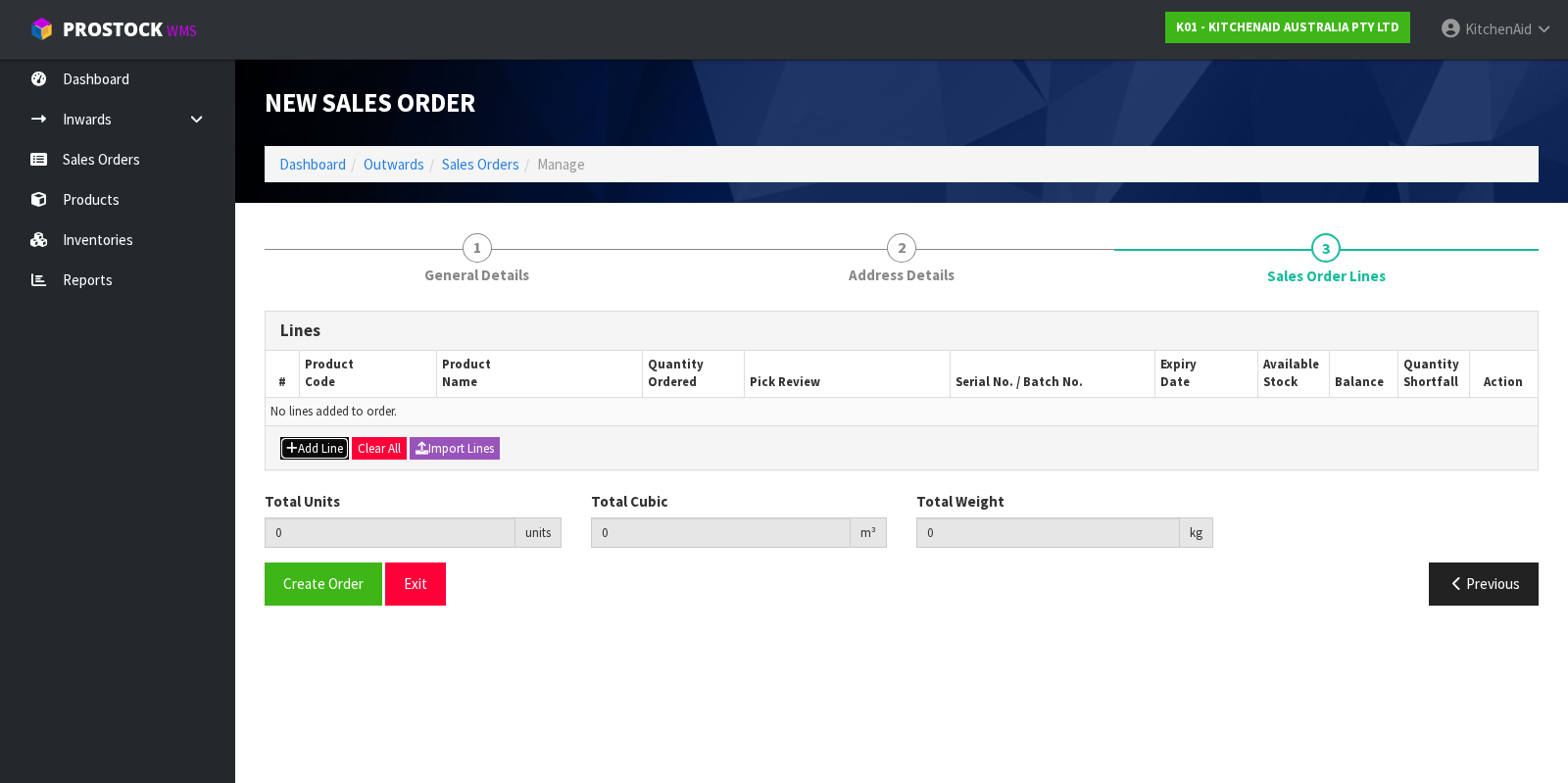
click at [318, 438] on button "Add Line" at bounding box center [315, 449] width 69 height 24
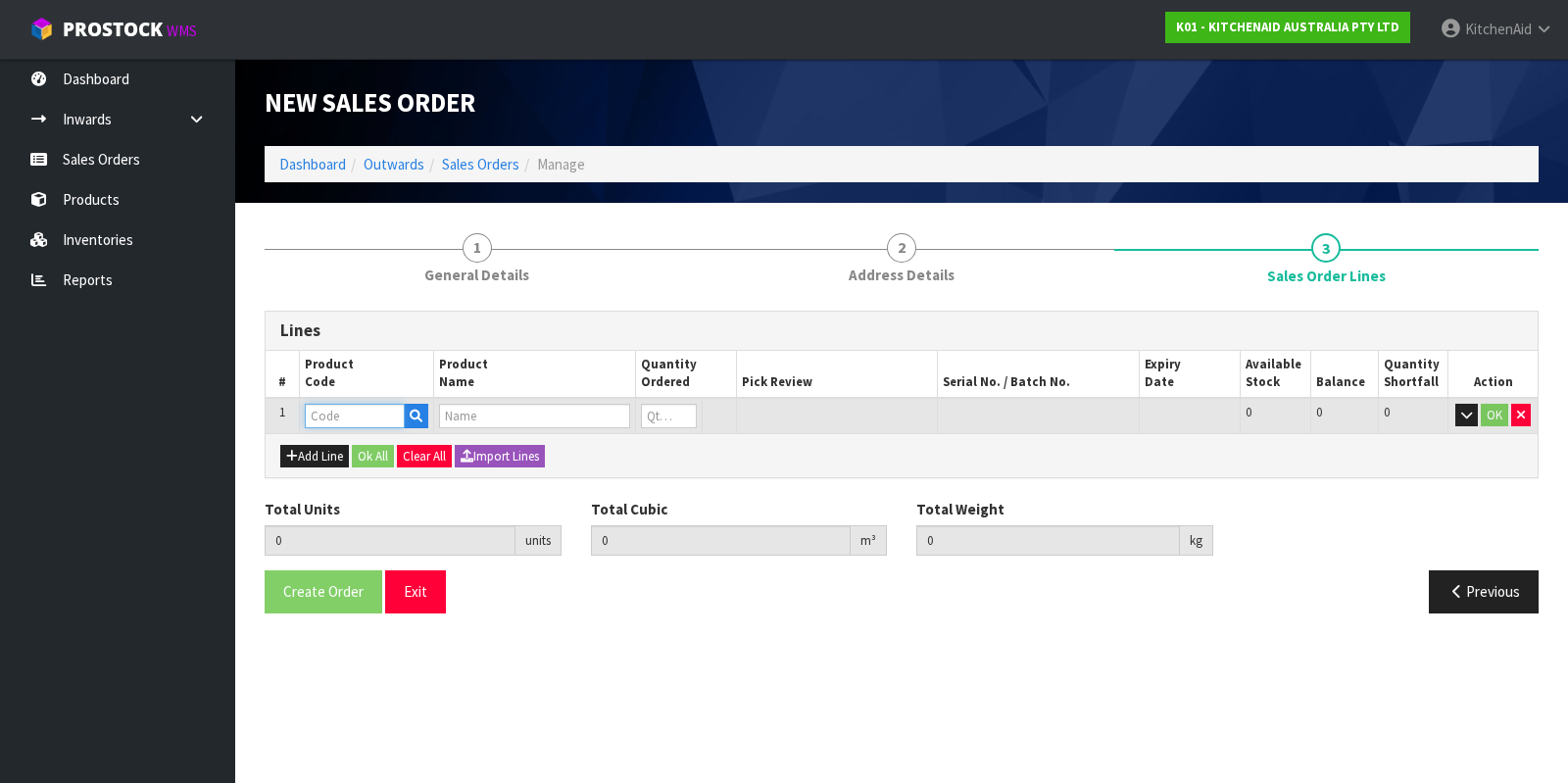
click at [342, 409] on input "text" at bounding box center [355, 415] width 100 height 25
paste input "W11480076"
type input "W11480076"
type input "0.000000"
type input "0.000"
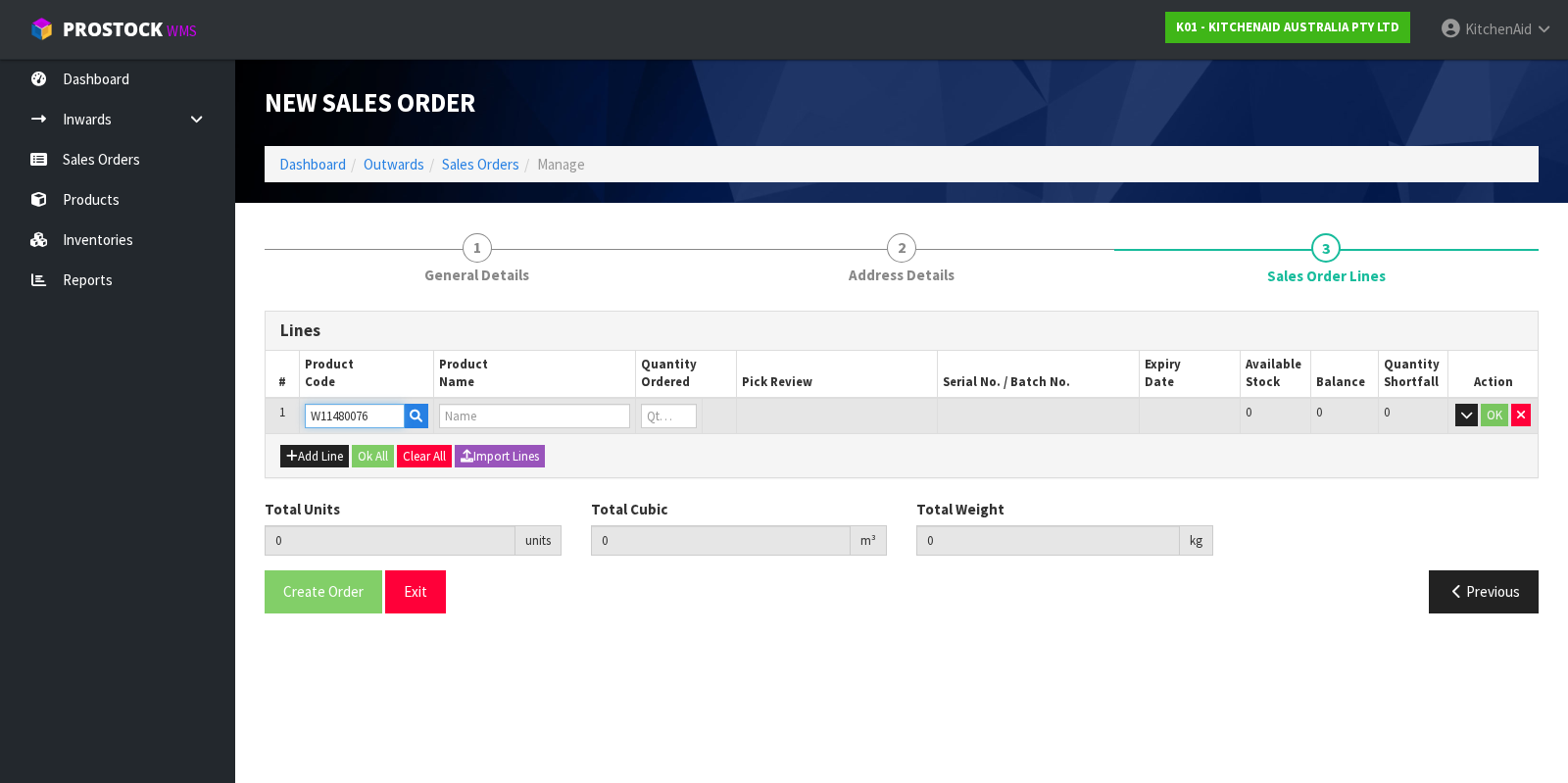
type input "MOTOR, 230 VOLT ASSEMBLY"
type input "0"
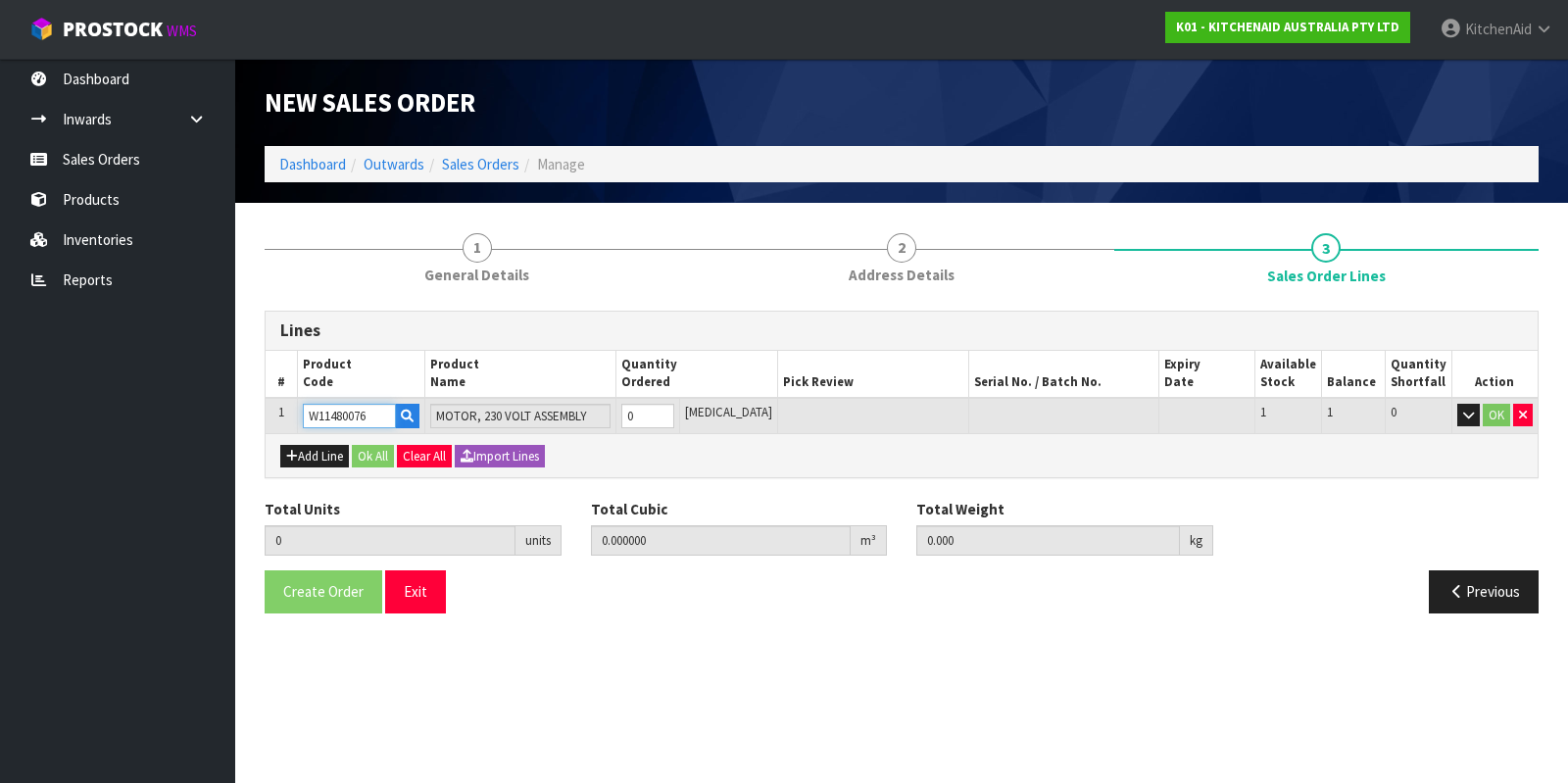
type input "W11480076"
type input "1"
type input "0.009613"
type input "2.64"
type input "1"
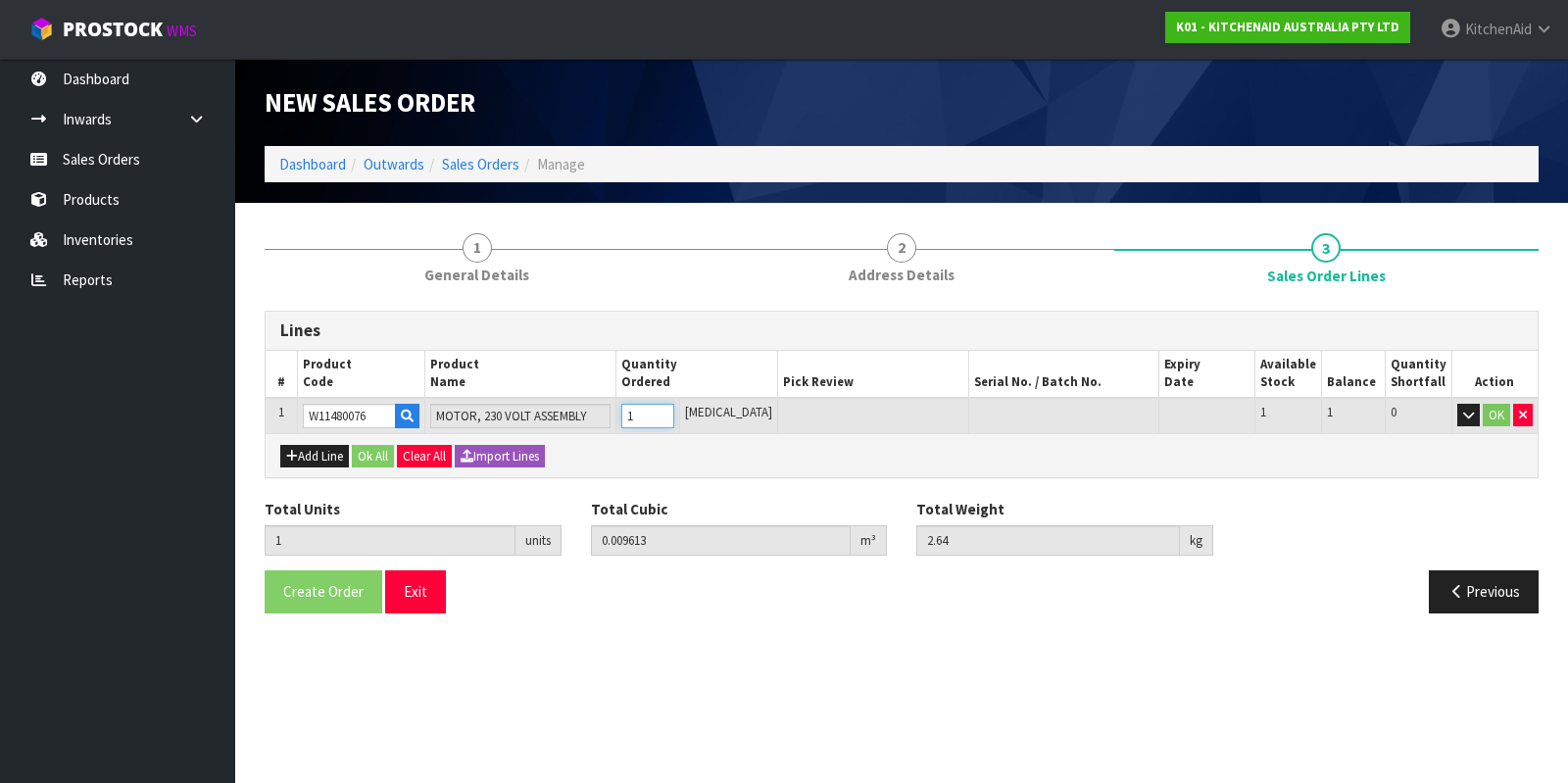
click at [674, 410] on input "1" at bounding box center [647, 415] width 53 height 25
click at [385, 455] on button "Ok All" at bounding box center [373, 456] width 42 height 24
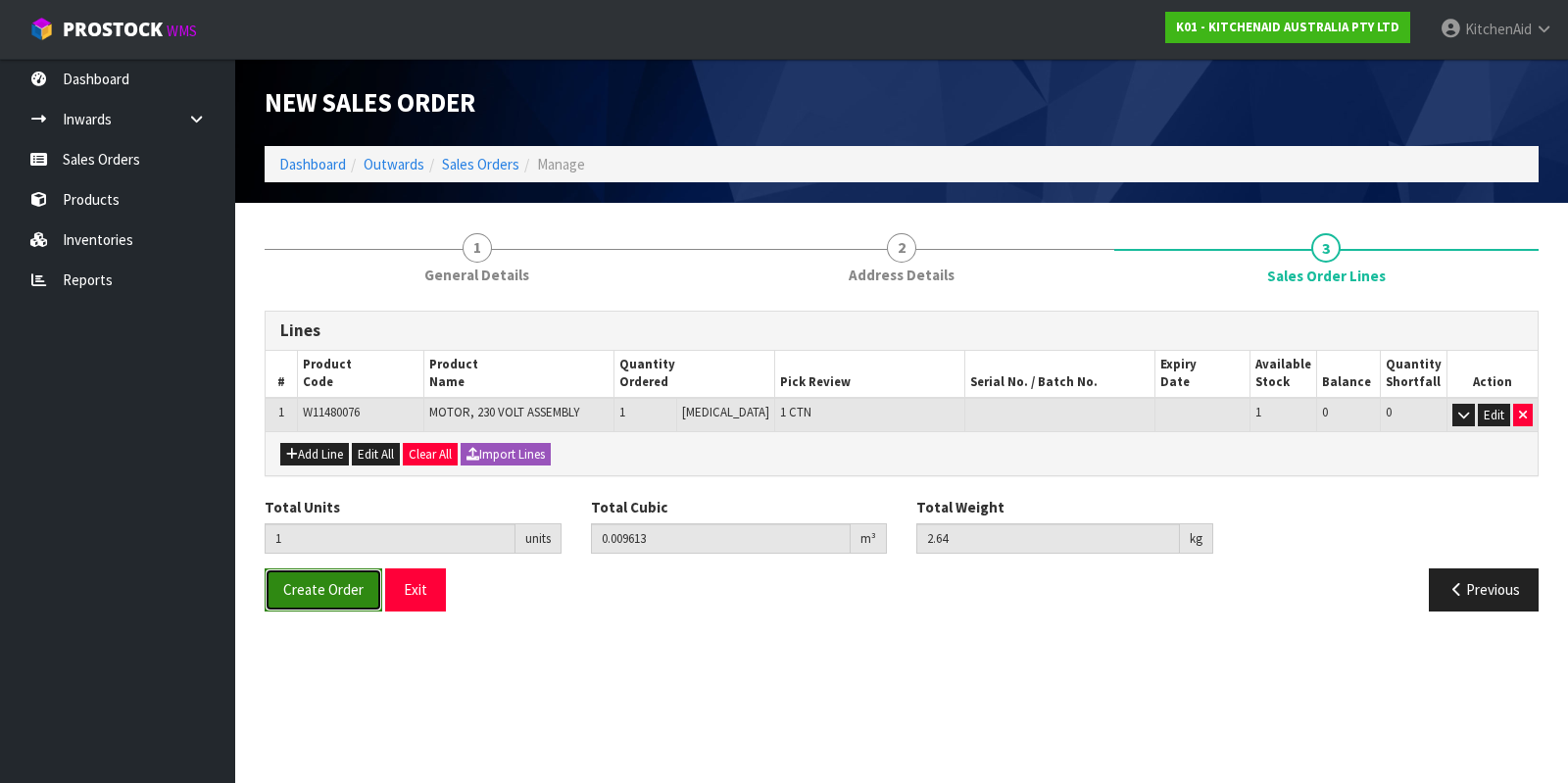
click at [330, 585] on span "Create Order" at bounding box center [324, 589] width 80 height 19
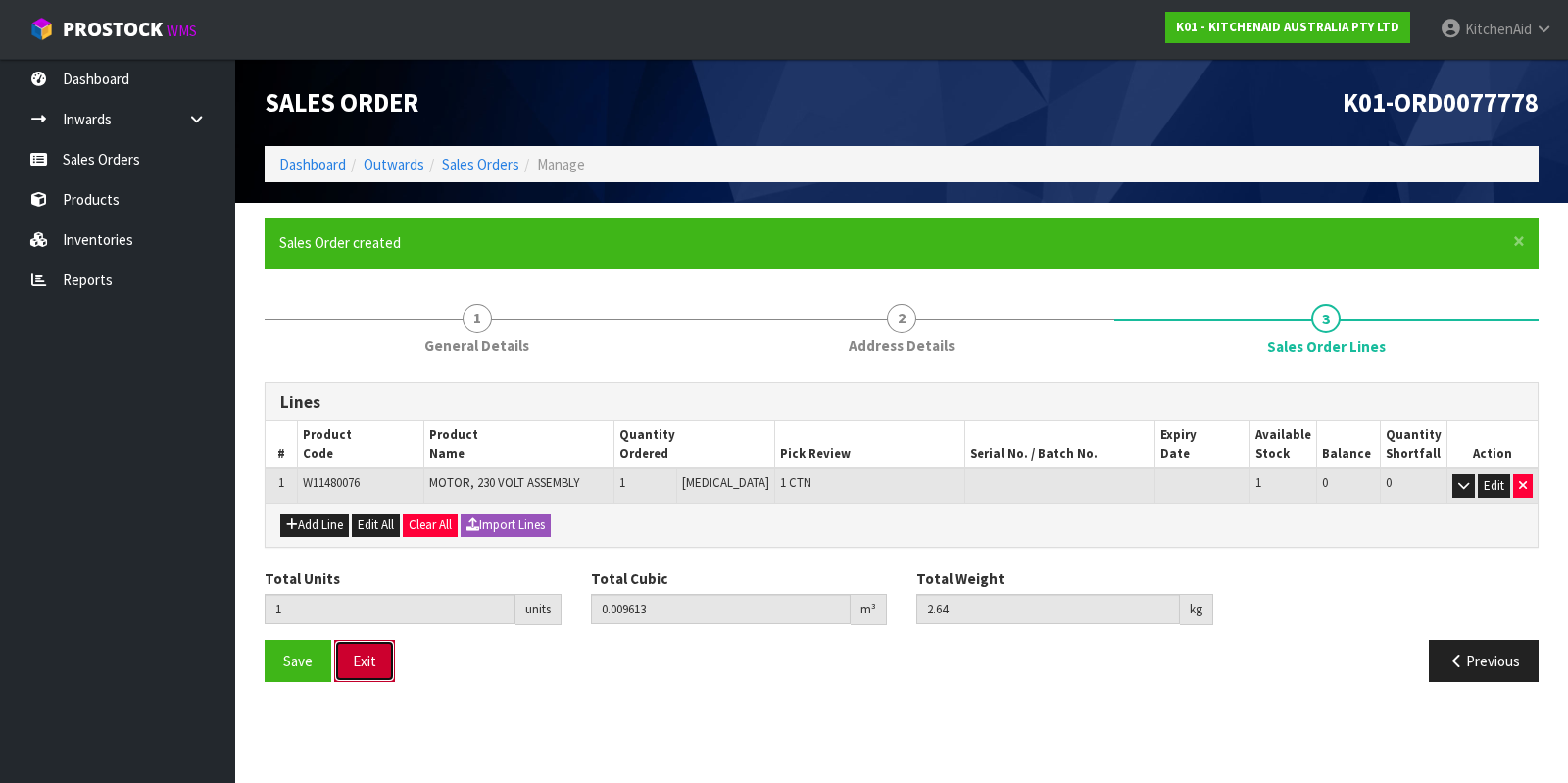
click at [357, 664] on button "Exit" at bounding box center [365, 661] width 61 height 42
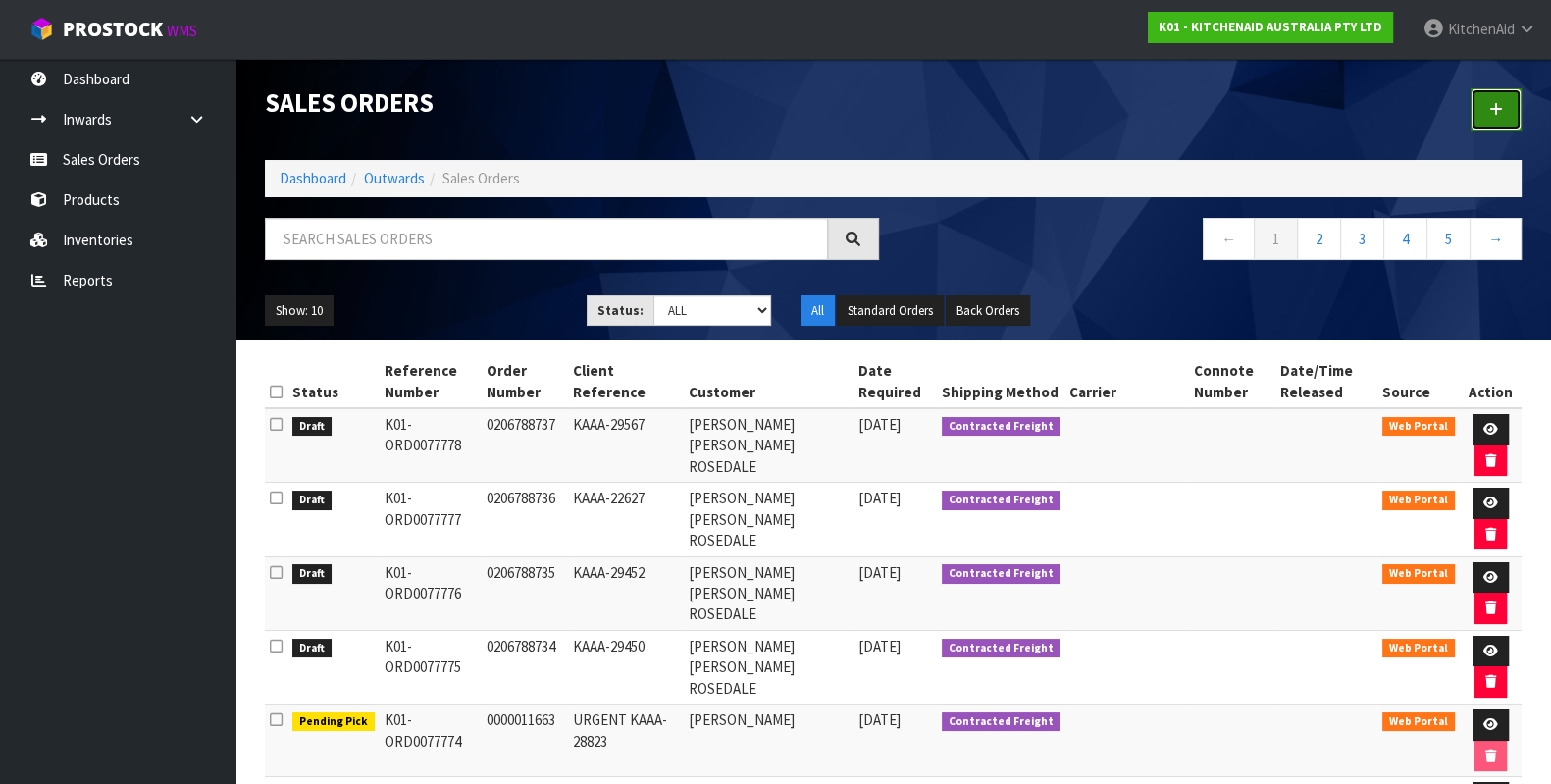
click at [1508, 112] on link at bounding box center [1496, 109] width 51 height 42
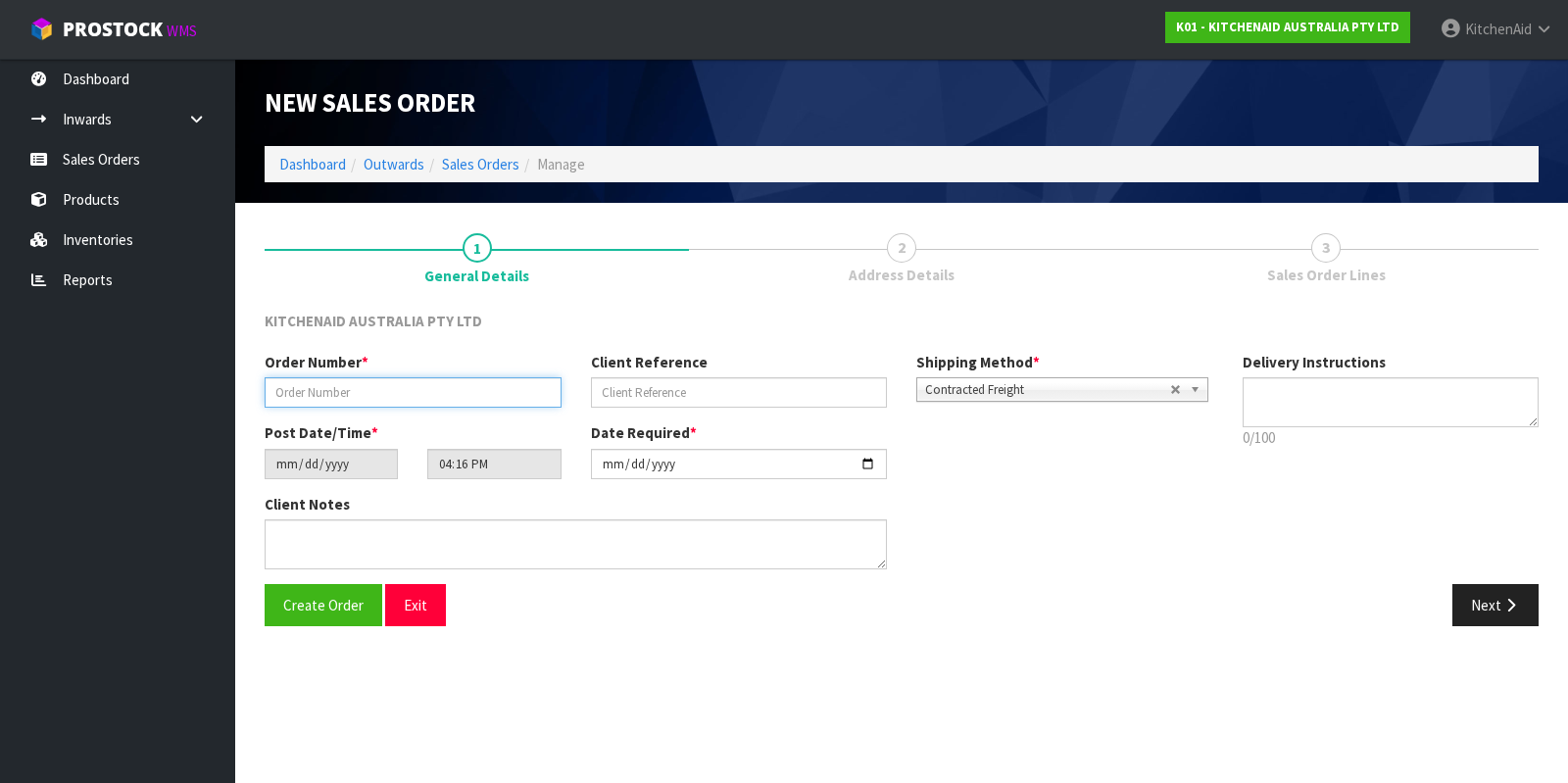
click at [357, 389] on input "text" at bounding box center [412, 392] width 297 height 30
paste input "0206788749"
type input "0206788749"
click at [693, 389] on input "text" at bounding box center [739, 392] width 297 height 30
paste input "KAAA-30078"
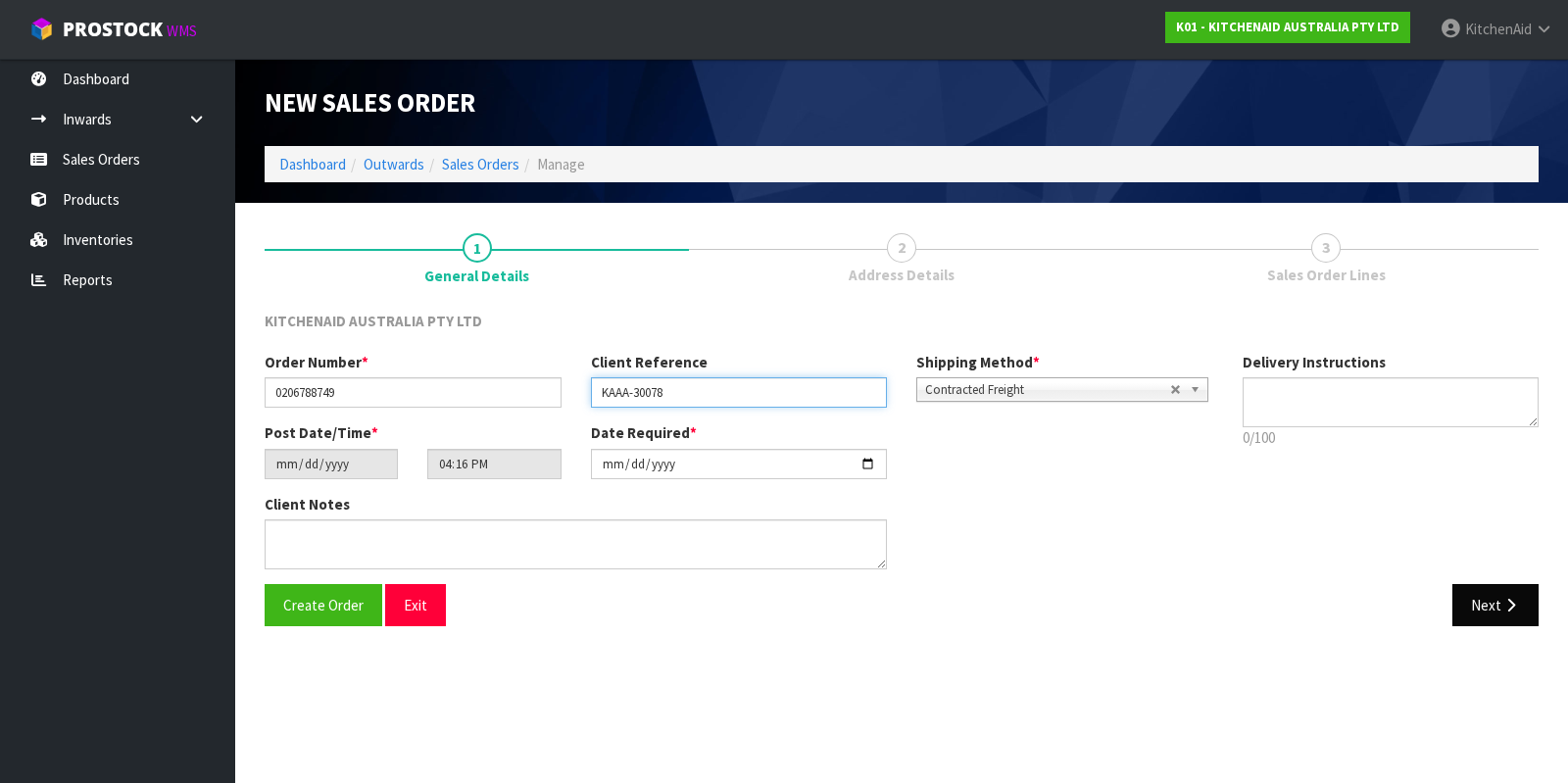
type input "KAAA-30078"
click at [1479, 603] on button "Next" at bounding box center [1495, 605] width 86 height 42
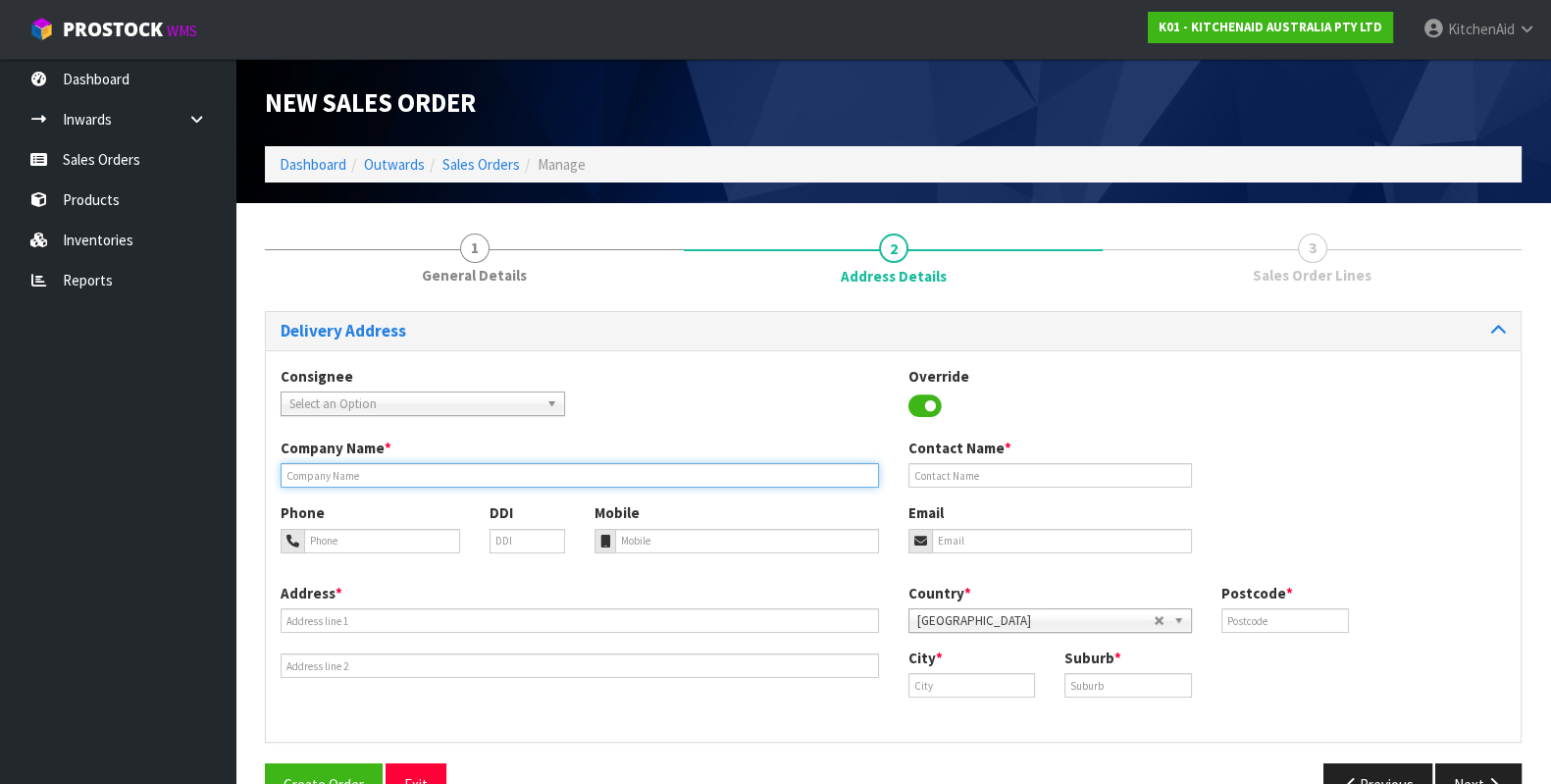
click at [727, 475] on input "text" at bounding box center [580, 475] width 598 height 25
paste input "[PERSON_NAME] [PERSON_NAME] ROSEDALE"
type input "[PERSON_NAME] [PERSON_NAME] ROSEDALE"
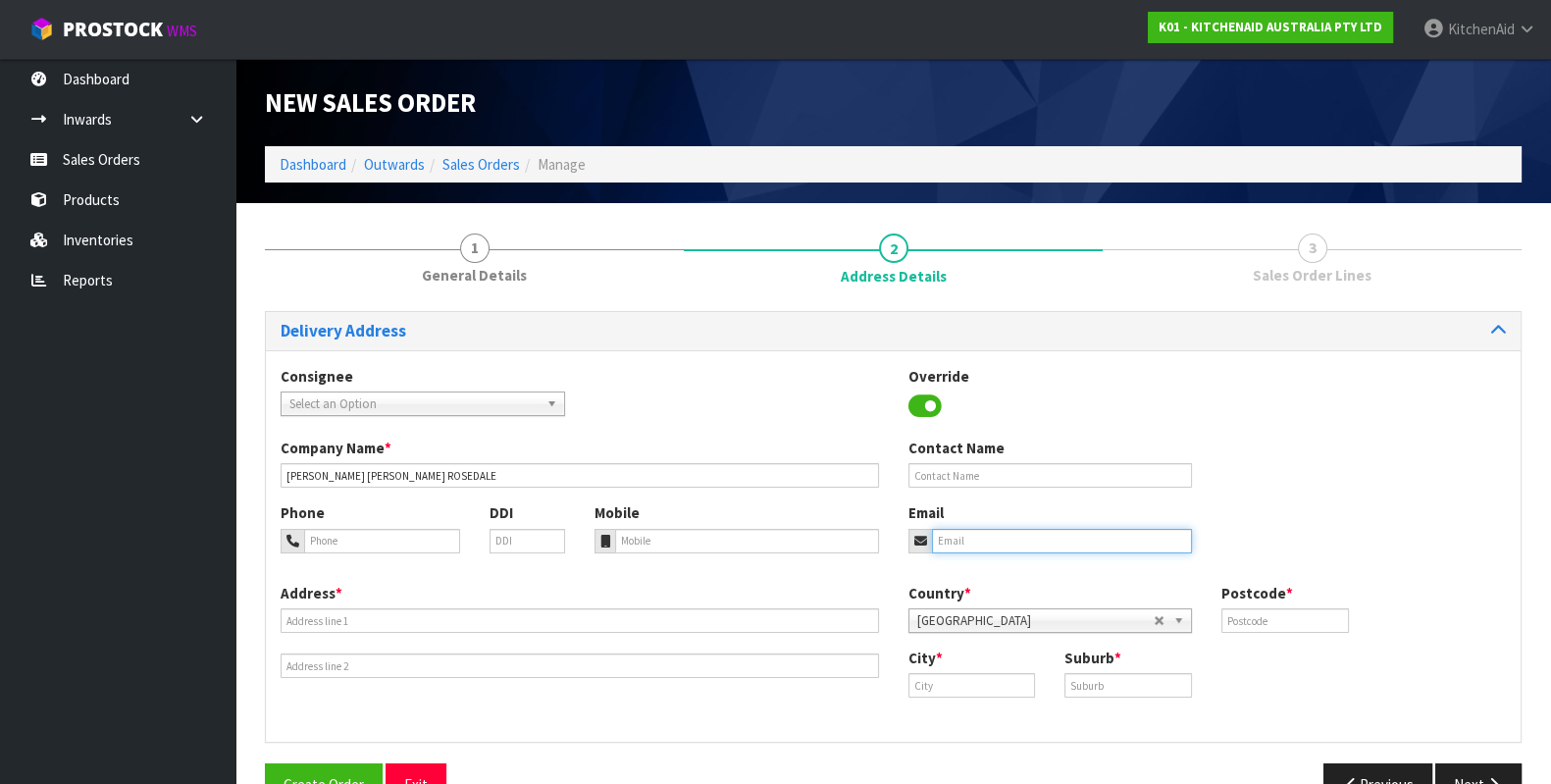
click at [1040, 541] on input "email" at bounding box center [1062, 541] width 261 height 25
paste input "[EMAIL_ADDRESS][PERSON_NAME][DOMAIN_NAME]"
type input "[EMAIL_ADDRESS][PERSON_NAME][DOMAIN_NAME]"
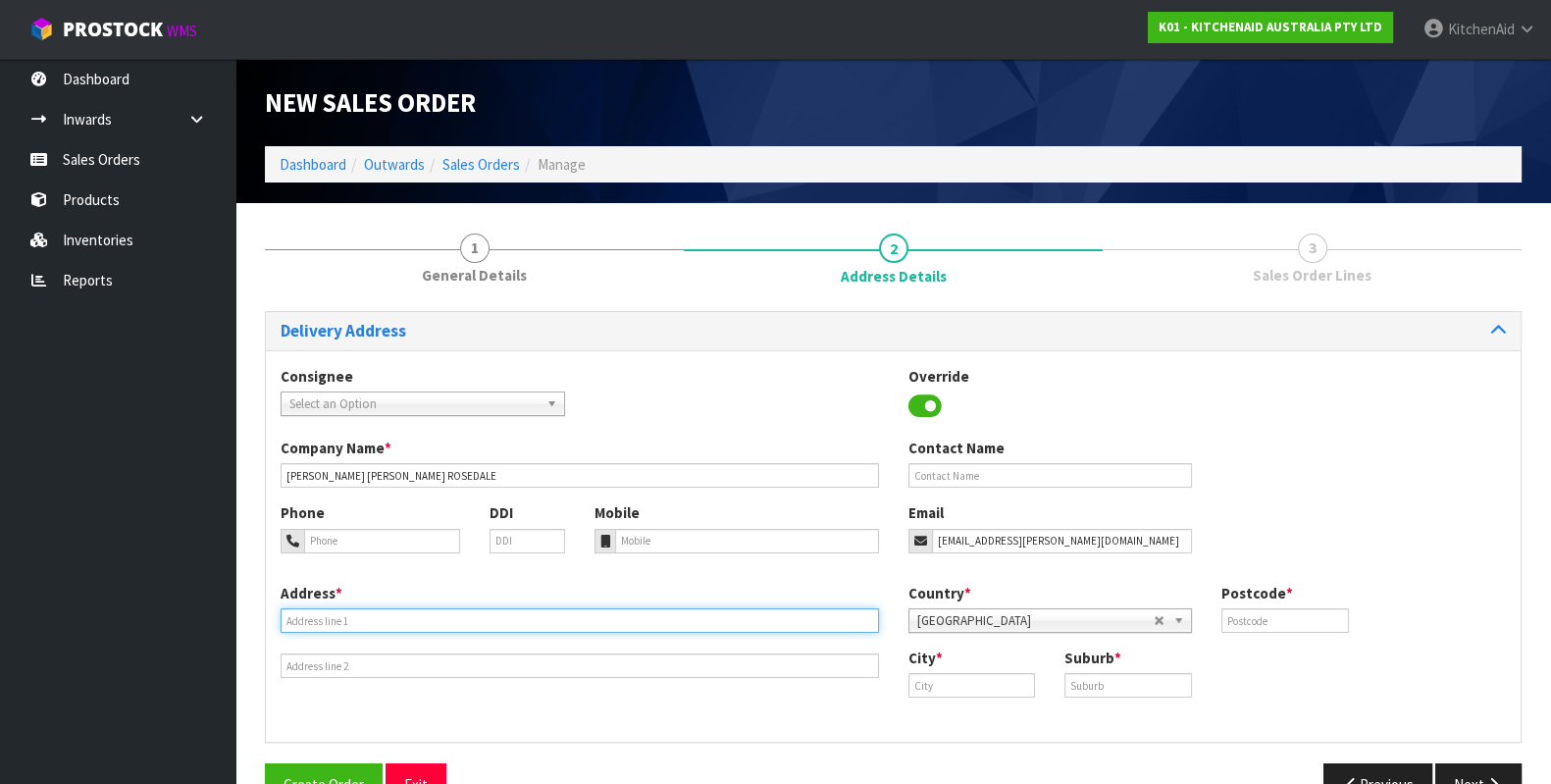
click at [397, 620] on input "text" at bounding box center [580, 620] width 598 height 25
paste input "[STREET_ADDRESS]"
click at [515, 615] on input "[STREET_ADDRESS]" at bounding box center [580, 620] width 598 height 25
click at [519, 615] on input "[STREET_ADDRESS]" at bounding box center [580, 620] width 598 height 25
click at [519, 617] on input "[STREET_ADDRESS]" at bounding box center [580, 620] width 598 height 25
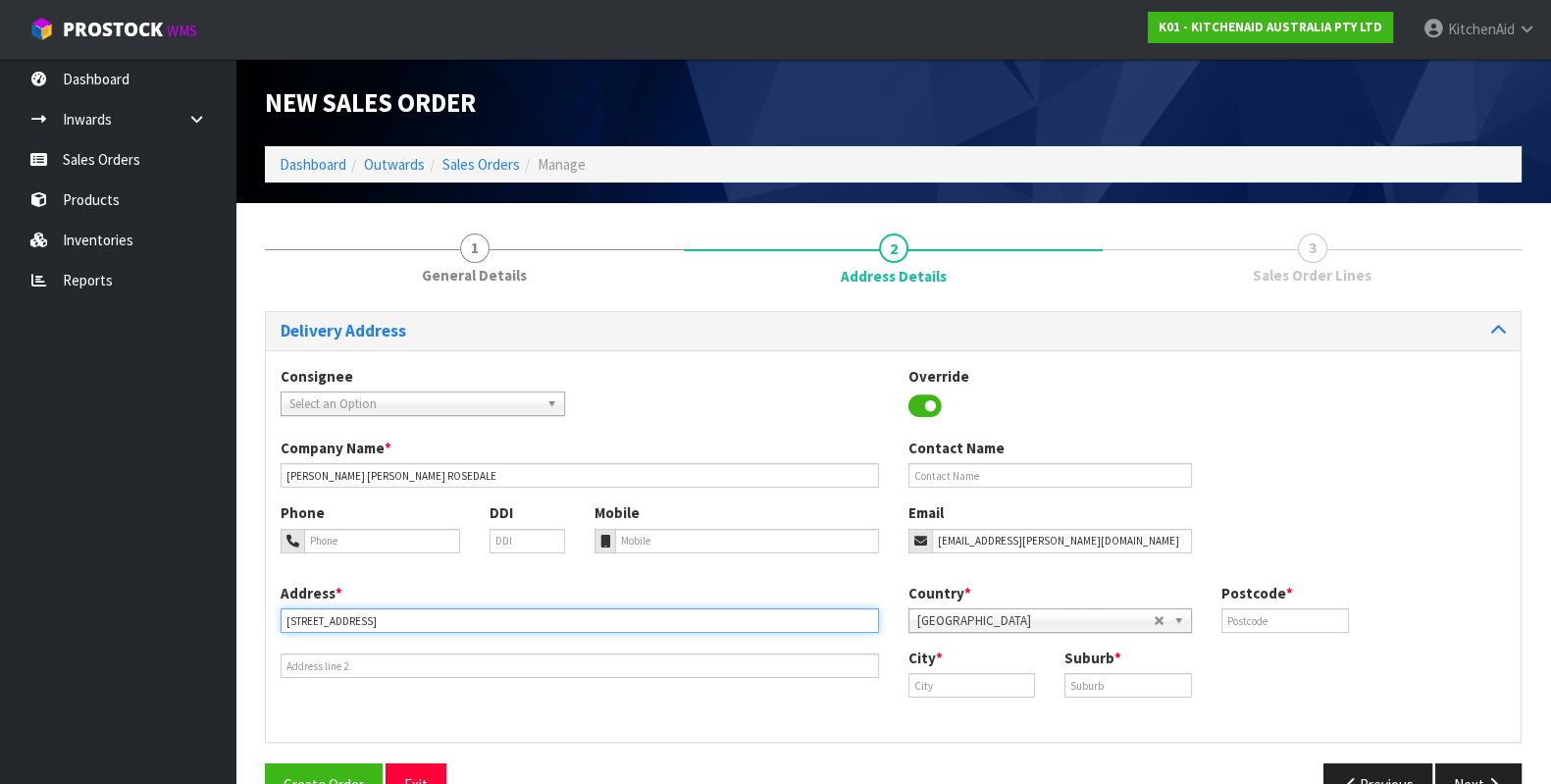
click at [519, 617] on input "[STREET_ADDRESS]" at bounding box center [580, 620] width 598 height 25
type input "[STREET_ADDRESS]"
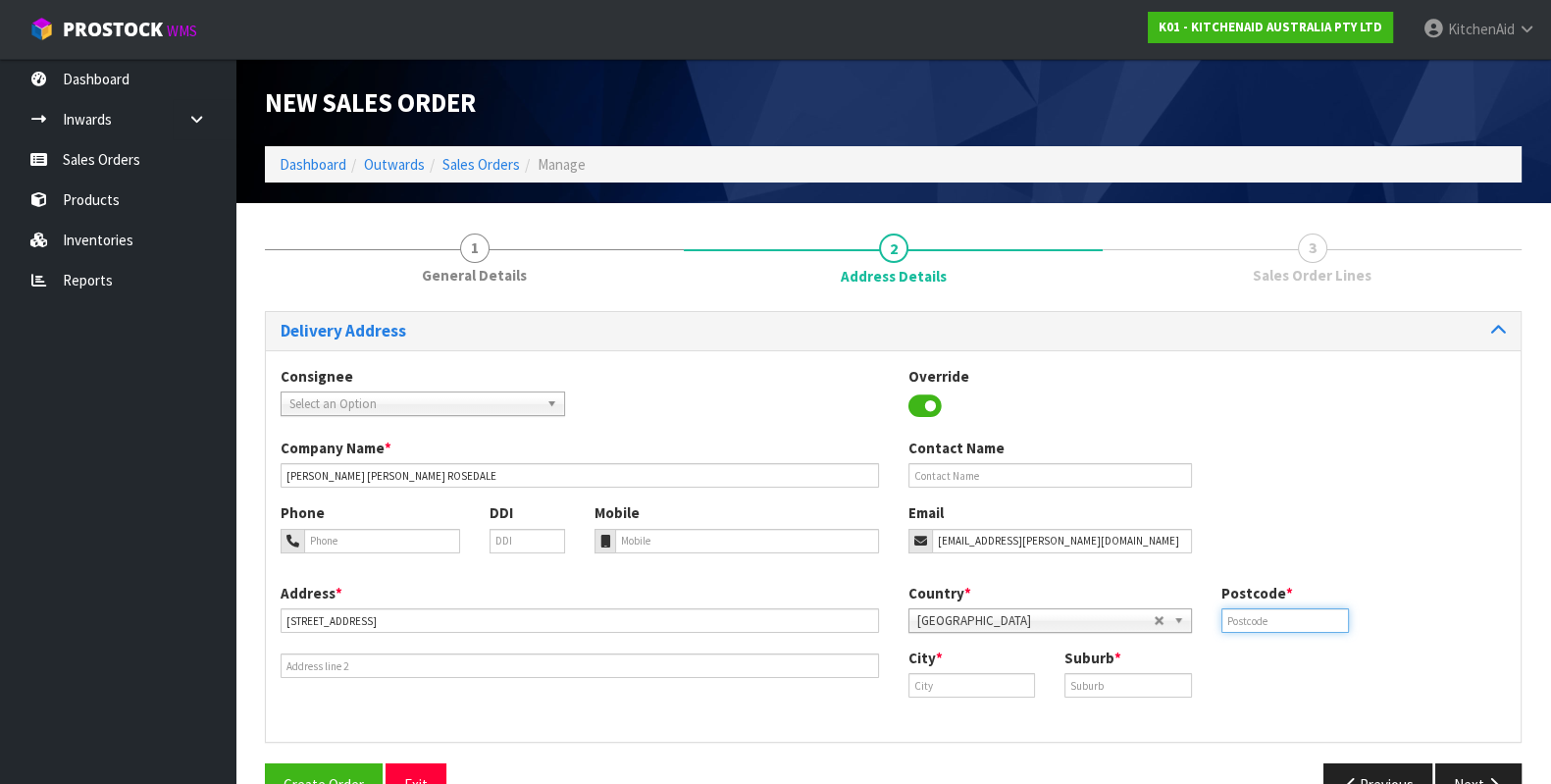
click at [1280, 622] on input "text" at bounding box center [1285, 620] width 128 height 25
paste input "632"
type input "0632"
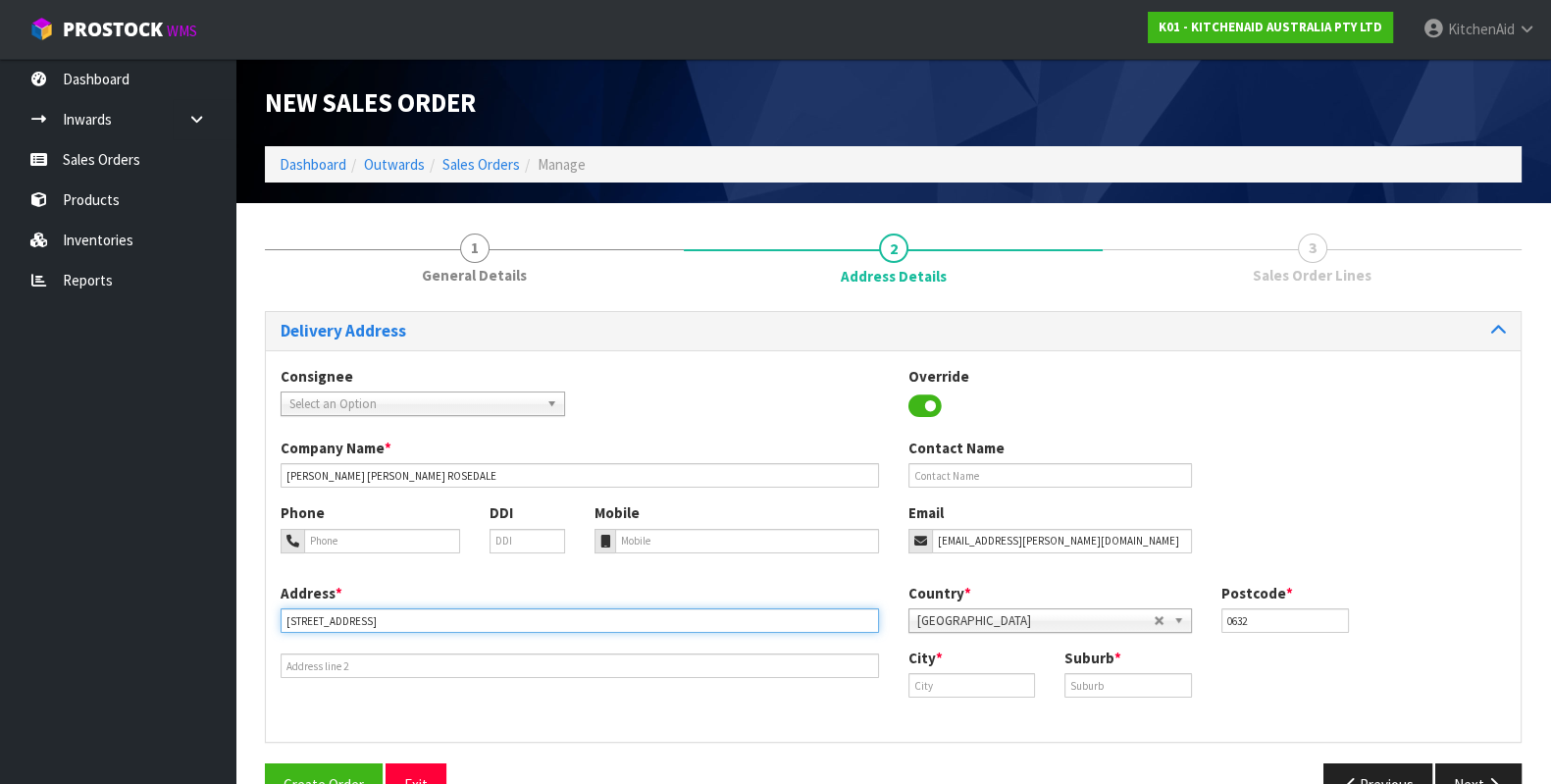
click at [520, 621] on input "[STREET_ADDRESS]" at bounding box center [580, 620] width 598 height 25
click at [482, 620] on input "[STREET_ADDRESS]" at bounding box center [580, 620] width 598 height 25
type input "[STREET_ADDRESS]"
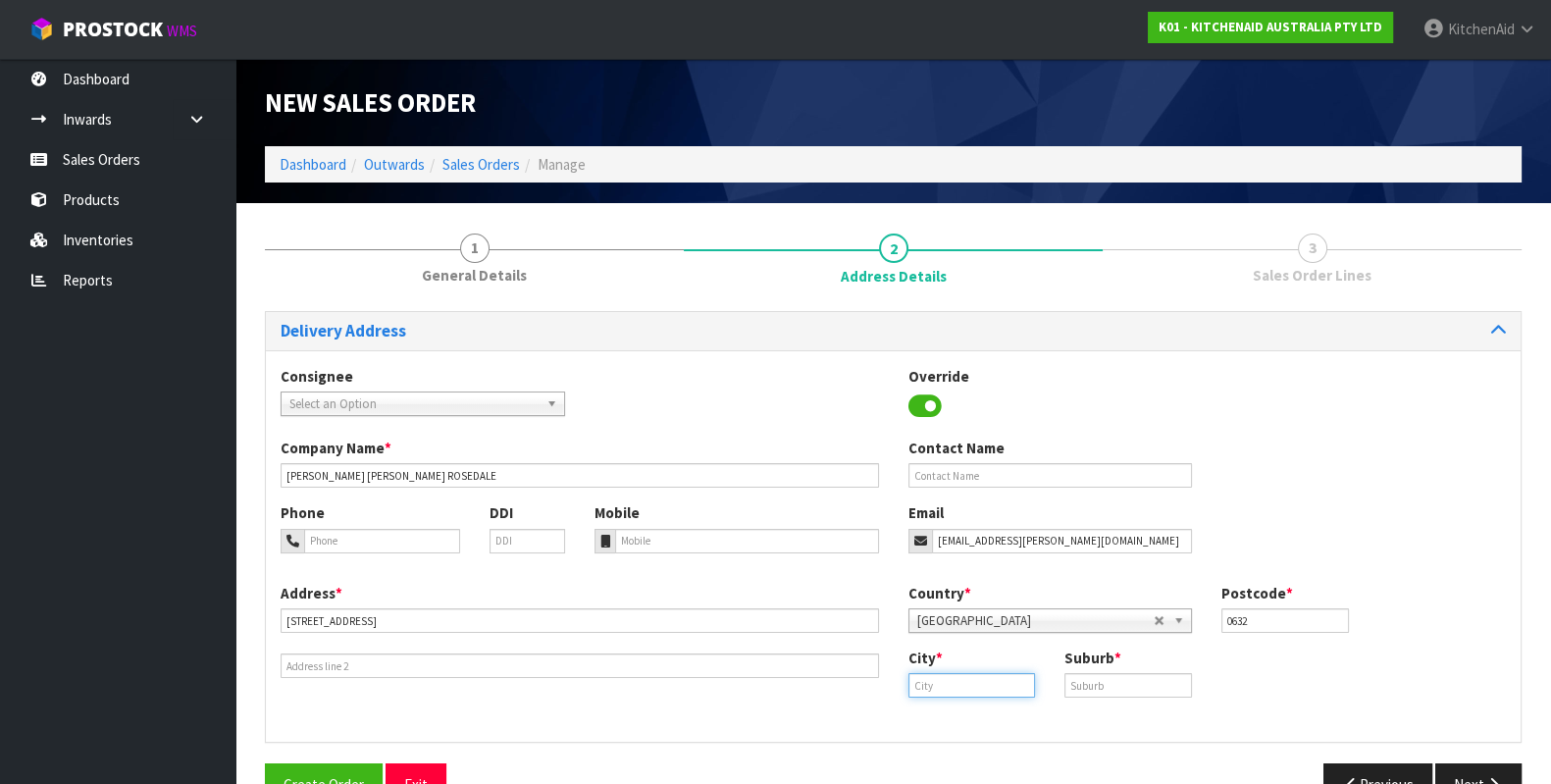
click at [967, 682] on input "text" at bounding box center [972, 685] width 128 height 25
paste input "[GEOGRAPHIC_DATA]"
type input "[GEOGRAPHIC_DATA]"
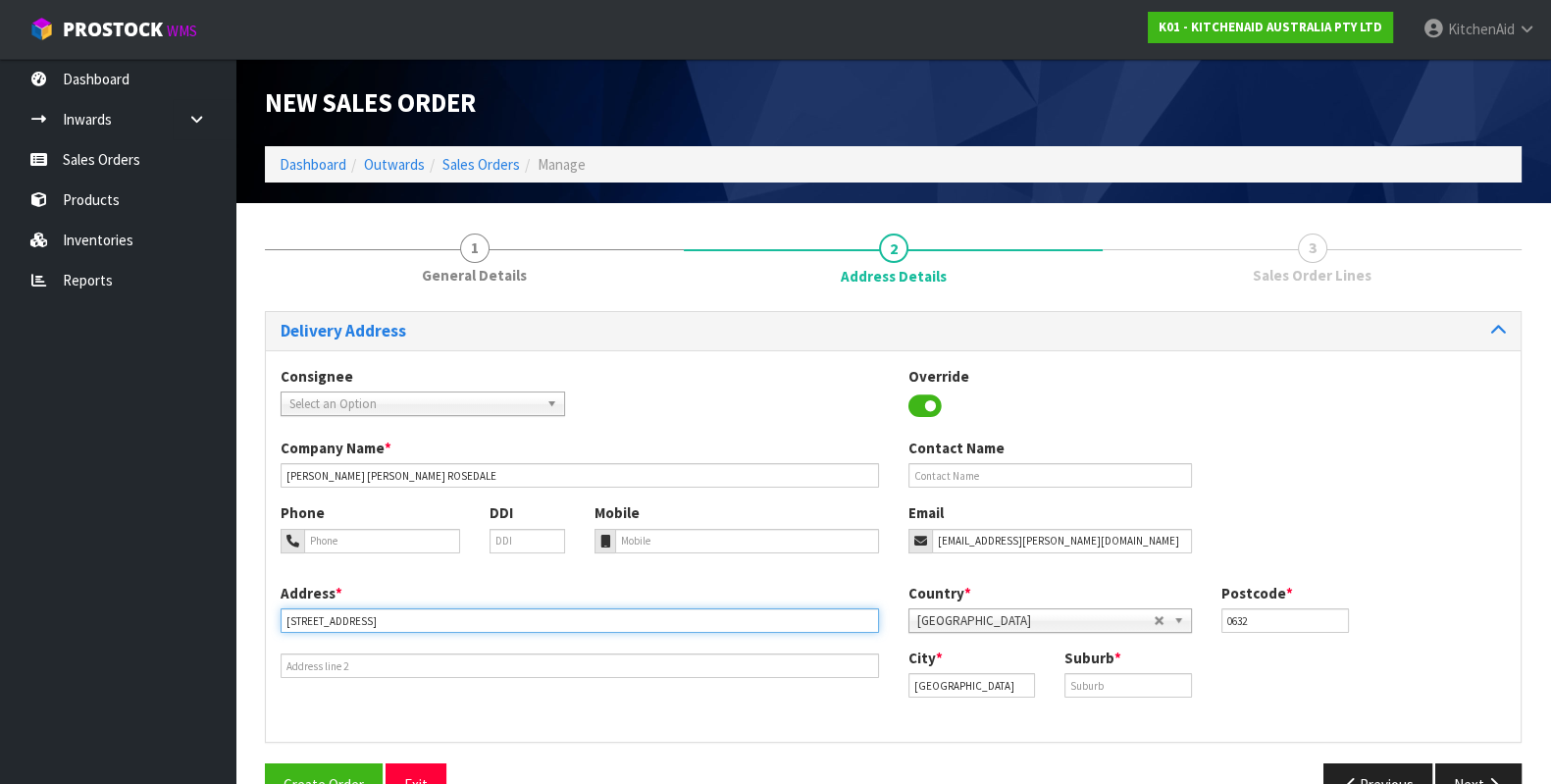
click at [416, 622] on input "[STREET_ADDRESS]" at bounding box center [580, 620] width 598 height 25
type input "[STREET_ADDRESS]"
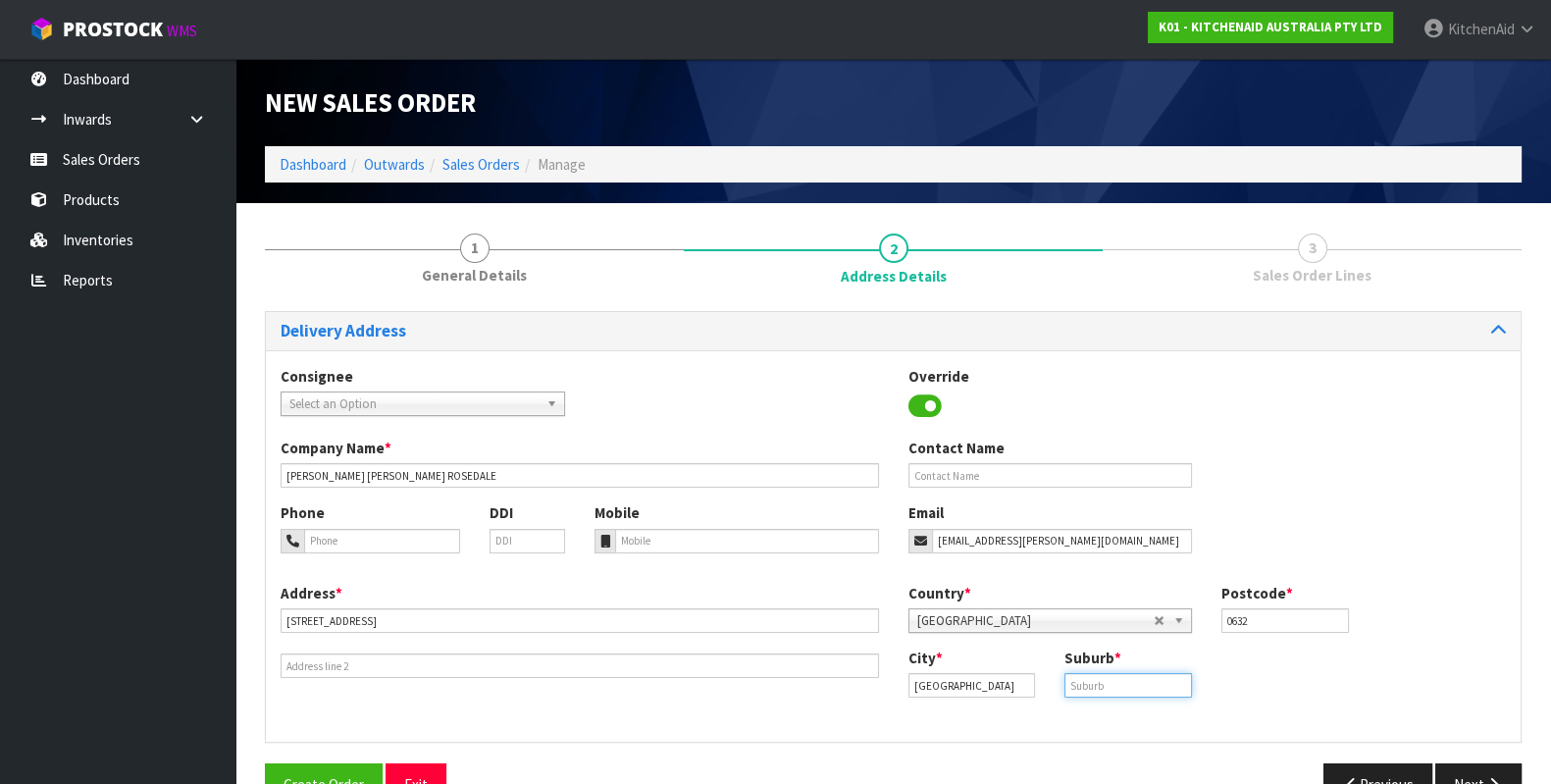
click at [1121, 684] on input "text" at bounding box center [1128, 685] width 128 height 25
paste input "ROSEDALE"
type input "ROSEDALE"
click at [998, 689] on input "[GEOGRAPHIC_DATA]" at bounding box center [972, 685] width 128 height 25
click at [927, 687] on input "[GEOGRAPHIC_DATA]" at bounding box center [972, 685] width 128 height 25
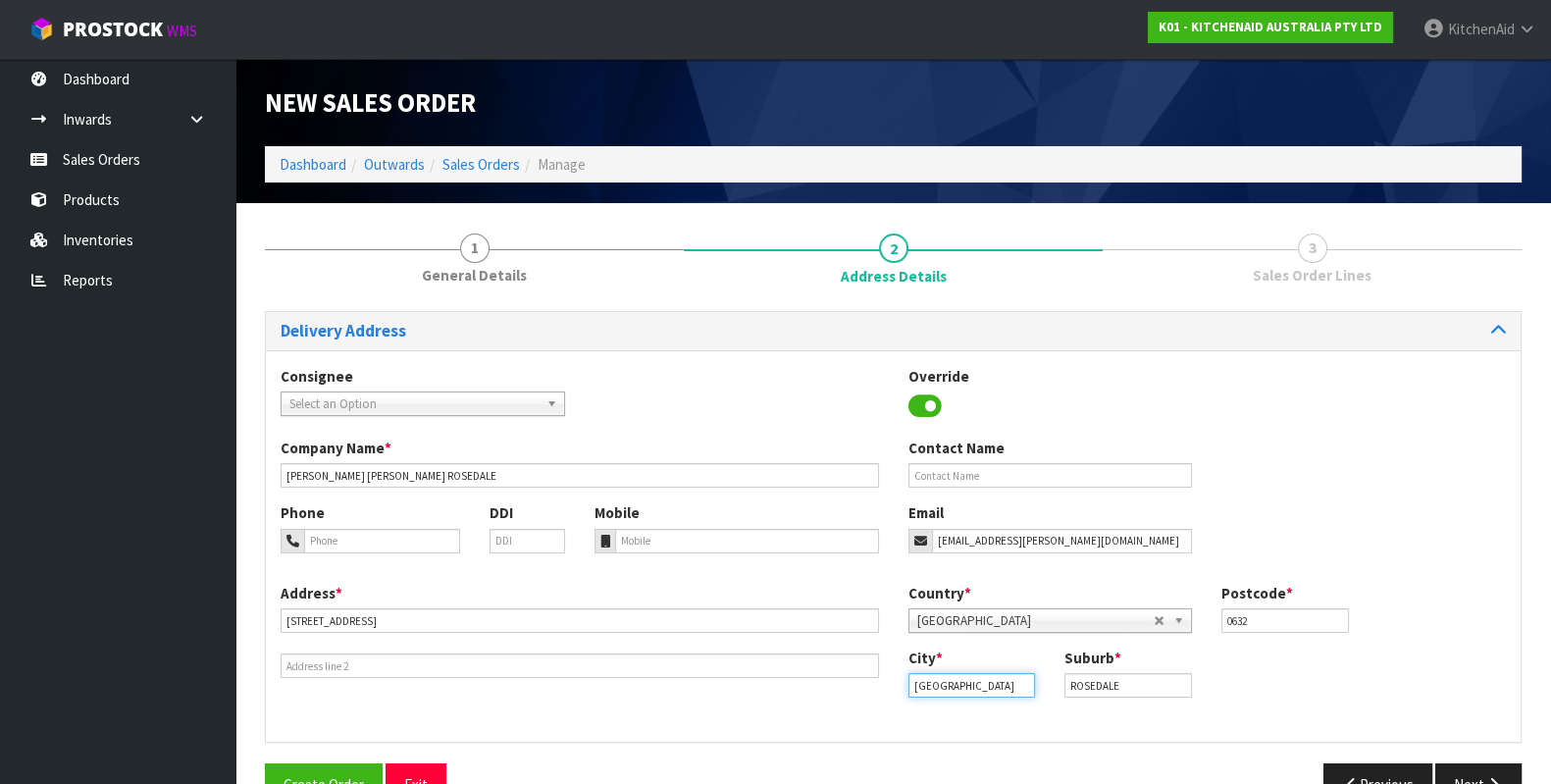
click at [912, 684] on input "[GEOGRAPHIC_DATA]" at bounding box center [972, 685] width 128 height 25
click at [1458, 768] on button "Next" at bounding box center [1478, 784] width 86 height 42
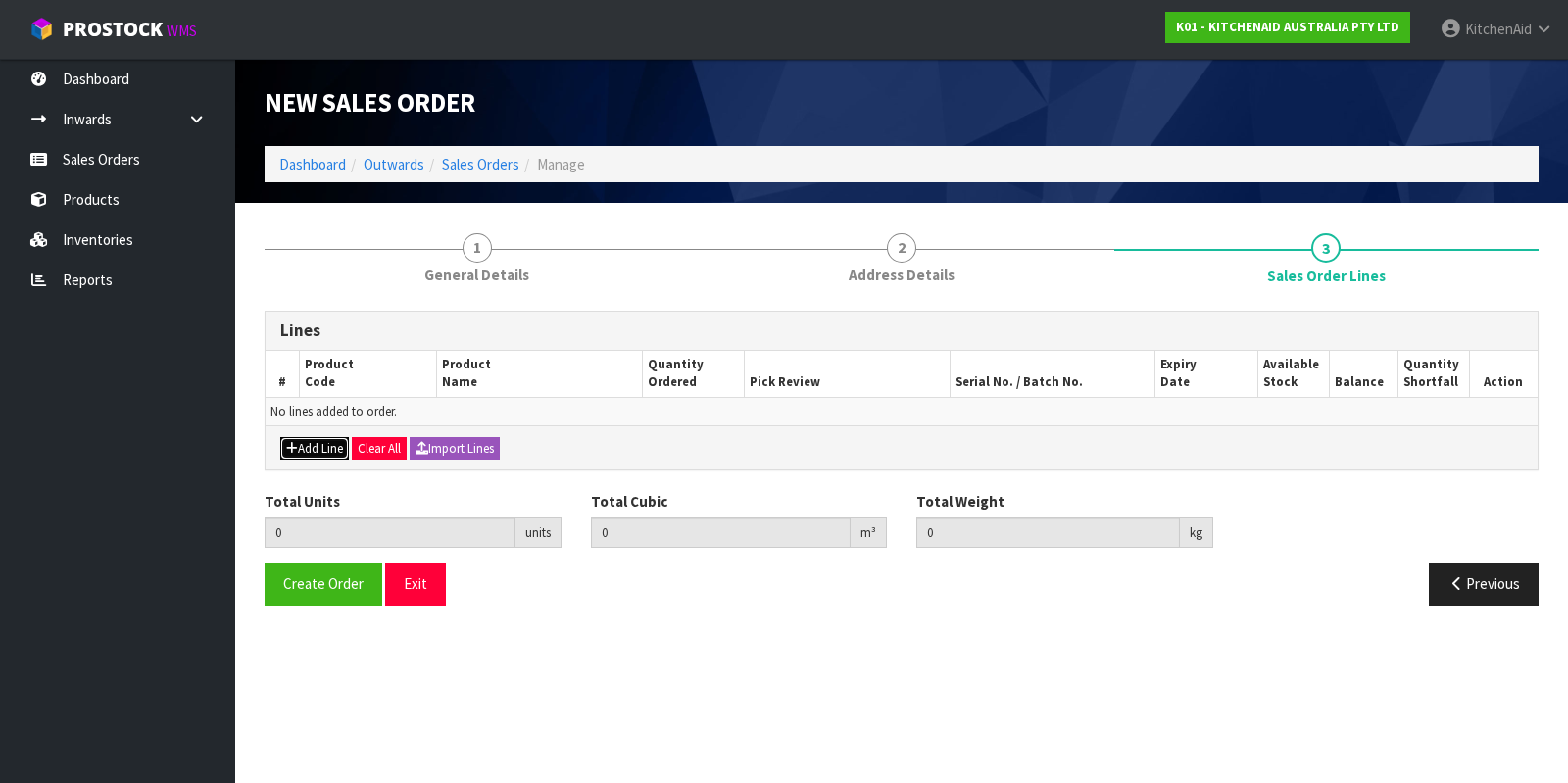
click at [311, 442] on button "Add Line" at bounding box center [315, 449] width 69 height 24
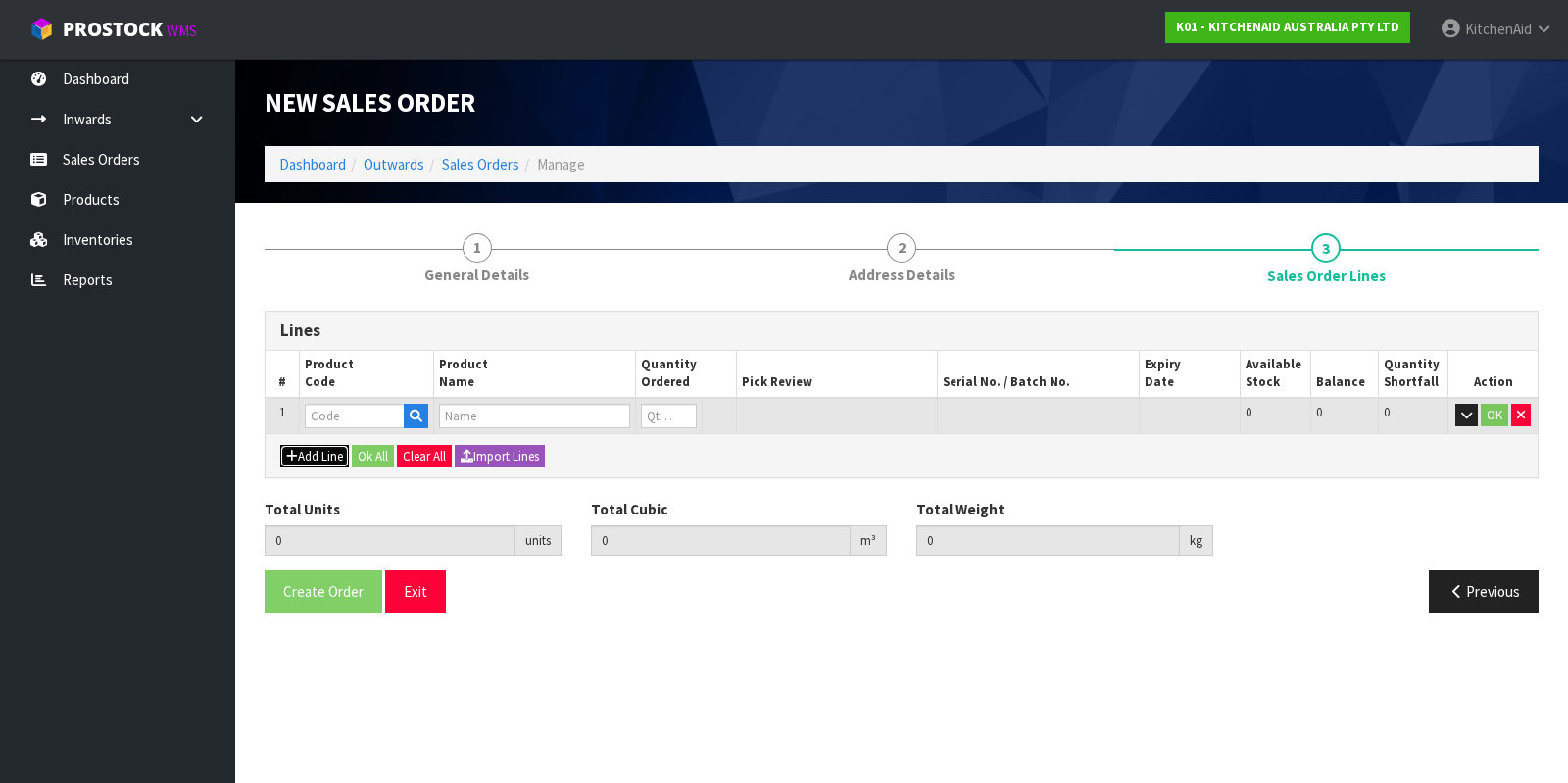
click at [309, 451] on button "Add Line" at bounding box center [315, 456] width 69 height 24
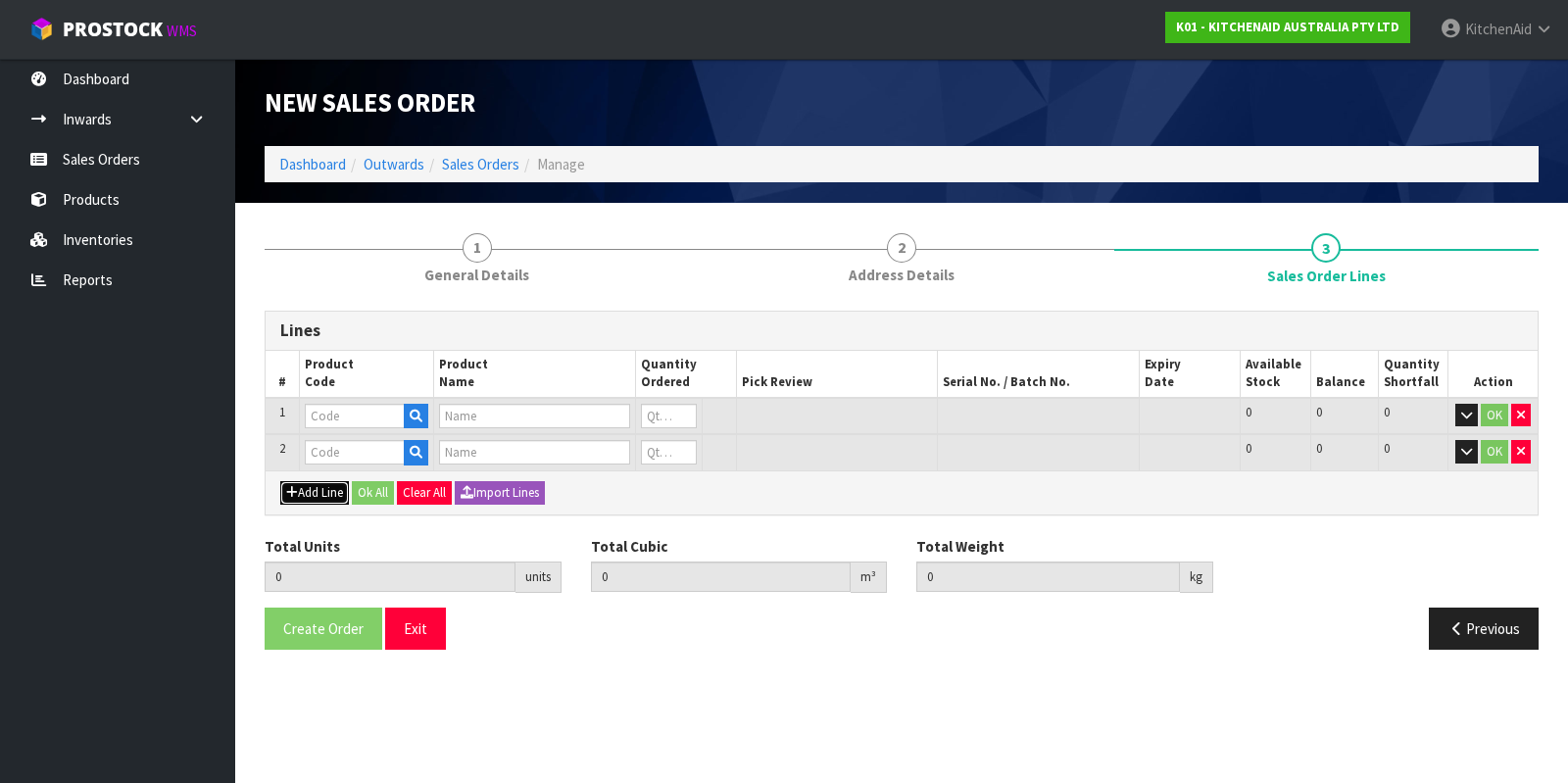
click at [306, 490] on button "Add Line" at bounding box center [315, 493] width 69 height 24
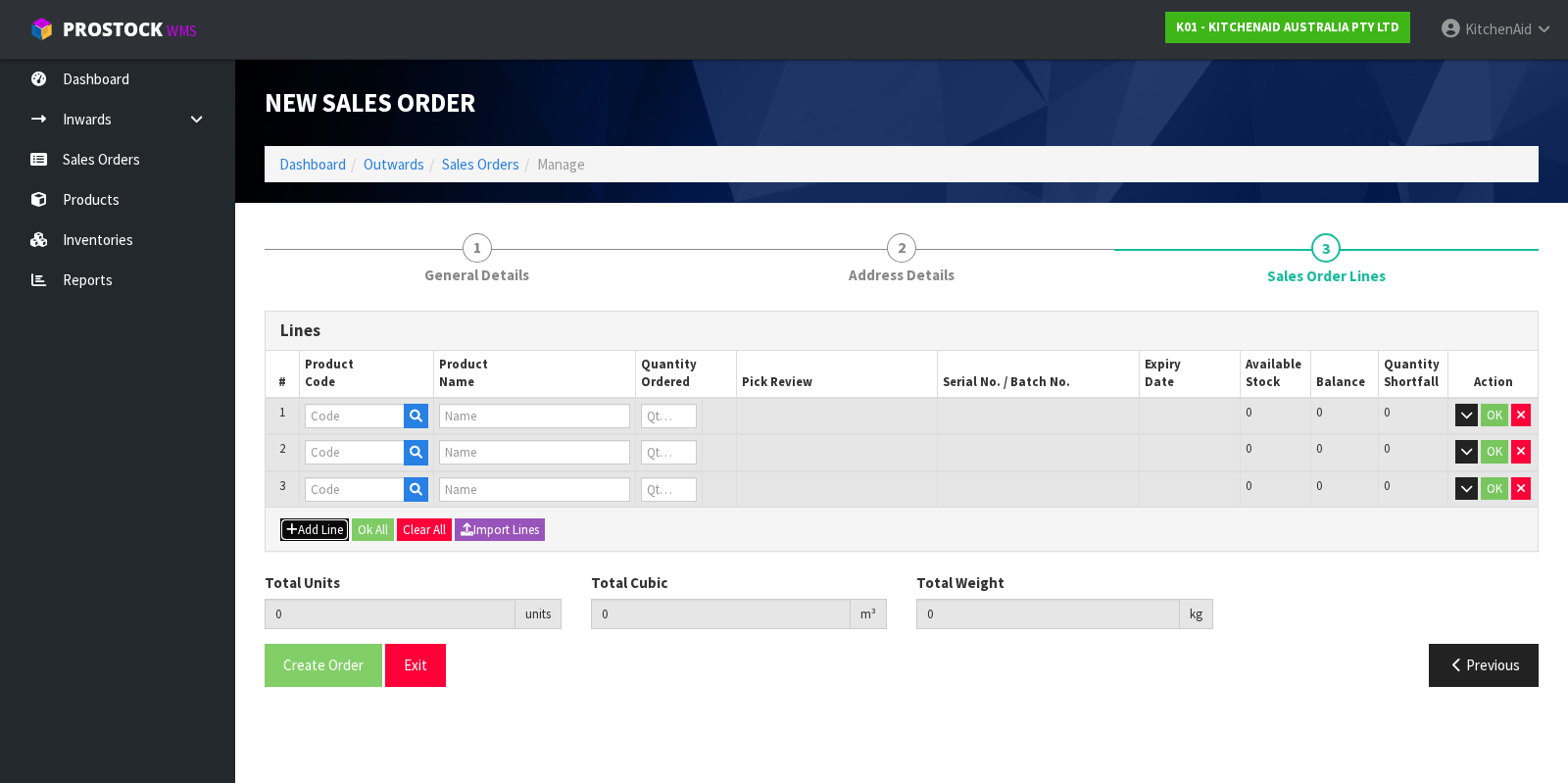
click at [304, 522] on button "Add Line" at bounding box center [315, 530] width 69 height 24
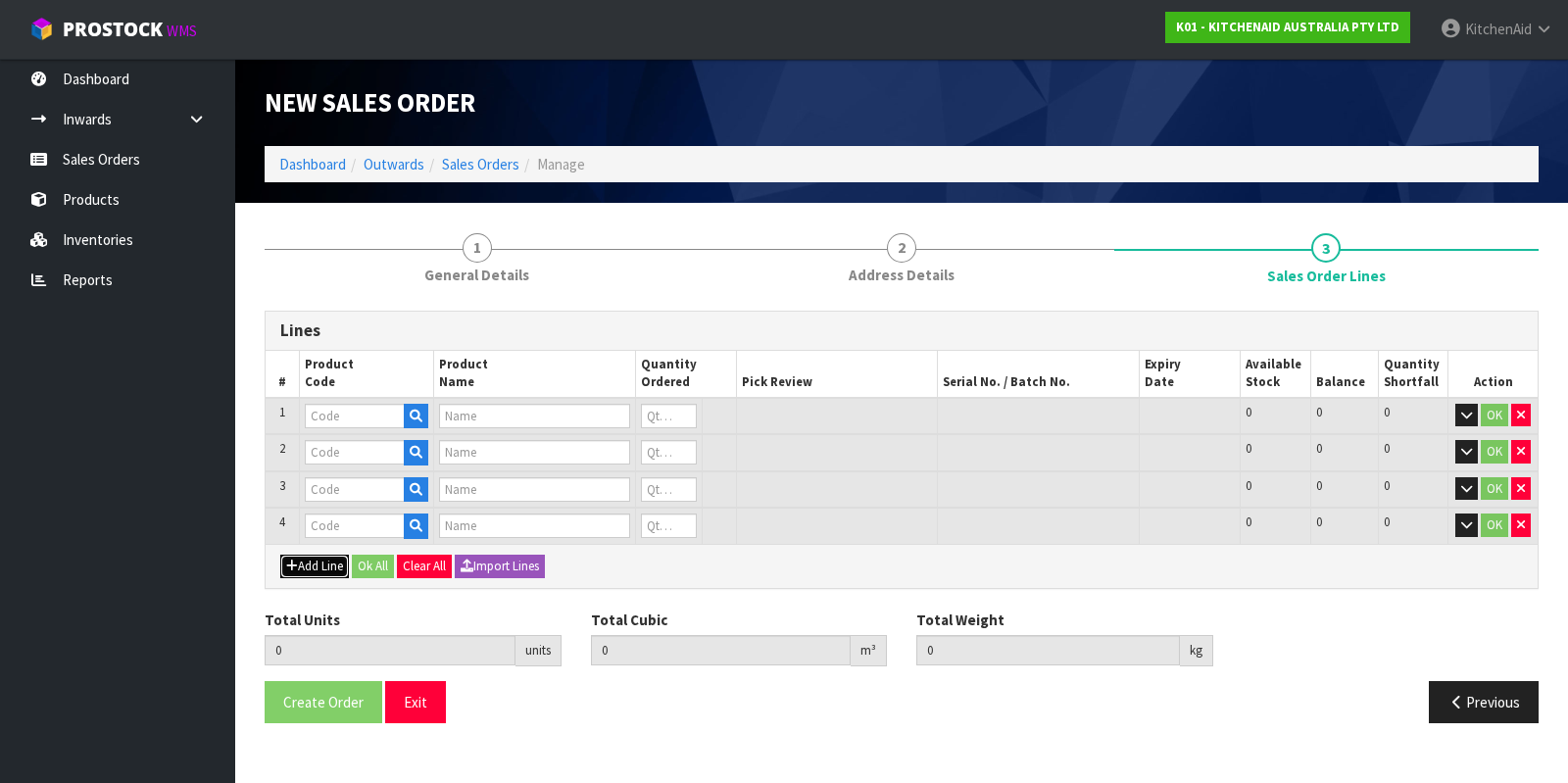
click at [303, 562] on button "Add Line" at bounding box center [315, 566] width 69 height 24
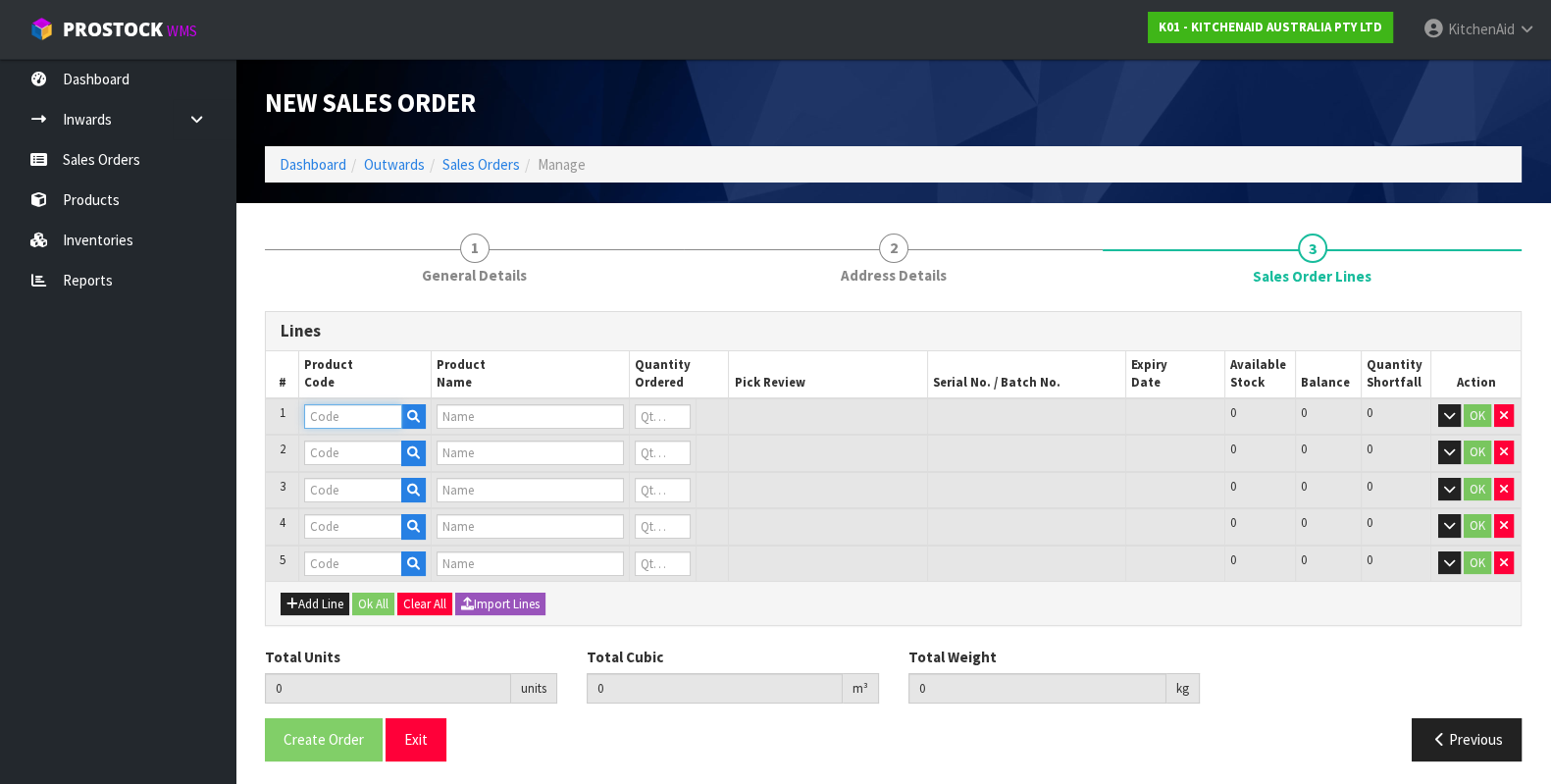
click at [378, 418] on input "text" at bounding box center [353, 416] width 98 height 25
paste input "WPW10112253VP"
type input "WPW10112253VP"
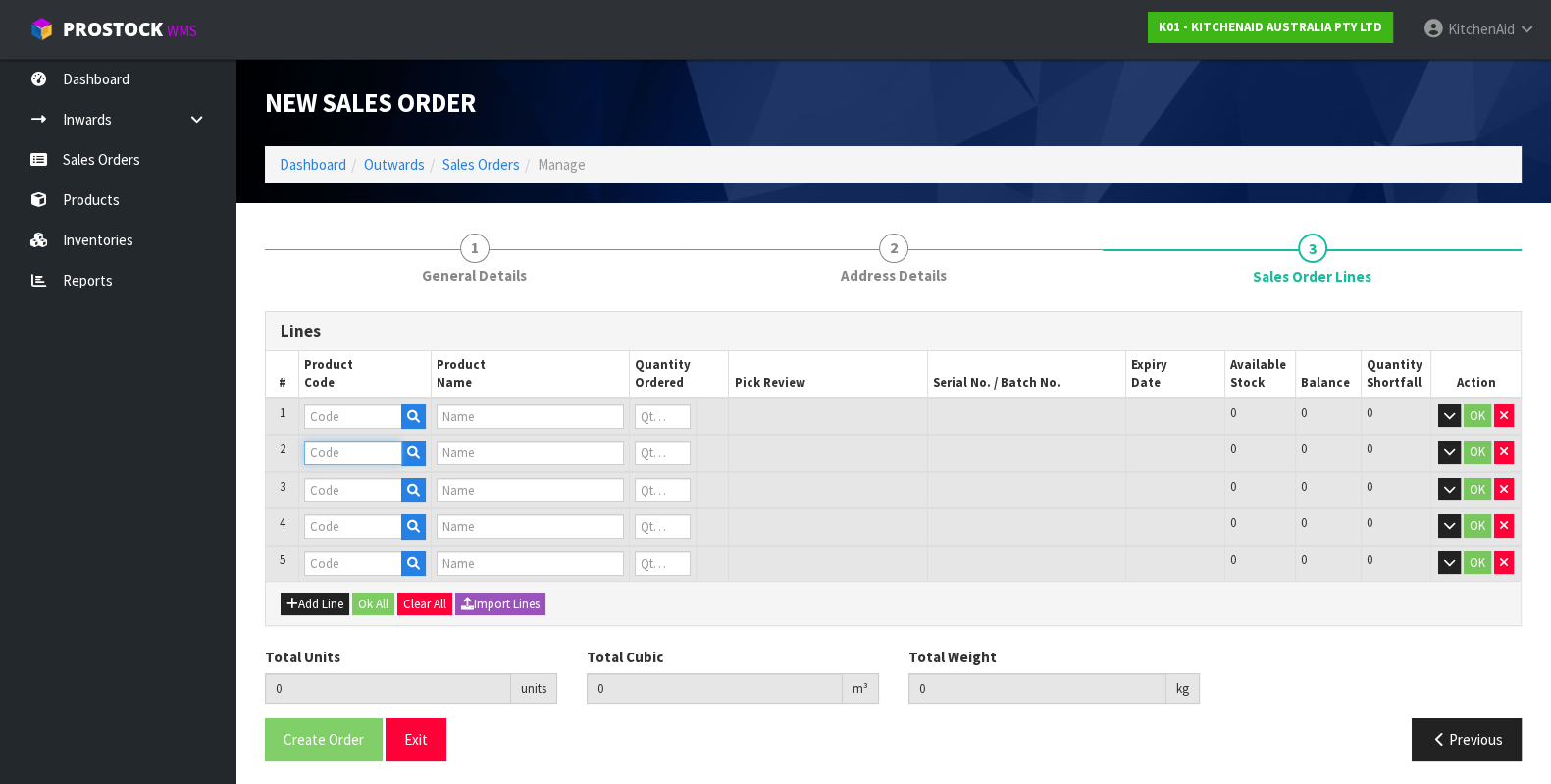
click at [341, 456] on input "text" at bounding box center [353, 452] width 98 height 25
paste input "W10900799"
type input "W10900799"
click at [382, 410] on input "text" at bounding box center [353, 416] width 98 height 25
type input "ARMATURE"
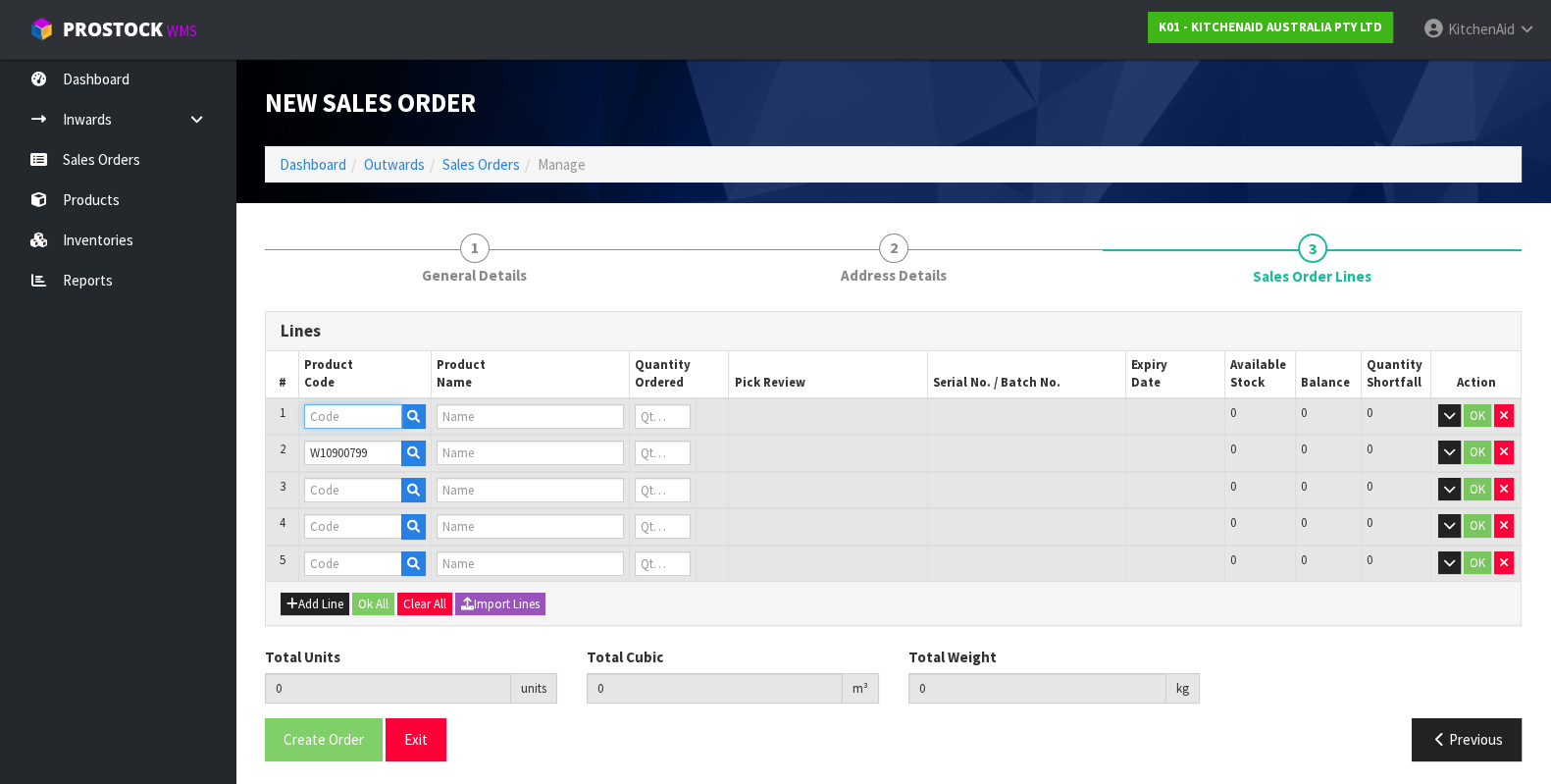
type input "0"
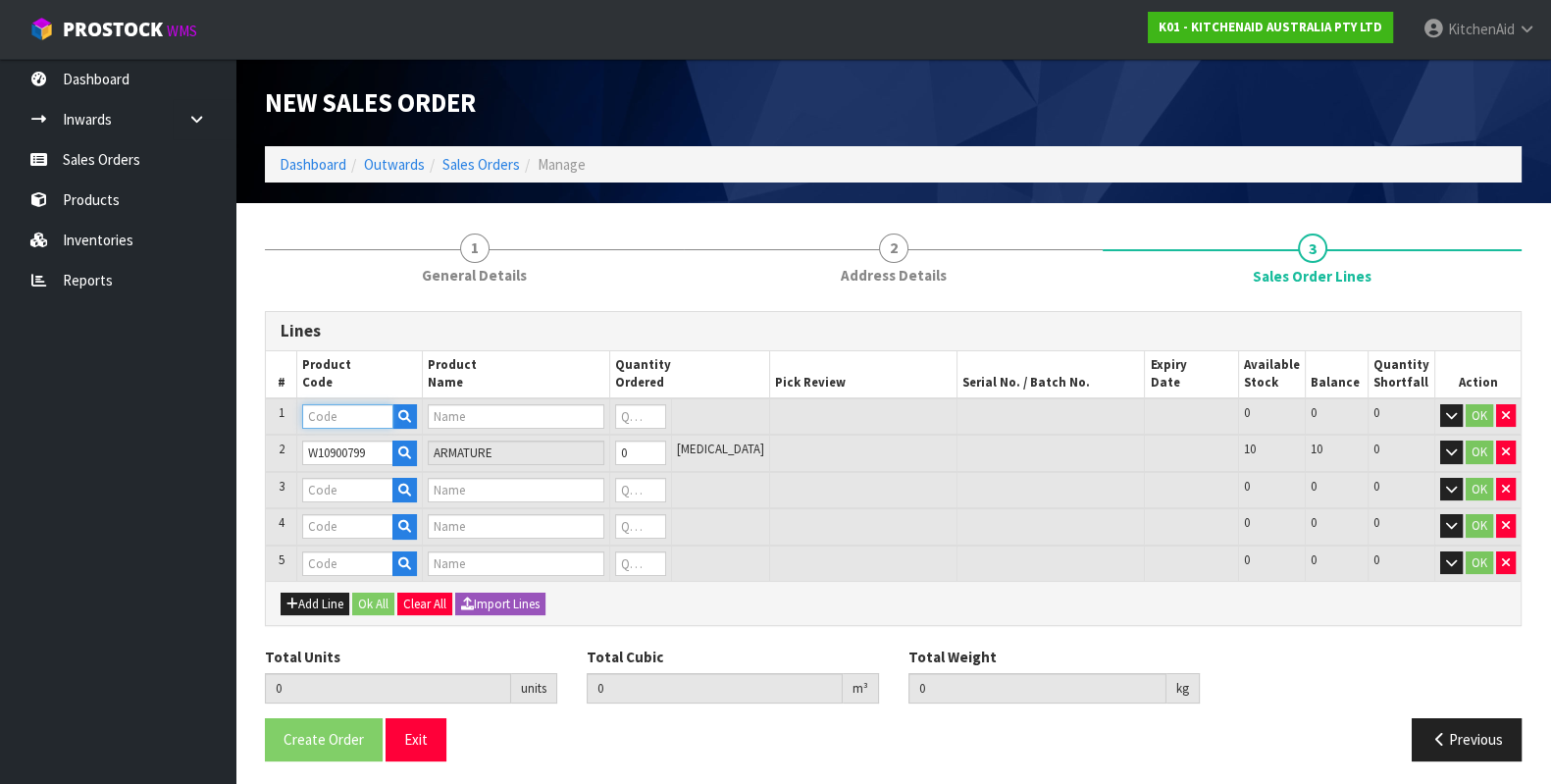
click at [351, 421] on input "text" at bounding box center [347, 416] width 90 height 25
paste input "WPW10112253VP"
type input "WPW10112253VP"
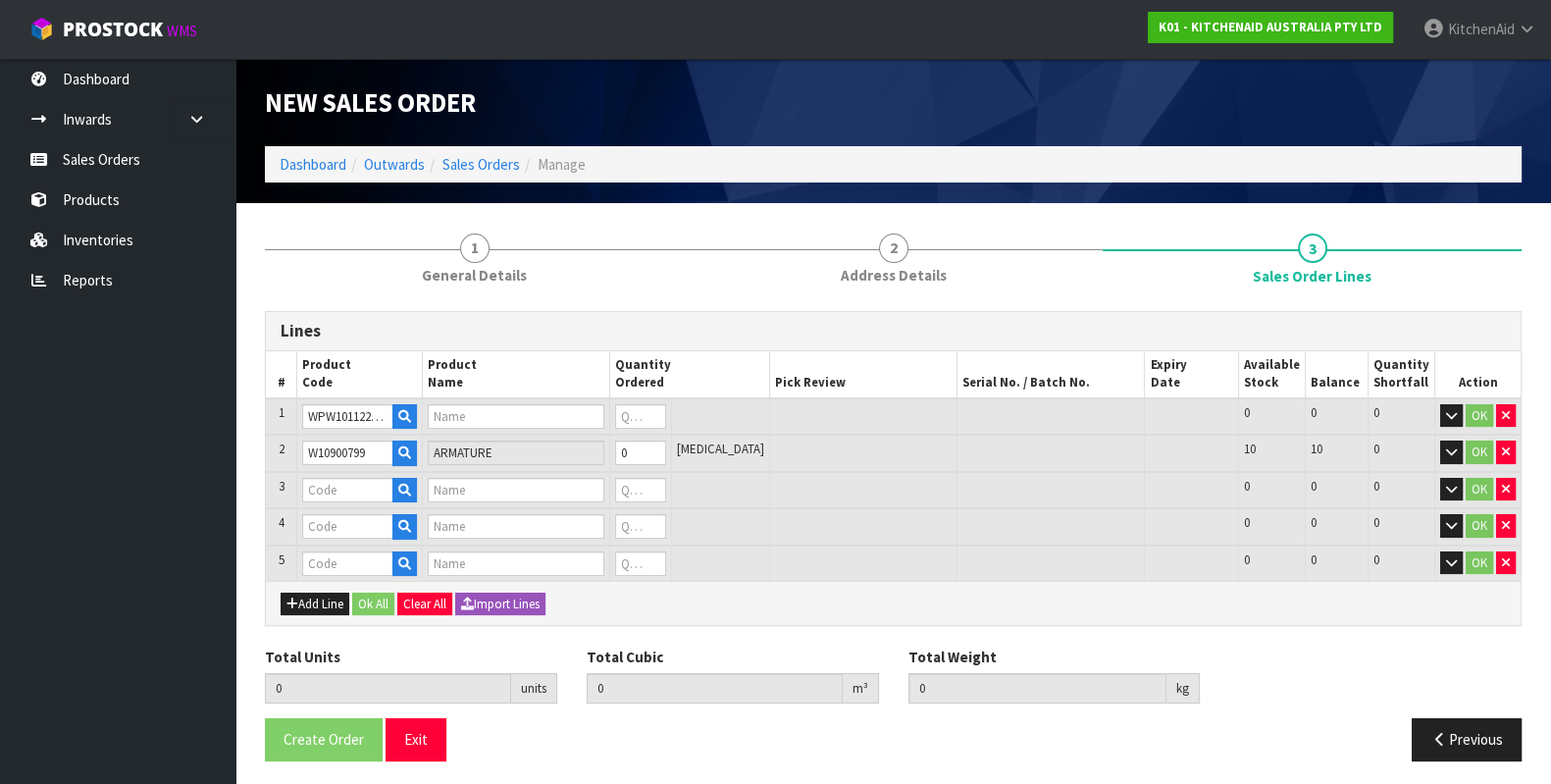
type input "FUSE GEAR WORM GEAR"
type input "0"
click at [336, 491] on input "text" at bounding box center [347, 490] width 90 height 25
paste input "3180526"
type input "3180526"
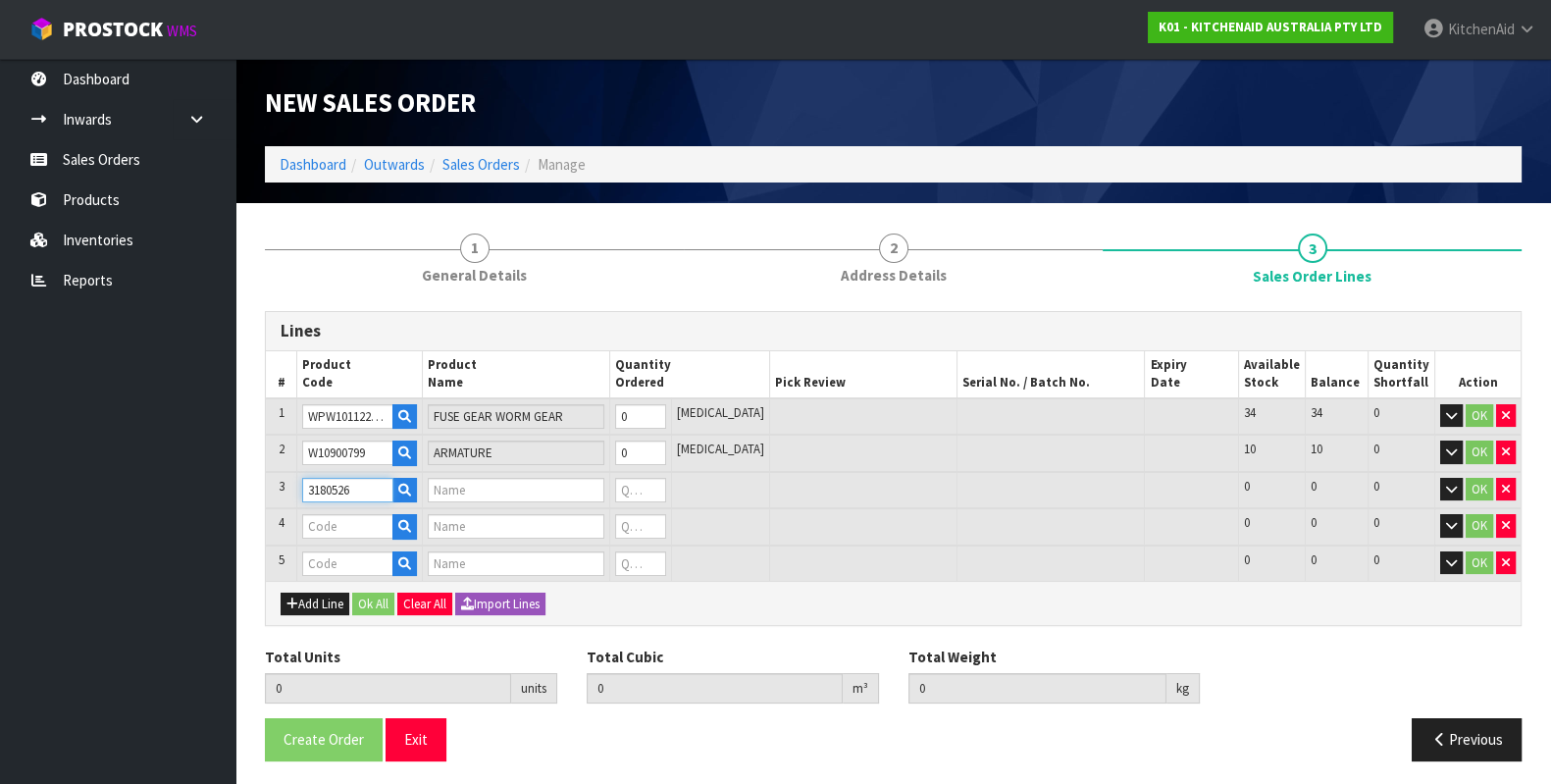
type input "BEARING BRACKET"
type input "0"
type input "3180526"
click at [343, 519] on input "text" at bounding box center [347, 526] width 90 height 25
paste input "WP9709276"
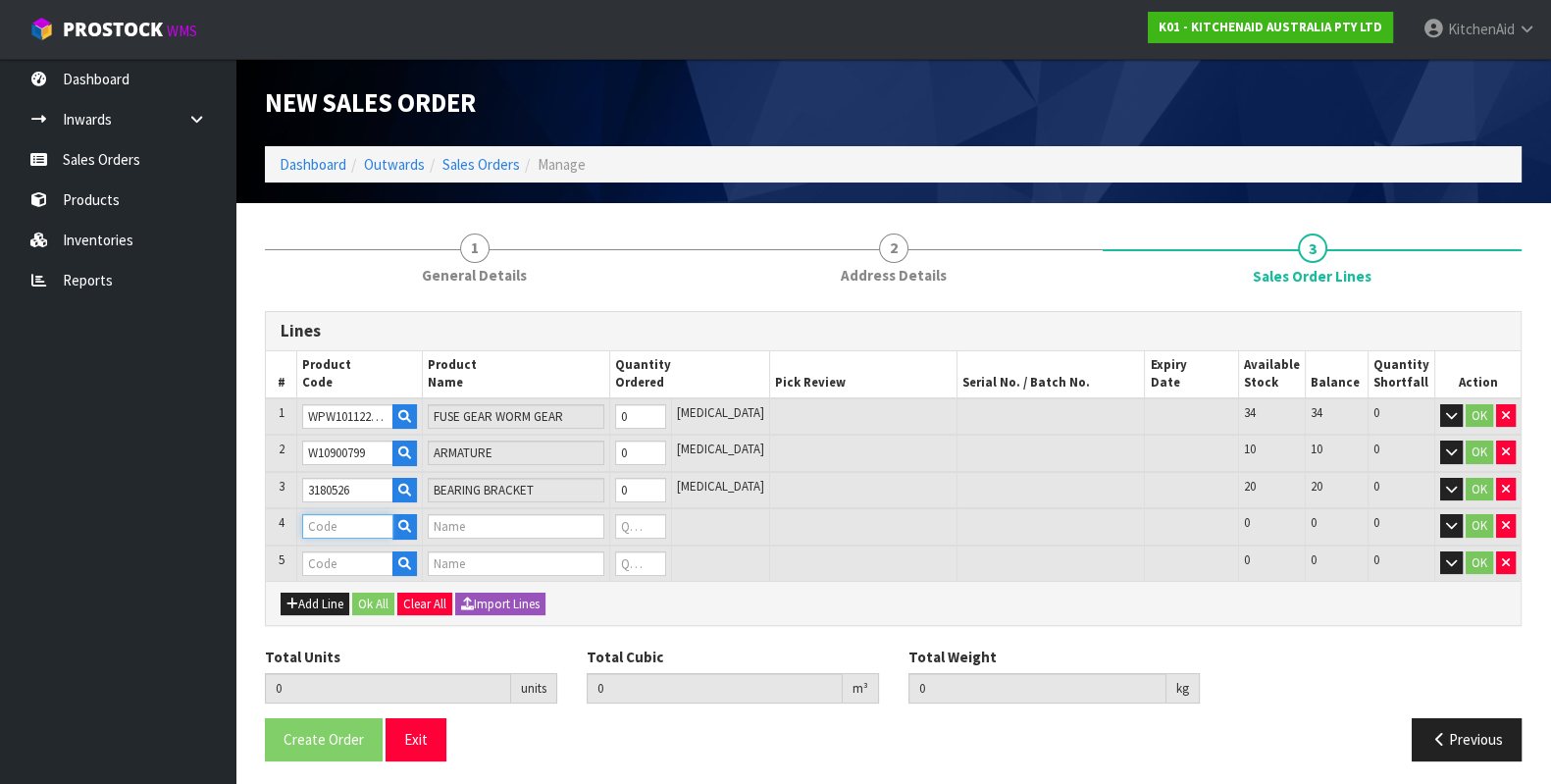
type input "WP9709276"
type input "LEVER SPEED W [GEOGRAPHIC_DATA]"
type input "0"
type input "WP9709276"
click at [337, 568] on input "text" at bounding box center [347, 563] width 90 height 25
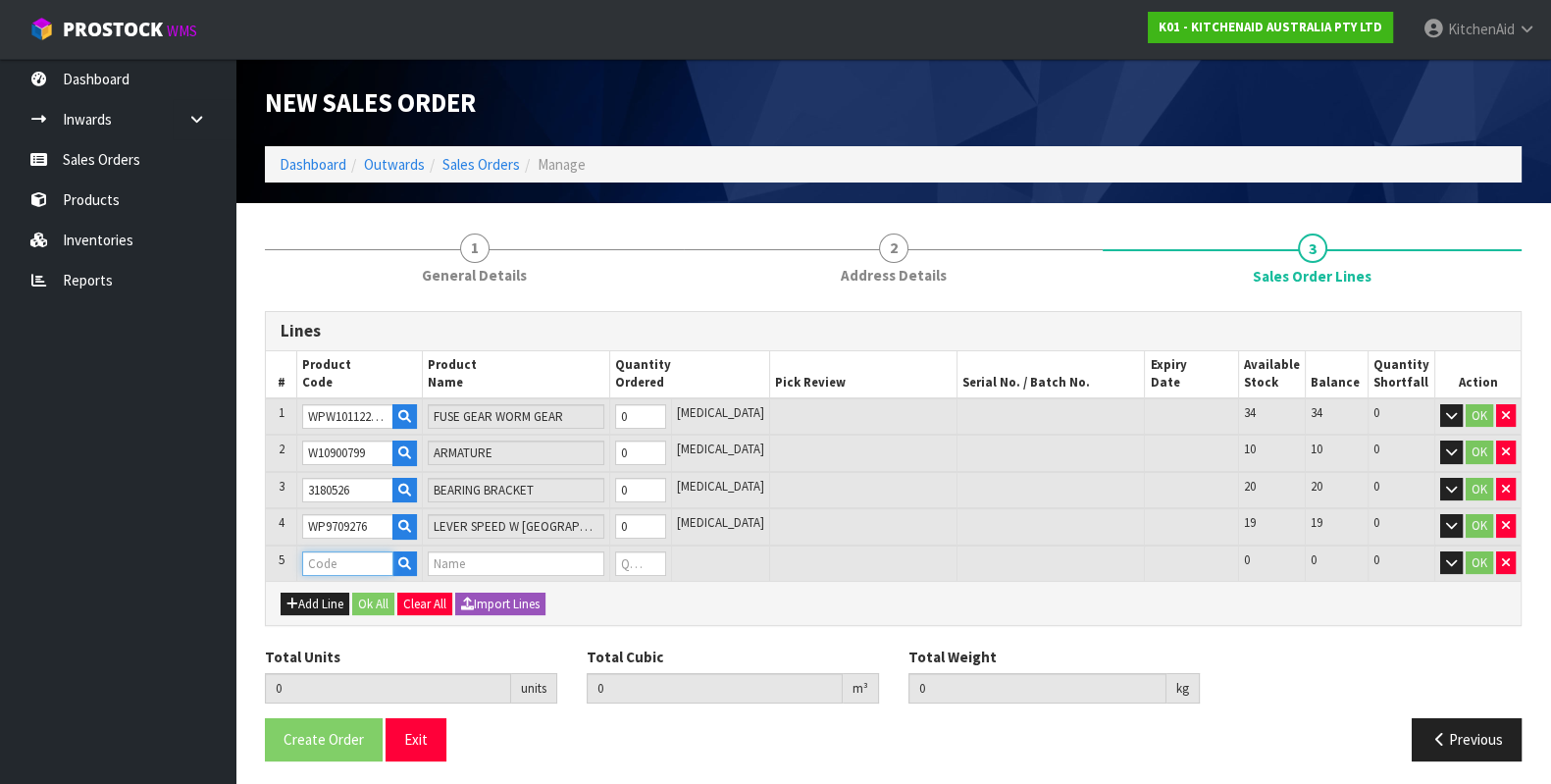
paste input "WP4162324"
type input "WP4162324"
type input "0.000000"
type input "0.000"
type input "GASKET TRANSMISSION"
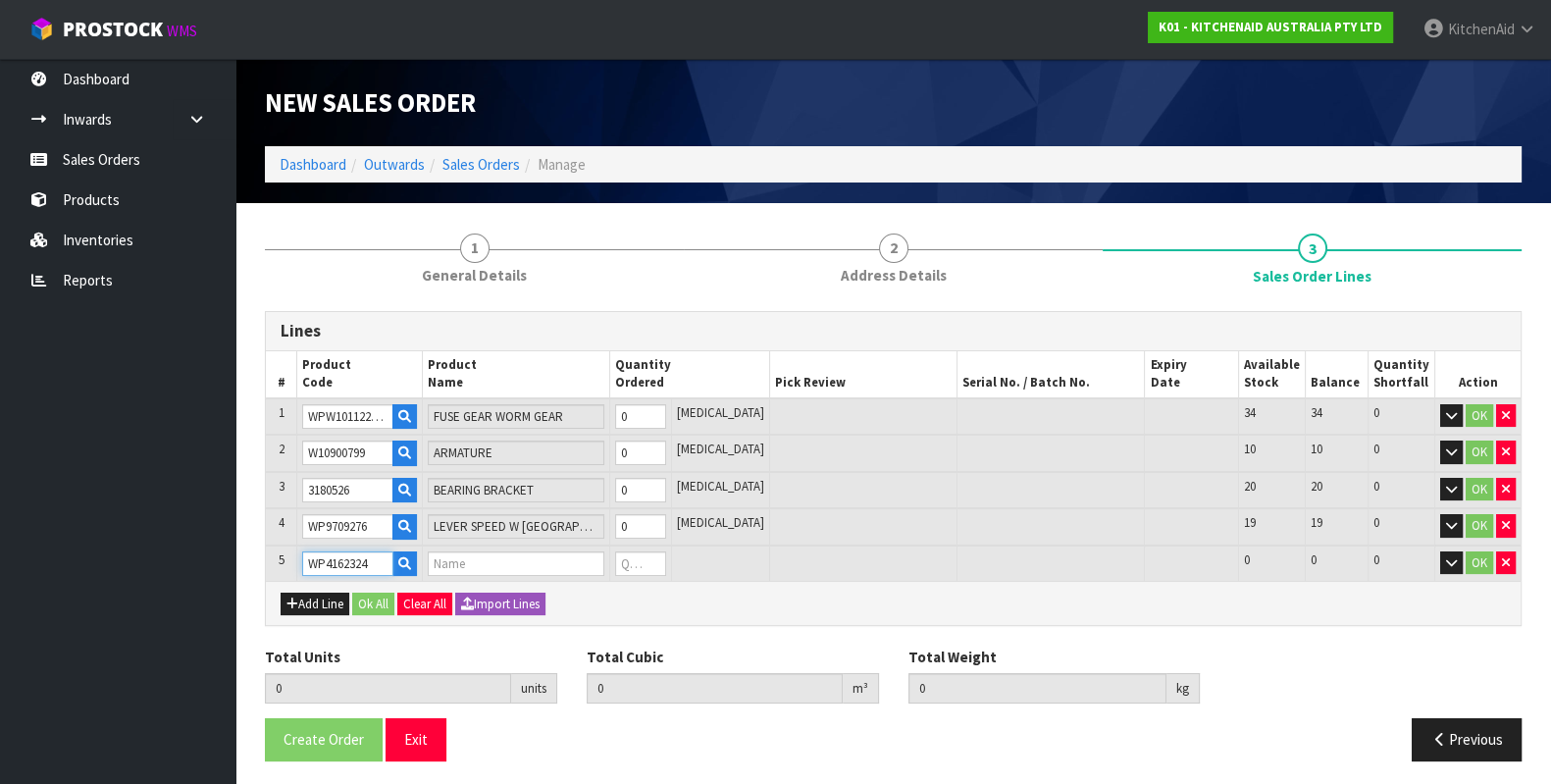
type input "0"
type input "WP4162324"
type input "1"
type input "0.000001"
type input "0.01"
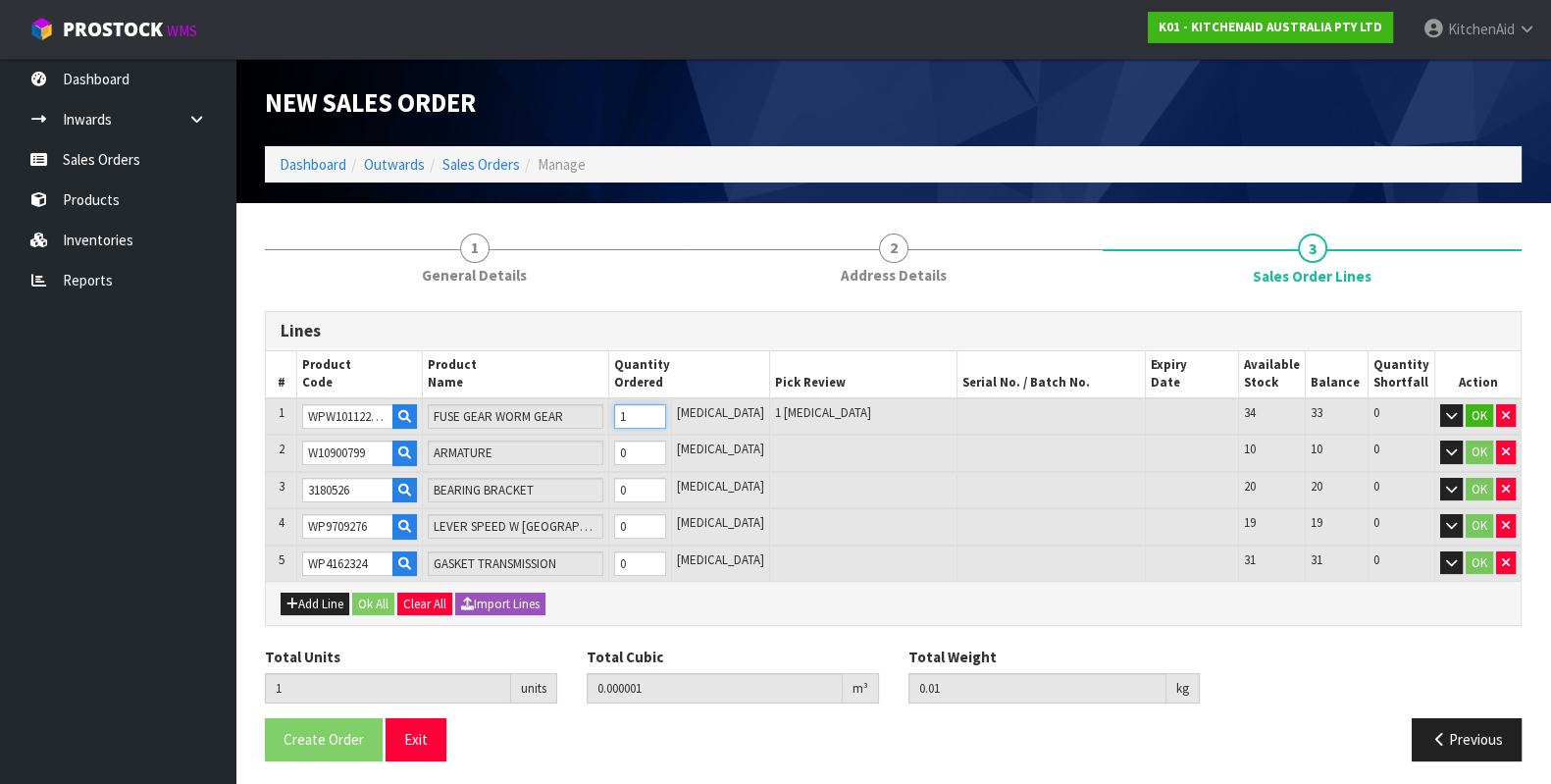
type input "1"
click at [666, 410] on input "1" at bounding box center [640, 416] width 52 height 25
type input "2"
type input "0.004929"
type input "0.66"
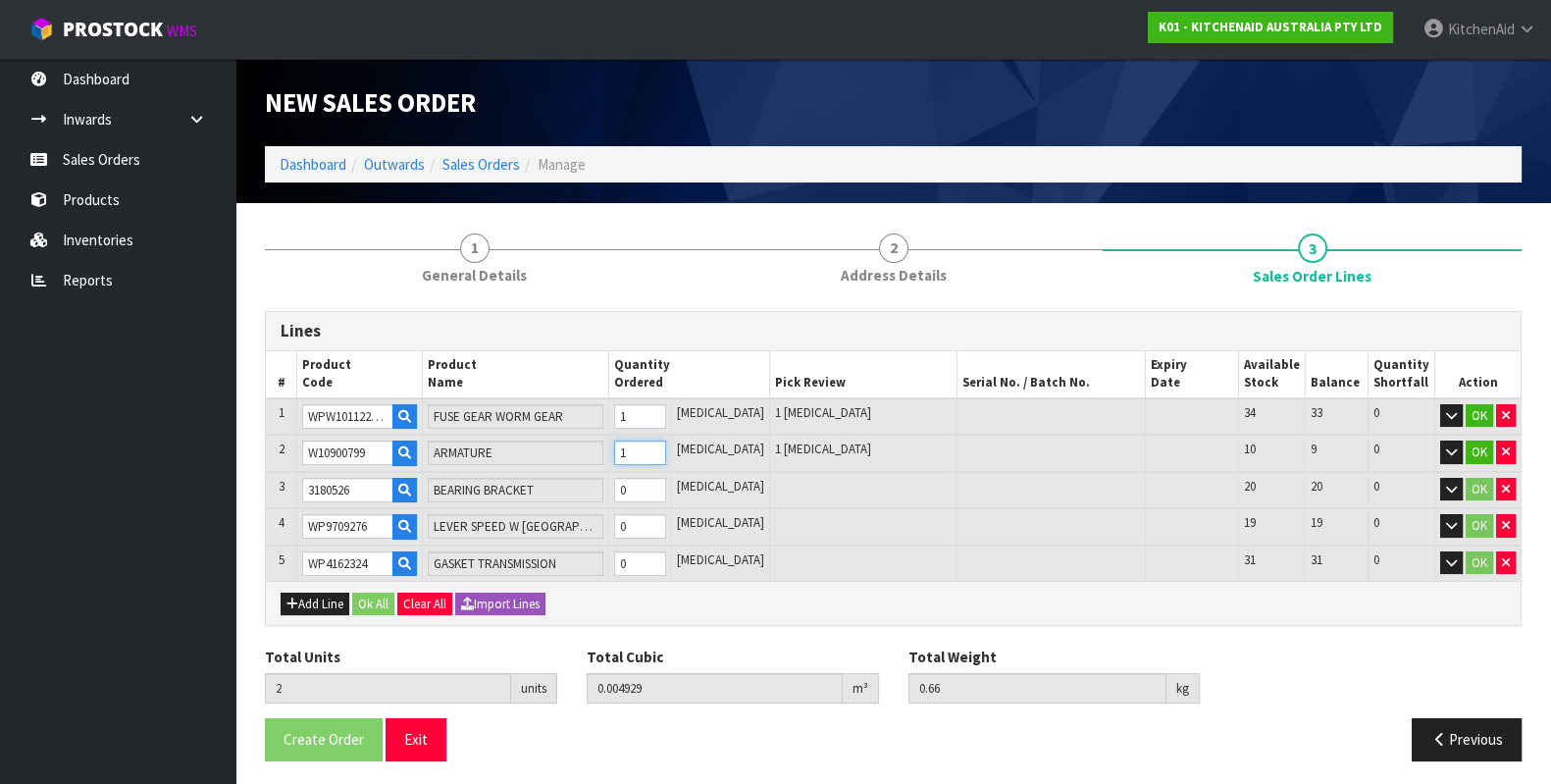
type input "1"
click at [666, 444] on input "1" at bounding box center [640, 452] width 52 height 25
type input "3"
type input "0.005109"
type input "0.81"
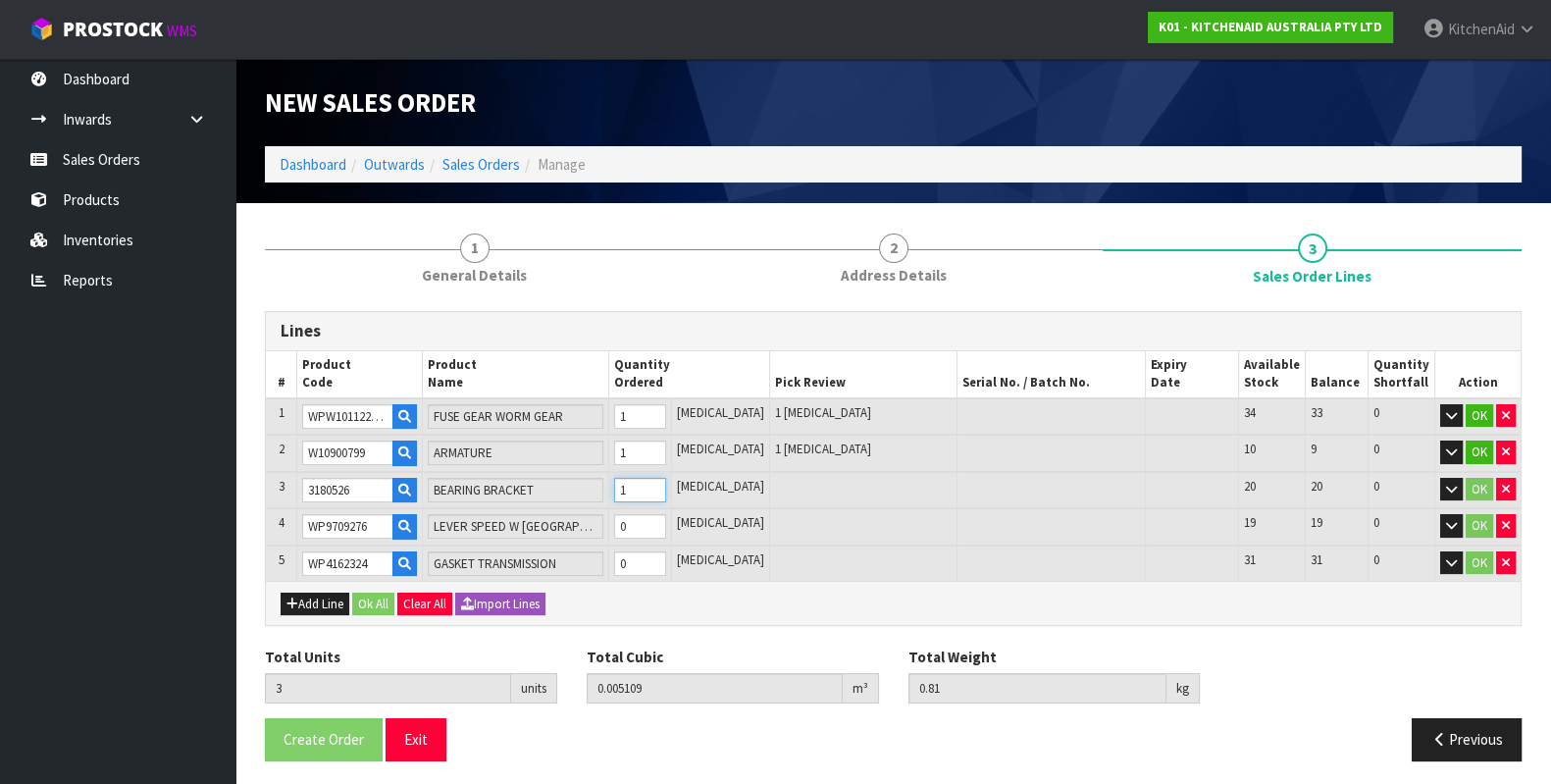
type input "1"
click at [666, 484] on input "1" at bounding box center [640, 490] width 52 height 25
type input "4"
type input "0.00511"
type input "0.82"
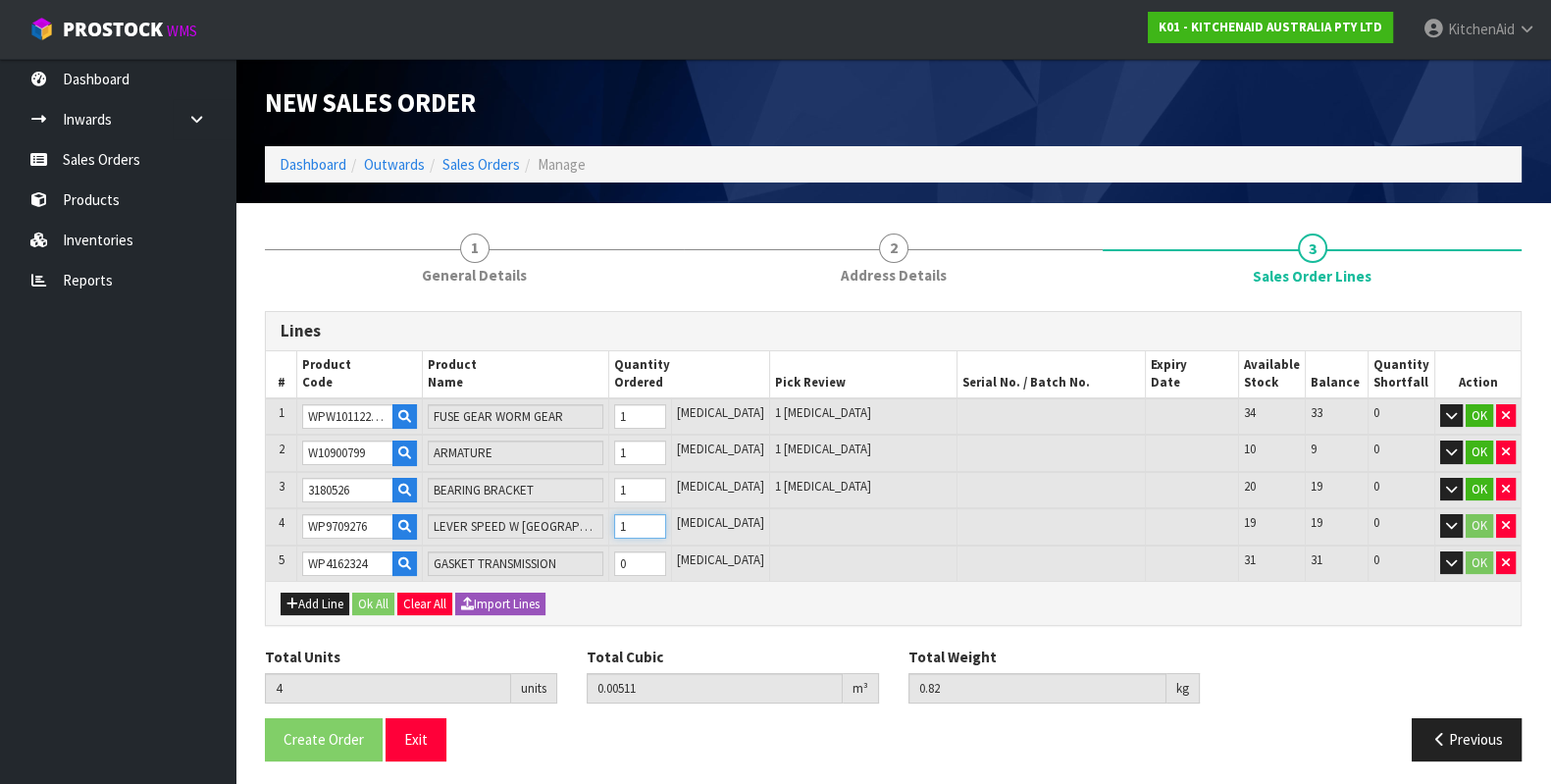
type input "1"
click at [666, 522] on input "1" at bounding box center [640, 526] width 52 height 25
type input "5"
type input "0.005111"
type input "0.83"
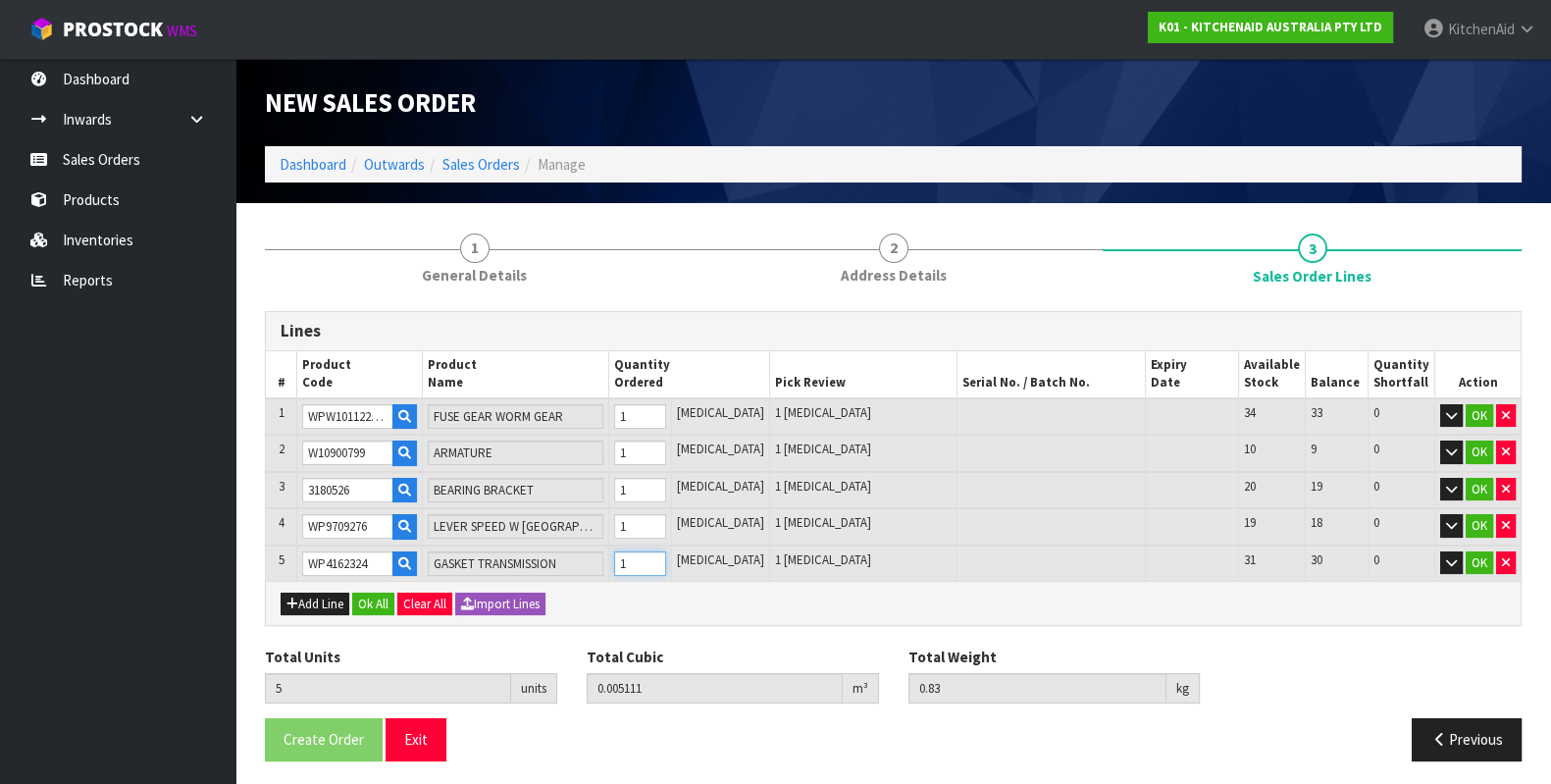
type input "1"
click at [666, 556] on input "1" at bounding box center [640, 563] width 52 height 25
click at [372, 604] on button "Ok All" at bounding box center [373, 605] width 42 height 24
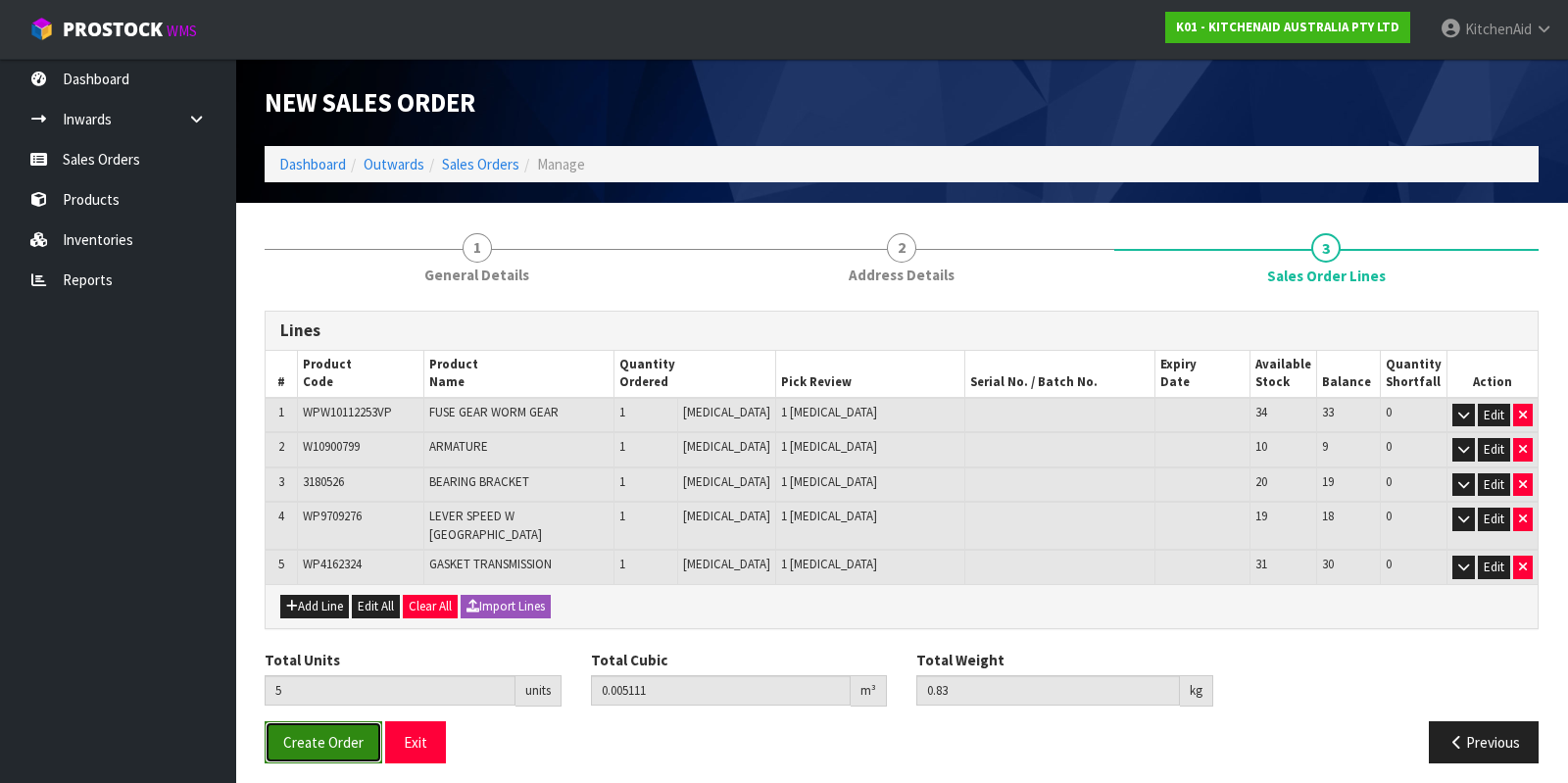
click at [302, 721] on button "Create Order" at bounding box center [324, 742] width 118 height 42
